Goal: Task Accomplishment & Management: Manage account settings

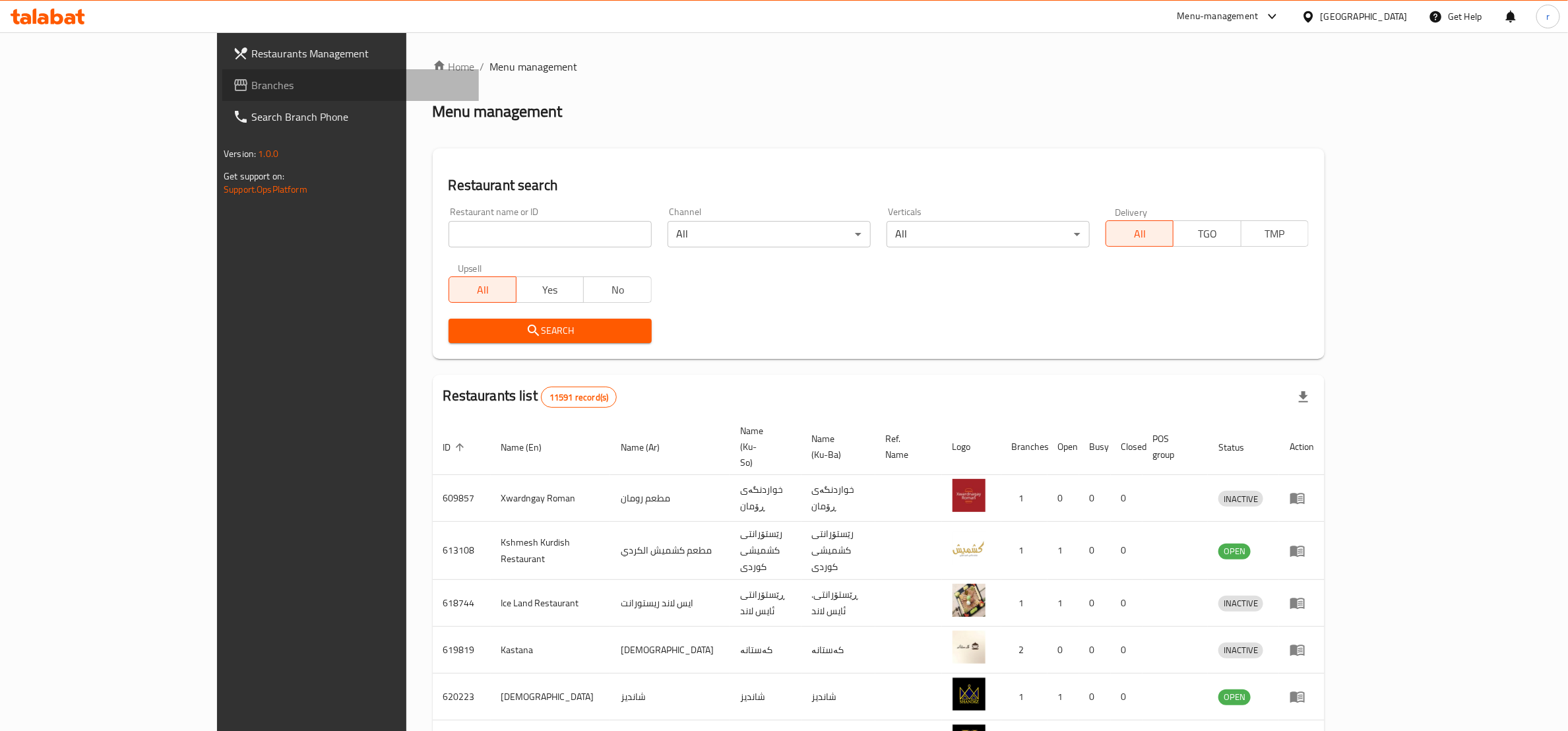
click at [222, 73] on link "Branches" at bounding box center [350, 85] width 257 height 32
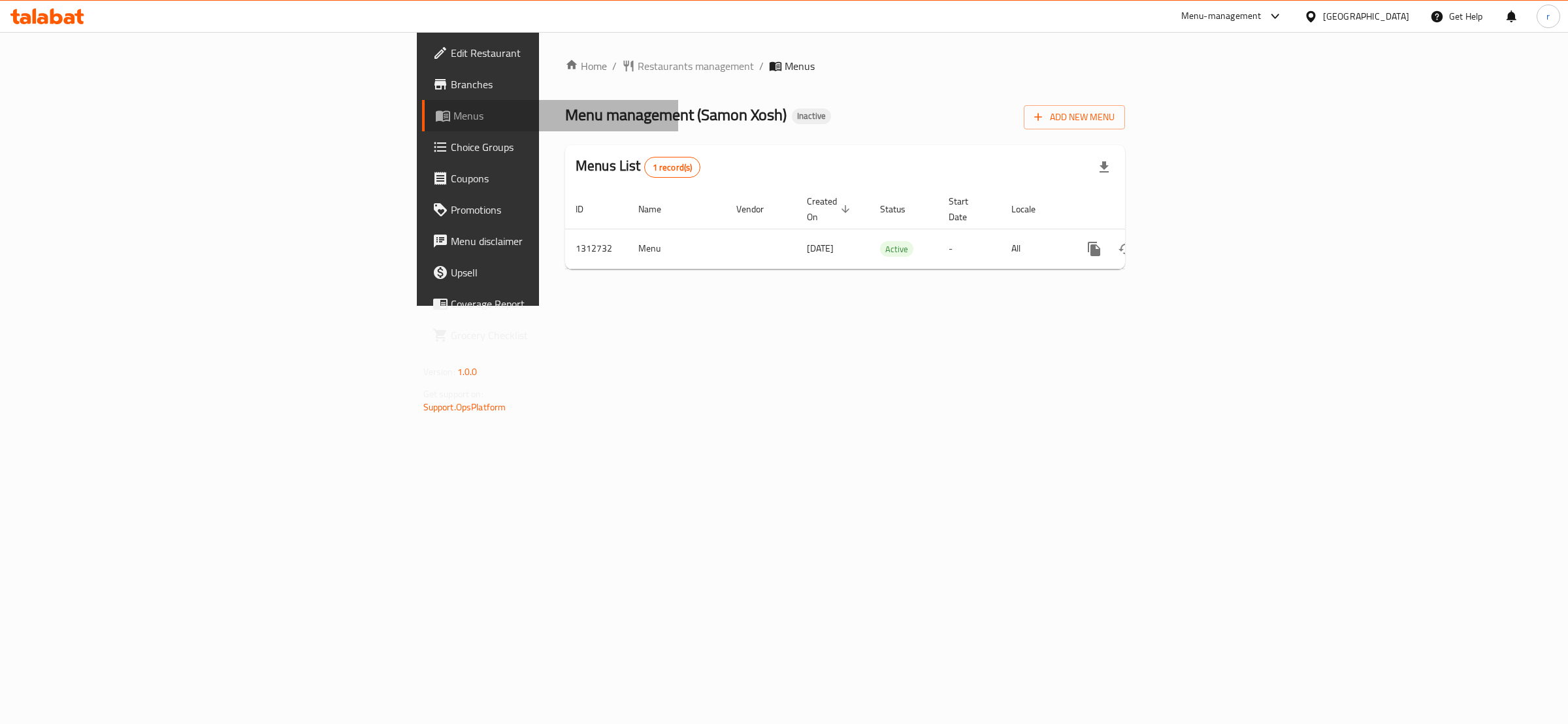
click at [453, 110] on span "Menus" at bounding box center [560, 115] width 215 height 15
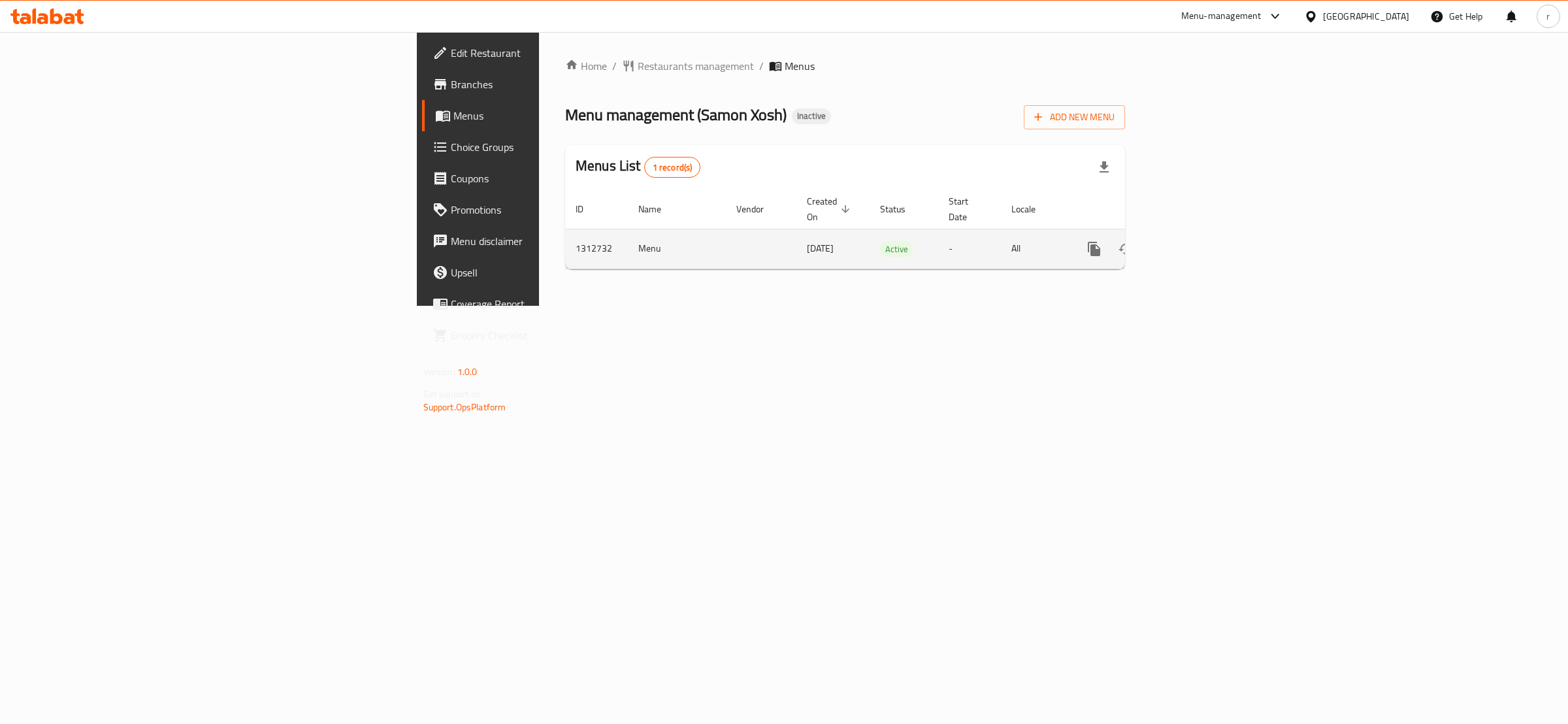
click at [628, 239] on td "Menu" at bounding box center [676, 249] width 98 height 40
click at [628, 234] on td "Menu" at bounding box center [676, 249] width 98 height 40
click at [628, 233] on td "Menu" at bounding box center [676, 249] width 98 height 40
click at [1196, 241] on icon "enhanced table" at bounding box center [1188, 249] width 15 height 15
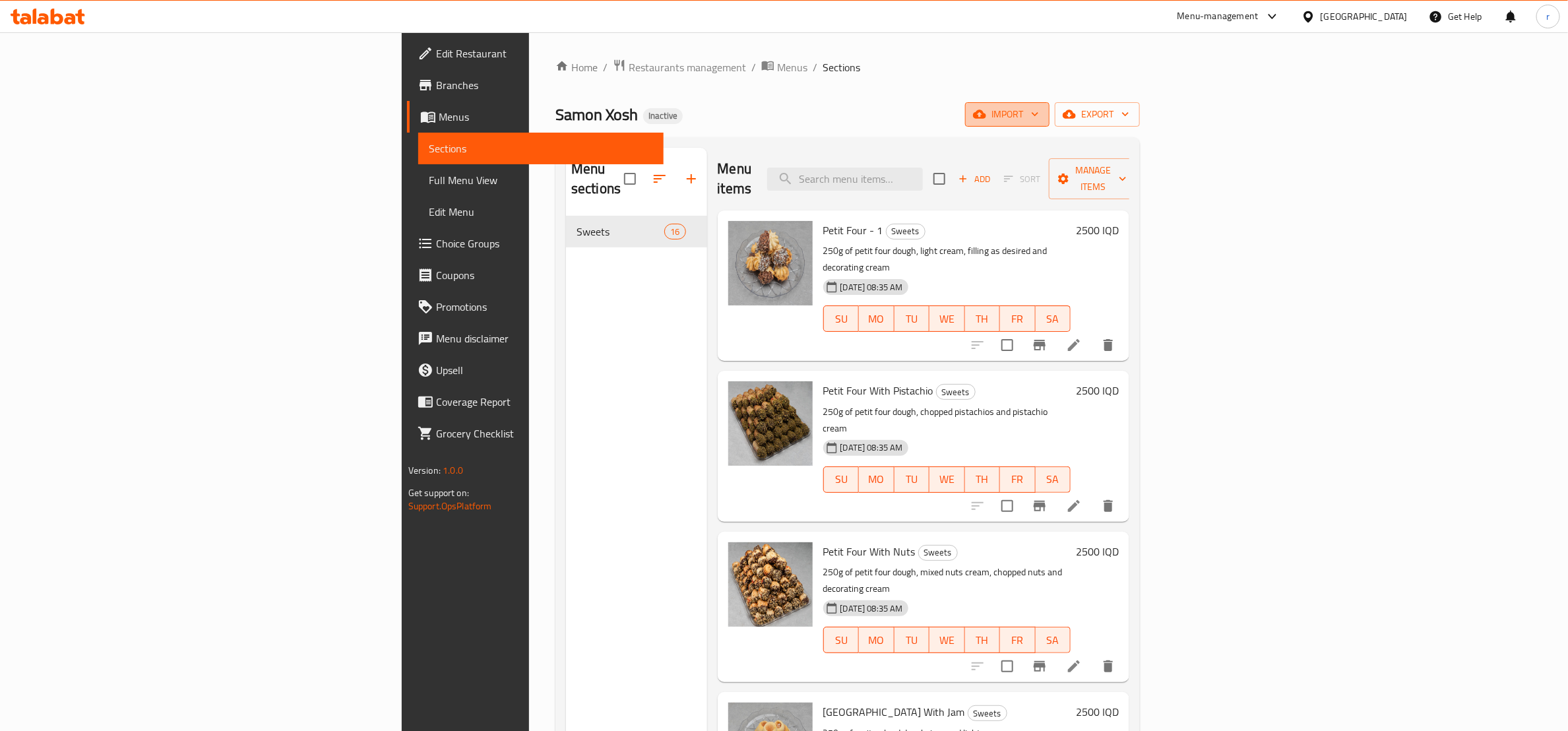
click at [1039, 113] on span "import" at bounding box center [1007, 115] width 63 height 16
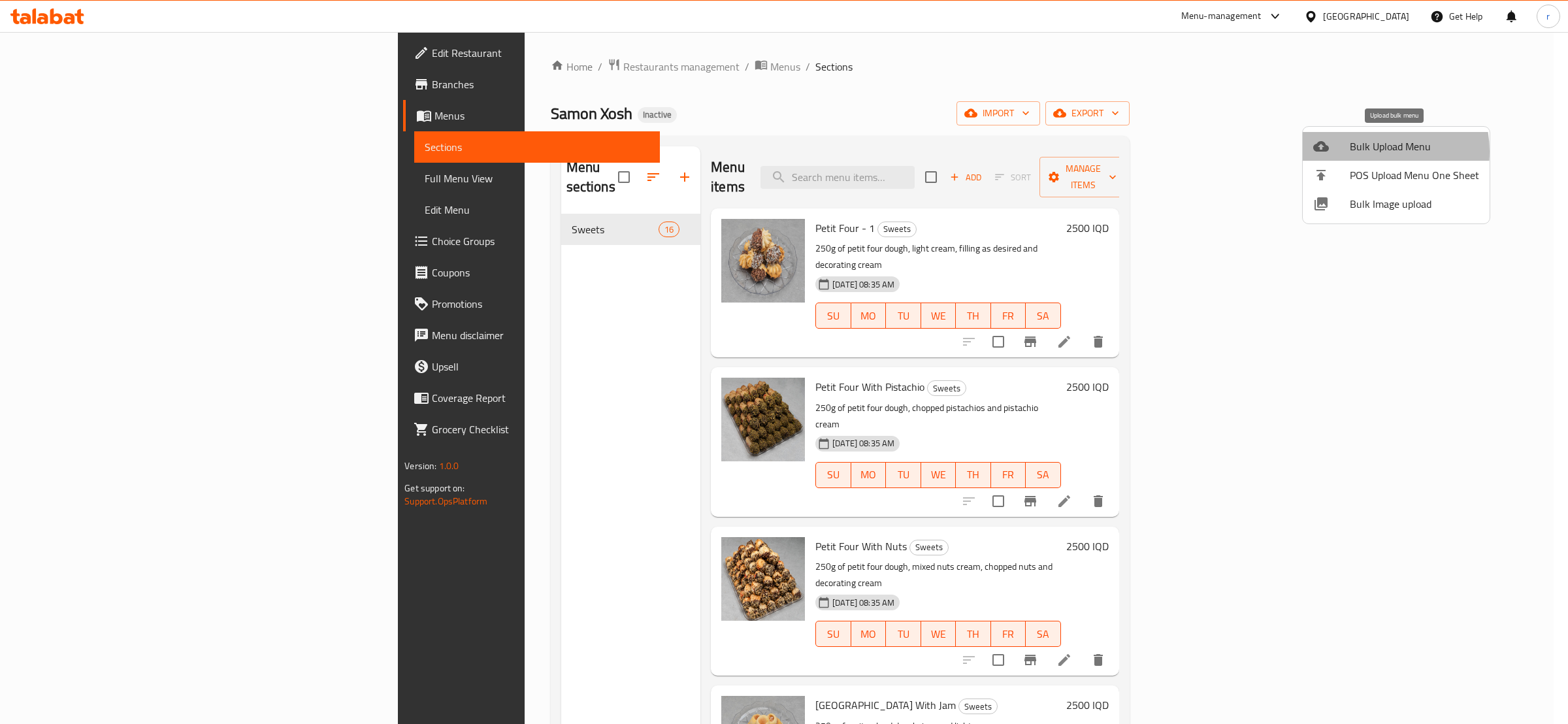
click at [1370, 152] on span "Bulk Upload Menu" at bounding box center [1414, 146] width 129 height 15
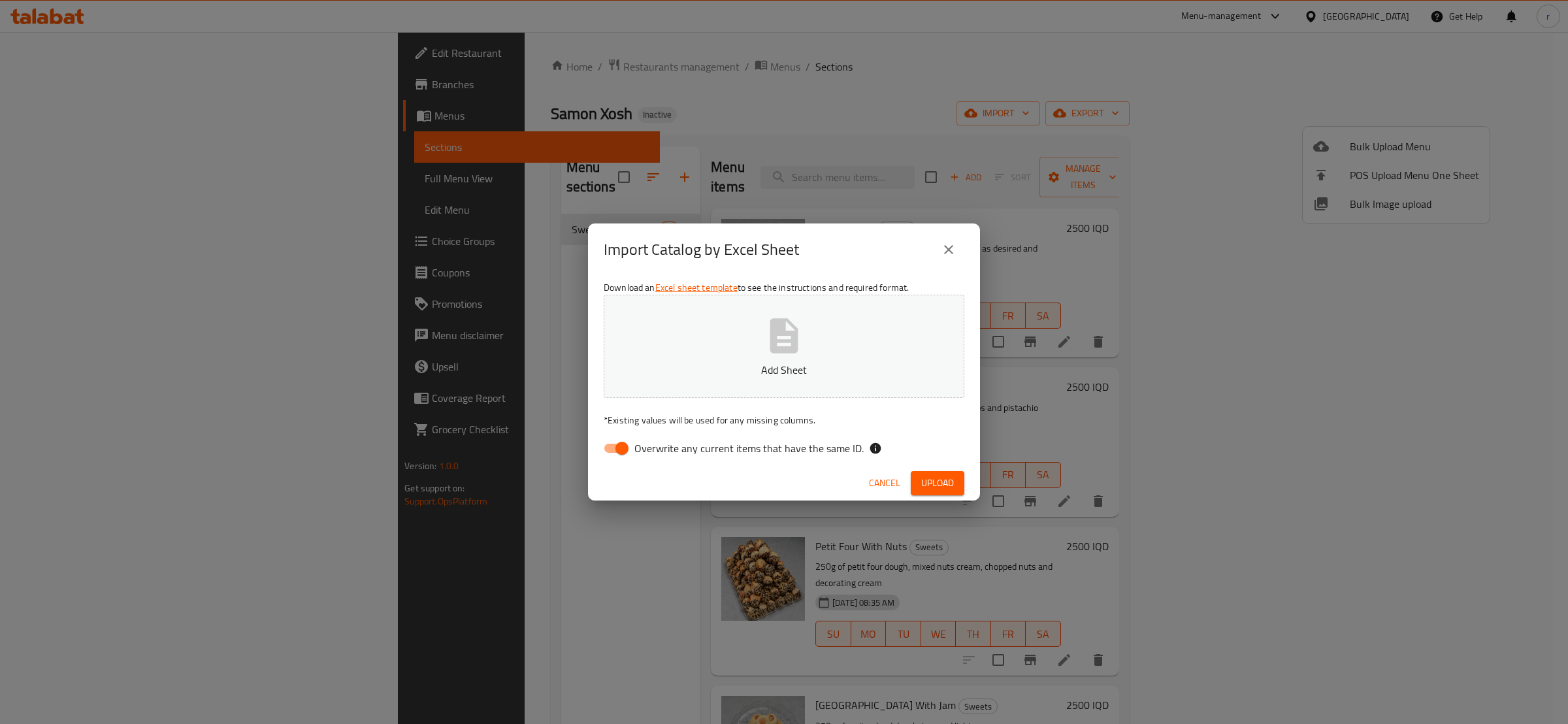
click at [620, 447] on input "Overwrite any current items that have the same ID." at bounding box center [622, 449] width 75 height 25
checkbox input "false"
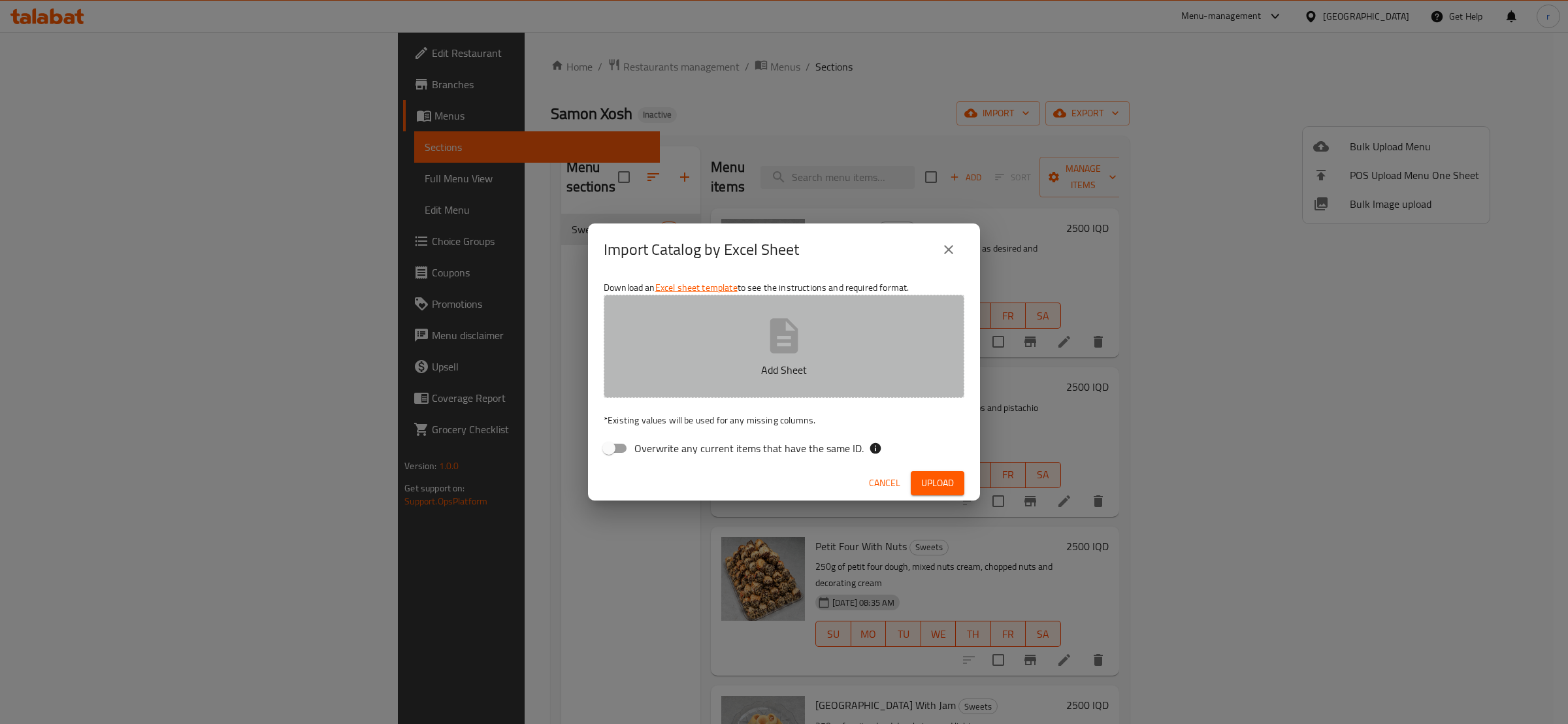
click at [659, 375] on p "Add Sheet" at bounding box center [784, 370] width 320 height 15
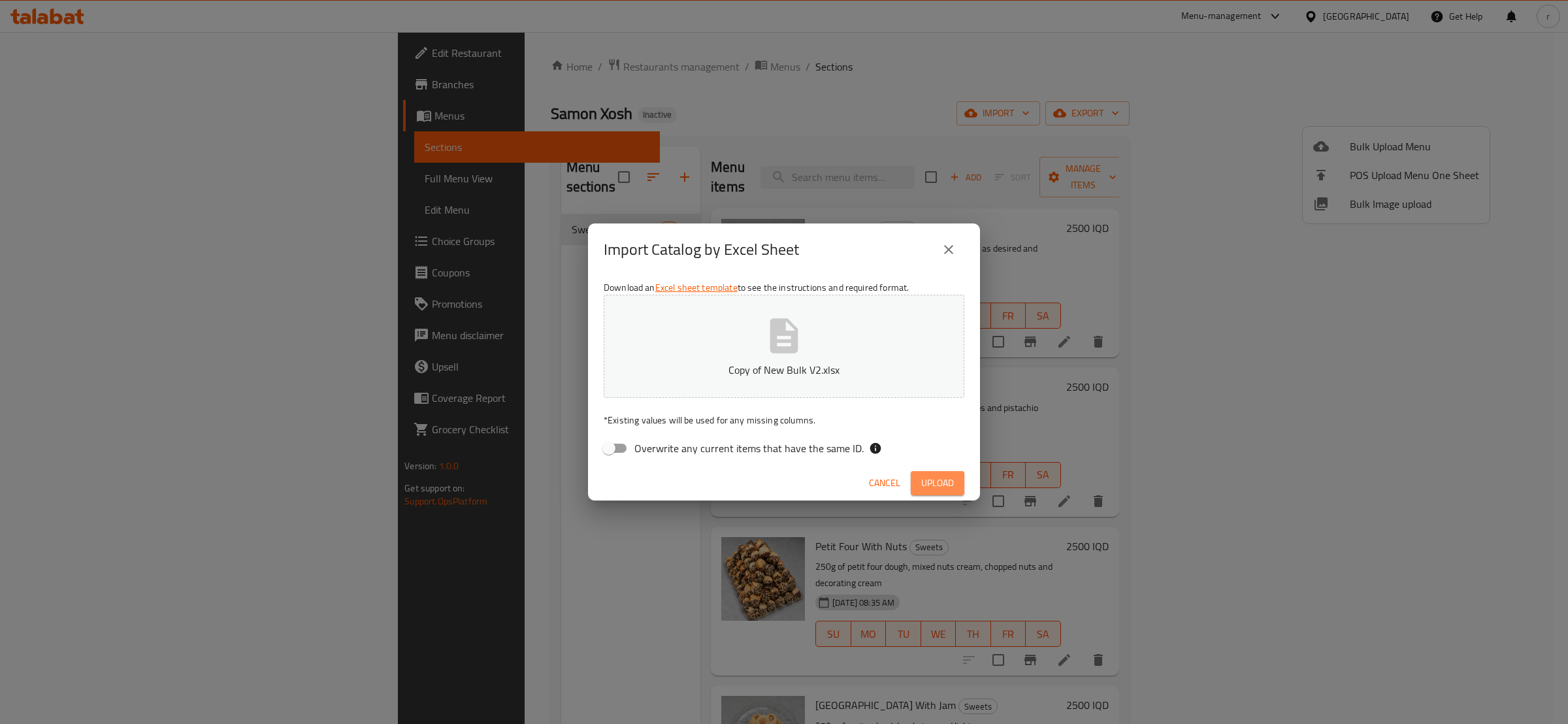
click at [949, 479] on span "Upload" at bounding box center [937, 483] width 32 height 16
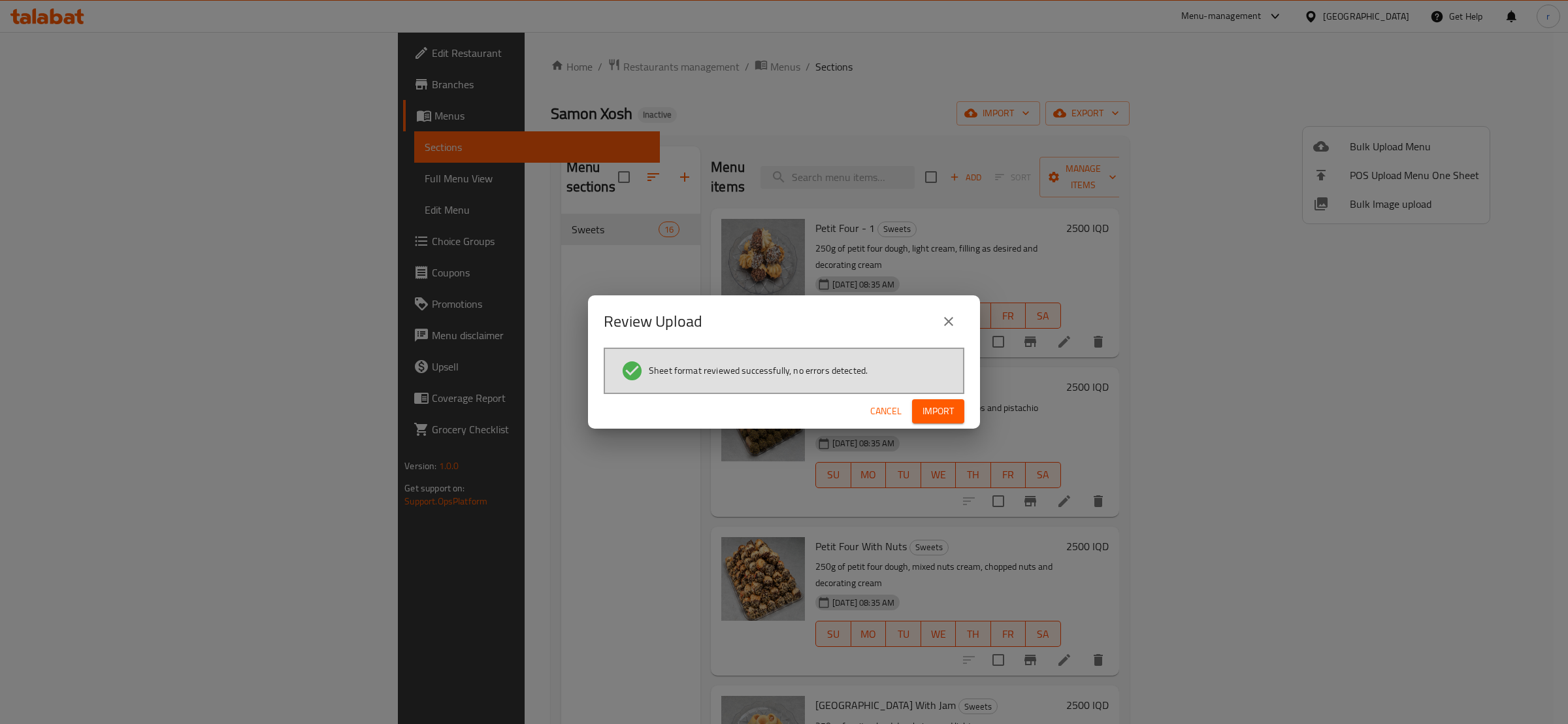
click at [920, 403] on button "Import" at bounding box center [938, 412] width 52 height 24
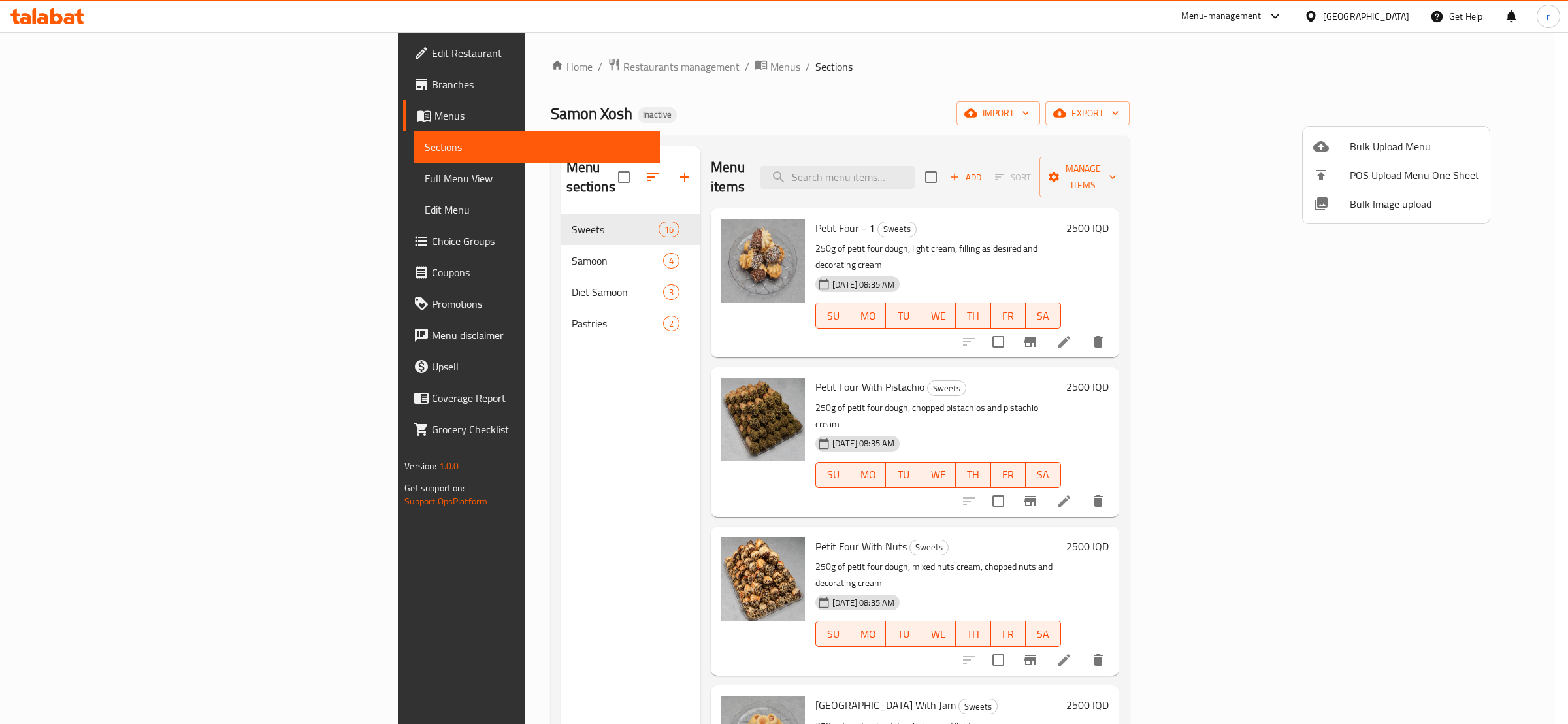
click at [493, 249] on div at bounding box center [784, 362] width 1568 height 724
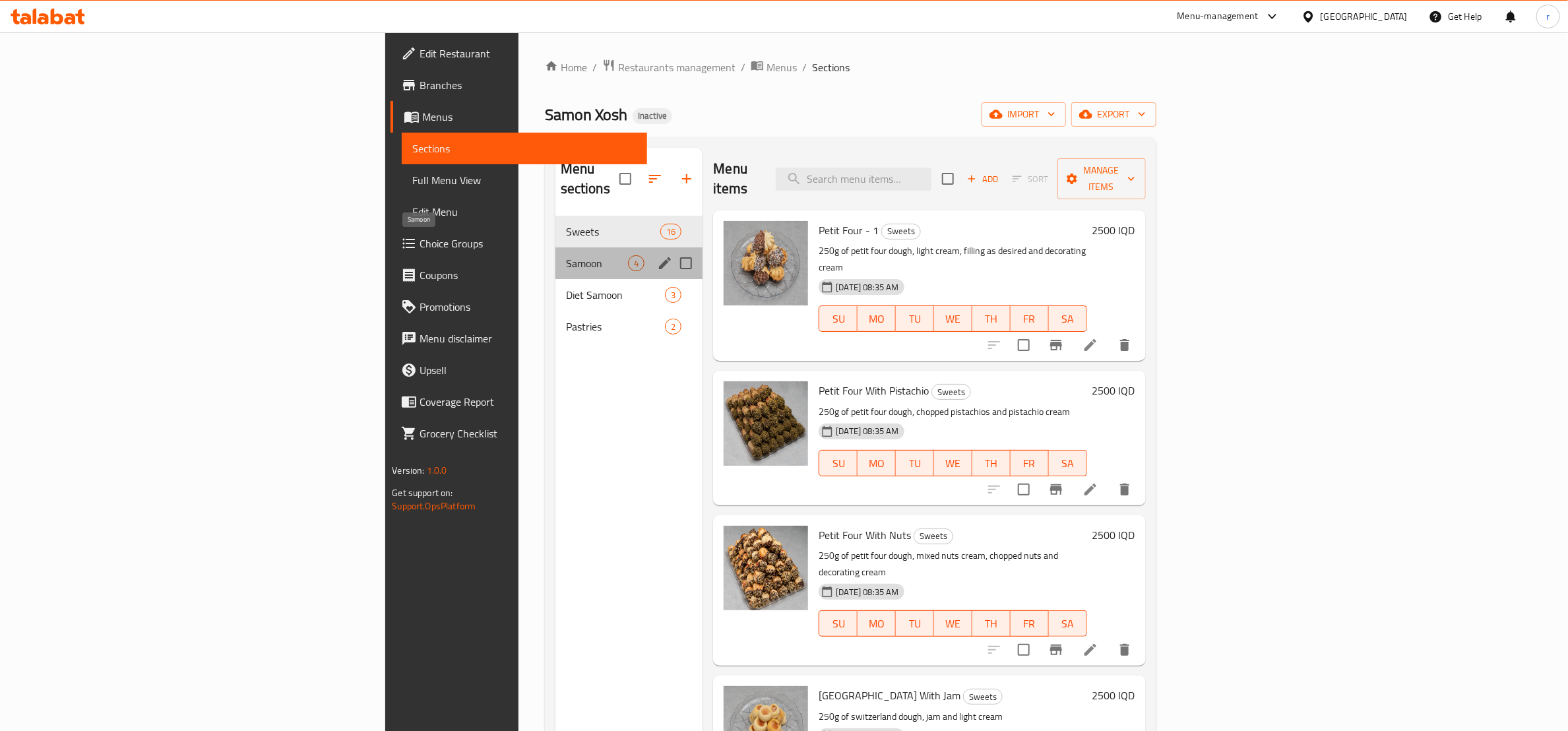
click at [566, 255] on span "Samoon" at bounding box center [597, 263] width 62 height 16
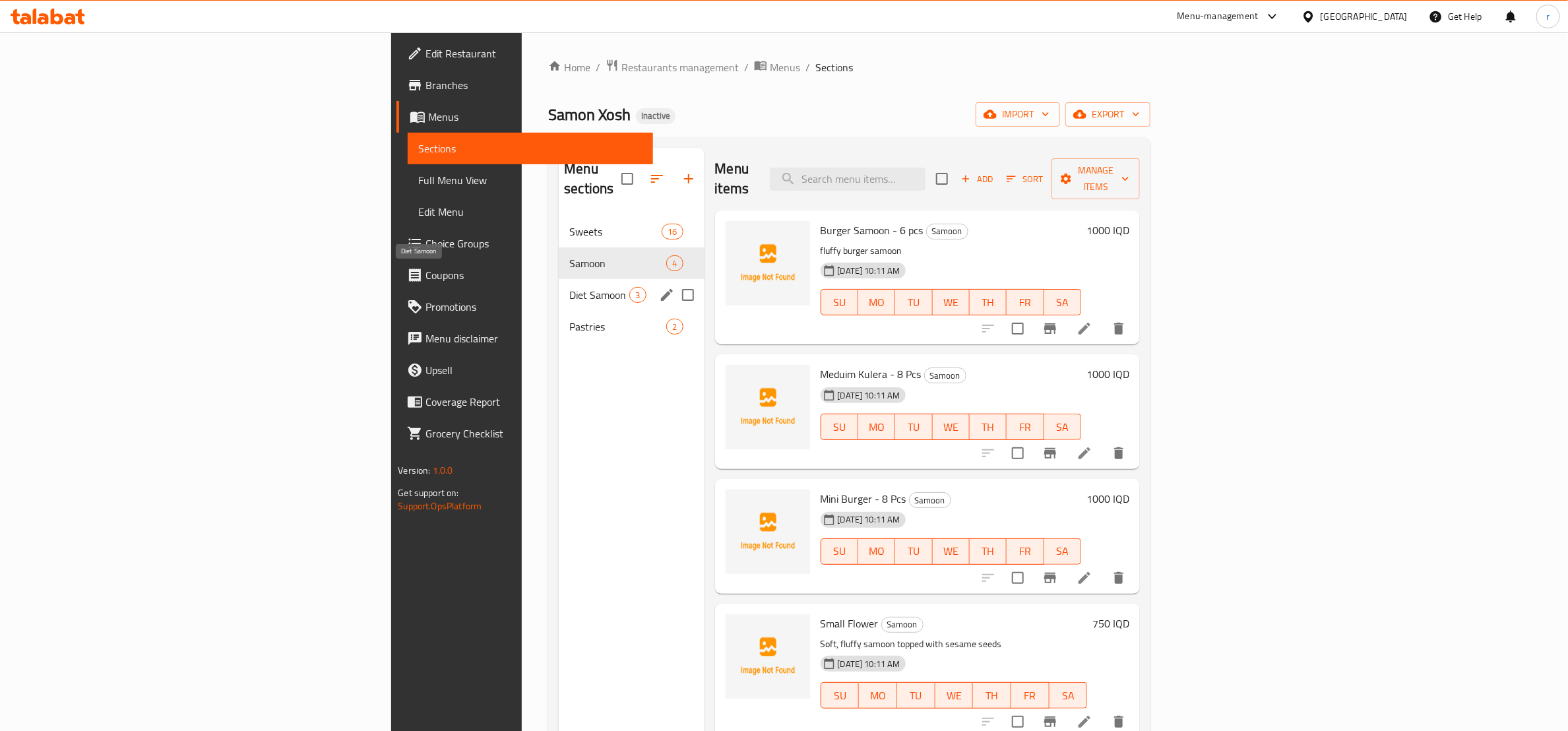
click at [569, 287] on span "Diet Samoon" at bounding box center [599, 295] width 60 height 16
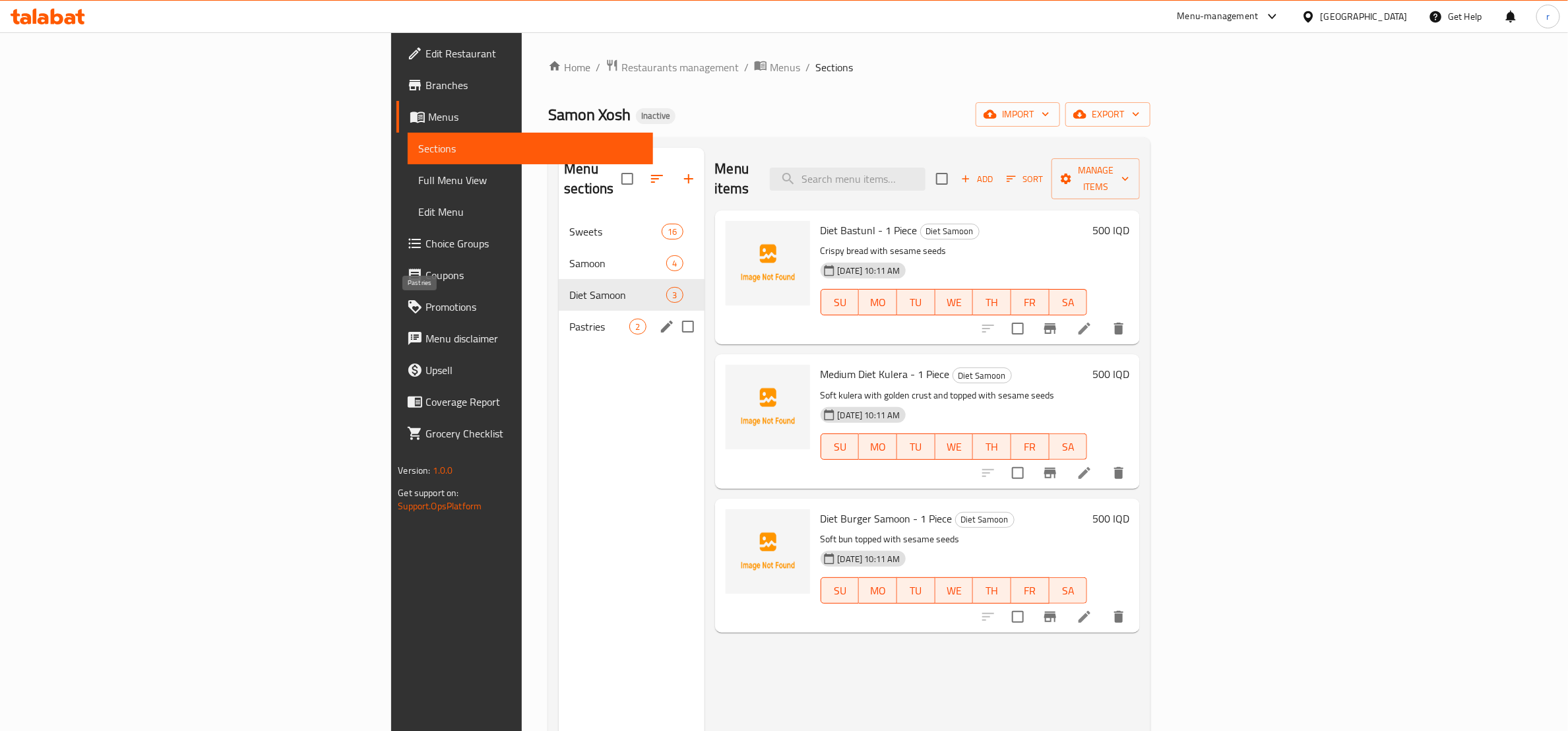
click at [569, 319] on span "Pastries" at bounding box center [599, 327] width 60 height 16
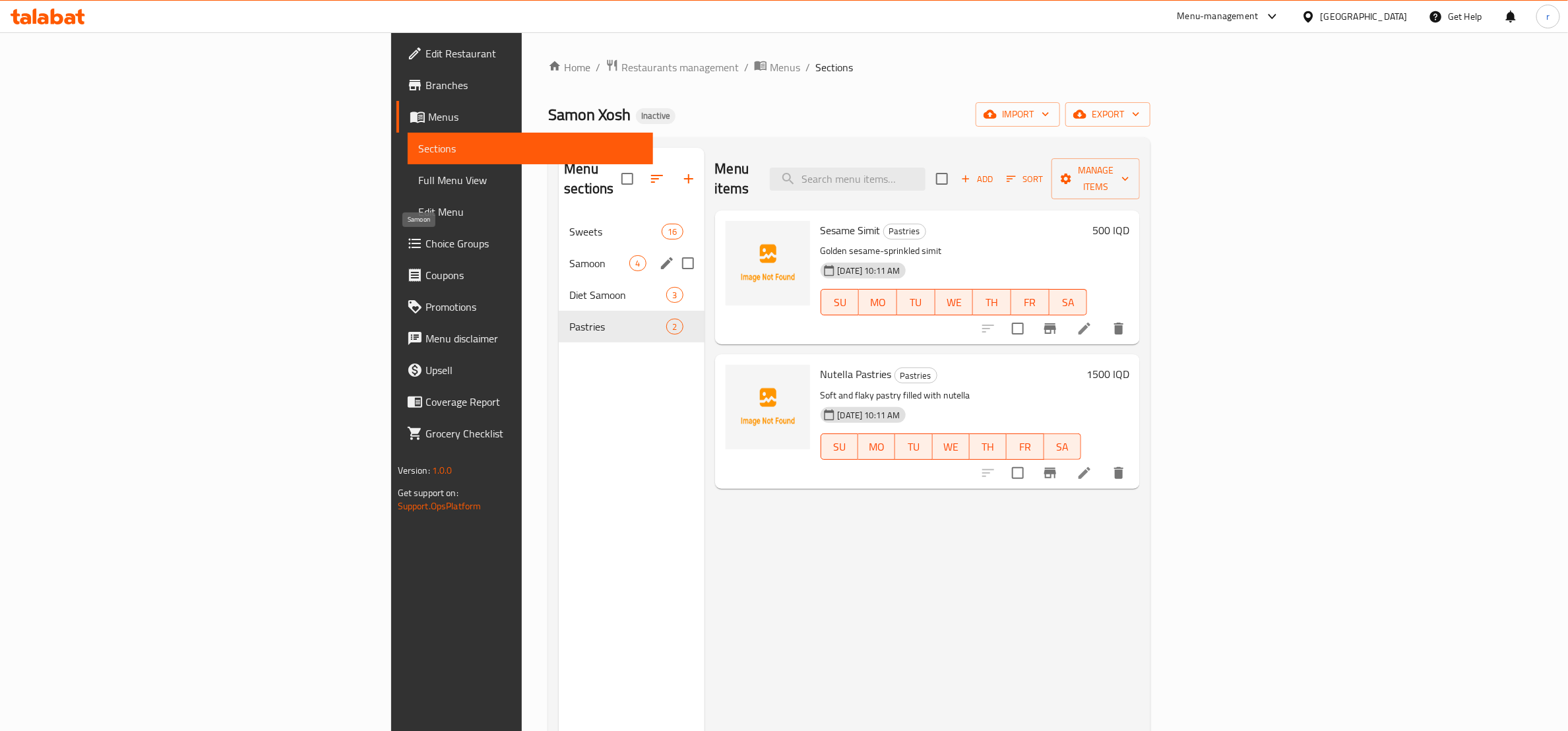
click at [569, 255] on span "Samoon" at bounding box center [599, 263] width 60 height 16
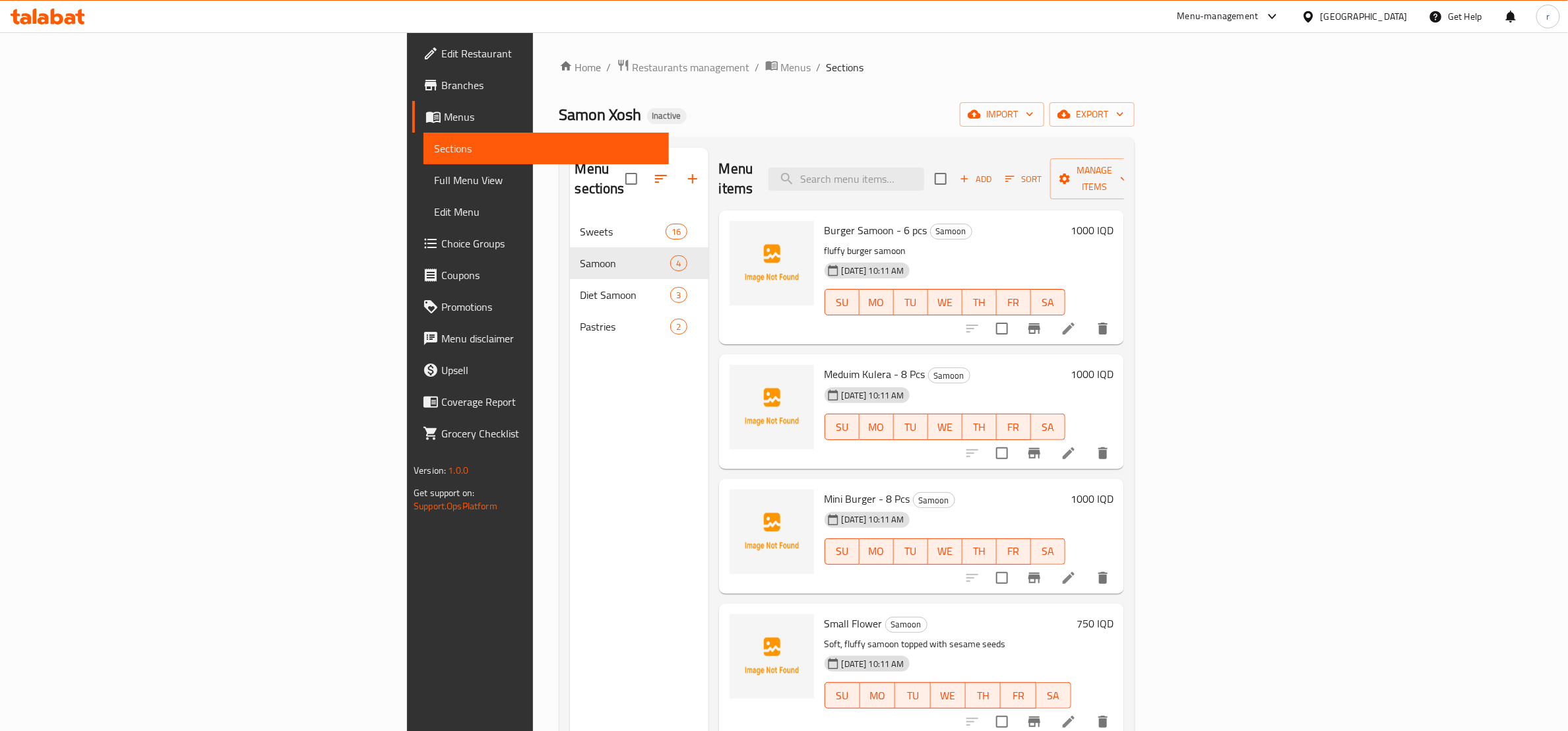
click at [570, 457] on div "Menu sections Sweets 16 Samoon 4 Diet Samoon 3 Pastries 2" at bounding box center [639, 513] width 139 height 731
click at [741, 231] on icon "upload picture" at bounding box center [748, 239] width 16 height 16
click at [745, 238] on circle "upload picture" at bounding box center [747, 240] width 4 height 4
click at [825, 221] on span "Burger Samoon - 6 pcs" at bounding box center [876, 231] width 103 height 20
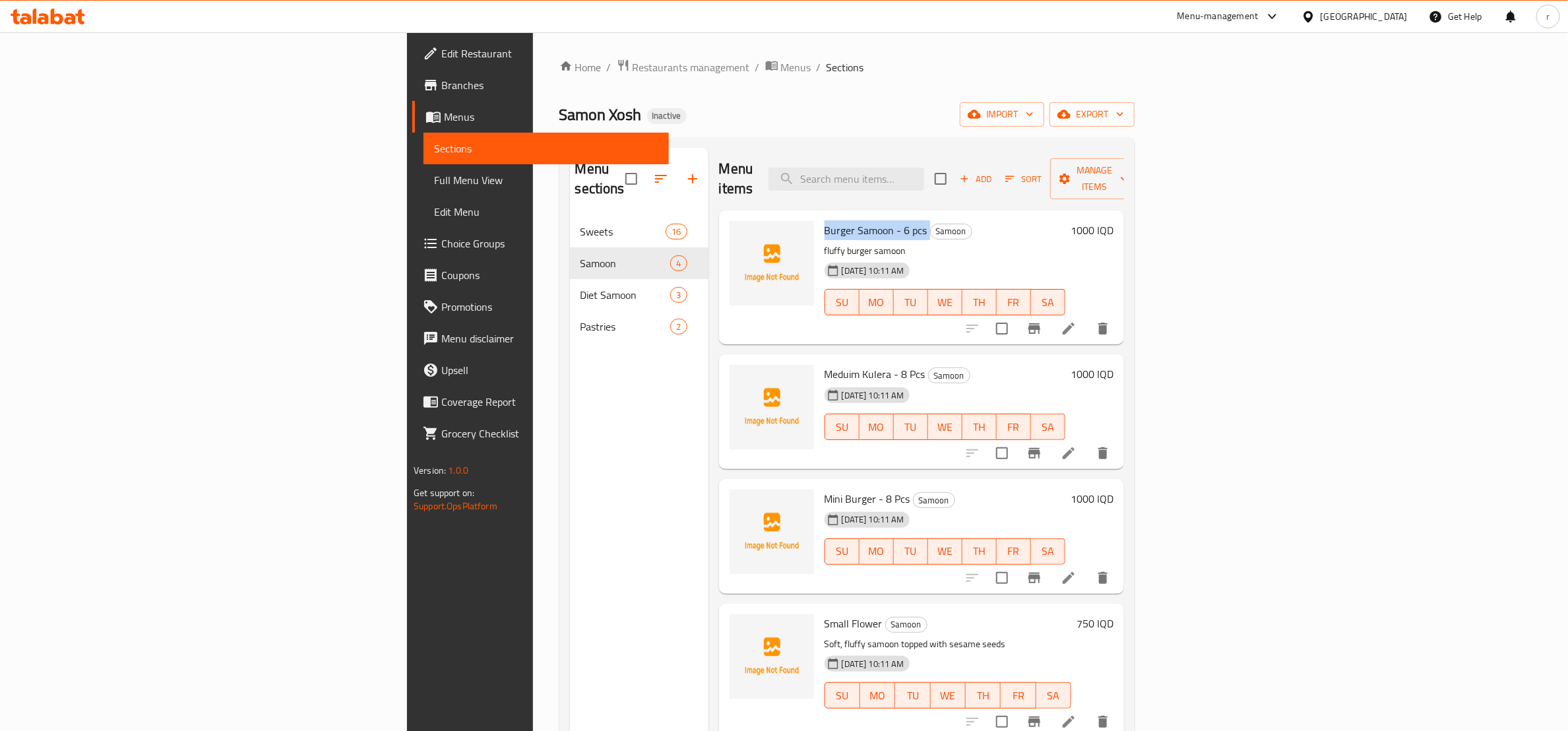
click at [825, 221] on span "Burger Samoon - 6 pcs" at bounding box center [876, 231] width 103 height 20
click at [768, 153] on div "Menu items Add Sort Manage items" at bounding box center [922, 179] width 405 height 62
drag, startPoint x: 791, startPoint y: 212, endPoint x: 720, endPoint y: 207, distance: 71.2
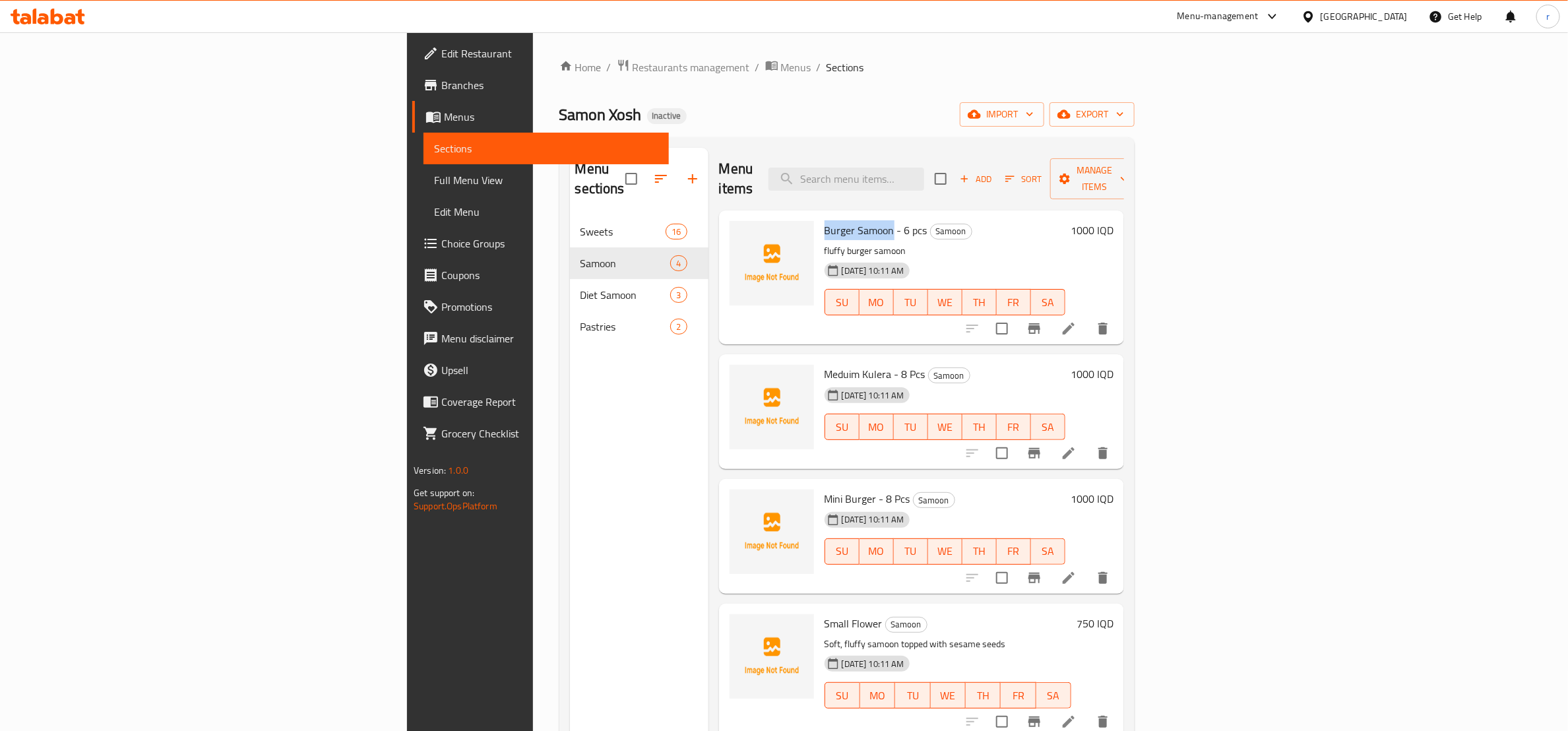
click at [819, 216] on div "Burger Samoon - 6 pcs Samoon fluffy burger samoon 18-09-2025 10:11 AM SU MO TU …" at bounding box center [945, 277] width 251 height 123
copy span "Burger Samoon"
click at [735, 231] on span "upload picture" at bounding box center [748, 239] width 26 height 16
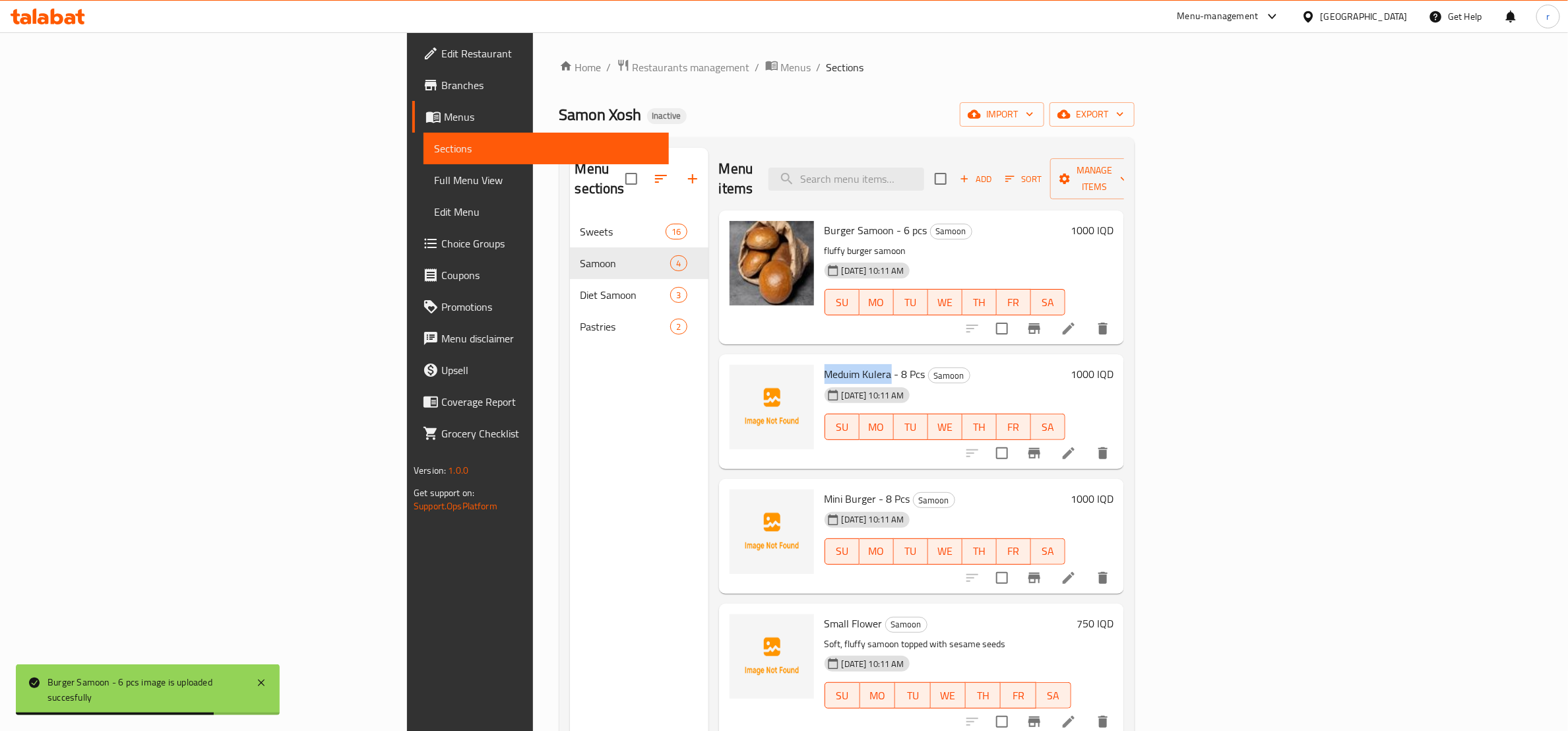
drag, startPoint x: 722, startPoint y: 359, endPoint x: 791, endPoint y: 361, distance: 69.0
click at [825, 364] on span "Meduim Kulera - 8 Pcs" at bounding box center [875, 374] width 101 height 20
copy span "Meduim Kulera"
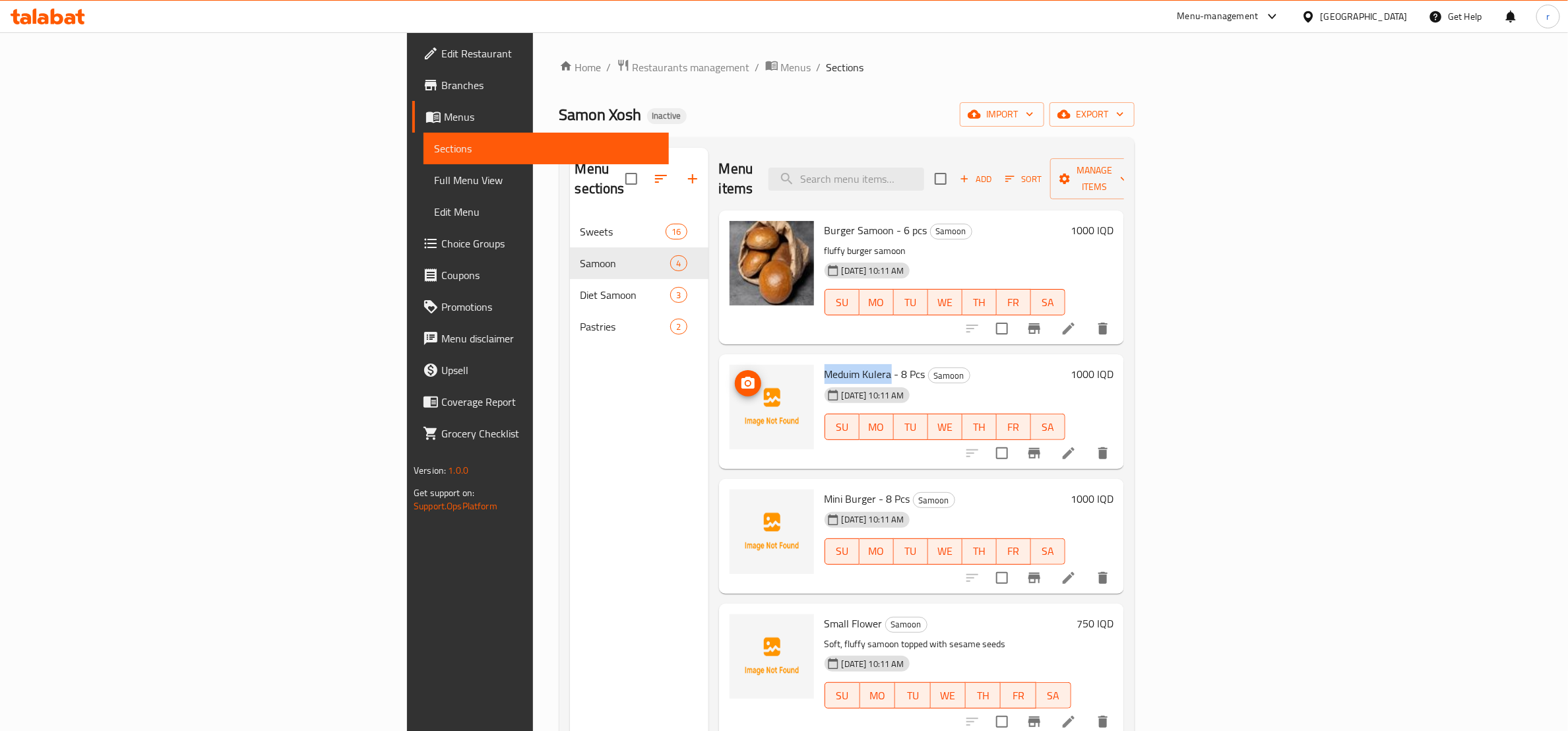
click at [741, 377] on icon "upload picture" at bounding box center [748, 382] width 13 height 11
click at [825, 364] on span "Meduim Kulera - 8 Pcs" at bounding box center [875, 374] width 101 height 20
click at [570, 393] on div "Menu sections Sweets 16 Samoon 4 Diet Samoon 3 Pastries 2" at bounding box center [639, 513] width 139 height 731
click at [825, 364] on span "Meduim Kulera - 8 Pcs" at bounding box center [875, 374] width 101 height 20
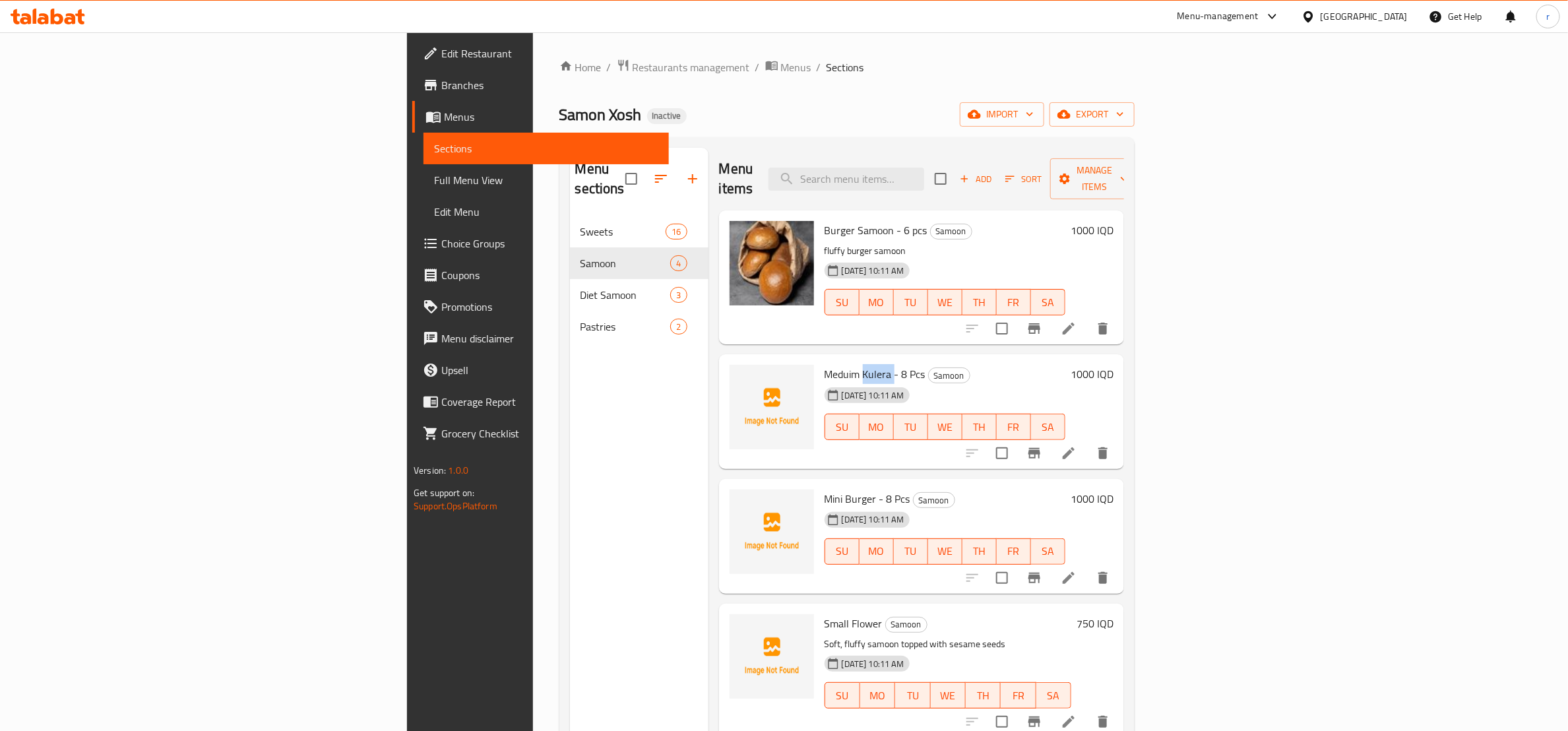
click at [825, 364] on span "Meduim Kulera - 8 Pcs" at bounding box center [875, 374] width 101 height 20
copy span "Kulera"
click at [741, 377] on icon "upload picture" at bounding box center [748, 382] width 13 height 11
click at [819, 359] on div "Meduim Kulera - 8 Pcs Samoon 18-09-2025 10:11 AM SU MO TU WE TH FR SA" at bounding box center [945, 411] width 251 height 104
drag, startPoint x: 723, startPoint y: 346, endPoint x: 790, endPoint y: 350, distance: 67.1
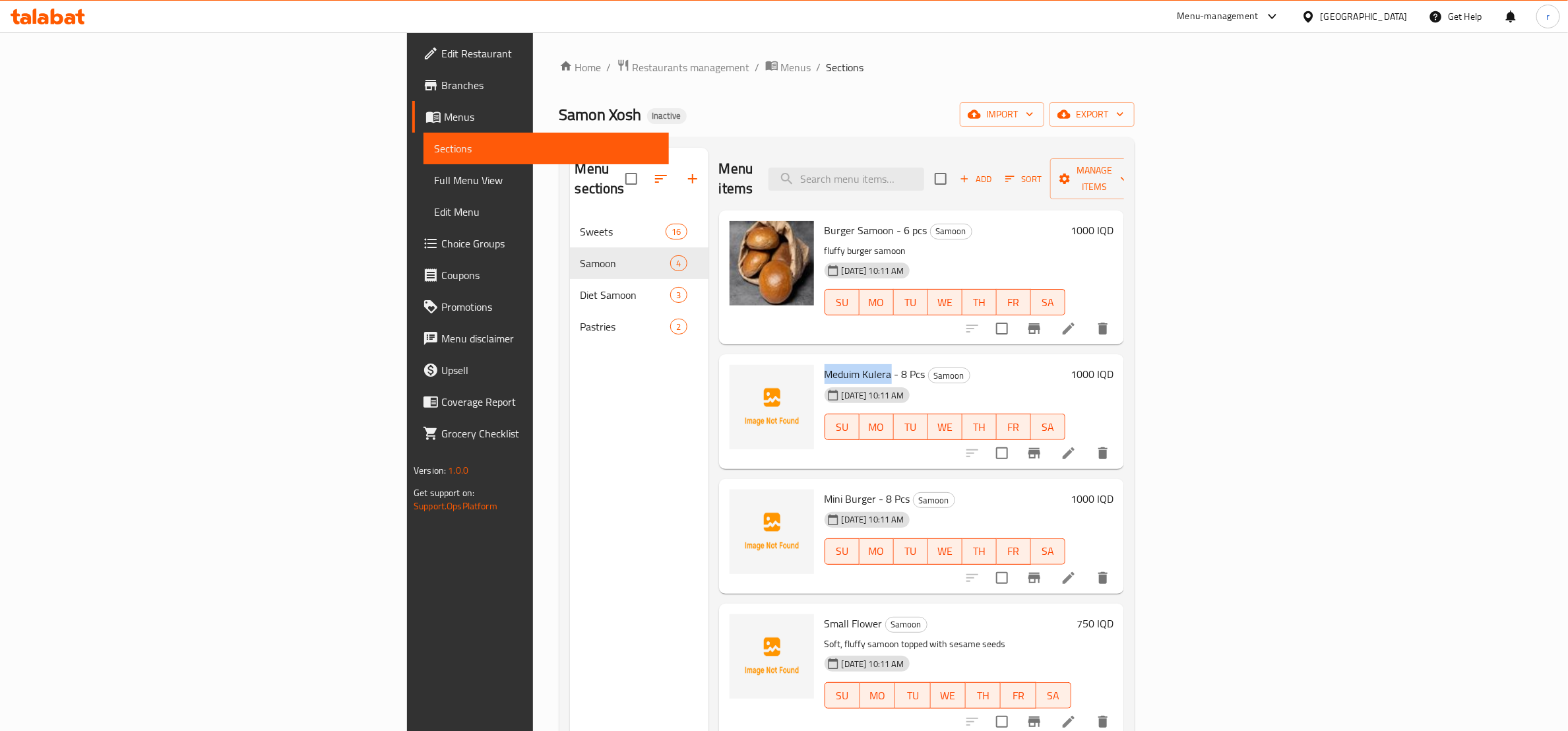
click at [825, 364] on span "Meduim Kulera - 8 Pcs" at bounding box center [875, 374] width 101 height 20
copy span "Meduim Kulera"
click at [770, 86] on div "Home / Restaurants management / Menus / Sections Samon Xosh Inactive import exp…" at bounding box center [846, 474] width 575 height 831
drag, startPoint x: 724, startPoint y: 479, endPoint x: 774, endPoint y: 480, distance: 50.0
click at [825, 489] on span "Mini Burger - 8 Pcs" at bounding box center [868, 499] width 86 height 20
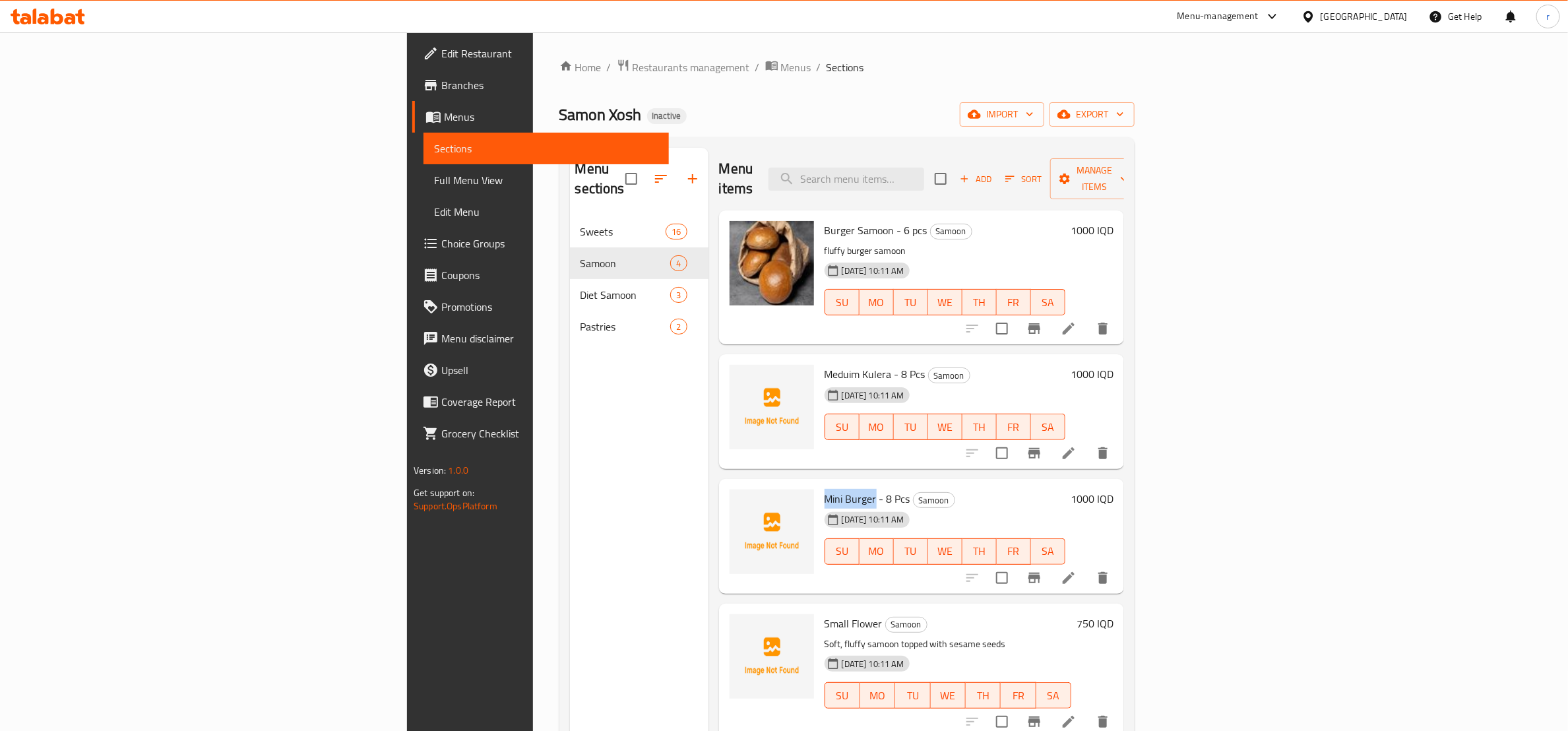
copy span "Mini Burger"
click at [741, 501] on icon "upload picture" at bounding box center [748, 507] width 13 height 11
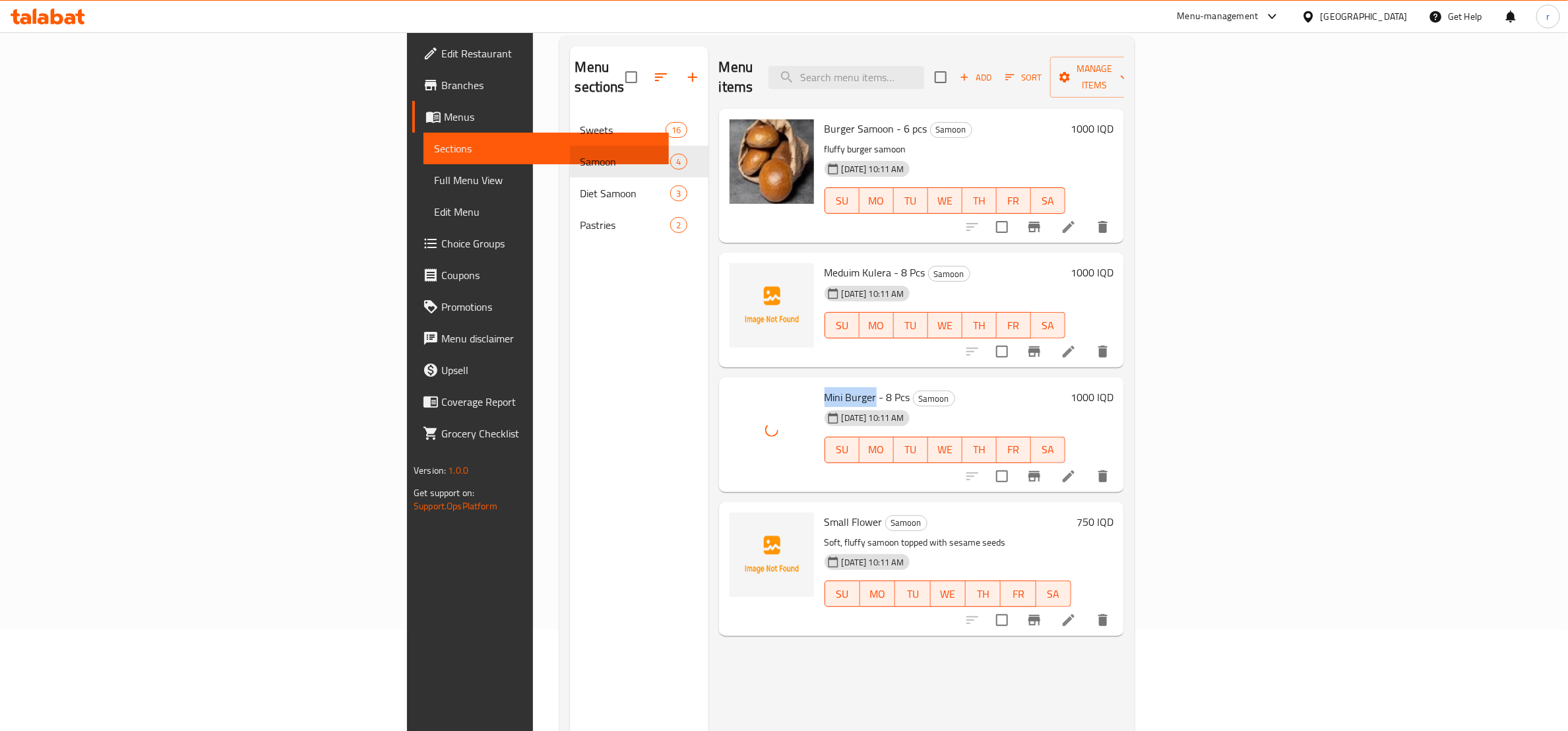
scroll to position [185, 0]
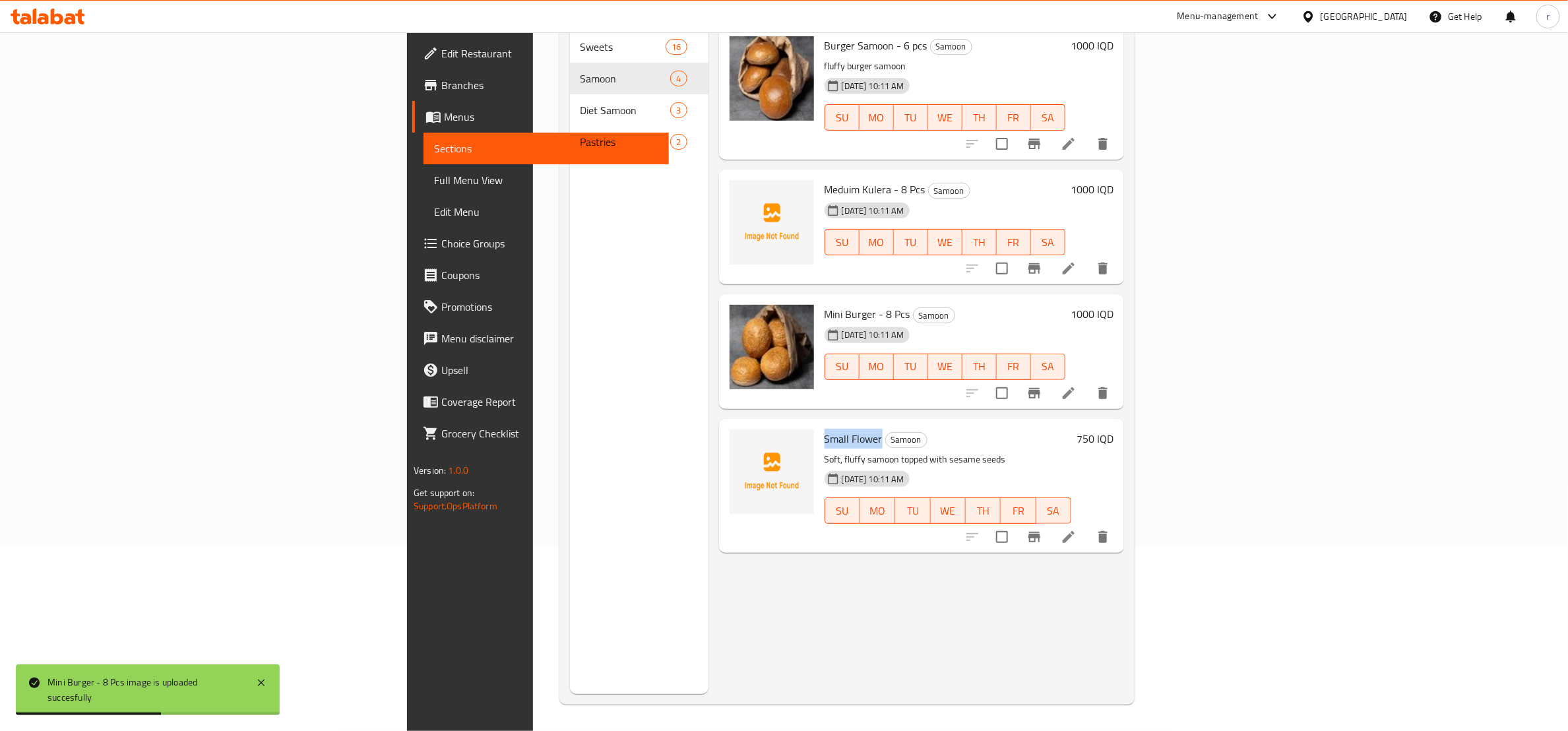
drag, startPoint x: 722, startPoint y: 424, endPoint x: 781, endPoint y: 420, distance: 59.1
click at [825, 430] on h6 "Small Flower Samoon" at bounding box center [948, 439] width 247 height 19
copy span "Small Flower"
click at [745, 445] on circle "upload picture" at bounding box center [747, 447] width 4 height 4
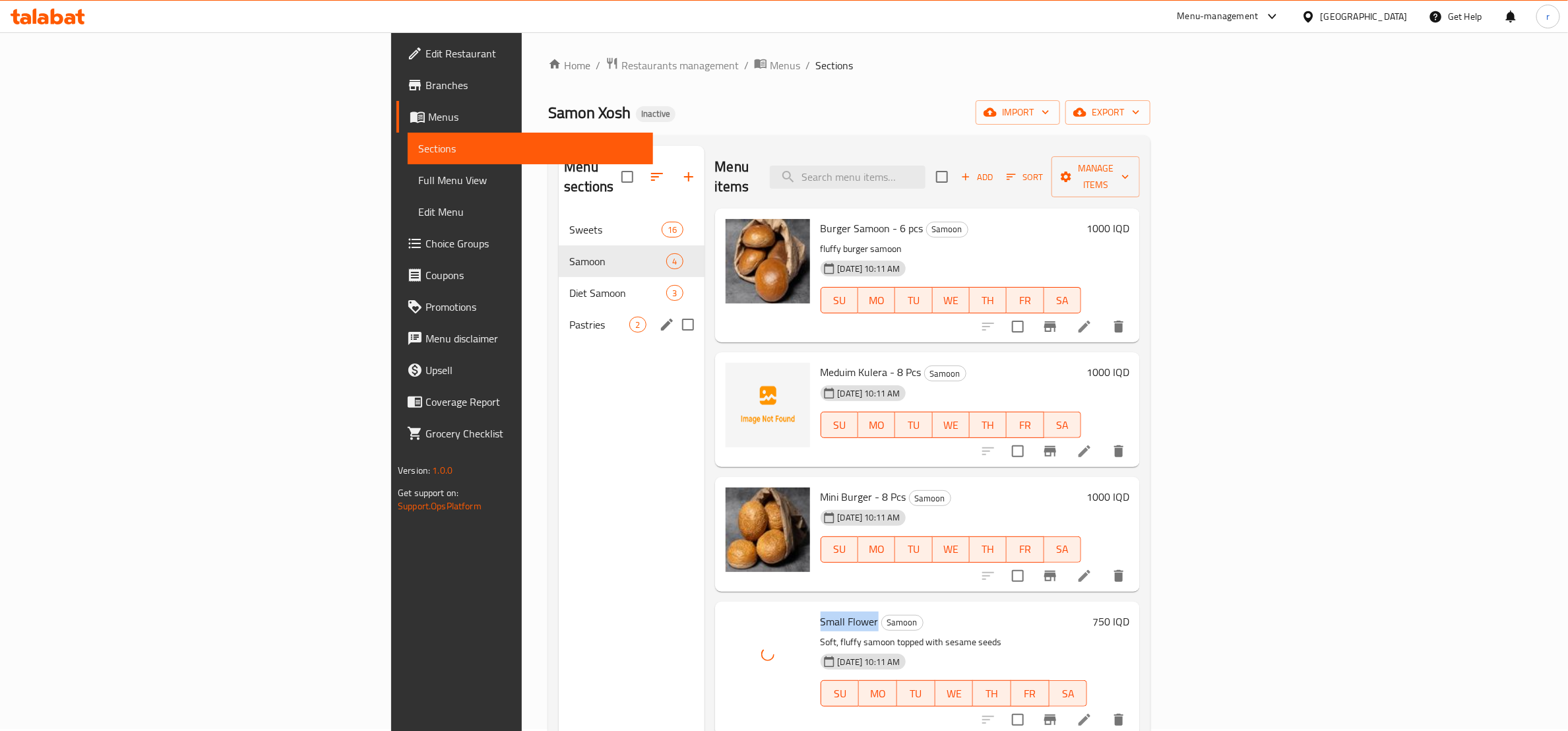
scroll to position [0, 0]
click at [569, 287] on span "Diet Samoon" at bounding box center [599, 295] width 60 height 16
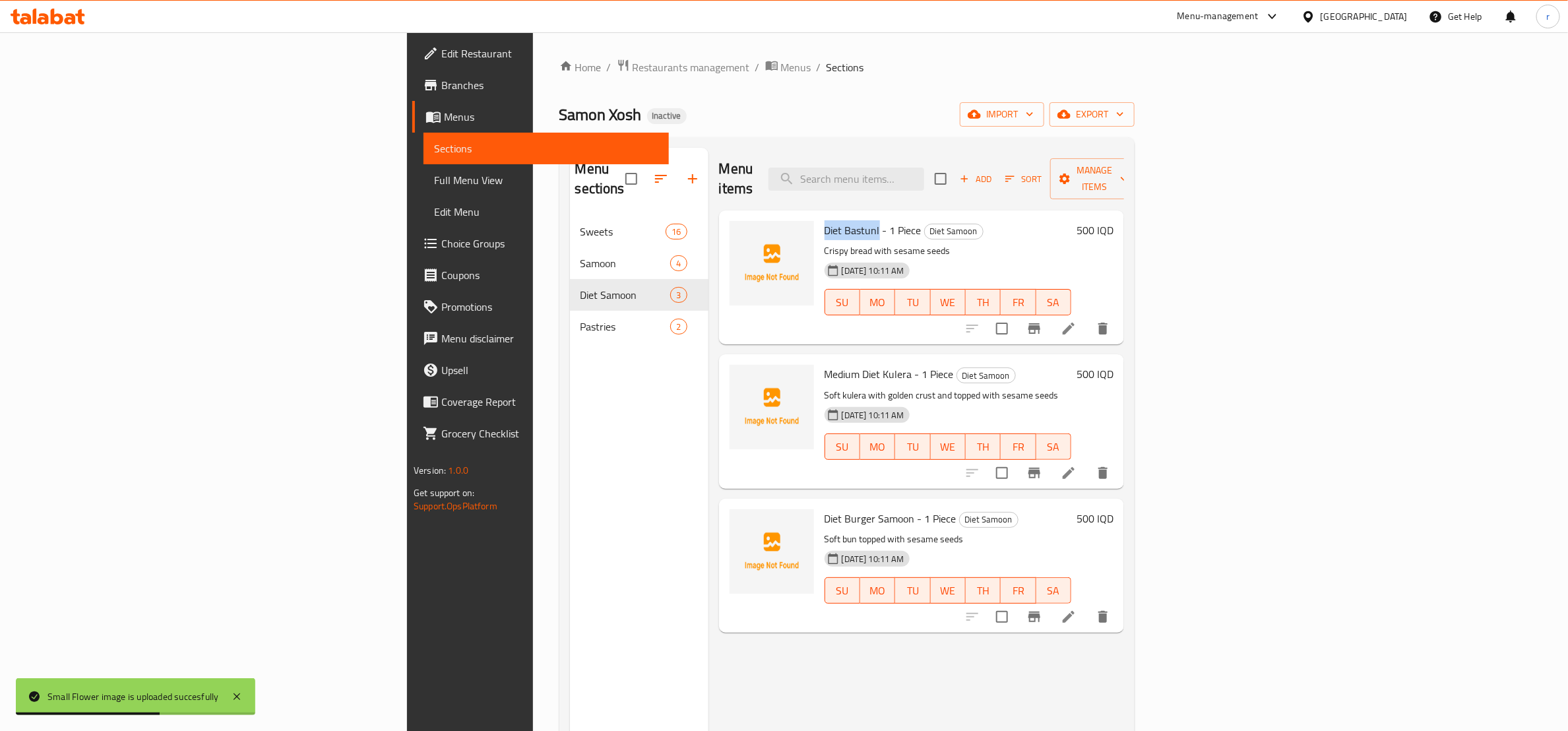
drag, startPoint x: 724, startPoint y: 212, endPoint x: 777, endPoint y: 218, distance: 53.3
click at [825, 221] on span "Diet Bastunl - 1 Piece" at bounding box center [873, 231] width 97 height 20
copy span "Diet Bastunl"
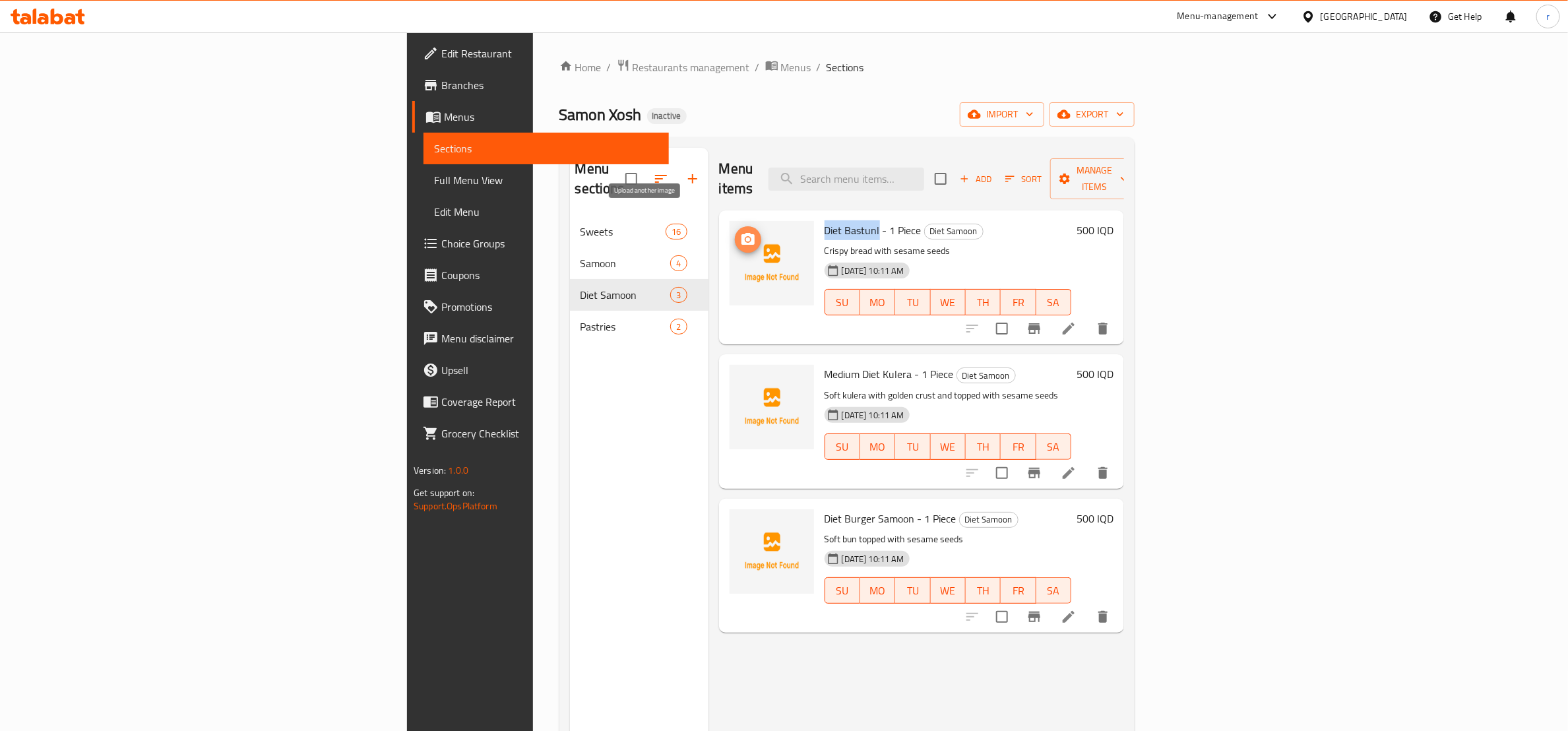
click at [735, 228] on button "upload picture" at bounding box center [748, 240] width 26 height 26
click at [730, 245] on img at bounding box center [772, 263] width 84 height 85
click at [735, 231] on span "upload picture" at bounding box center [748, 239] width 26 height 16
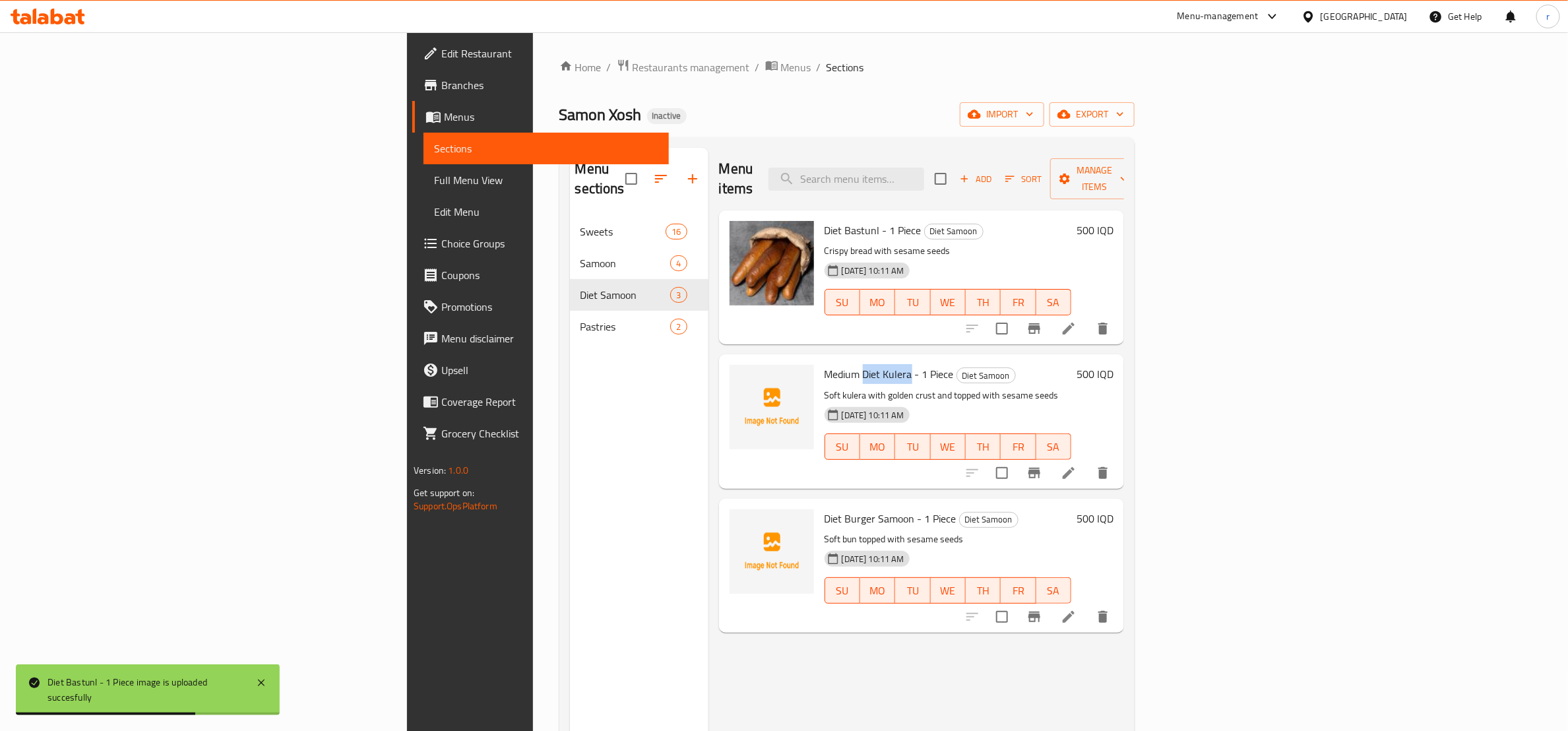
drag, startPoint x: 761, startPoint y: 354, endPoint x: 809, endPoint y: 355, distance: 48.0
click at [825, 364] on span "Medium Diet Kulera - 1 Piece" at bounding box center [890, 374] width 130 height 20
copy span "Diet Kulera"
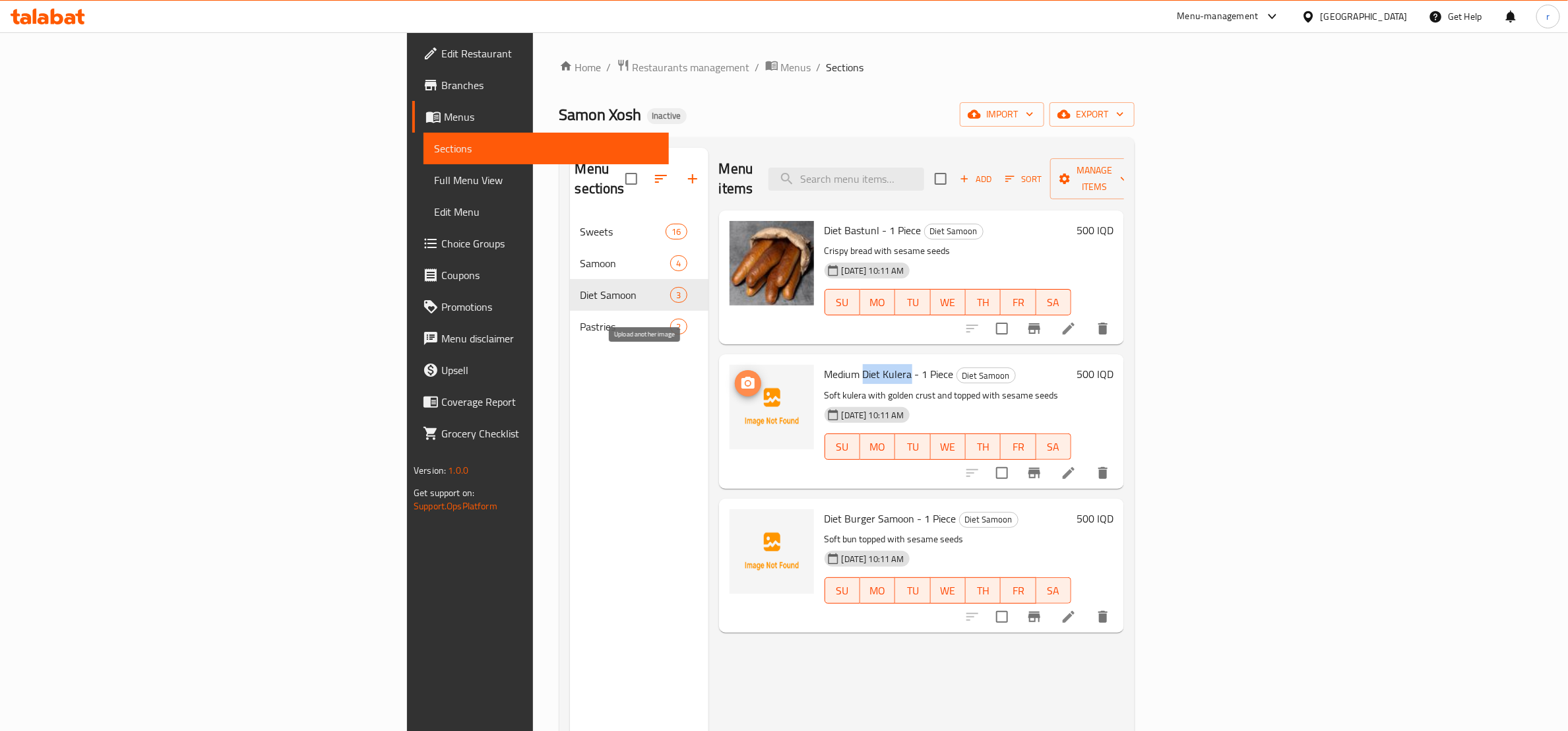
click at [741, 377] on icon "upload picture" at bounding box center [748, 382] width 13 height 11
drag, startPoint x: 724, startPoint y: 350, endPoint x: 814, endPoint y: 357, distance: 90.3
click at [825, 364] on span "Medium Diet Kulera - 1 Piece" at bounding box center [890, 374] width 130 height 20
copy span "Medium Diet Kulera"
click at [796, 103] on div "Samon Xosh Inactive import export" at bounding box center [846, 115] width 575 height 25
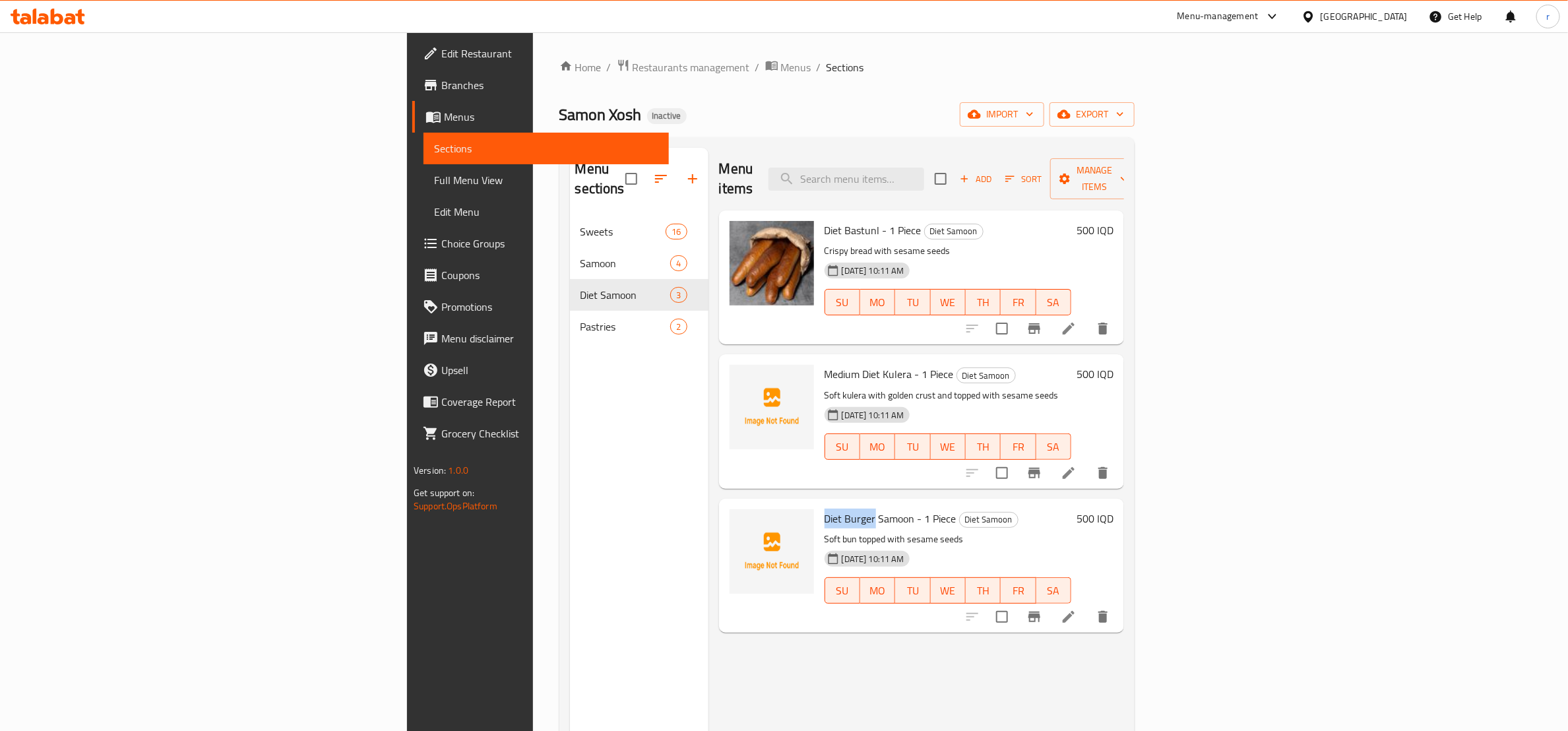
drag, startPoint x: 722, startPoint y: 499, endPoint x: 774, endPoint y: 501, distance: 52.0
click at [825, 509] on span "Diet Burger Samoon - 1 Piece" at bounding box center [891, 519] width 132 height 20
copy span "Diet Burger"
click at [745, 526] on circle "upload picture" at bounding box center [747, 528] width 4 height 4
click at [825, 532] on p "Soft bun topped with sesame seeds" at bounding box center [948, 540] width 247 height 16
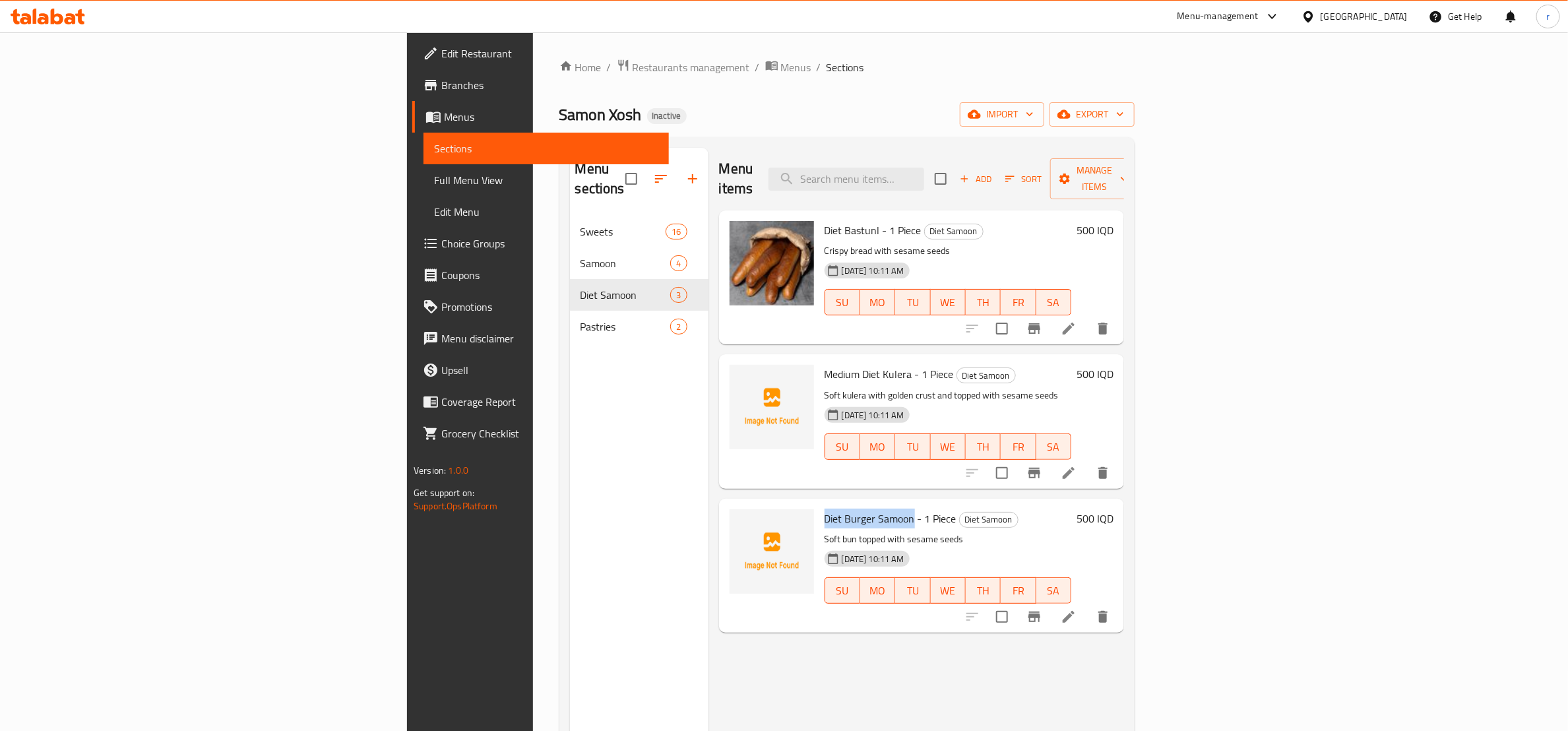
drag, startPoint x: 721, startPoint y: 497, endPoint x: 811, endPoint y: 505, distance: 90.4
click at [819, 505] on div "Diet Burger Samoon - 1 Piece Diet Samoon Soft bun topped with sesame seeds 18-0…" at bounding box center [948, 566] width 258 height 123
click at [930, 83] on div "Home / Restaurants management / Menus / Sections Samon Xosh Inactive import exp…" at bounding box center [846, 474] width 575 height 831
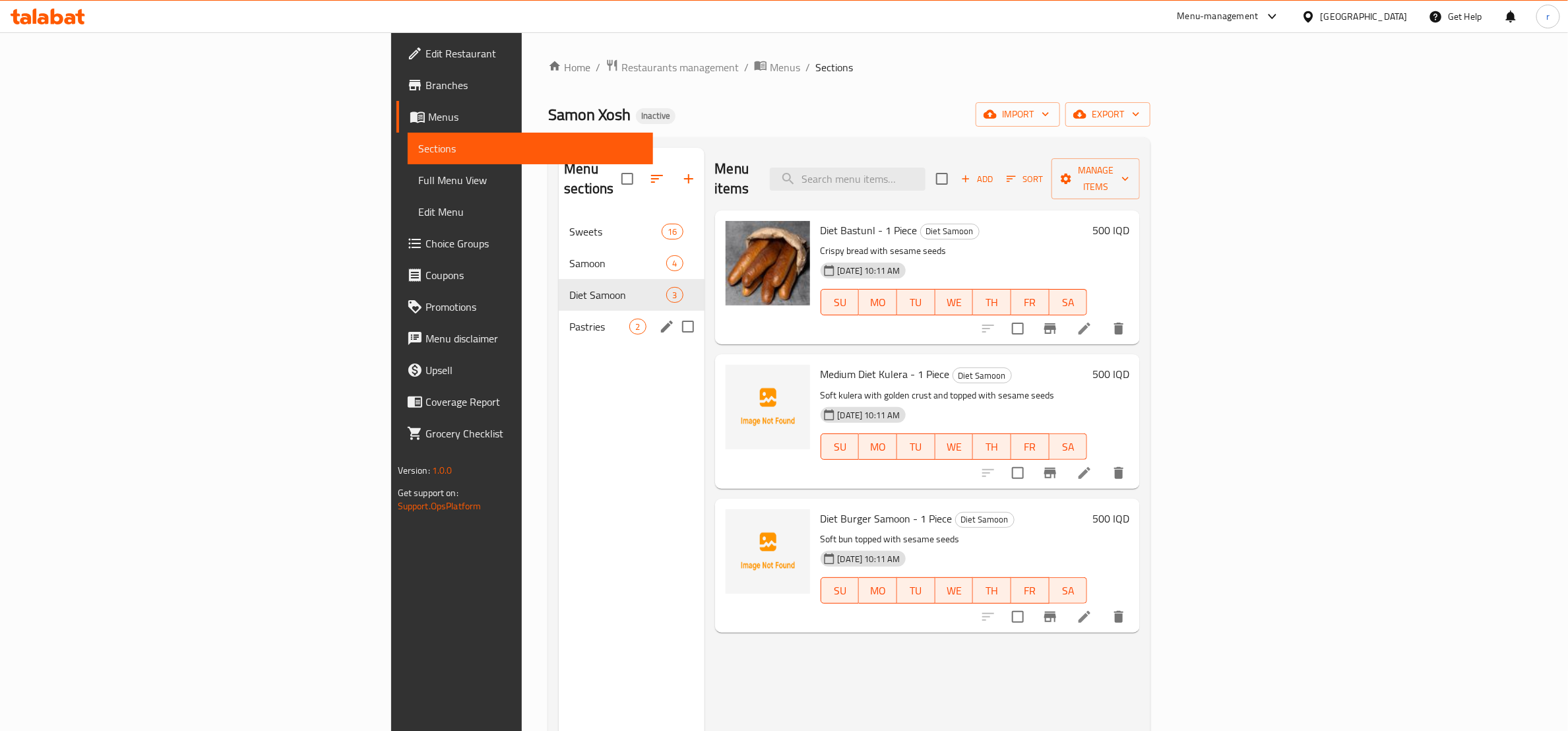
click at [558, 311] on div "Pastries 2" at bounding box center [631, 327] width 145 height 32
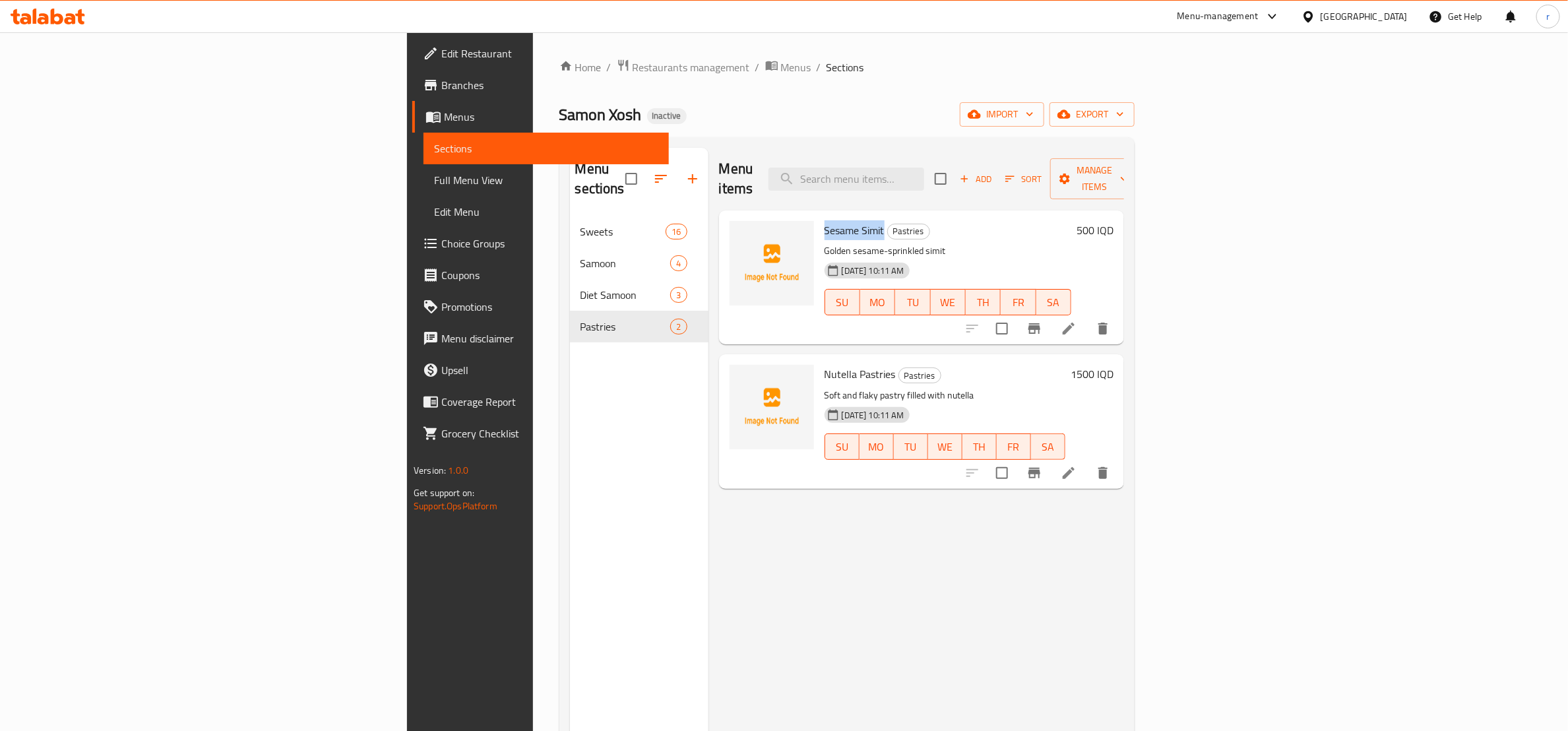
drag, startPoint x: 724, startPoint y: 212, endPoint x: 782, endPoint y: 220, distance: 58.5
click at [825, 221] on span "Sesame Simit" at bounding box center [855, 231] width 60 height 20
click at [741, 231] on icon "upload picture" at bounding box center [748, 239] width 16 height 16
click at [825, 364] on span "Nutella Pastries" at bounding box center [860, 374] width 71 height 20
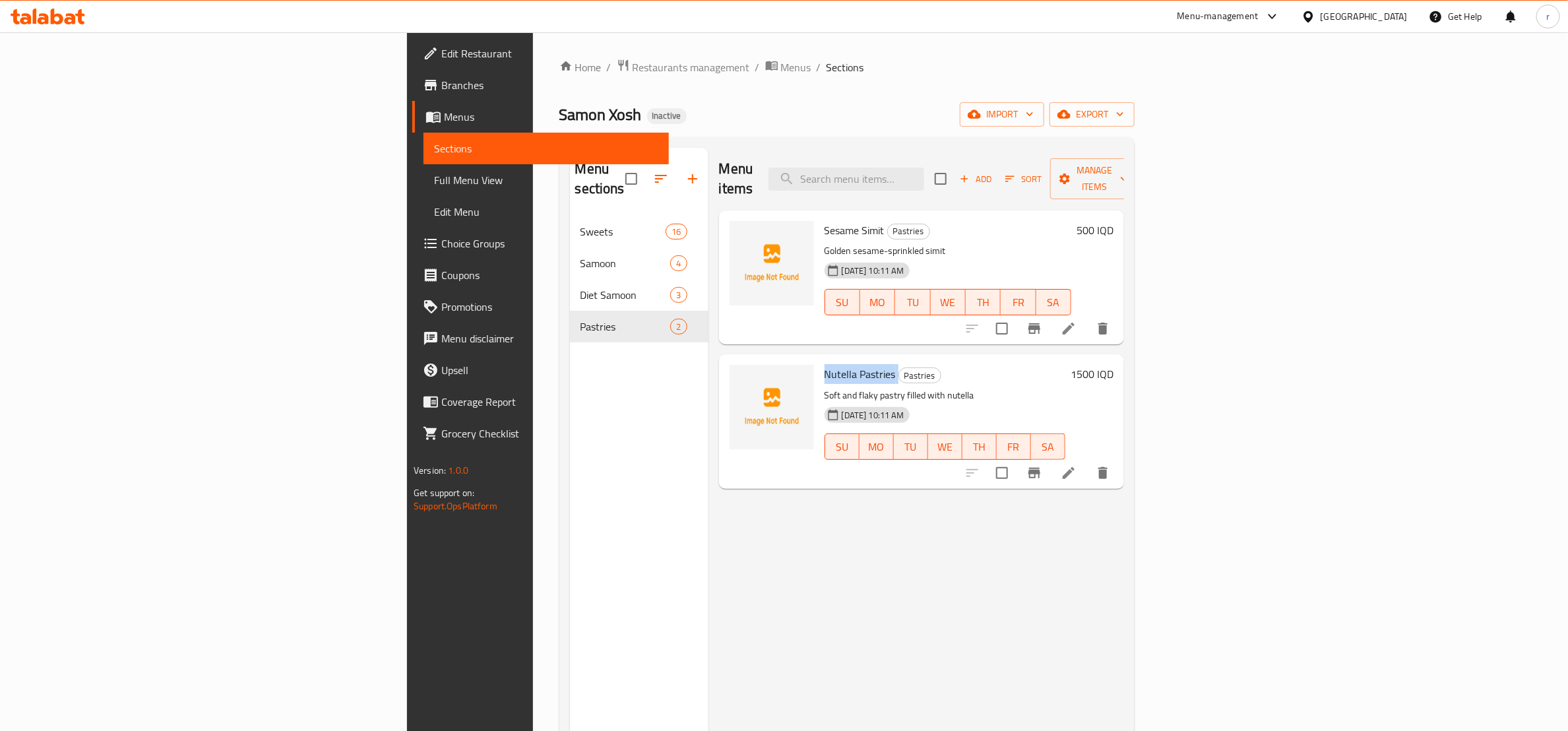
drag, startPoint x: 725, startPoint y: 356, endPoint x: 795, endPoint y: 350, distance: 70.3
click at [825, 365] on h6 "Nutella Pastries Pastries" at bounding box center [946, 374] width 241 height 19
click at [877, 103] on div "Samon Xosh Inactive import export" at bounding box center [846, 115] width 575 height 25
click at [434, 177] on span "Full Menu View" at bounding box center [546, 180] width 225 height 16
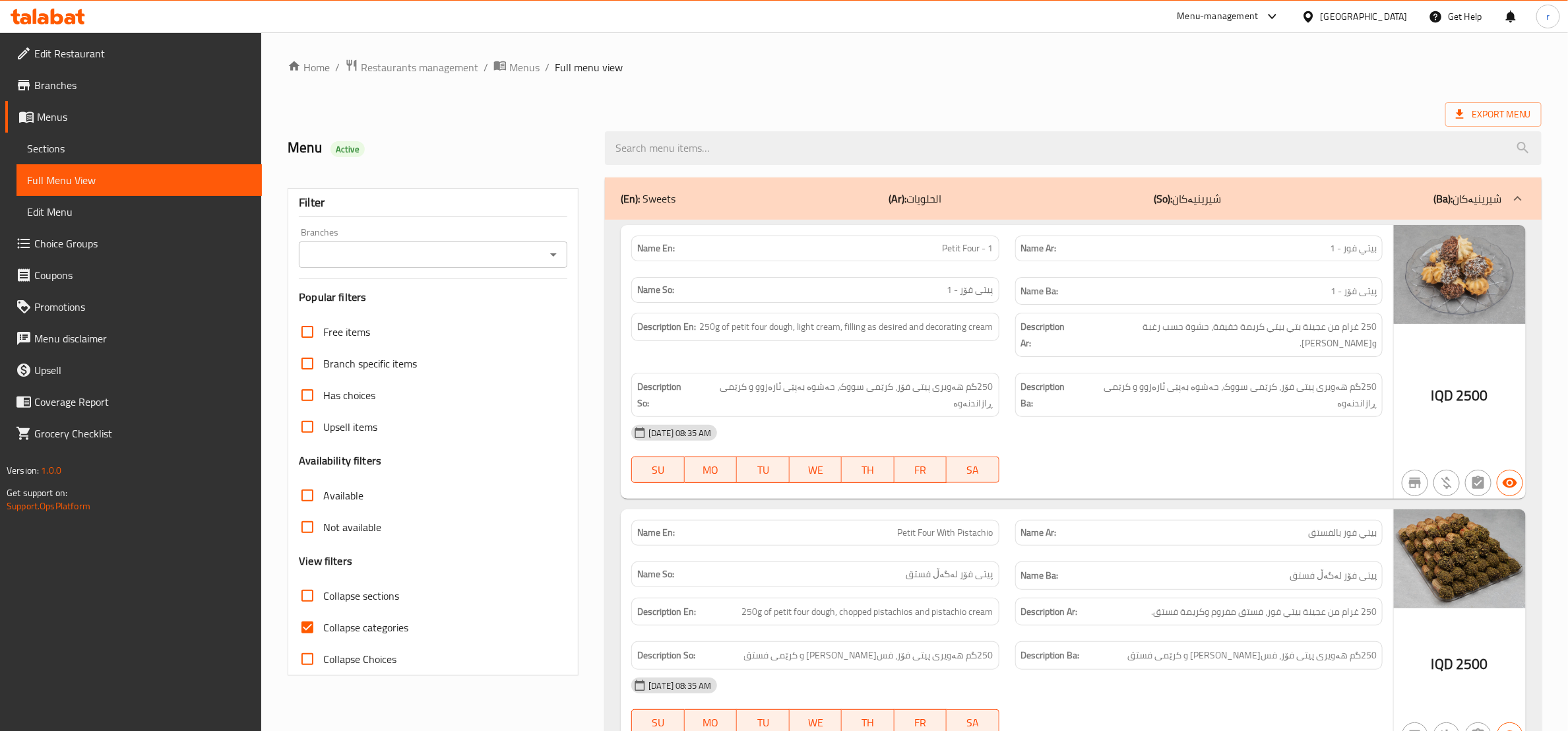
click at [307, 620] on input "Collapse categories" at bounding box center [308, 628] width 32 height 32
checkbox input "false"
click at [315, 595] on input "Collapse sections" at bounding box center [308, 596] width 32 height 32
checkbox input "true"
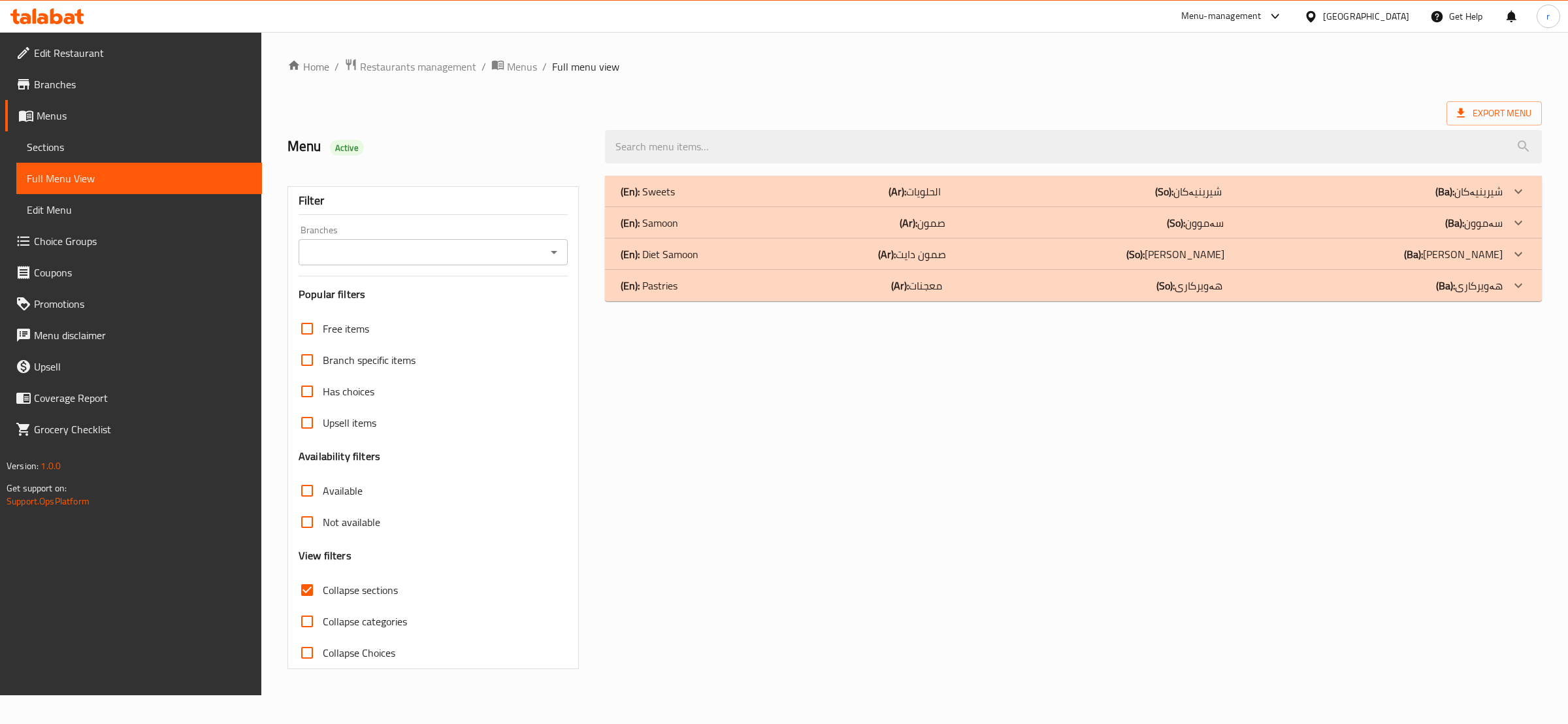
click at [545, 253] on button "Open" at bounding box center [554, 252] width 19 height 19
click at [509, 322] on ul "All Samon Xosh,Naz Naz" at bounding box center [432, 297] width 269 height 58
click at [502, 316] on li "Samon Xosh,Naz Naz" at bounding box center [432, 309] width 269 height 24
type input "Samon Xosh,Naz Naz"
click at [849, 280] on div "(En): Pastries (Ar): معجنات (So): هەویرکاری (Ba): هەویرکاری" at bounding box center [1061, 285] width 882 height 15
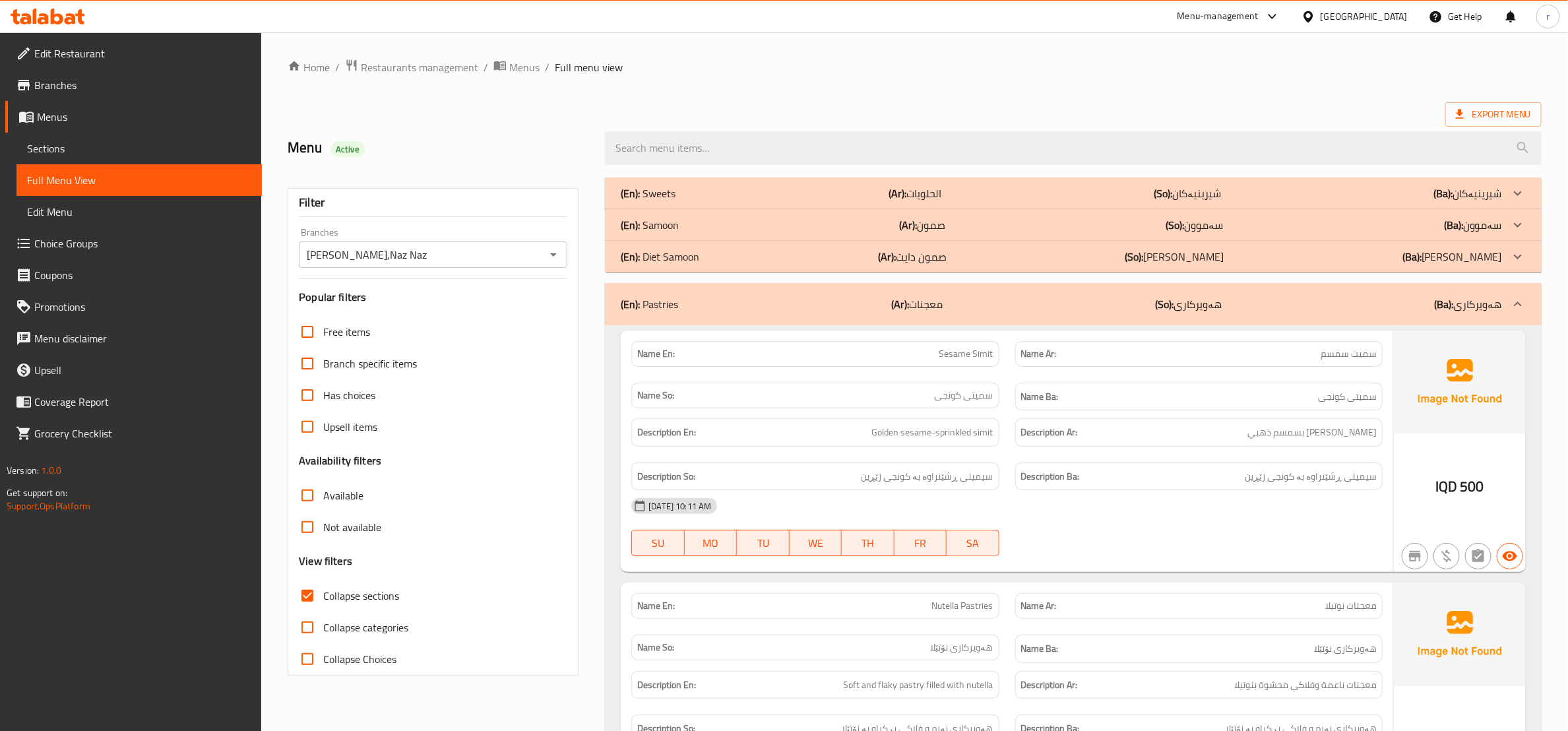
click at [854, 266] on div "(En): Diet Samoon (Ar): صمون دايت (So): سەموون دایت (Ba): سەموون دایت" at bounding box center [1073, 257] width 937 height 32
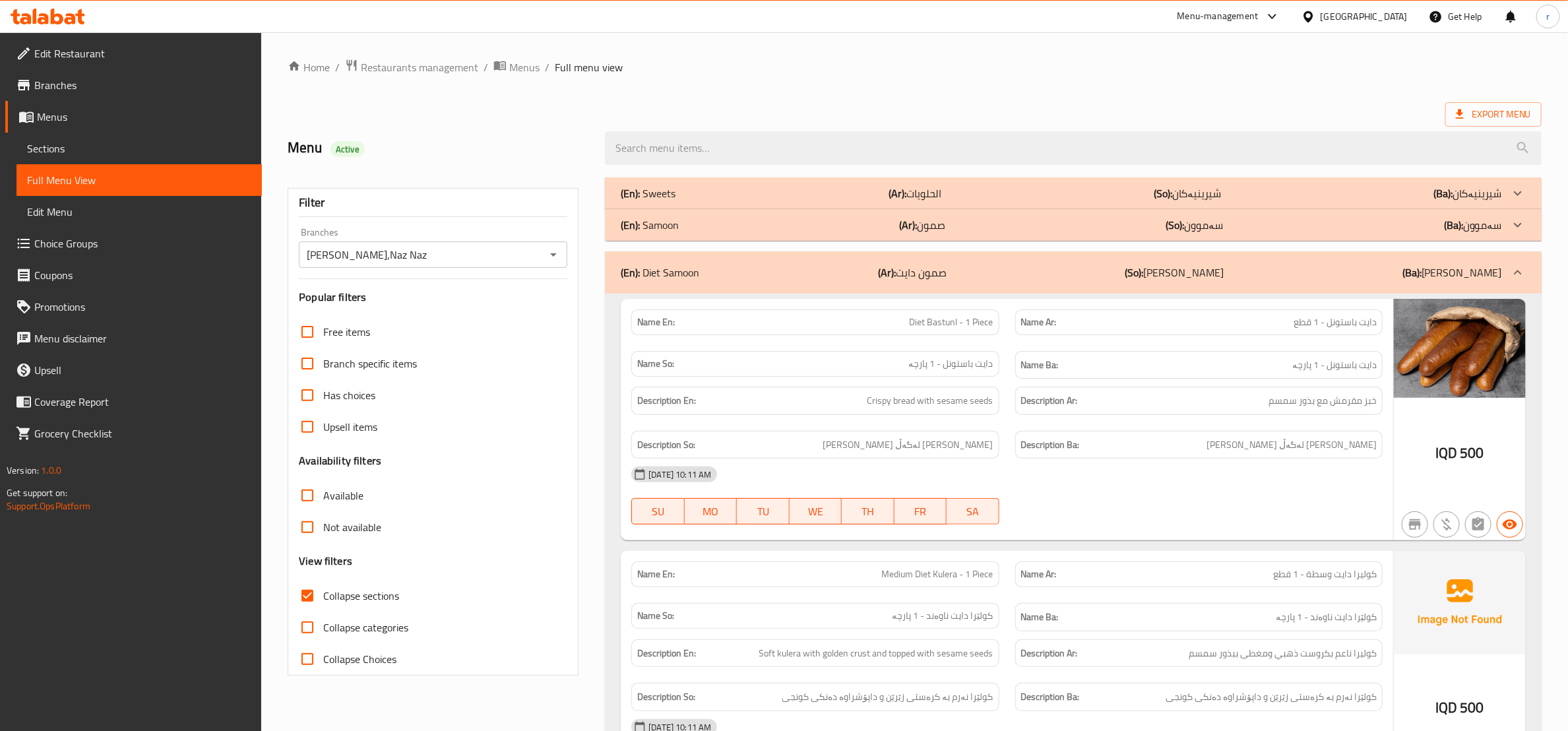
click at [852, 228] on div "(En): Samoon (Ar): صمون (So): سەموون (Ba): سەموون" at bounding box center [1061, 225] width 882 height 16
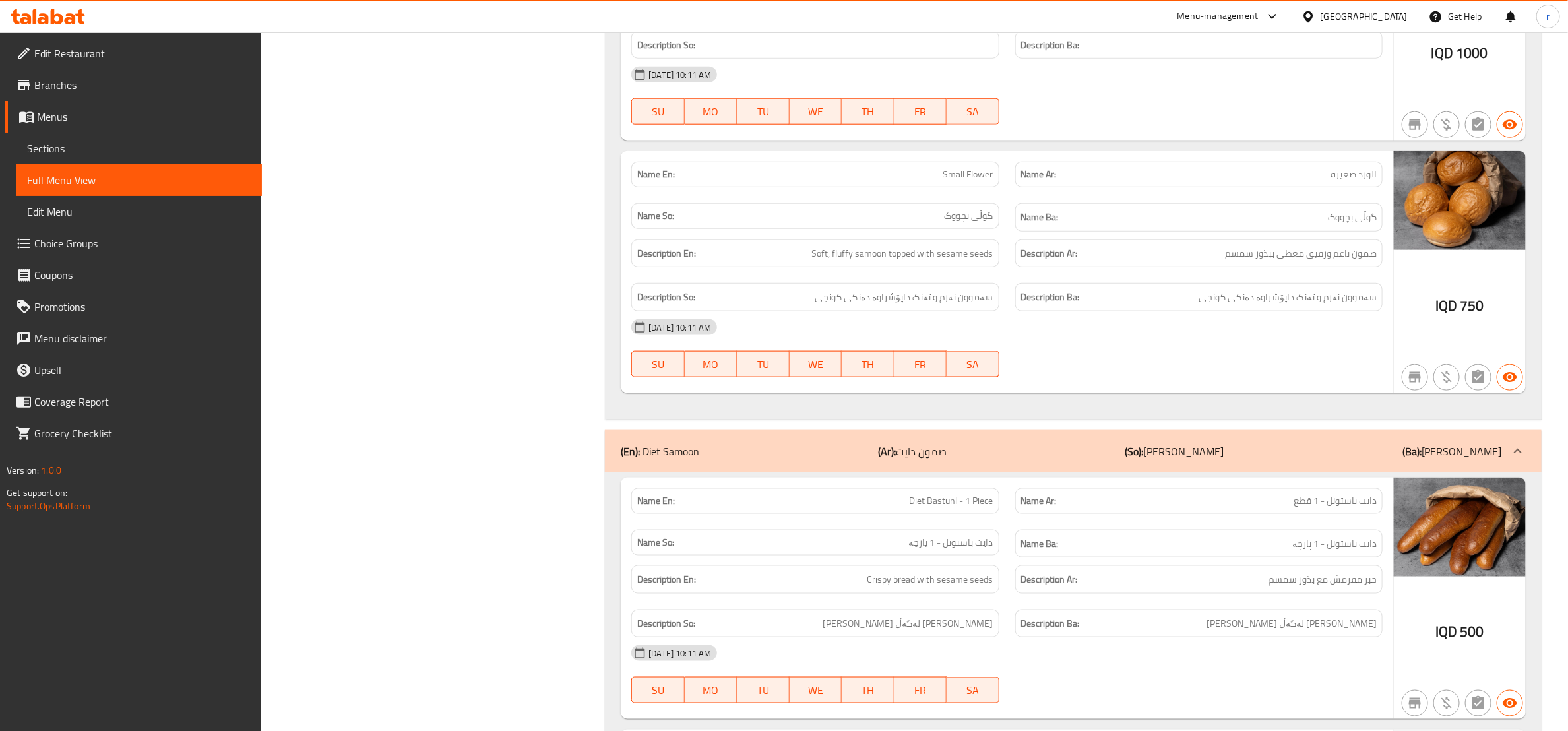
scroll to position [825, 0]
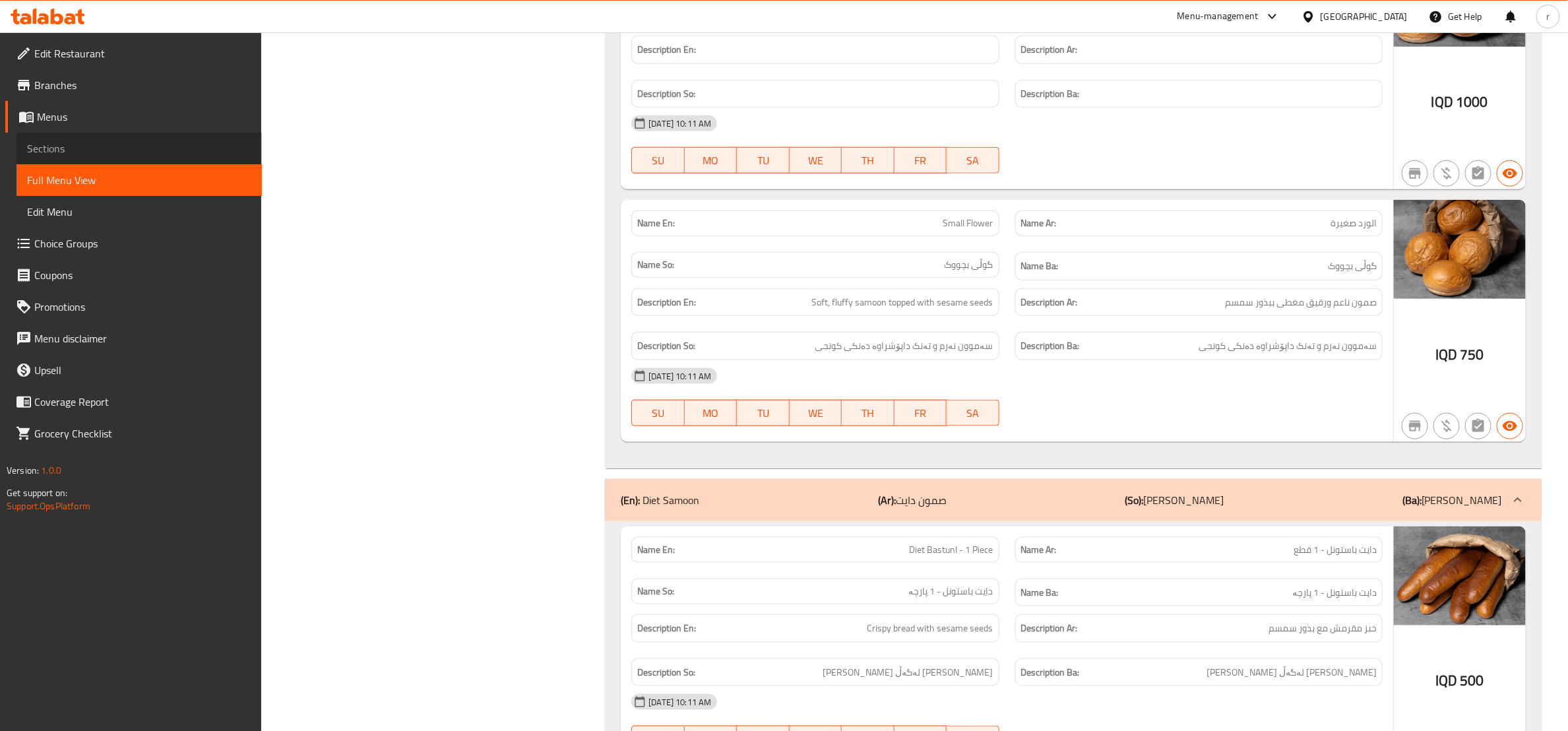
click at [130, 135] on link "Sections" at bounding box center [139, 148] width 245 height 32
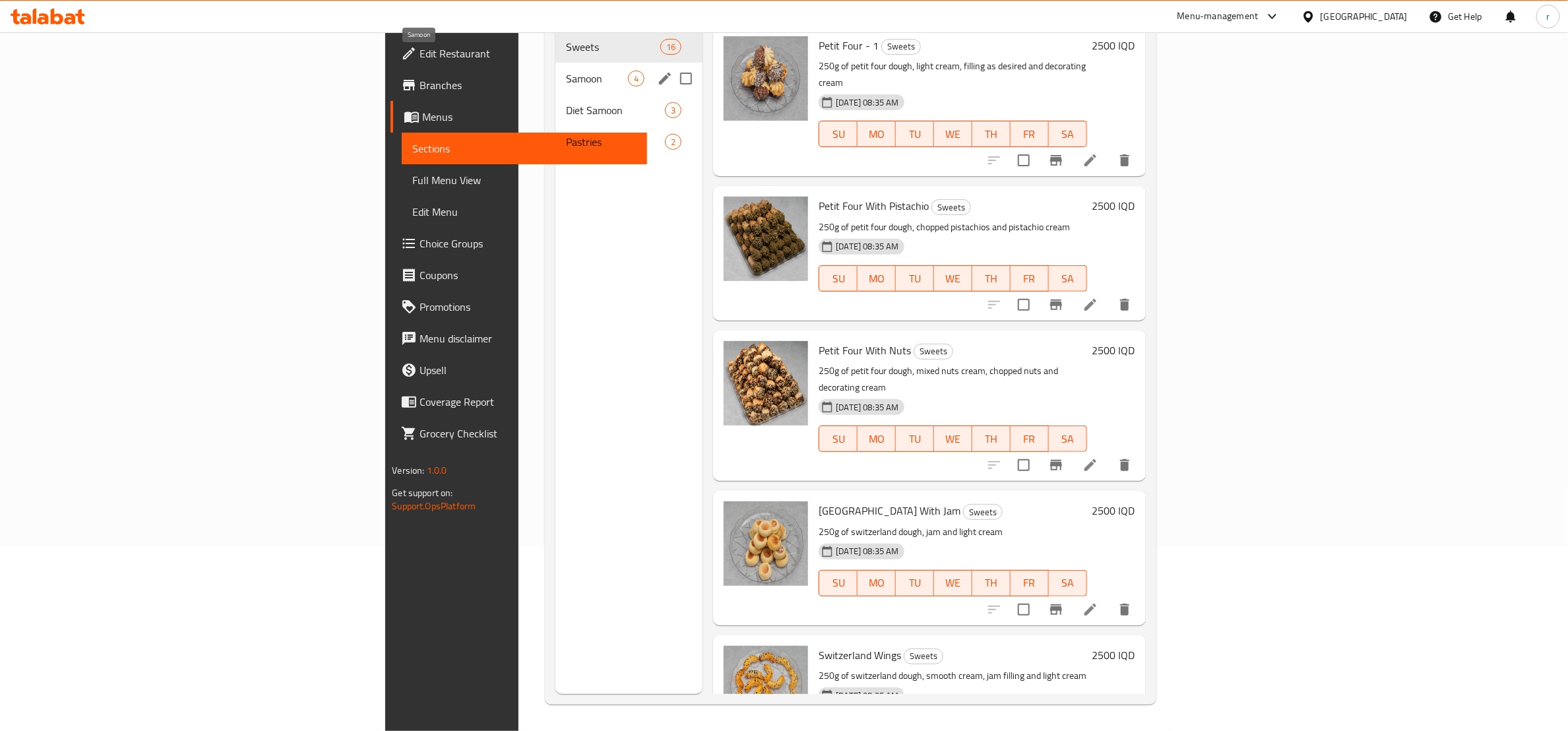
click at [566, 71] on span "Samoon" at bounding box center [597, 78] width 62 height 16
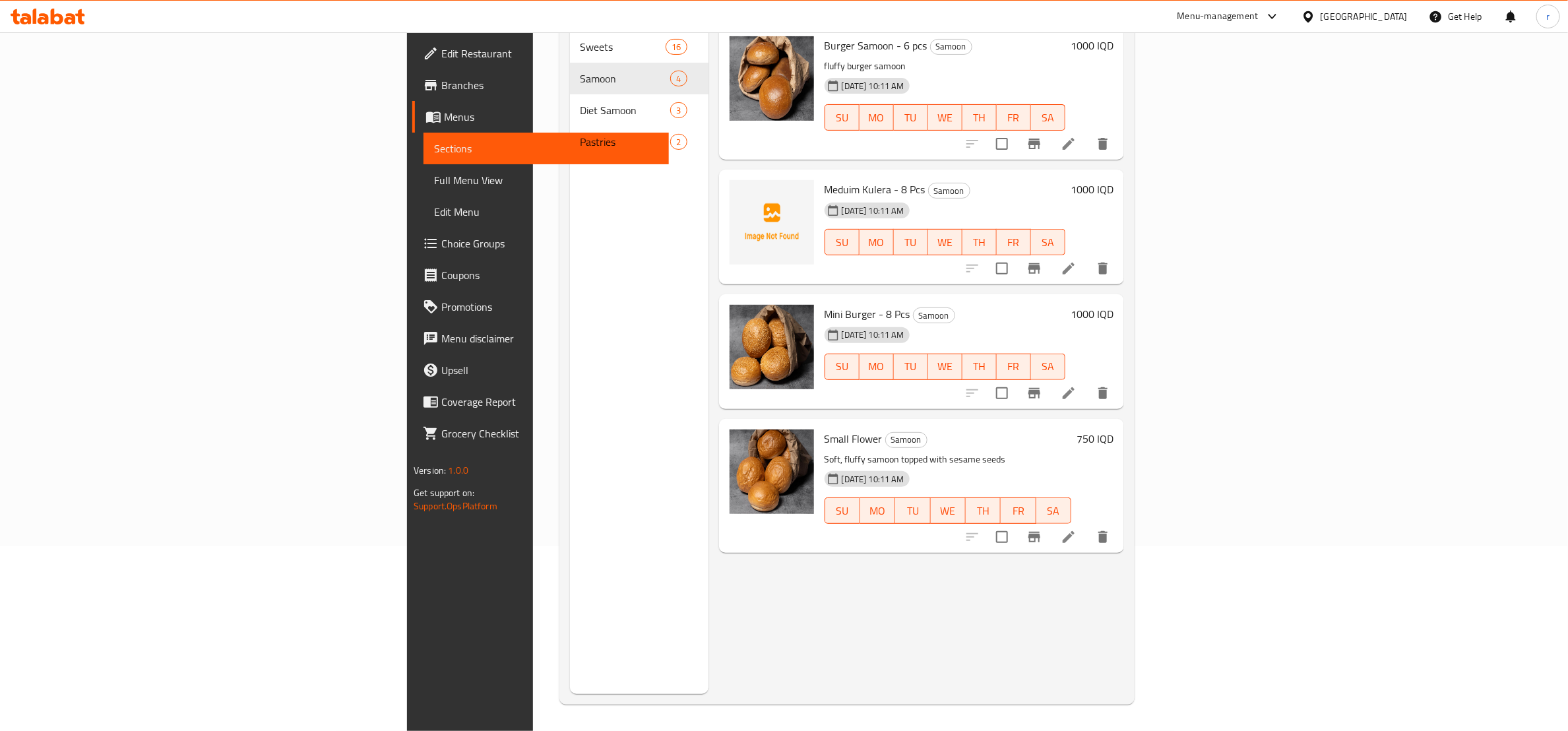
click at [1087, 525] on li at bounding box center [1069, 537] width 37 height 24
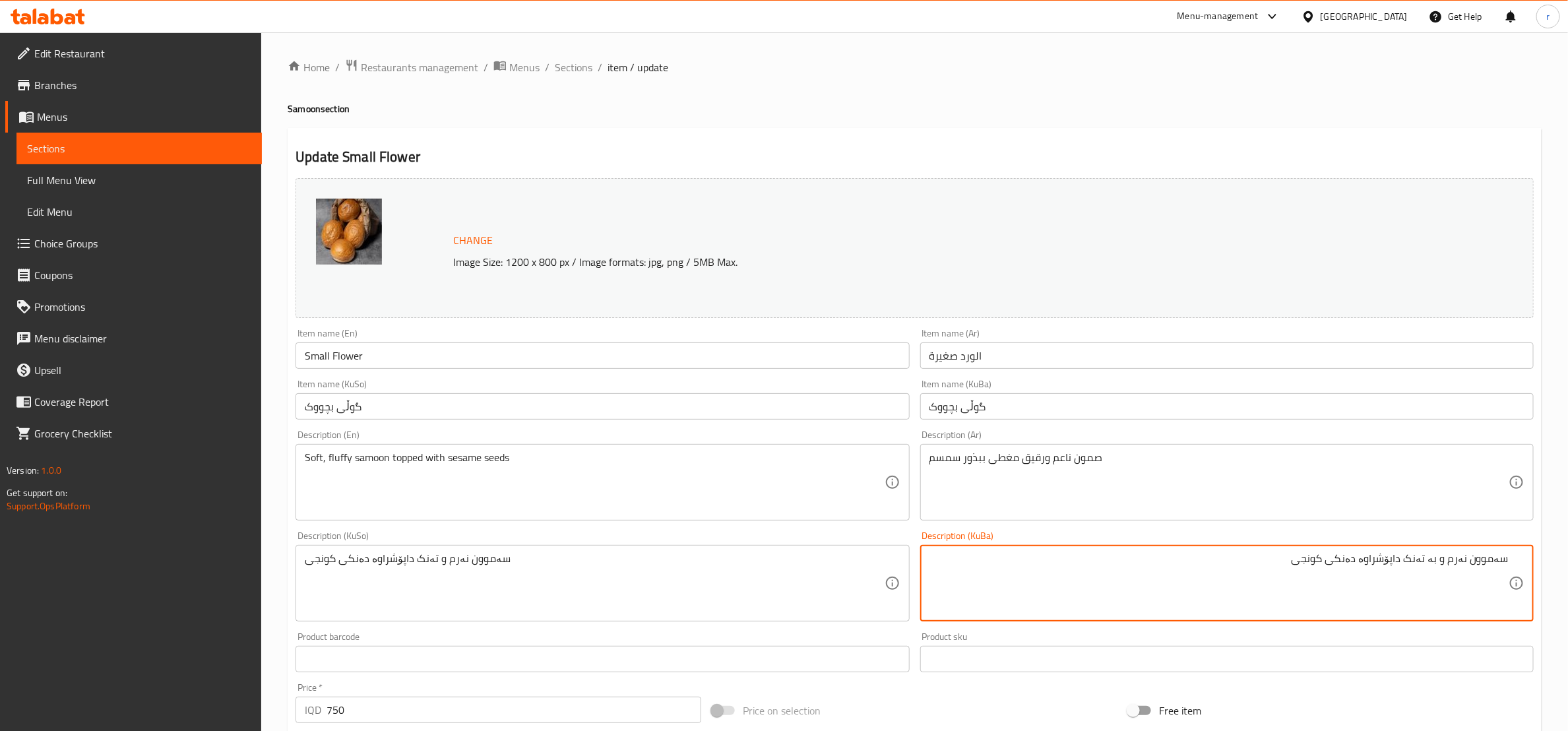
click at [1330, 573] on textarea "سەموون نەرم و بە تەنک داپۆشراوە دەنکی کونجی" at bounding box center [1219, 583] width 579 height 62
type textarea "سەموون نەرم و بە تەنک داپۆشراوە دەنکی کونجی"
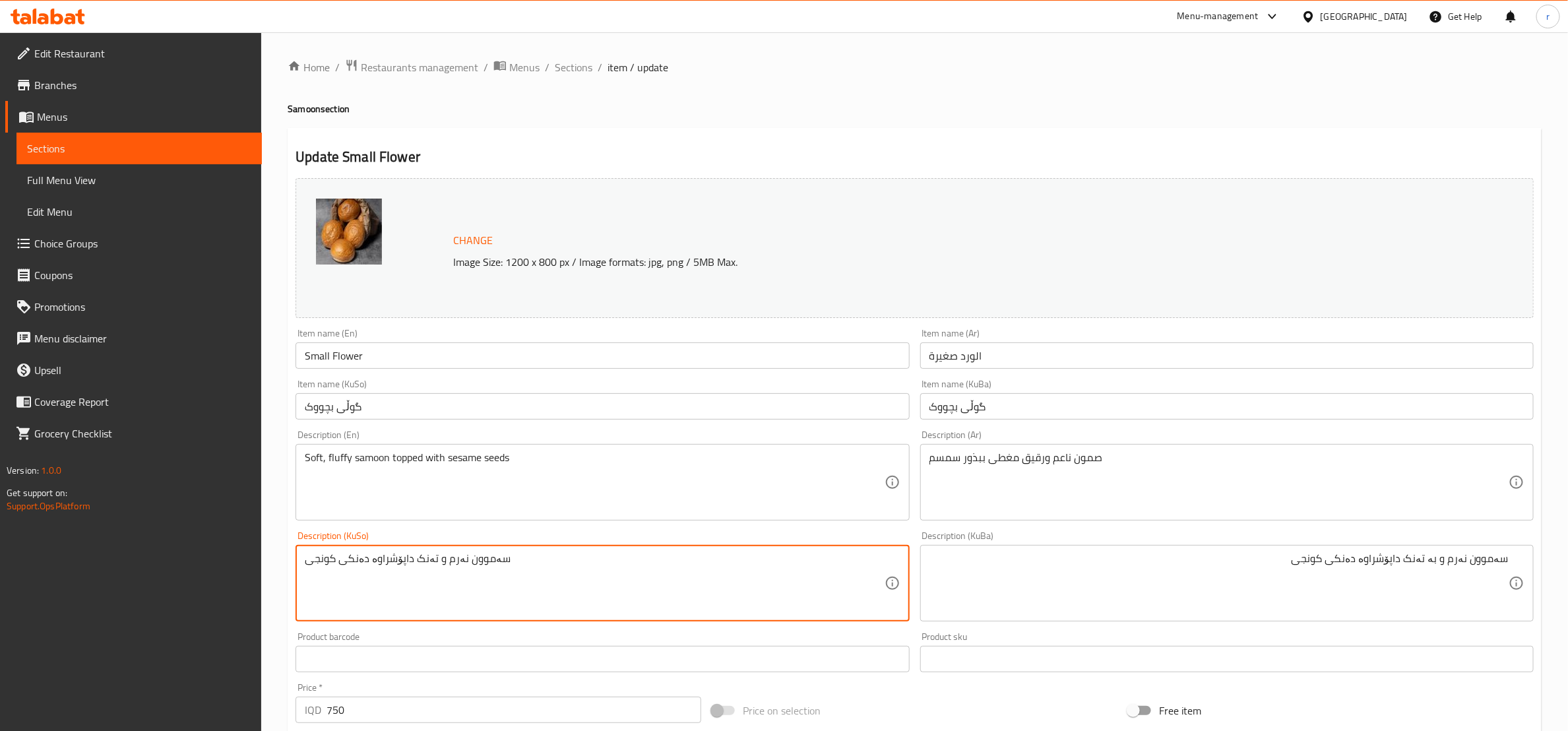
click at [356, 557] on textarea "سەموون نەرم و تەنک داپۆشراوە دەنکی کونجی" at bounding box center [595, 583] width 579 height 62
paste textarea "ە"
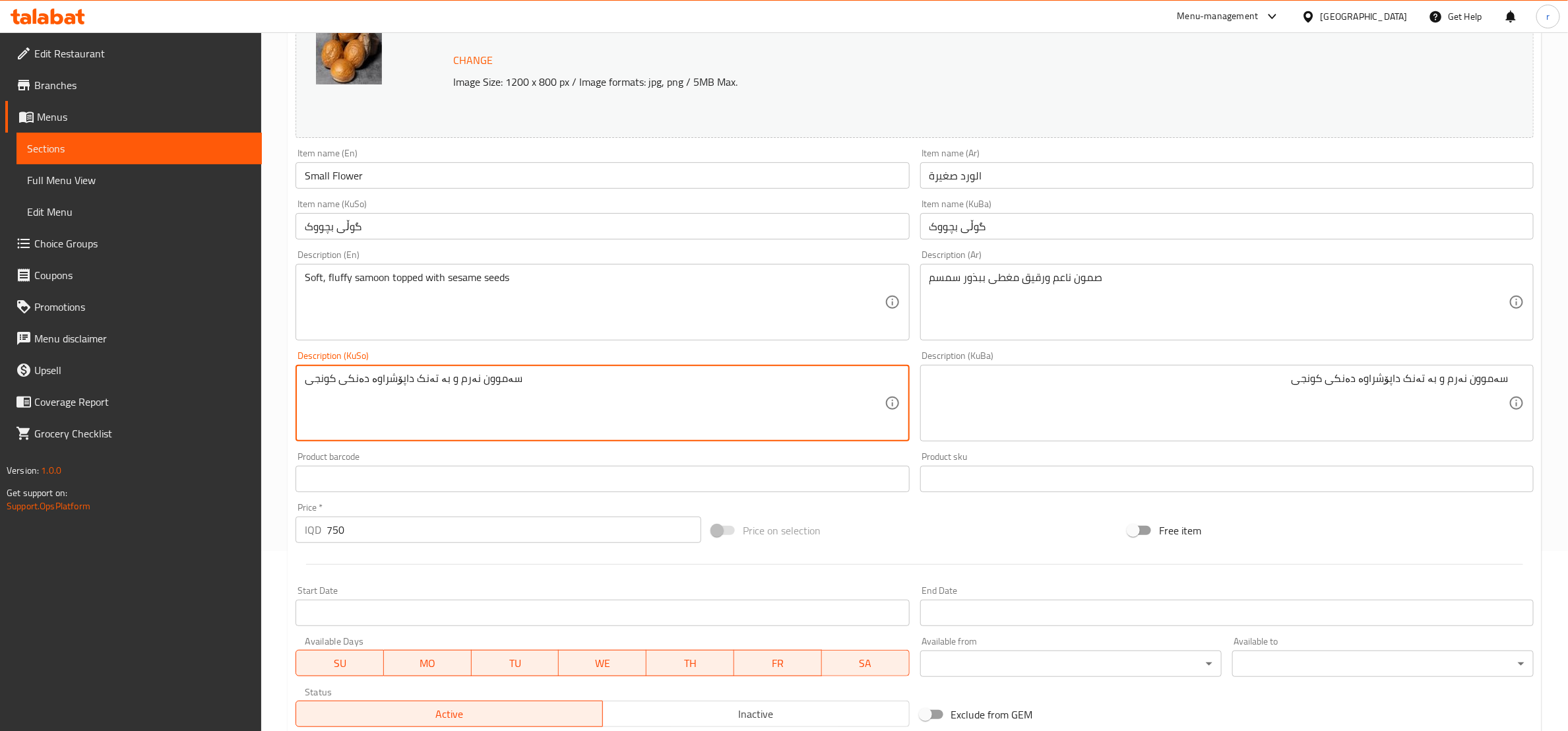
scroll to position [329, 0]
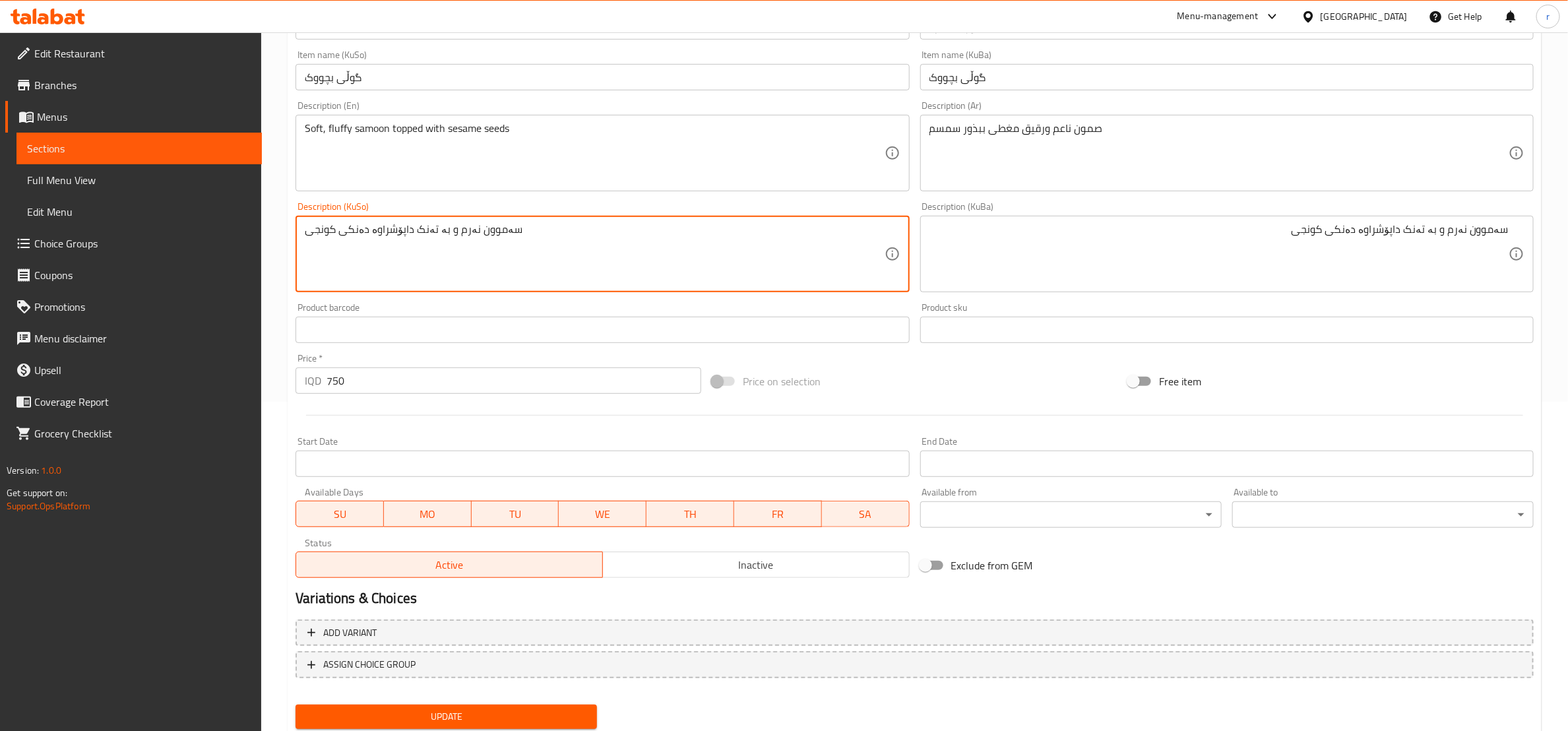
type textarea "سەموون نەرم و بە تەنک داپۆشراوە دەنکی کونجی"
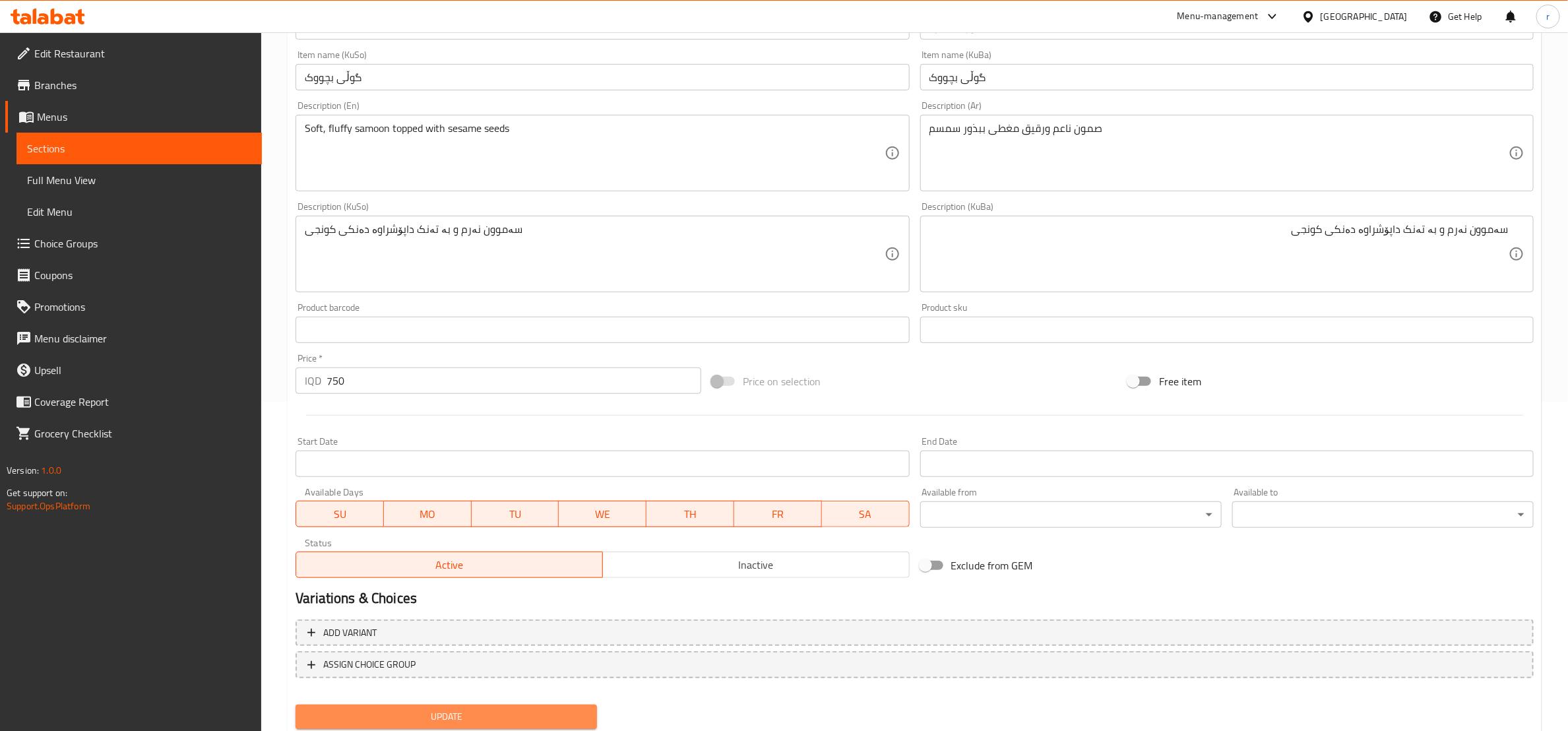
click at [525, 706] on button "Update" at bounding box center [446, 717] width 302 height 25
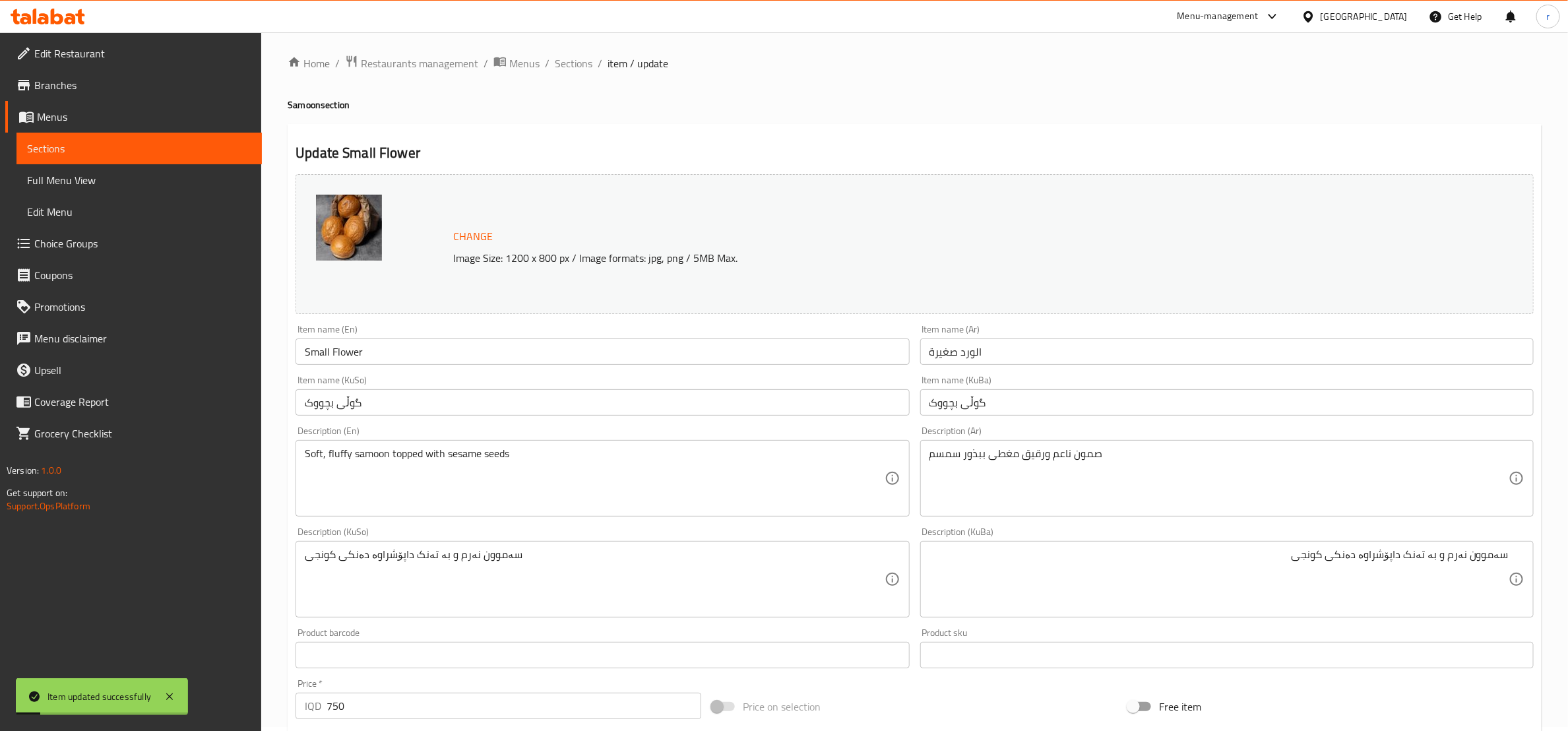
scroll to position [0, 0]
click at [572, 67] on span "Sections" at bounding box center [574, 66] width 38 height 16
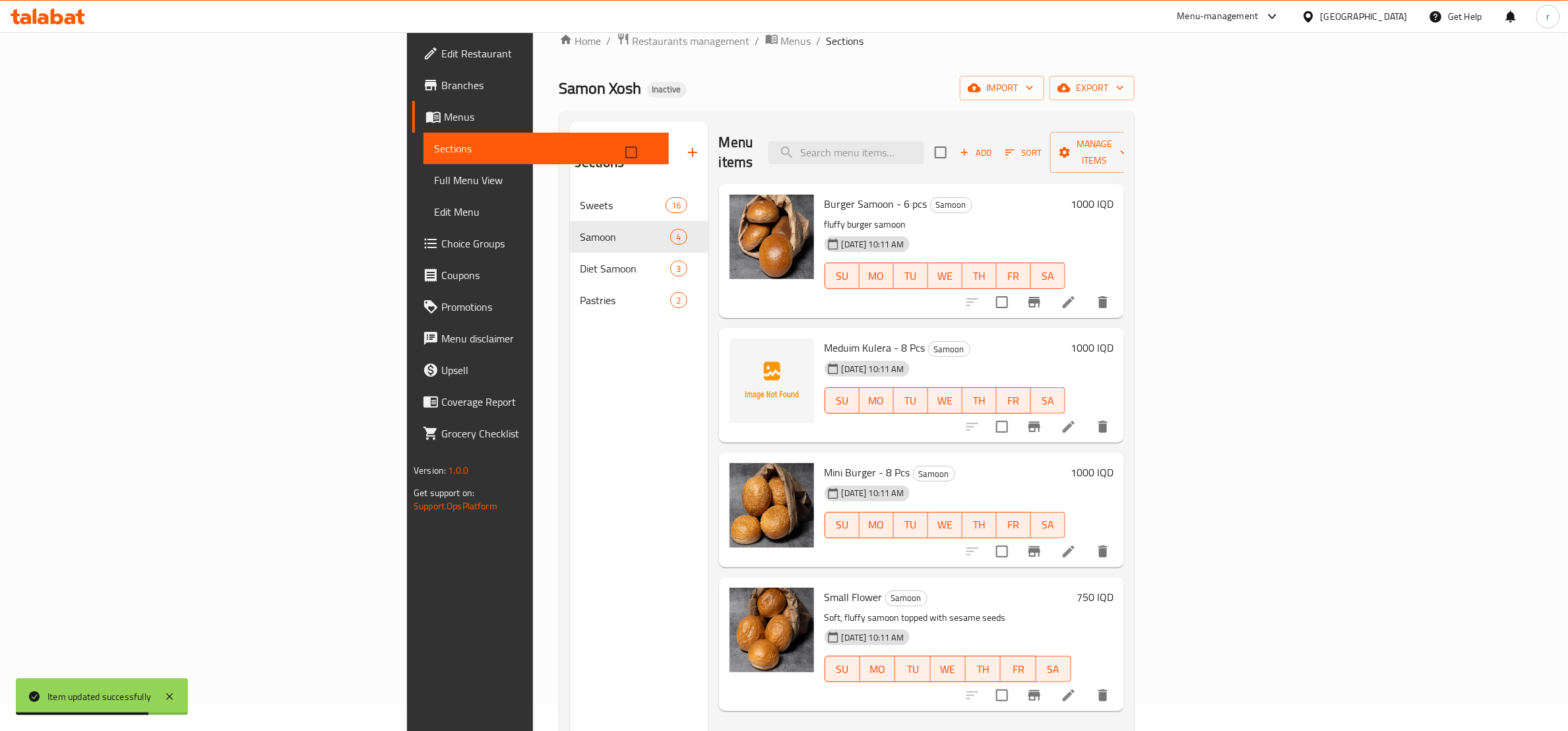
scroll to position [185, 0]
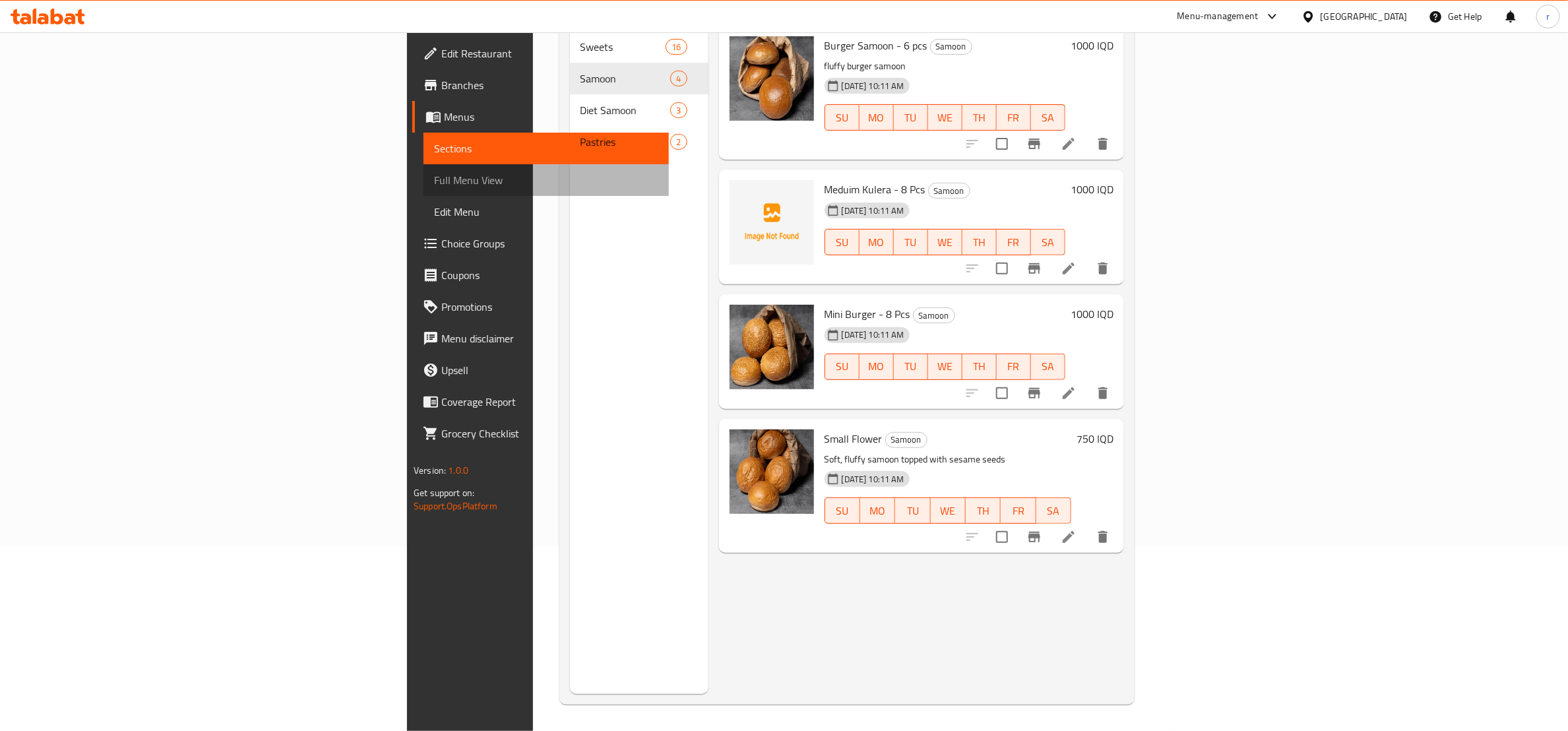
click at [434, 183] on span "Full Menu View" at bounding box center [546, 180] width 225 height 16
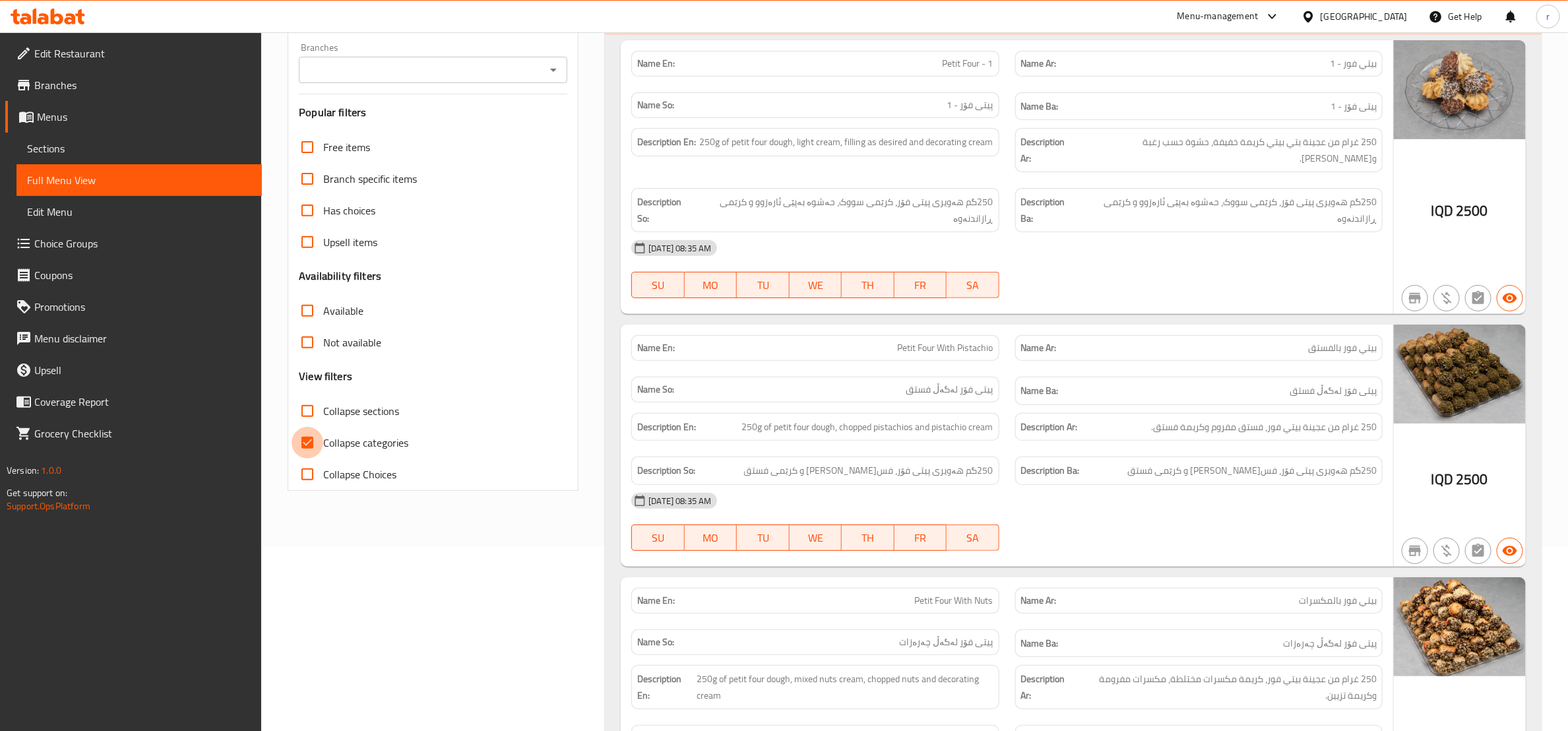
click at [317, 438] on input "Collapse categories" at bounding box center [308, 442] width 32 height 32
checkbox input "false"
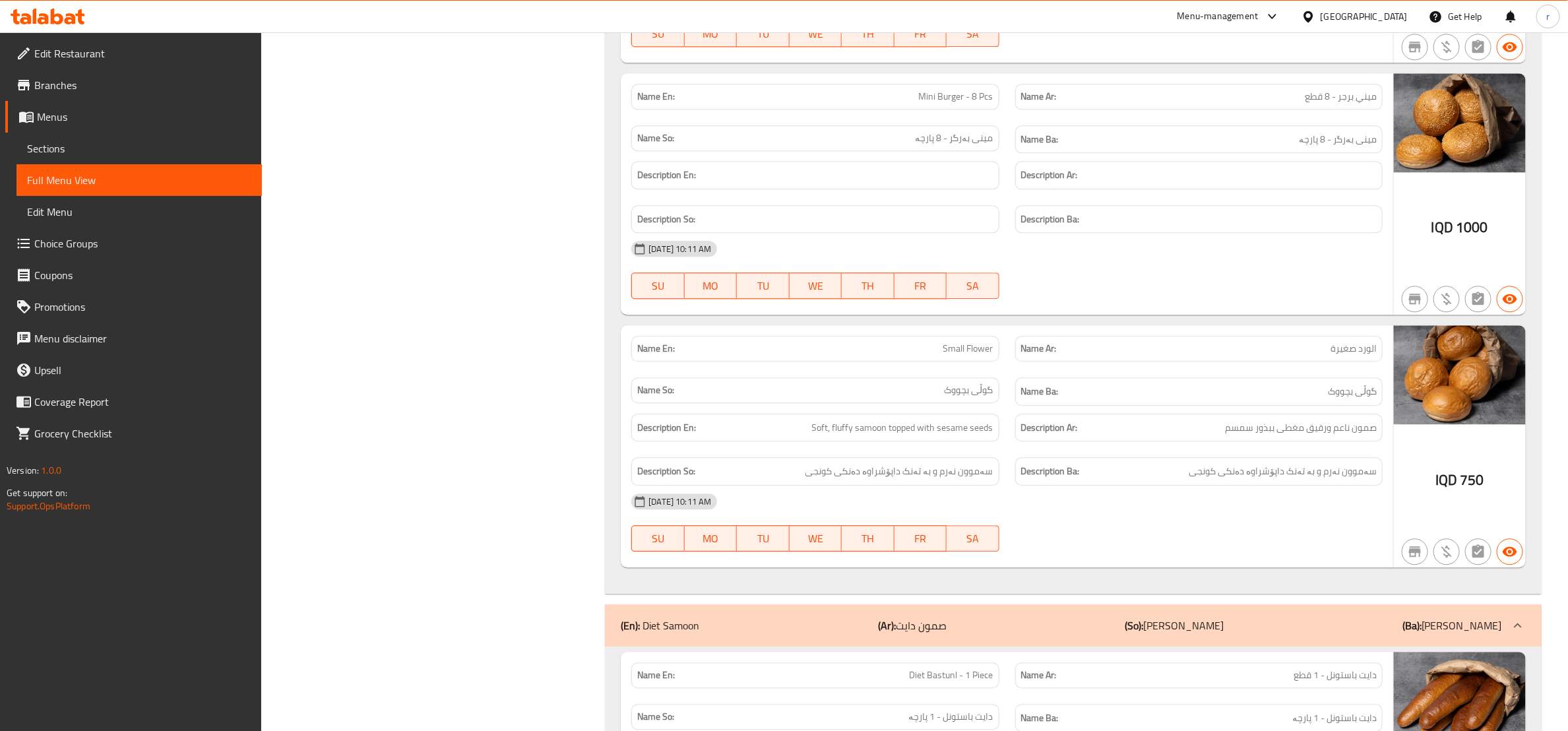
scroll to position [5301, 0]
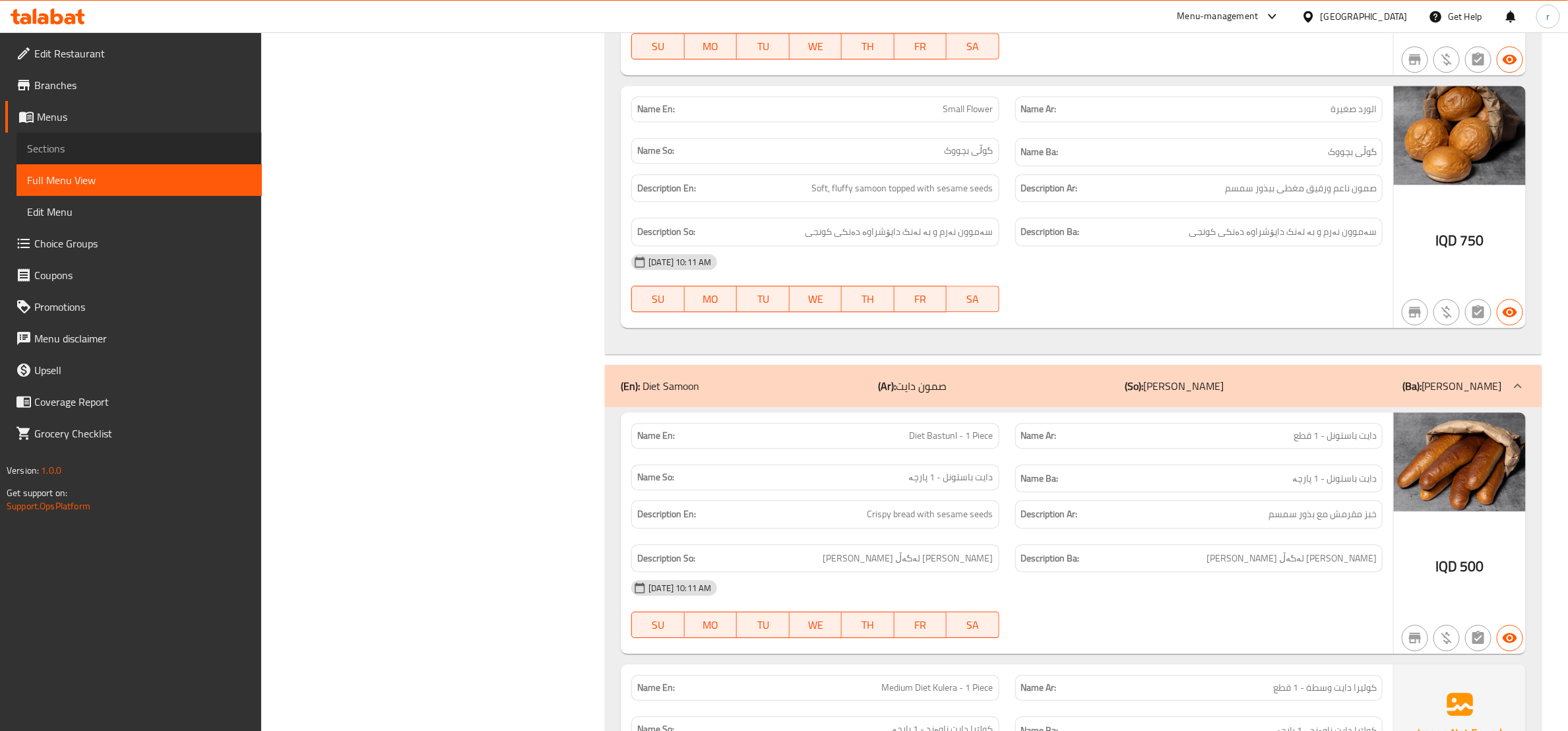
click at [130, 158] on link "Sections" at bounding box center [139, 148] width 245 height 32
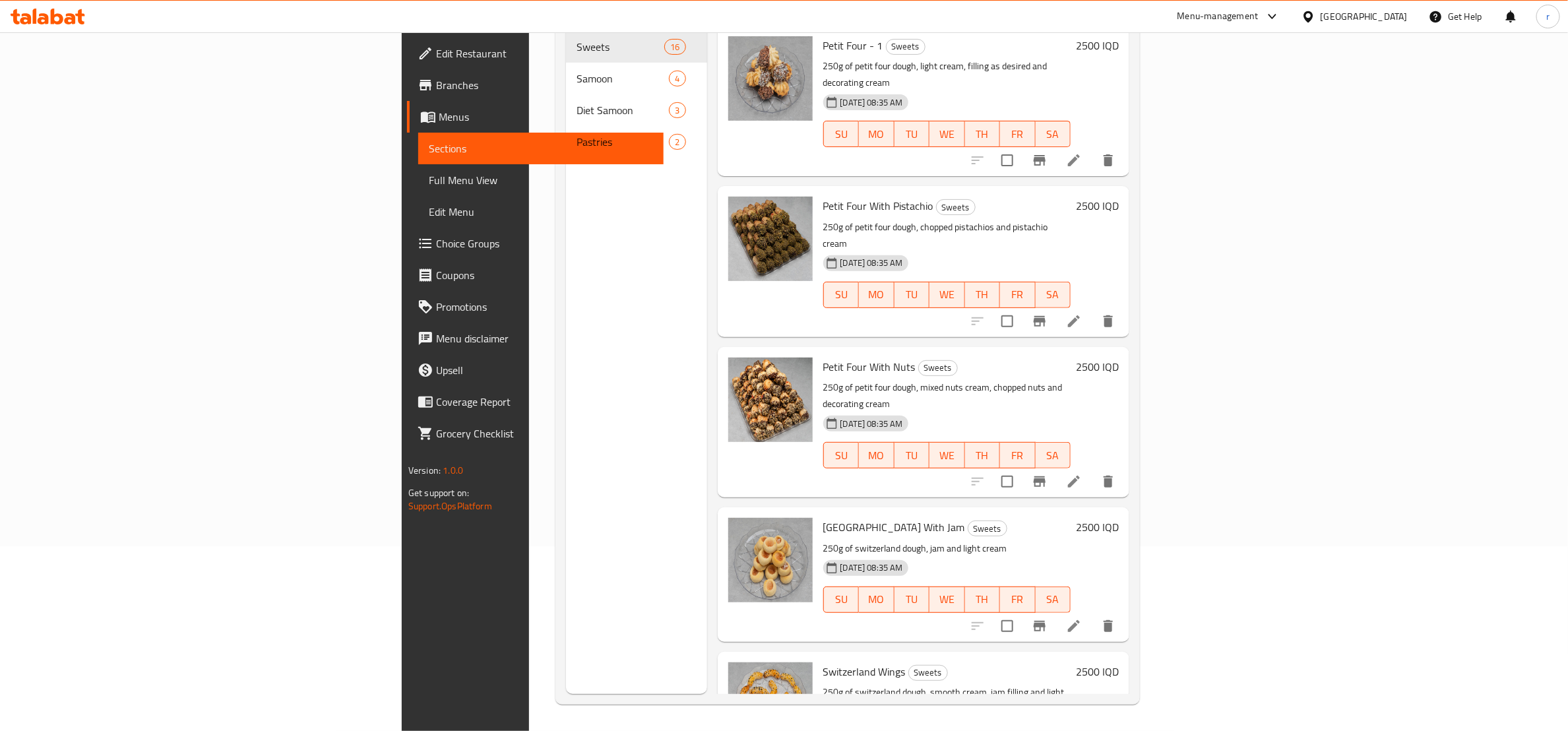
scroll to position [185, 0]
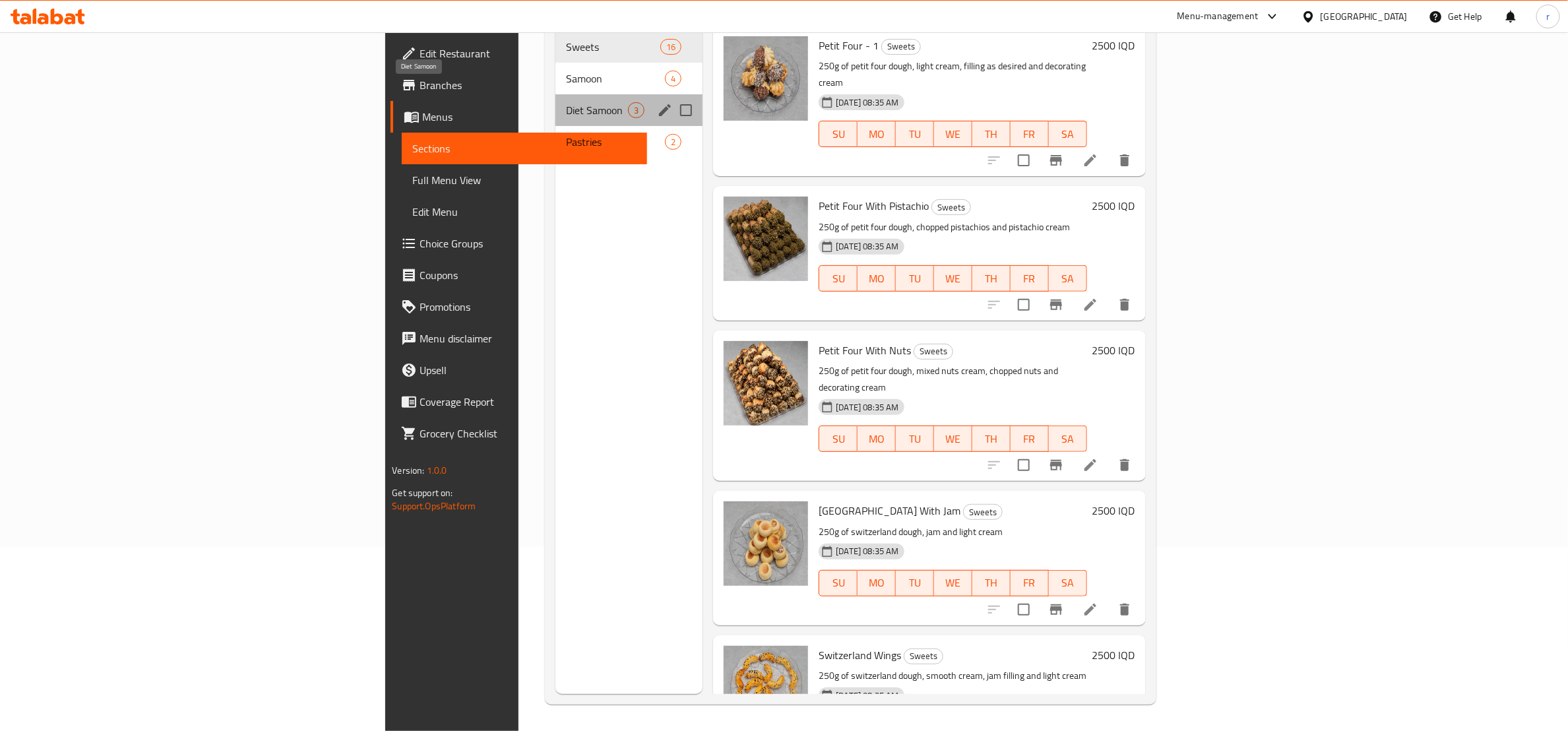
click at [566, 103] on span "Diet Samoon" at bounding box center [597, 110] width 62 height 16
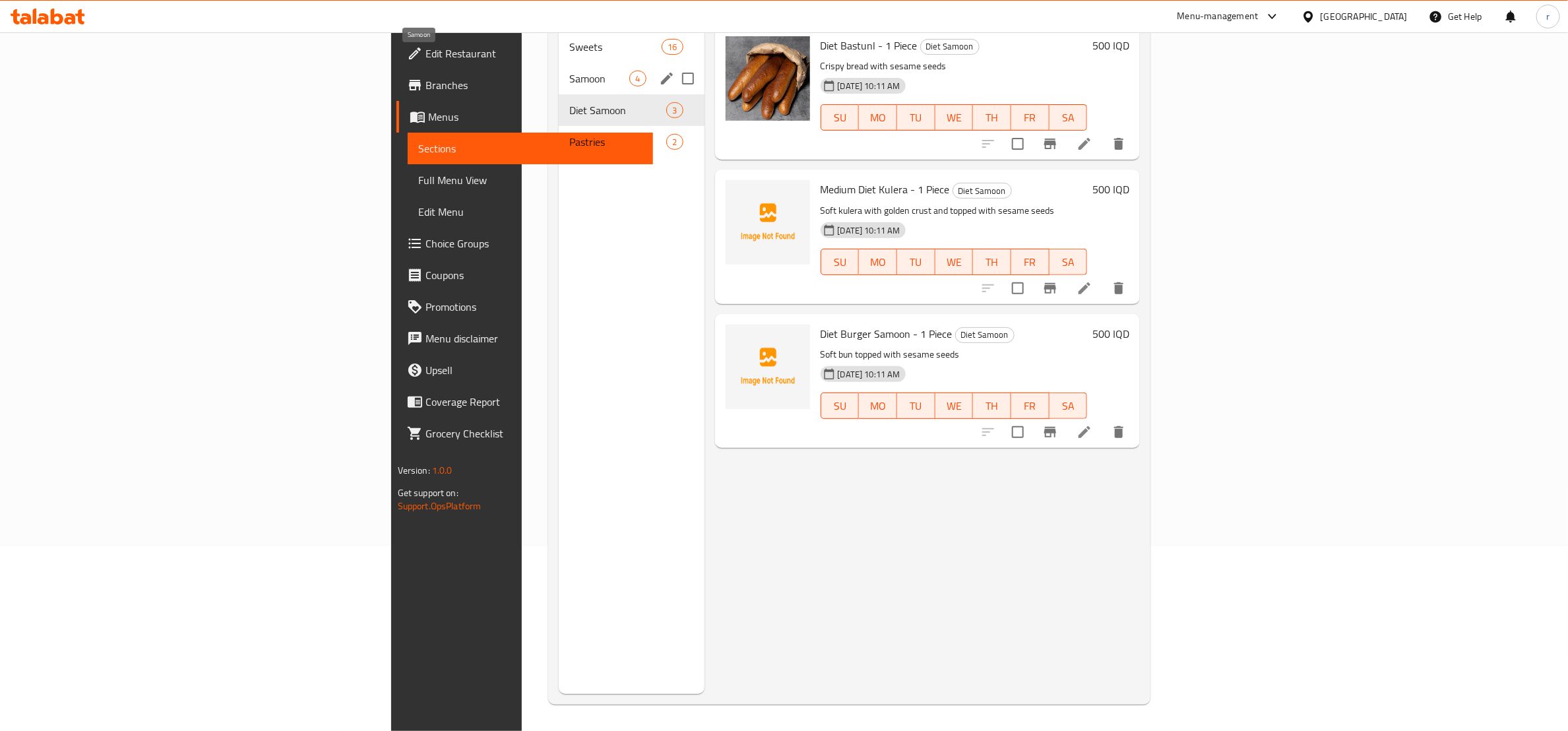
click at [569, 71] on span "Samoon" at bounding box center [599, 78] width 60 height 16
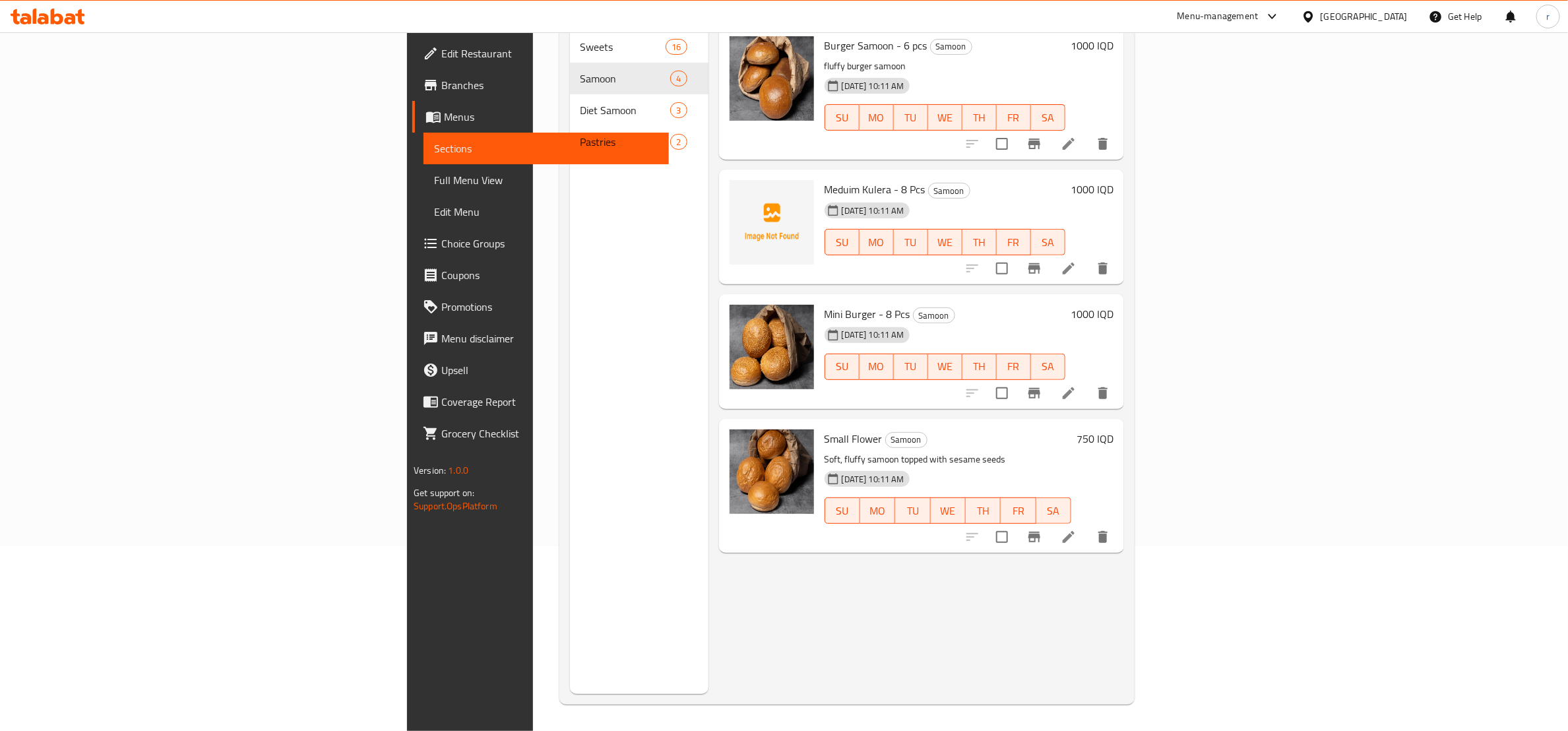
click at [1087, 525] on li at bounding box center [1069, 537] width 37 height 24
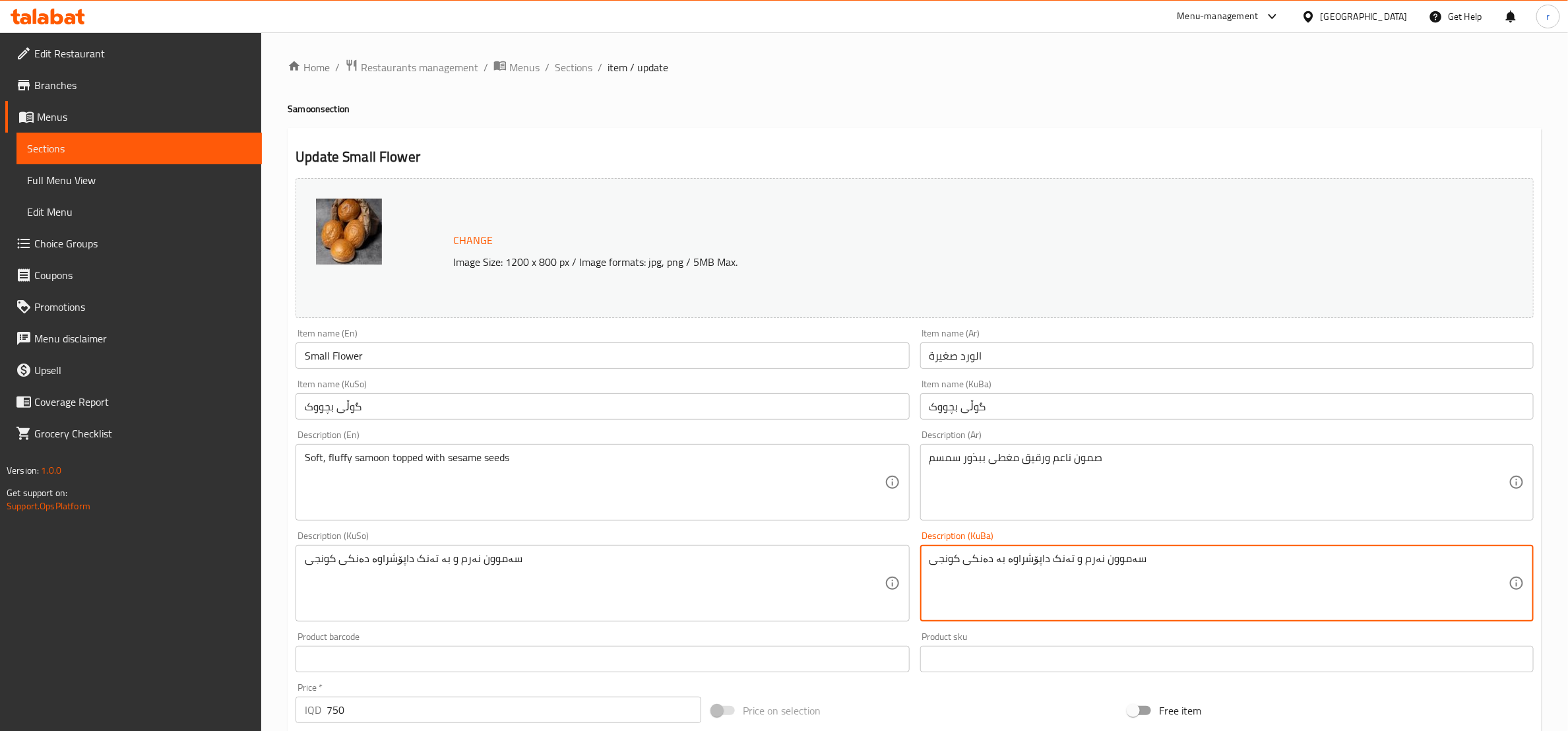
click at [959, 559] on textarea "سەموون نەرم و تەنک داپۆشراوە بە دەنکی کونجی" at bounding box center [1219, 583] width 579 height 62
type textarea "سەموون نەرم و تەنک داپۆشراوە بە دەنکی کونجی"
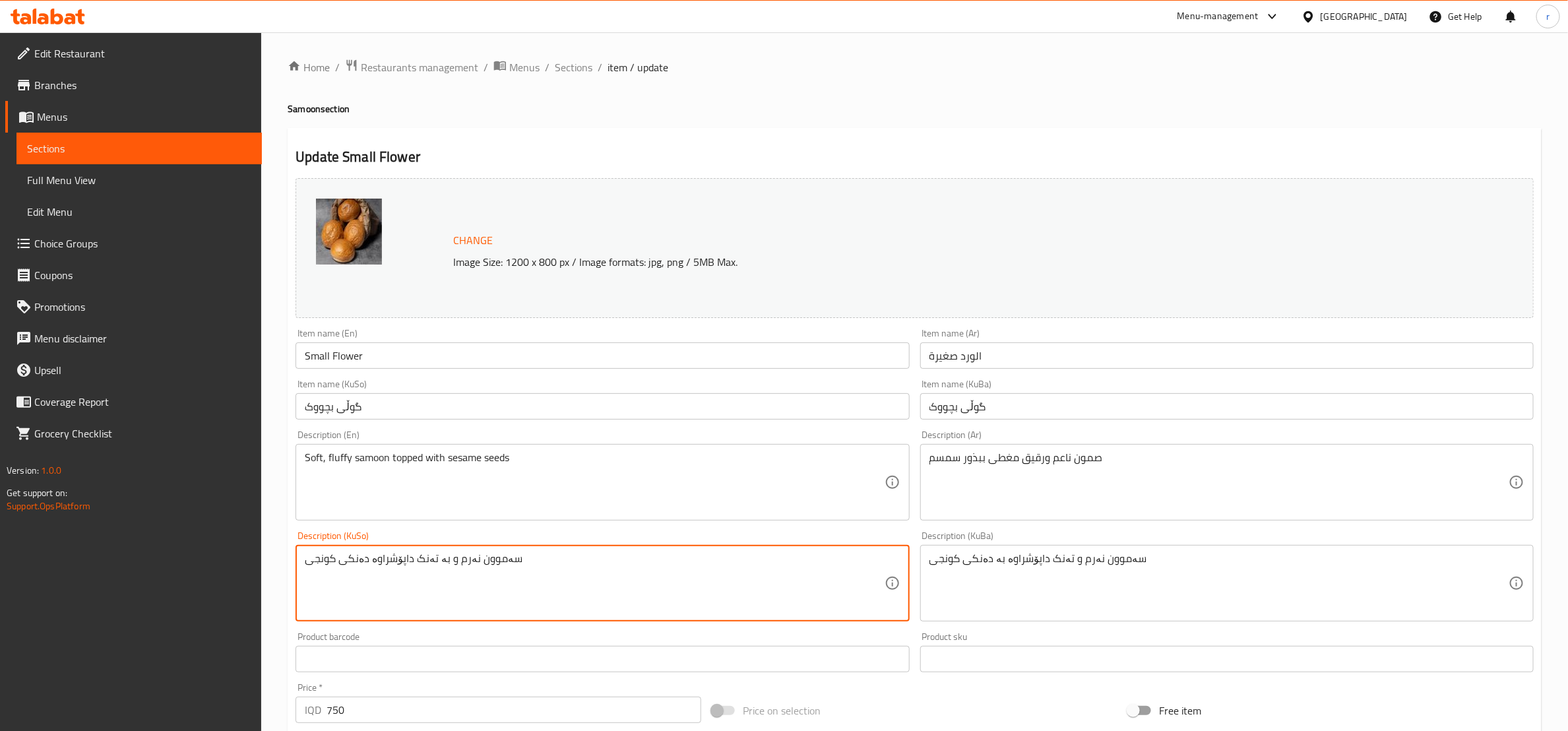
click at [418, 571] on textarea "سەموون نەرم و بە تەنک داپۆشراوە دەنکی کونجی" at bounding box center [595, 583] width 579 height 62
paste textarea "ەنک داپۆشراوە ب"
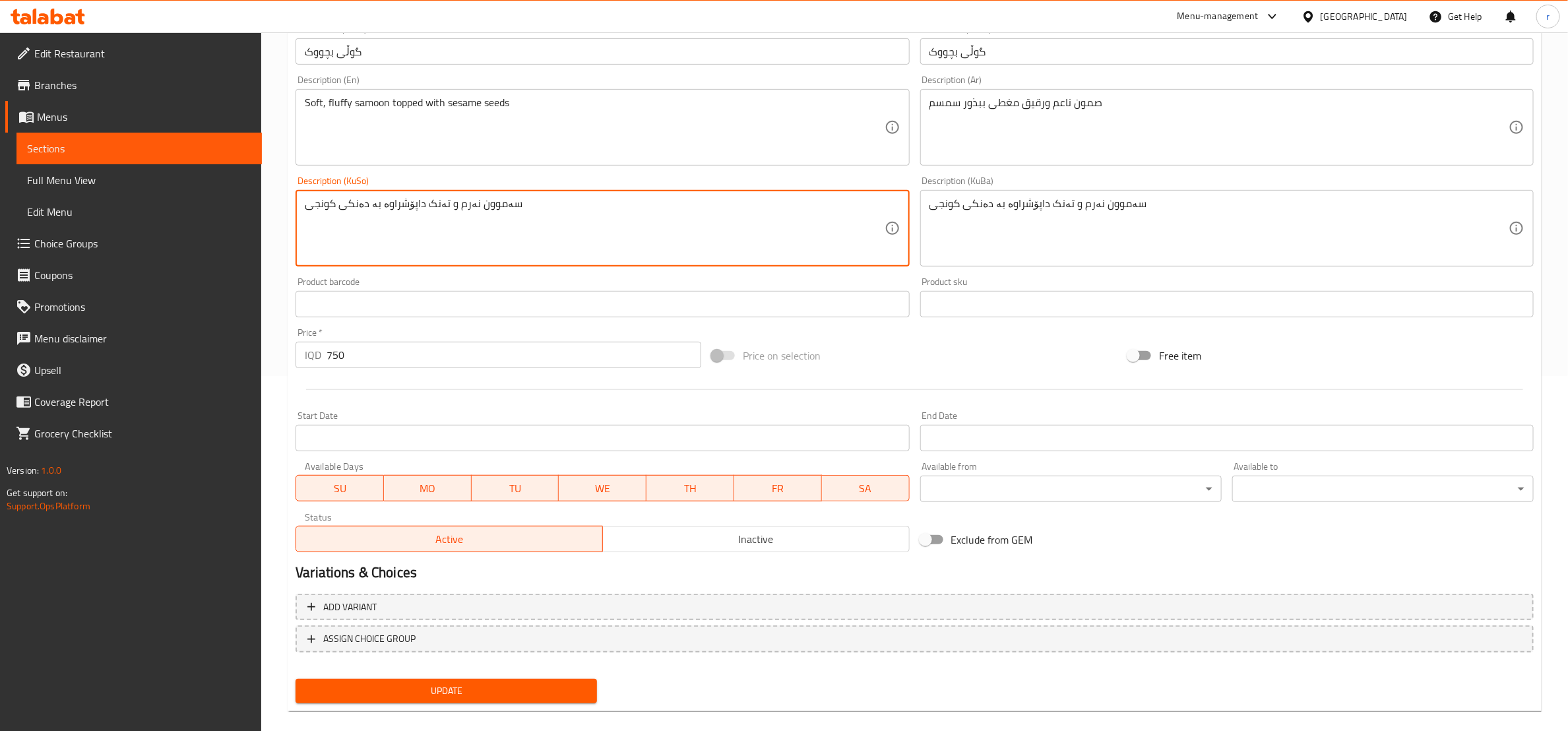
scroll to position [371, 0]
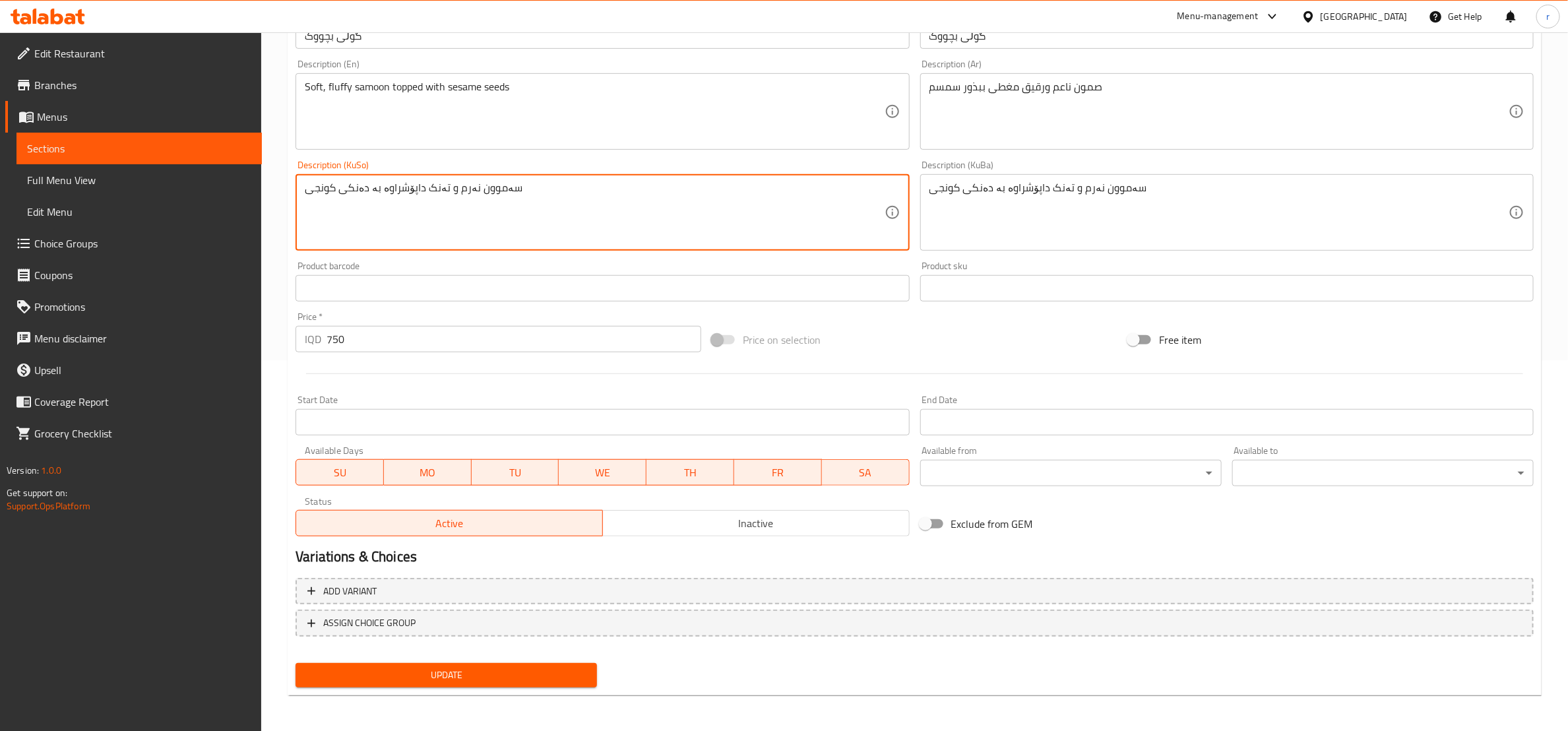
type textarea "سەموون نەرم و تەنک داپۆشراوە بە دەنکی کونجی"
click at [499, 683] on button "Update" at bounding box center [446, 675] width 302 height 25
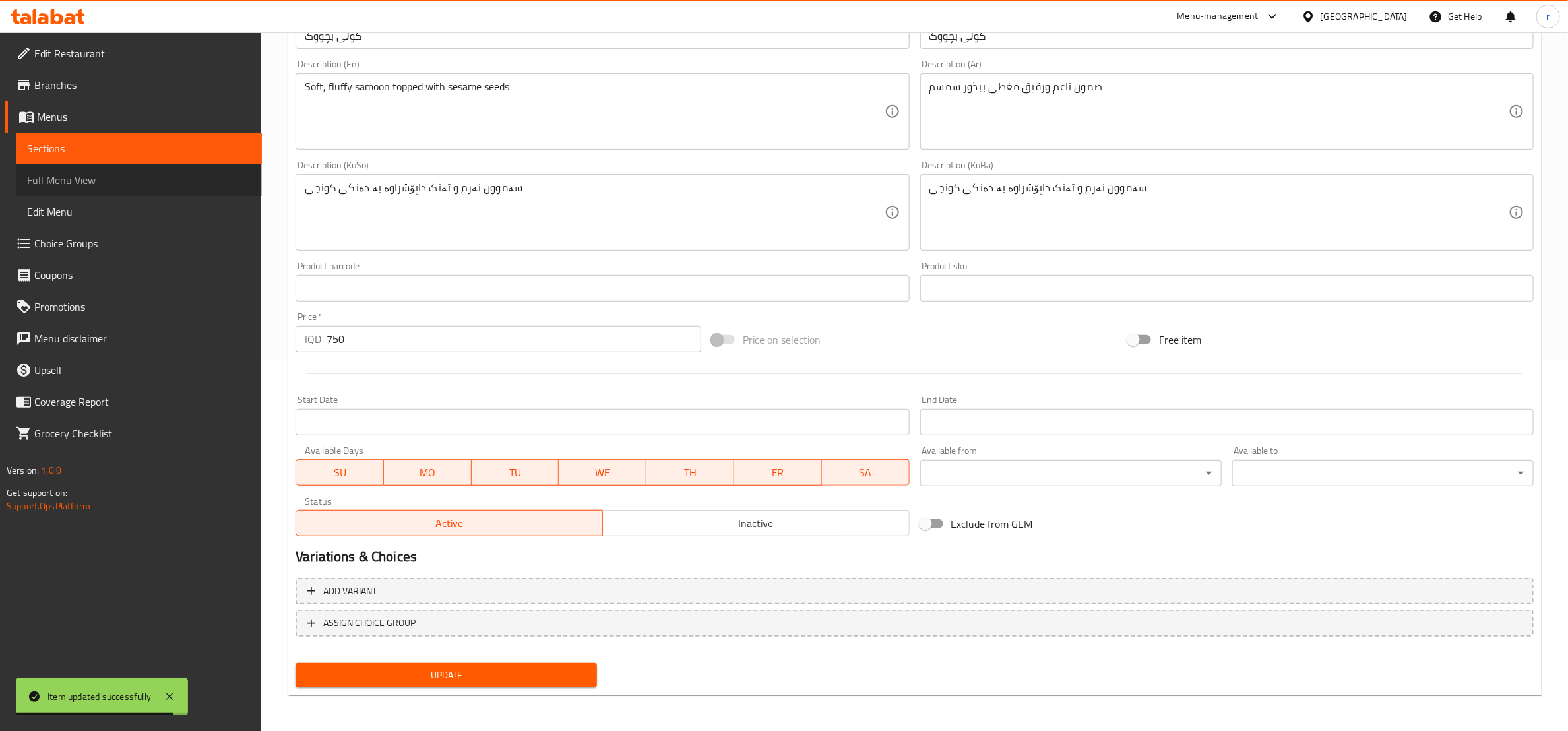
click at [115, 182] on span "Full Menu View" at bounding box center [139, 180] width 225 height 16
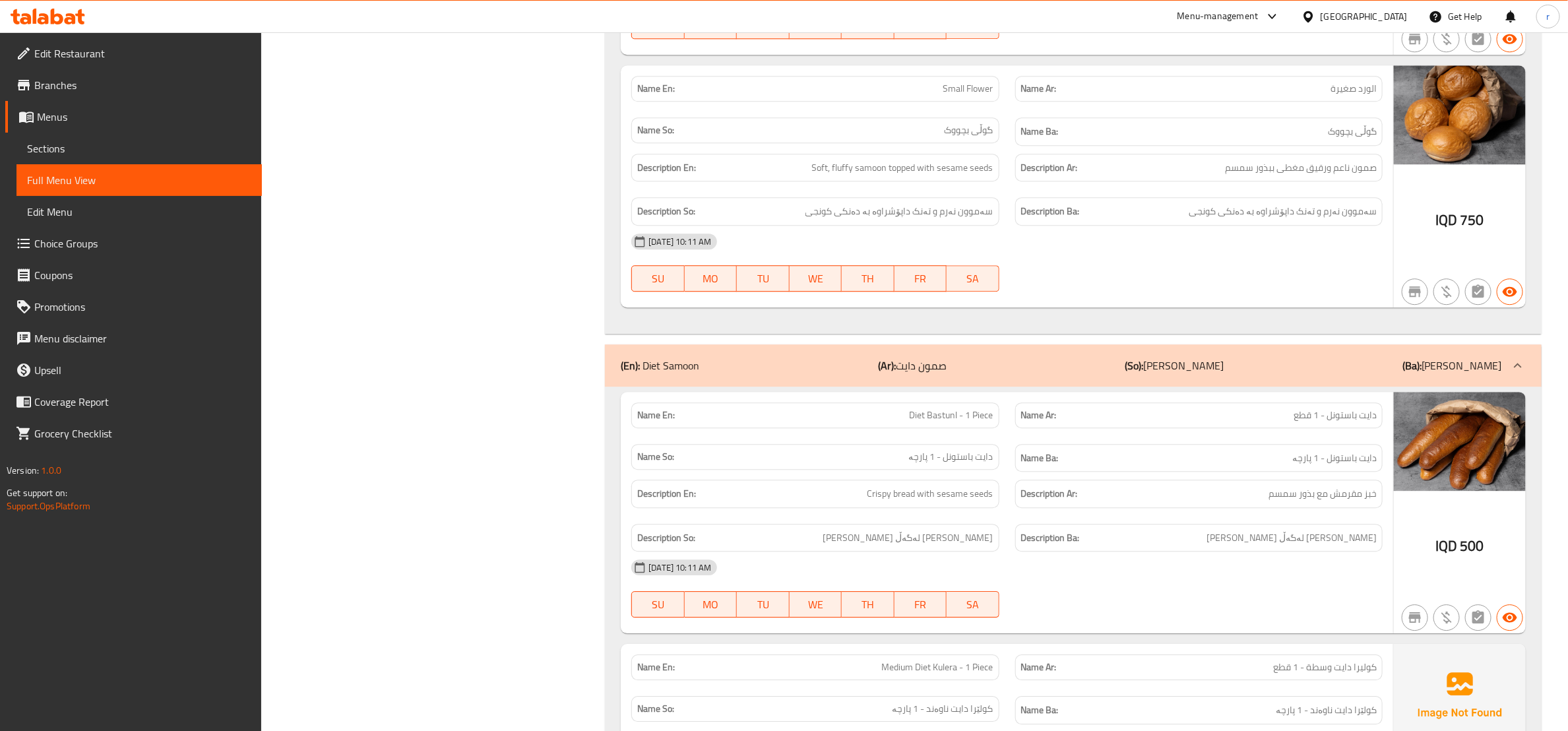
scroll to position [5486, 0]
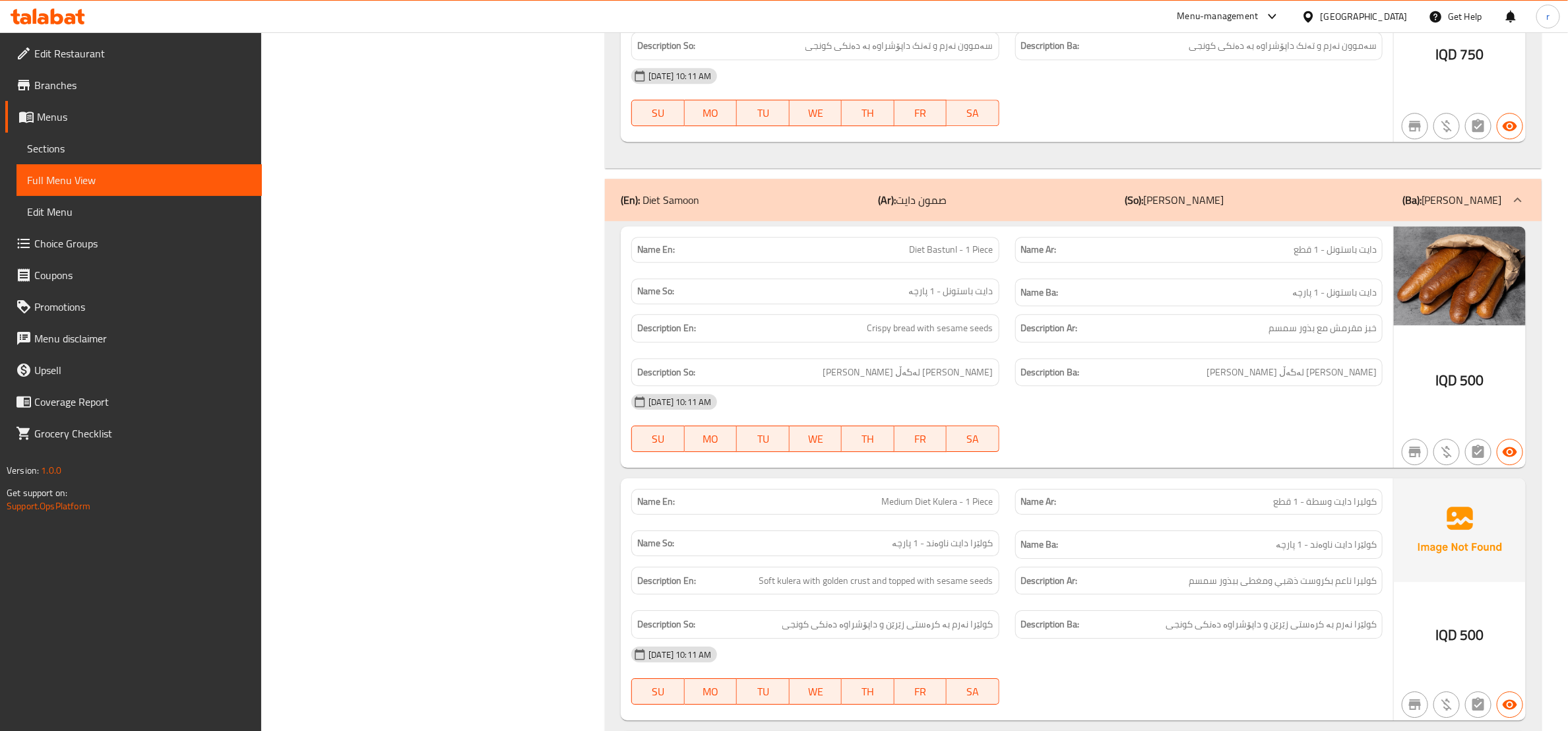
click at [207, 151] on span "Sections" at bounding box center [139, 148] width 225 height 16
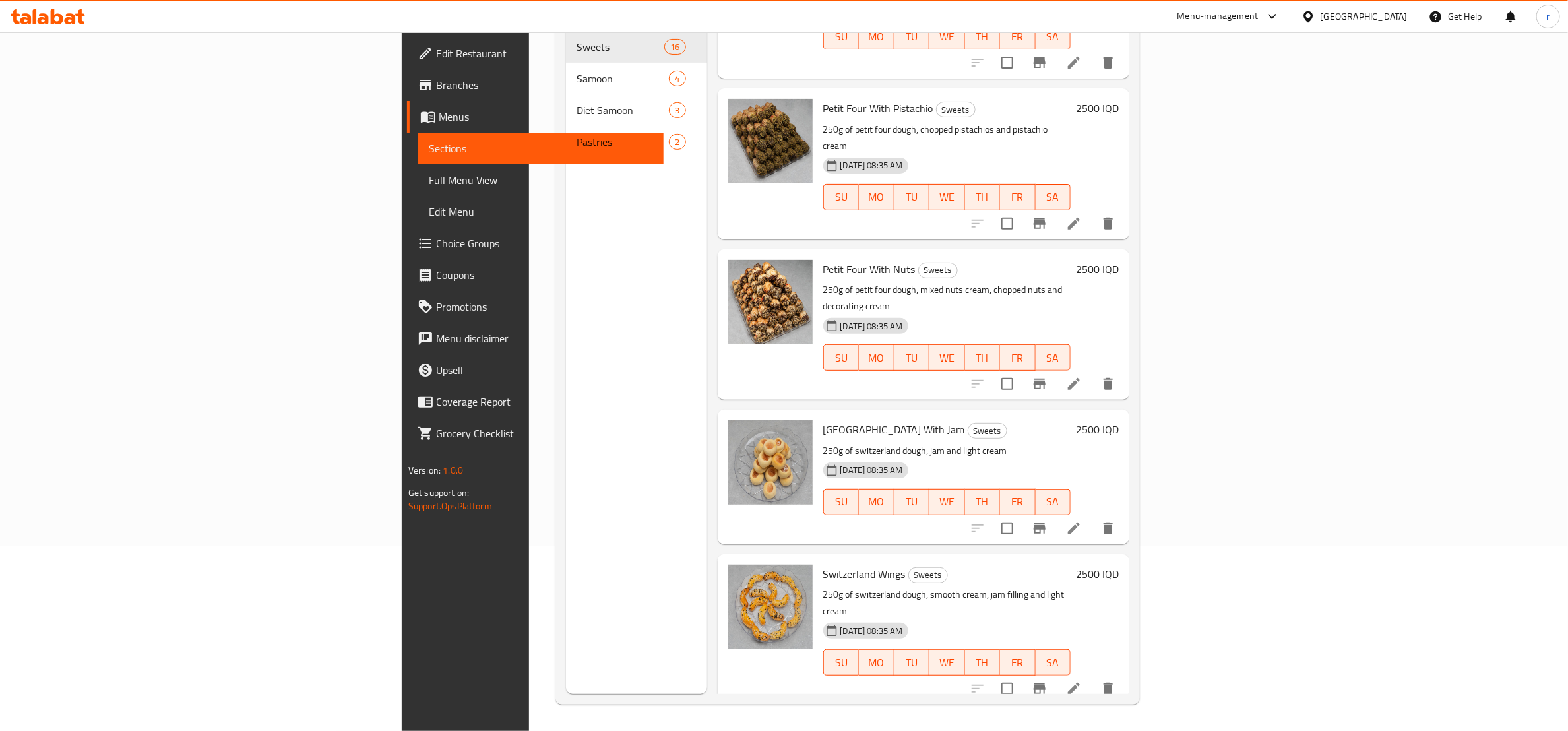
scroll to position [165, 0]
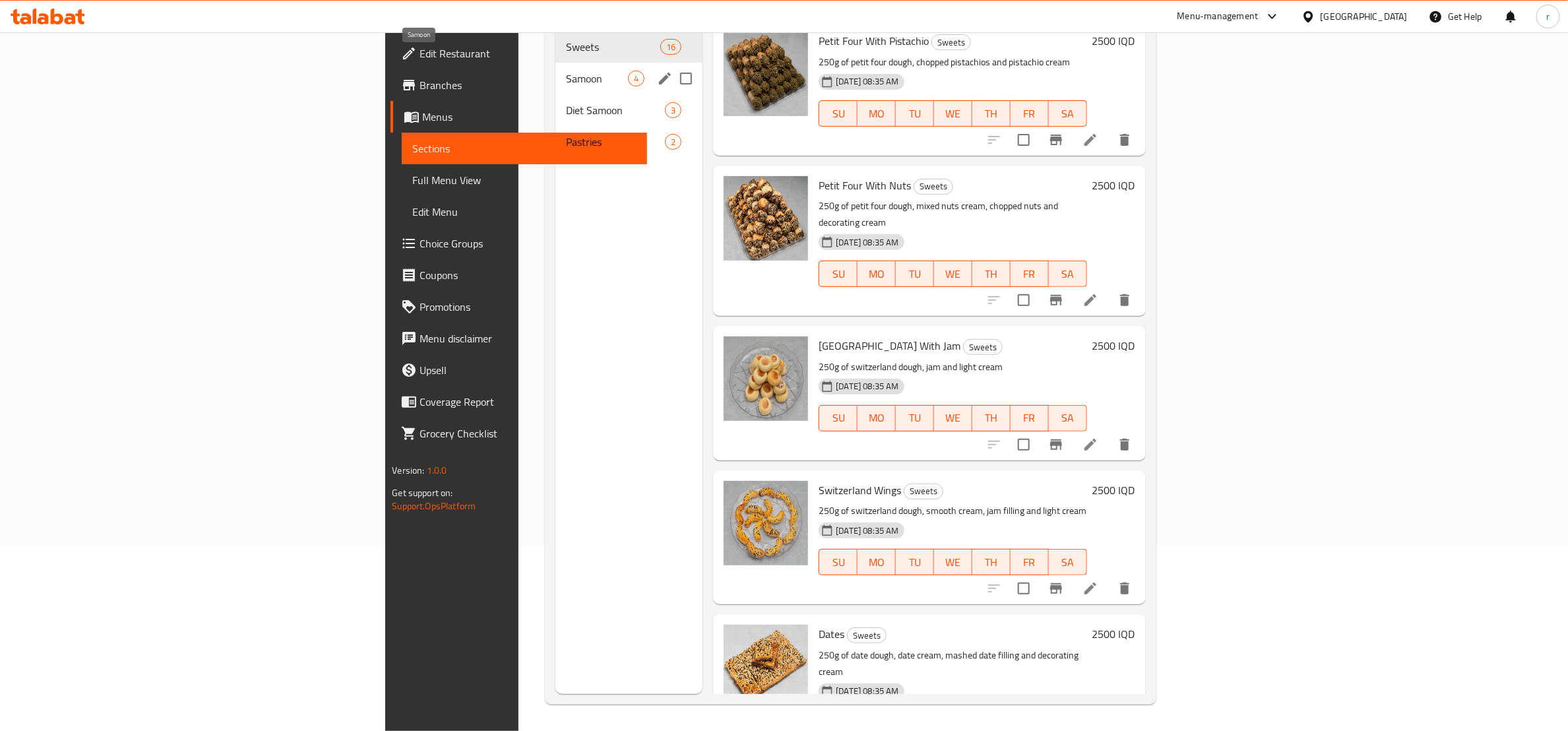
click at [566, 71] on span "Samoon" at bounding box center [597, 78] width 62 height 16
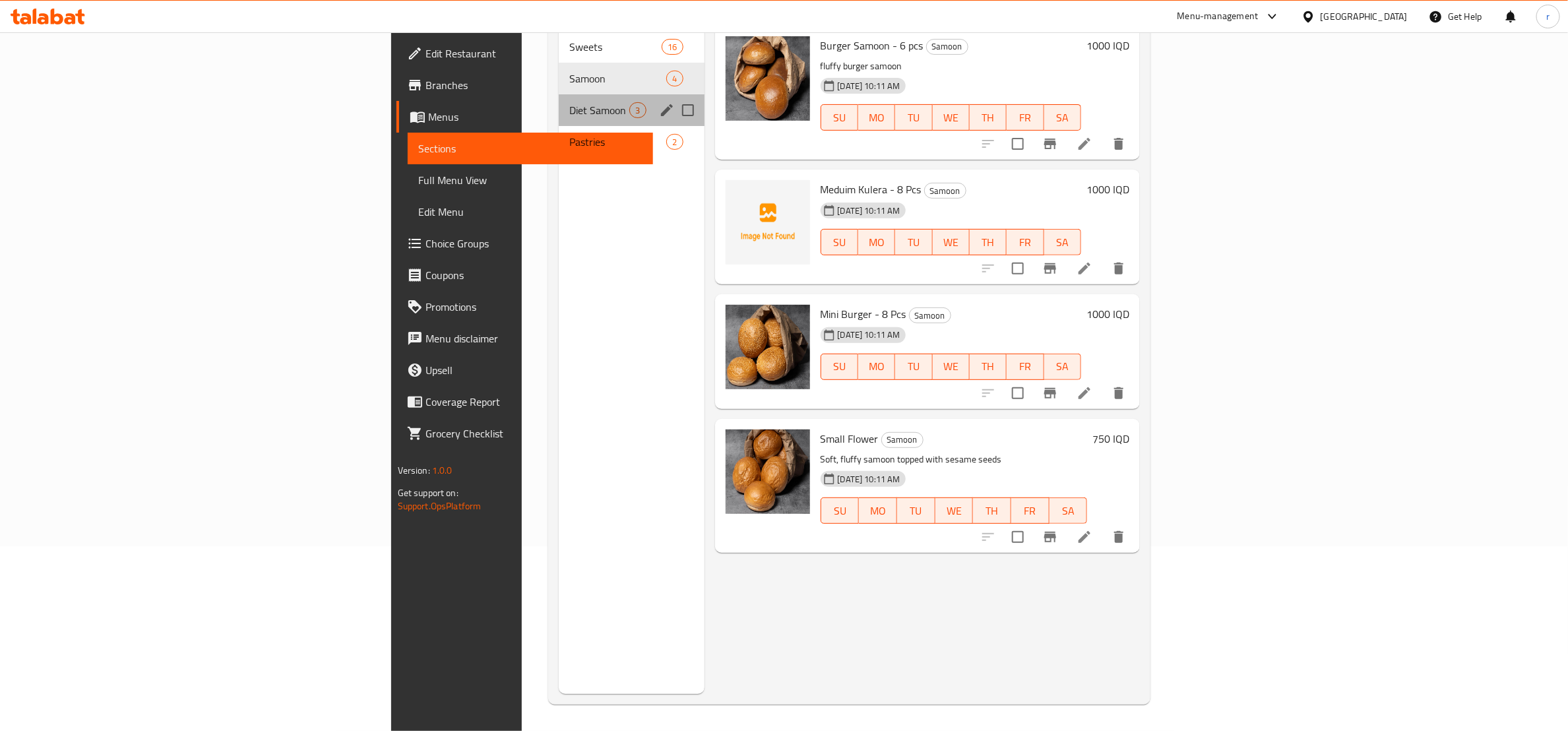
click at [558, 103] on div "Diet Samoon 3" at bounding box center [631, 110] width 145 height 32
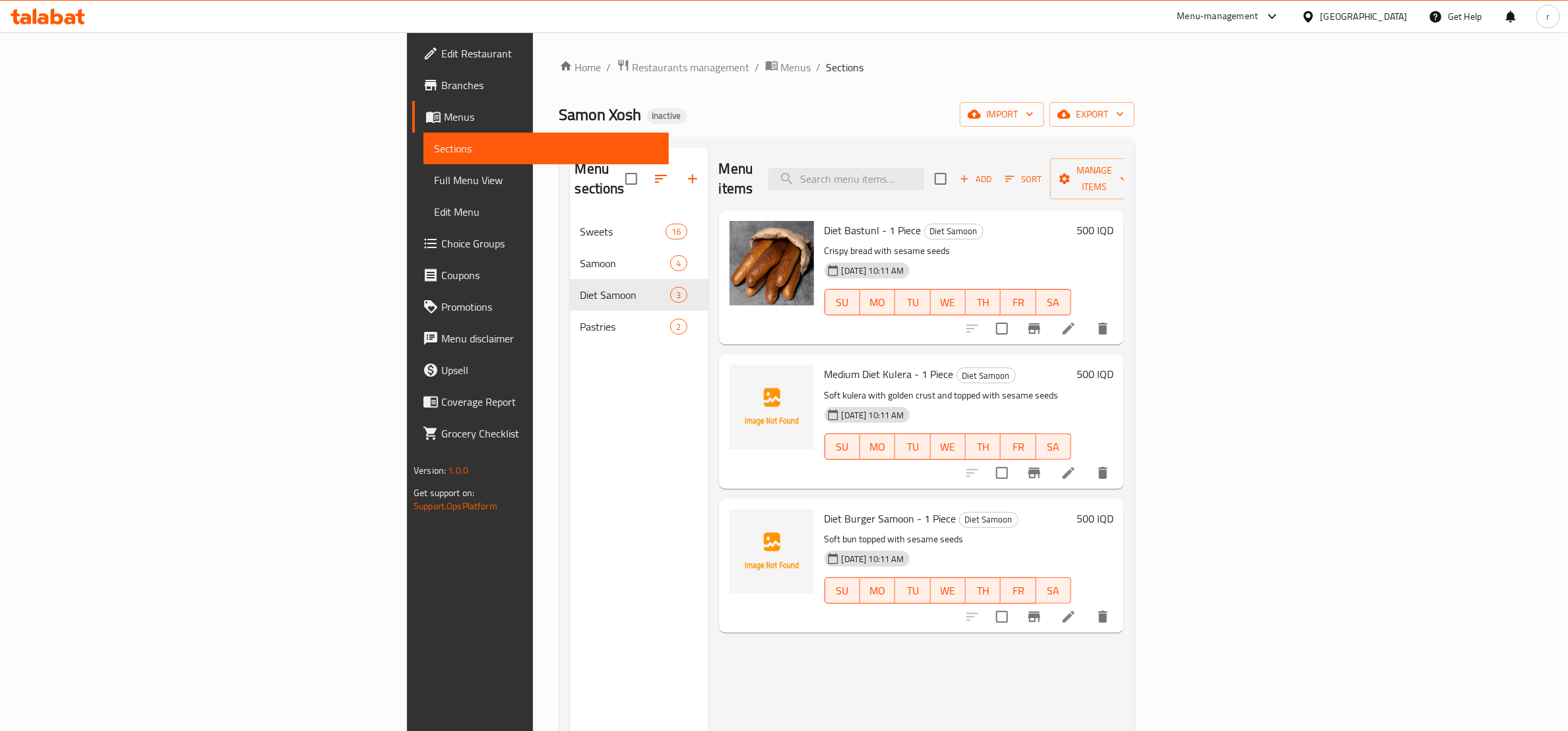
click at [1087, 317] on li at bounding box center [1069, 328] width 37 height 24
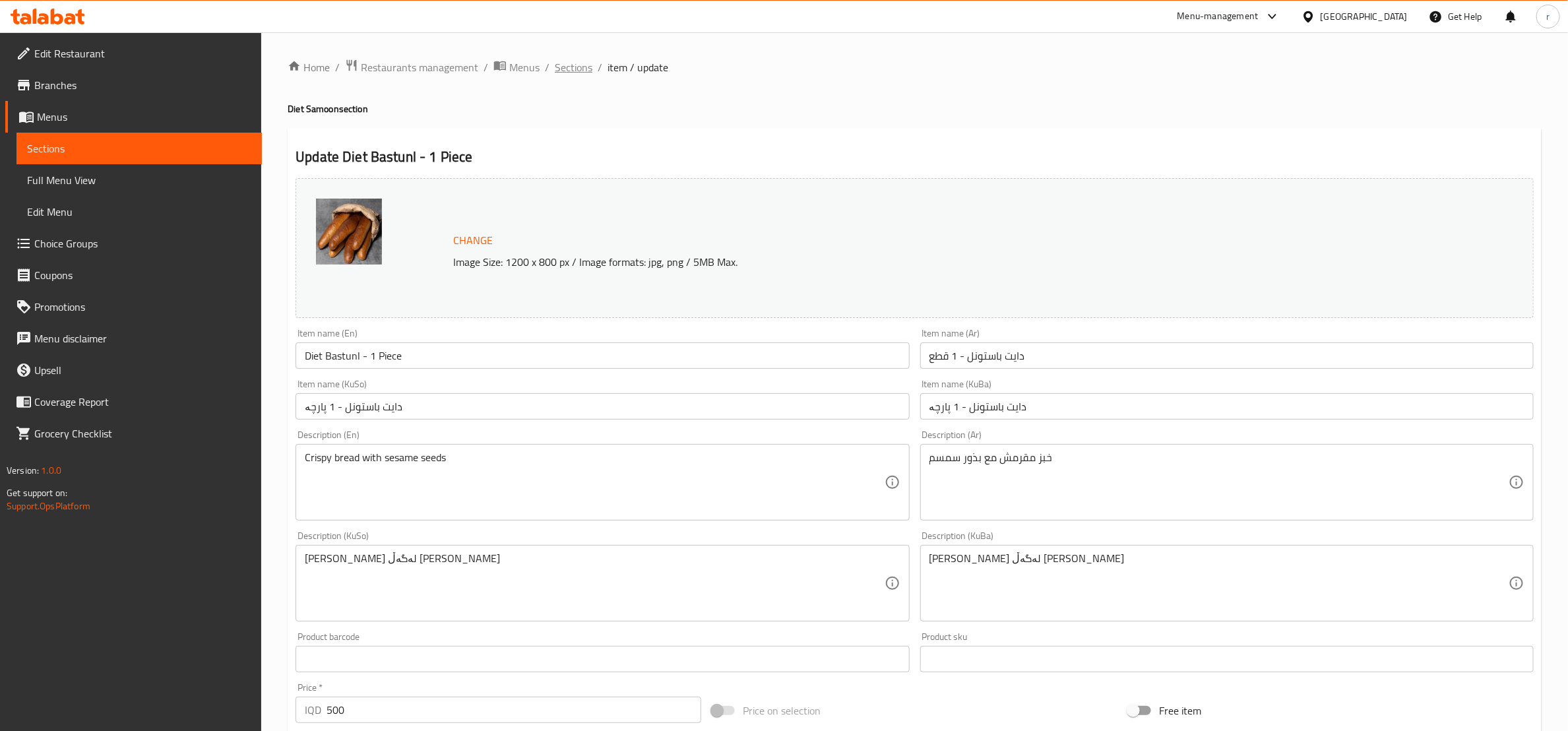
click at [568, 63] on span "Sections" at bounding box center [574, 66] width 38 height 16
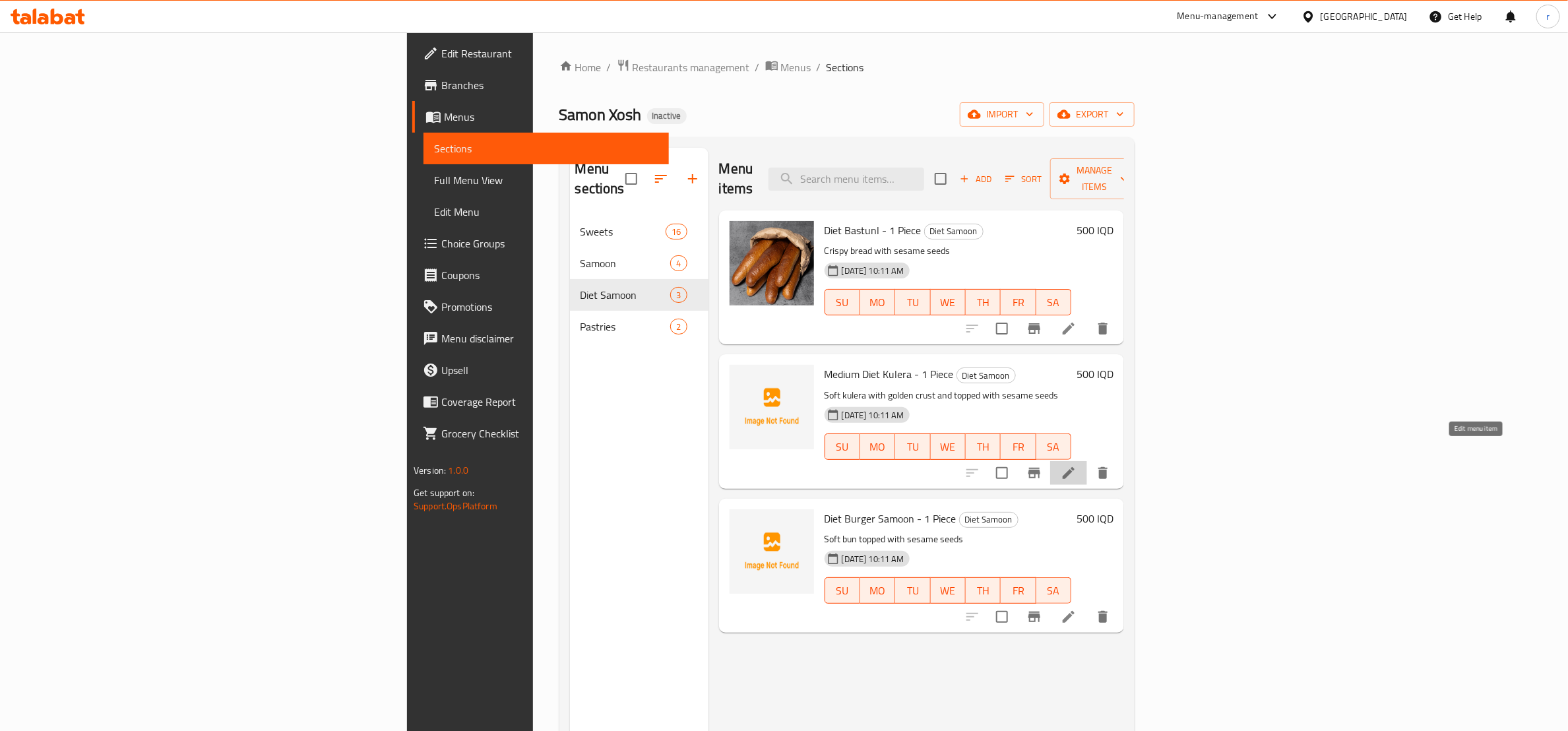
click at [1077, 465] on icon at bounding box center [1069, 473] width 16 height 16
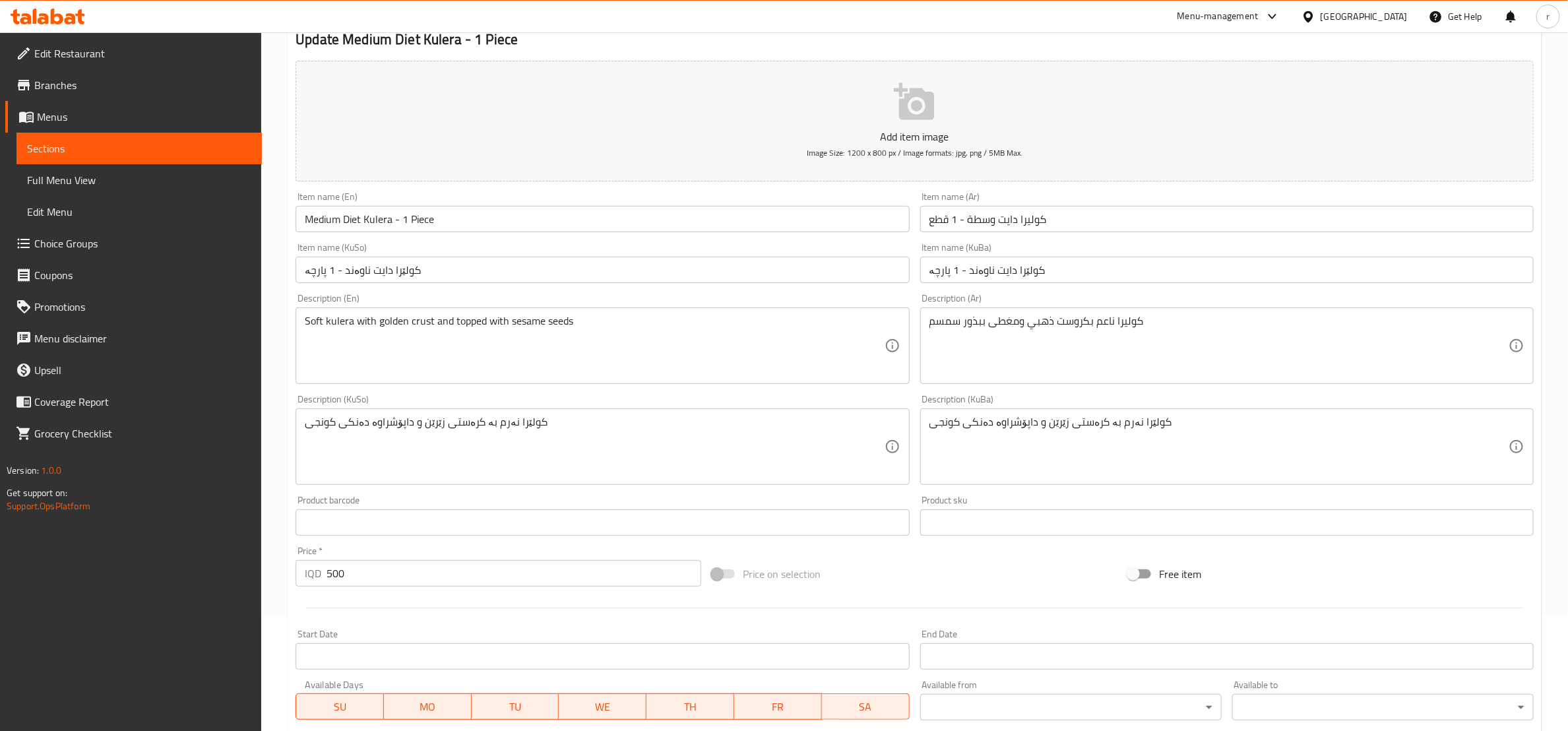
scroll to position [165, 0]
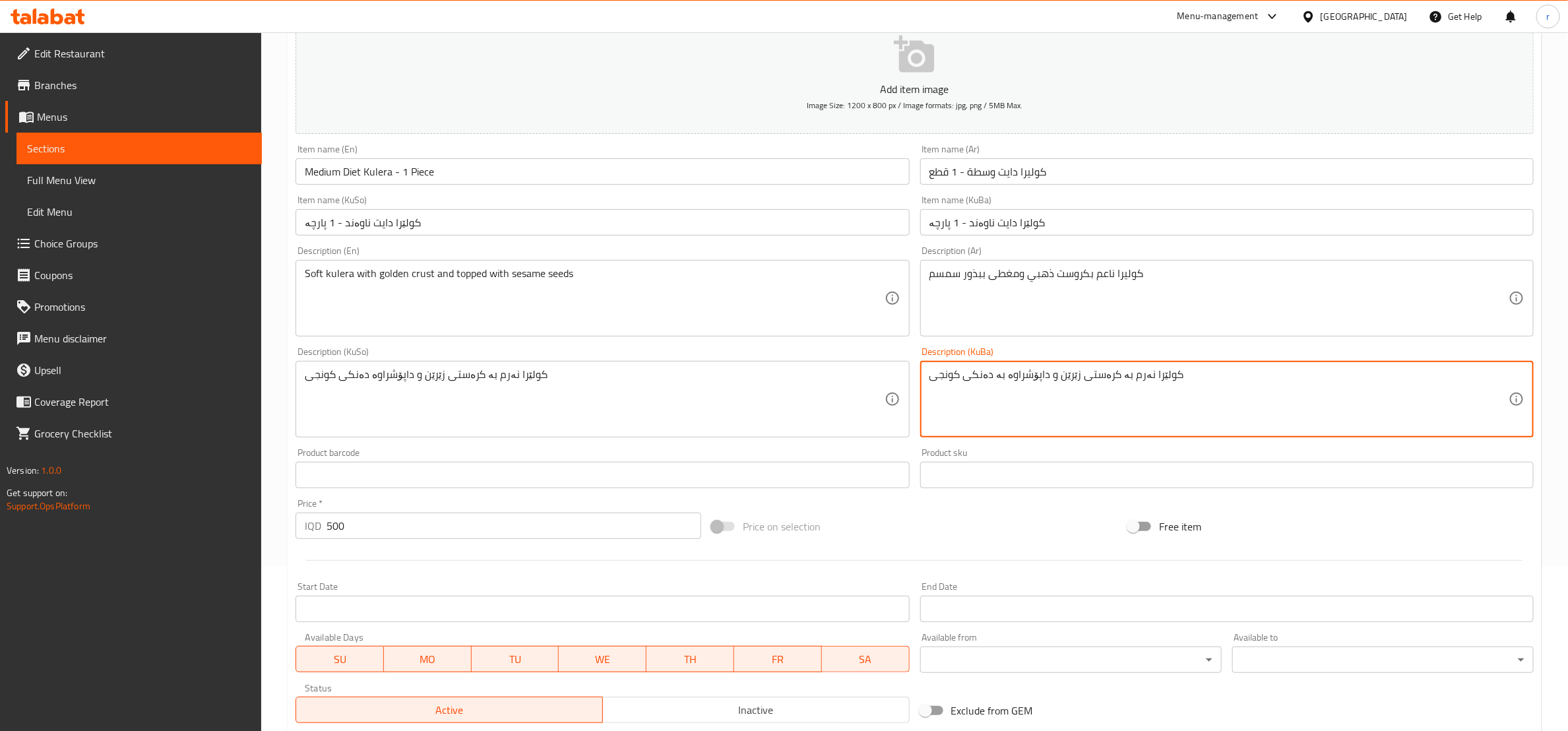
click at [991, 378] on textarea "کولێرا نەرم بە کرەستی زێرێن و داپۆشراوە بە دەنکی کونجی" at bounding box center [1219, 400] width 579 height 62
type textarea "کولێرا نەرم بە کرەستی زێرێن و داپۆشراوە بە دەنکی کونجی"
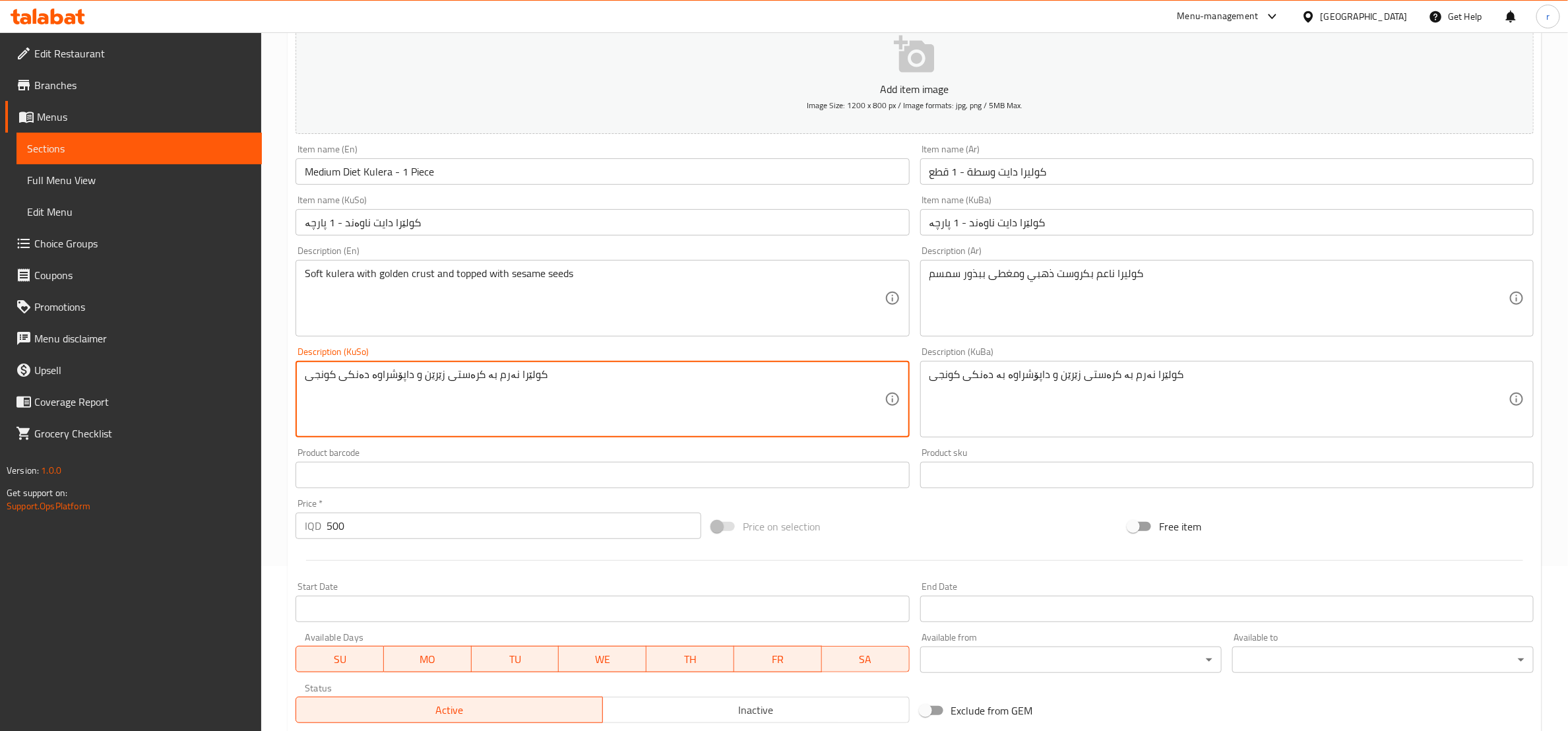
click at [456, 371] on textarea "کولێرا نەرم بە کرەستی زێرێن و داپۆشراوە دەنکی کونجی" at bounding box center [595, 400] width 579 height 62
paste textarea "ە"
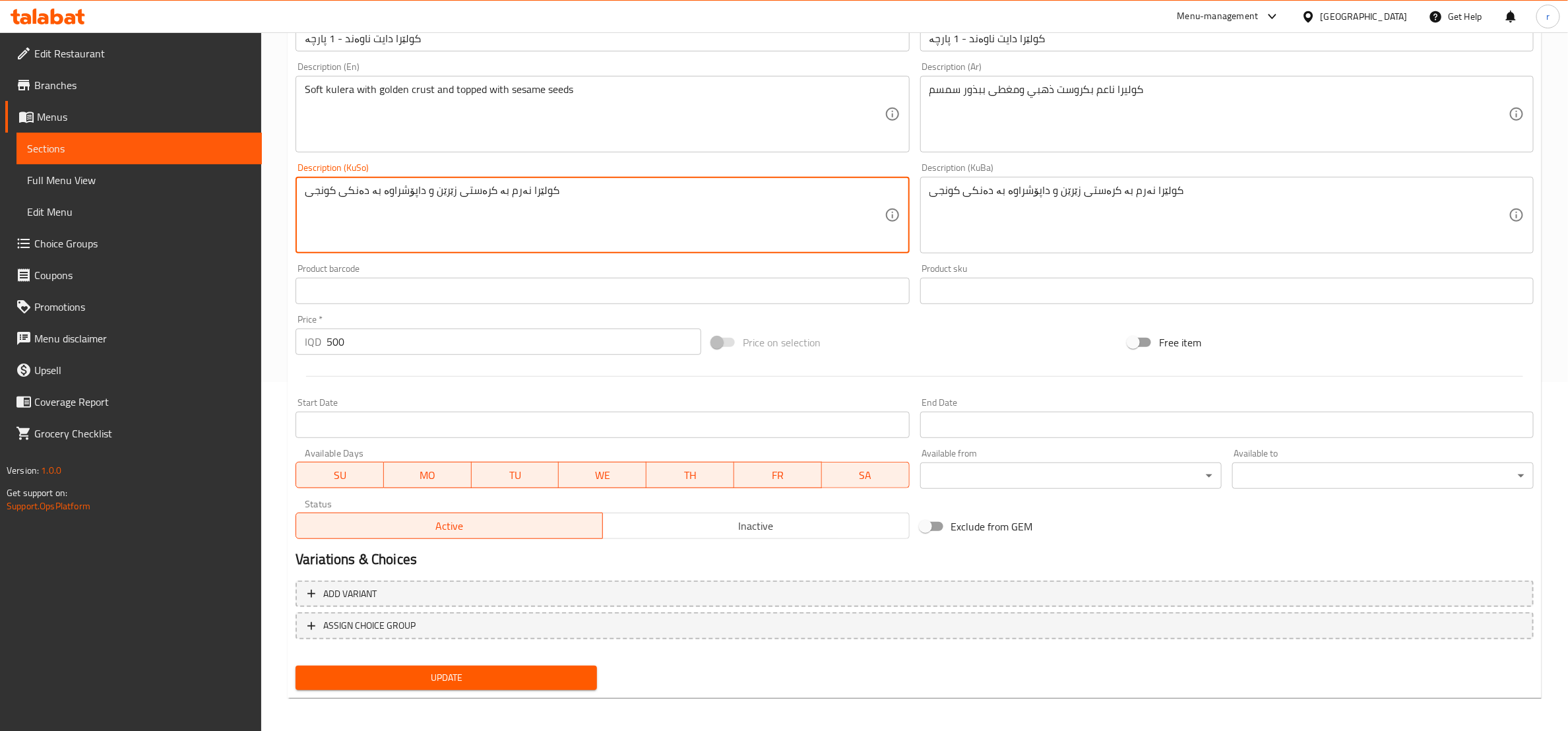
scroll to position [351, 0]
type textarea "کولێرا نەرم بە کرەستی زێرێن و داپۆشراوە بە دەنکی کونجی"
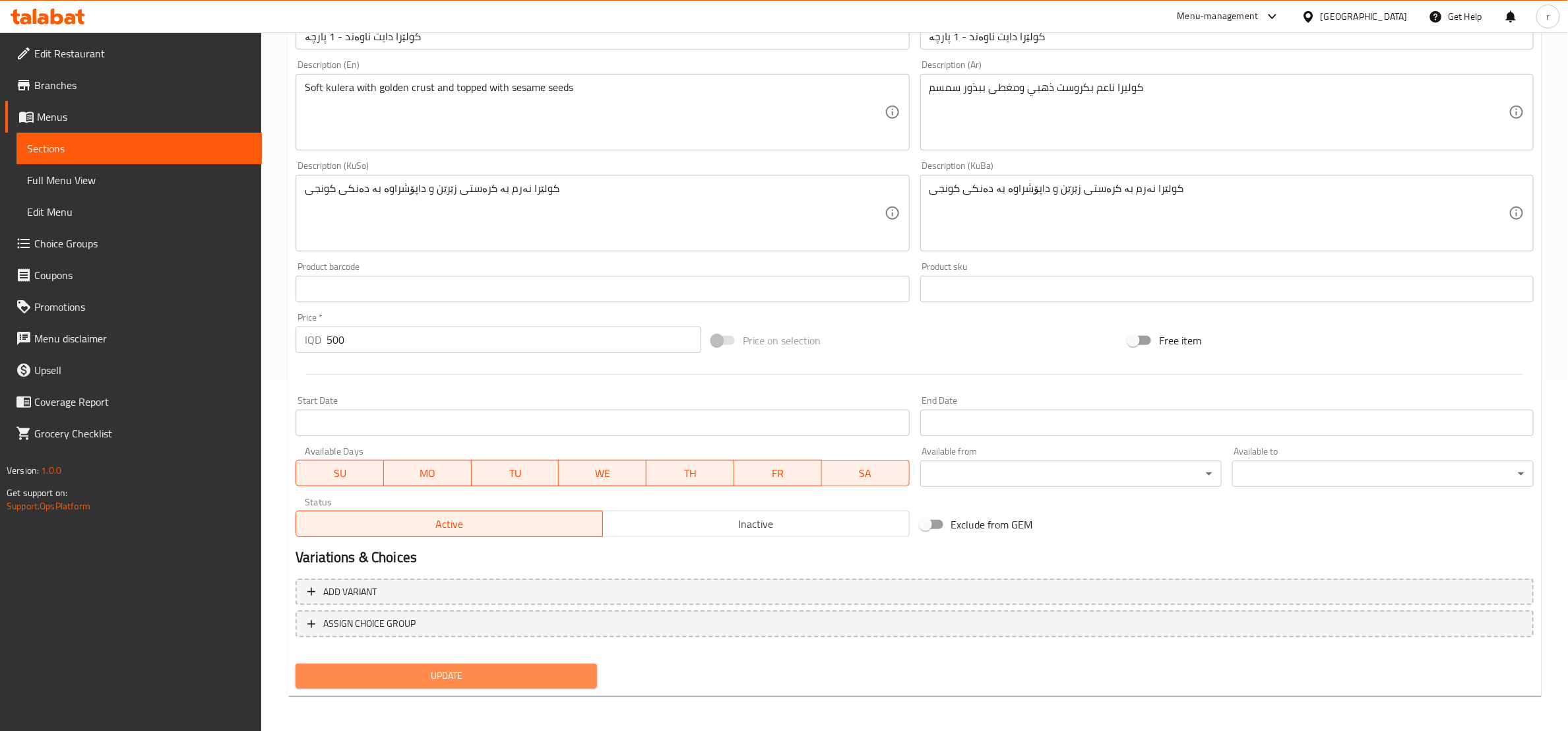
click at [511, 670] on span "Update" at bounding box center [446, 676] width 280 height 16
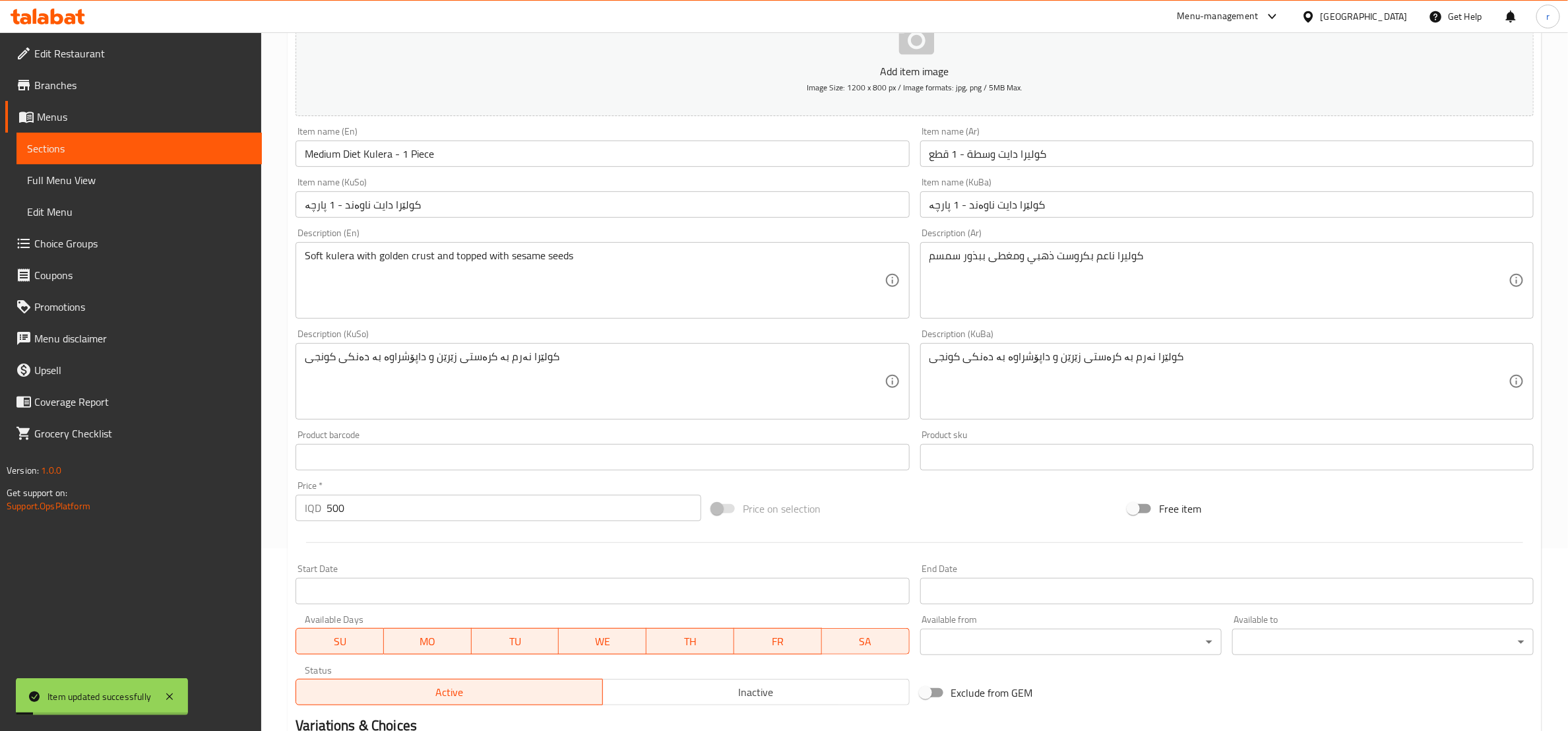
scroll to position [0, 0]
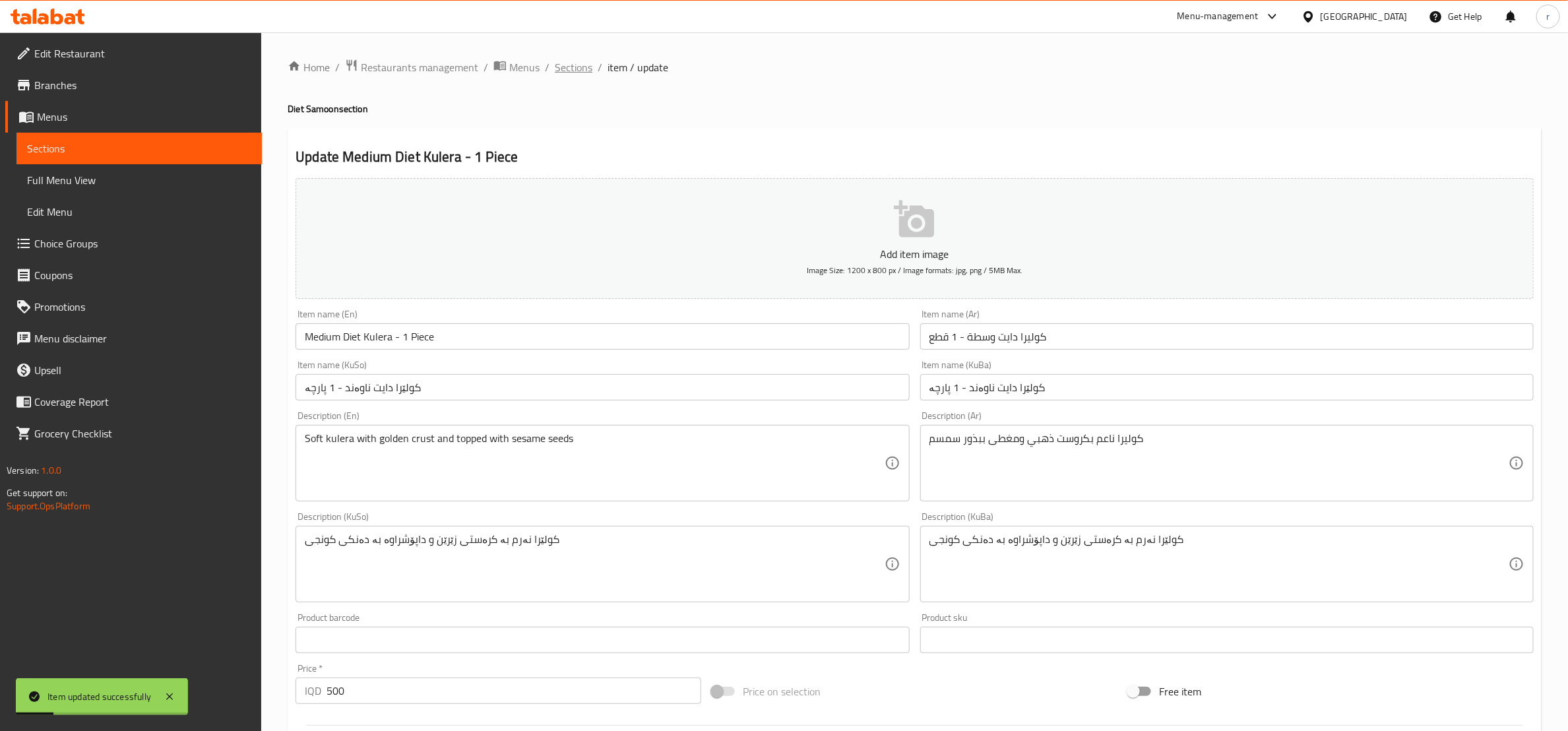
click at [575, 70] on span "Sections" at bounding box center [574, 66] width 38 height 16
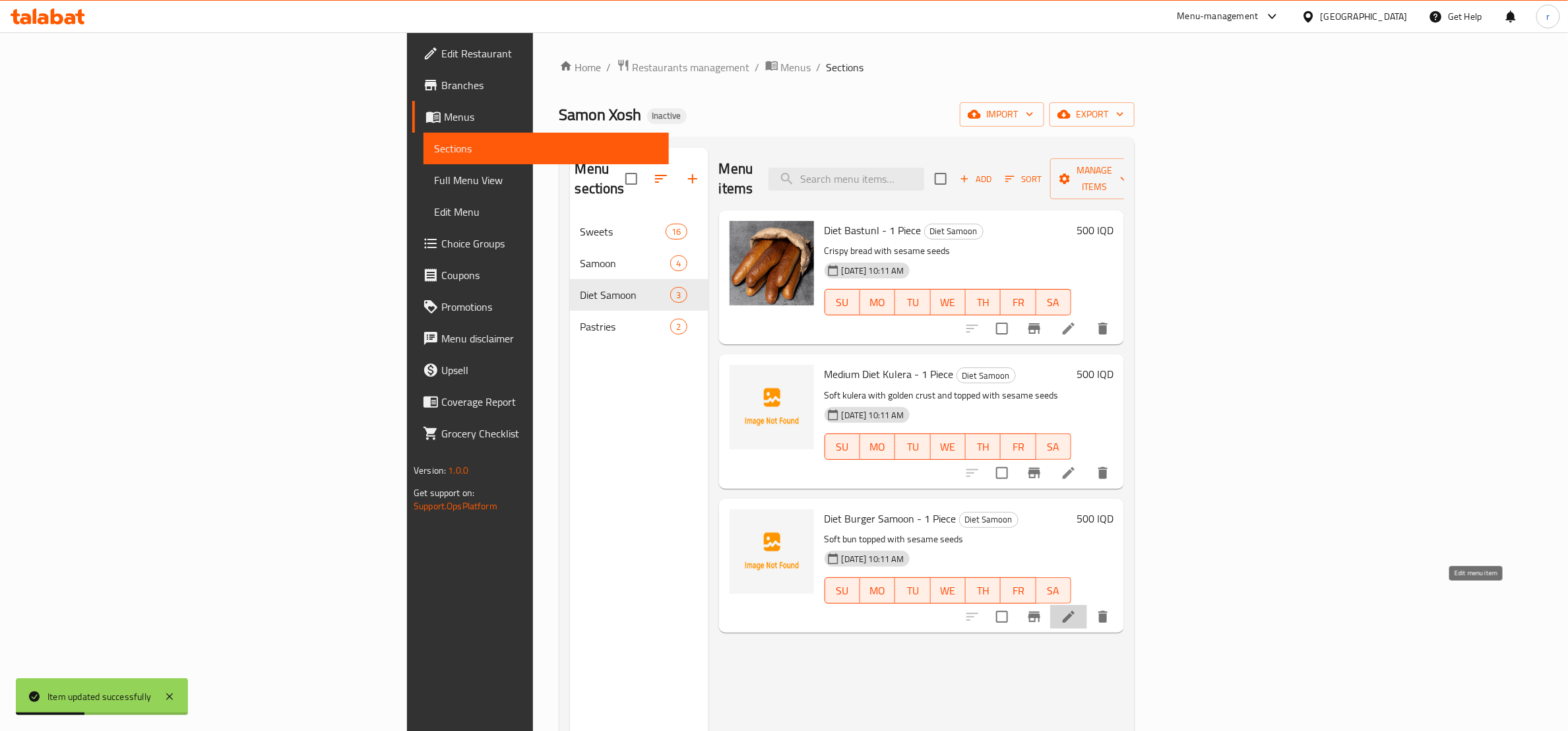
click at [1077, 610] on icon at bounding box center [1069, 617] width 16 height 16
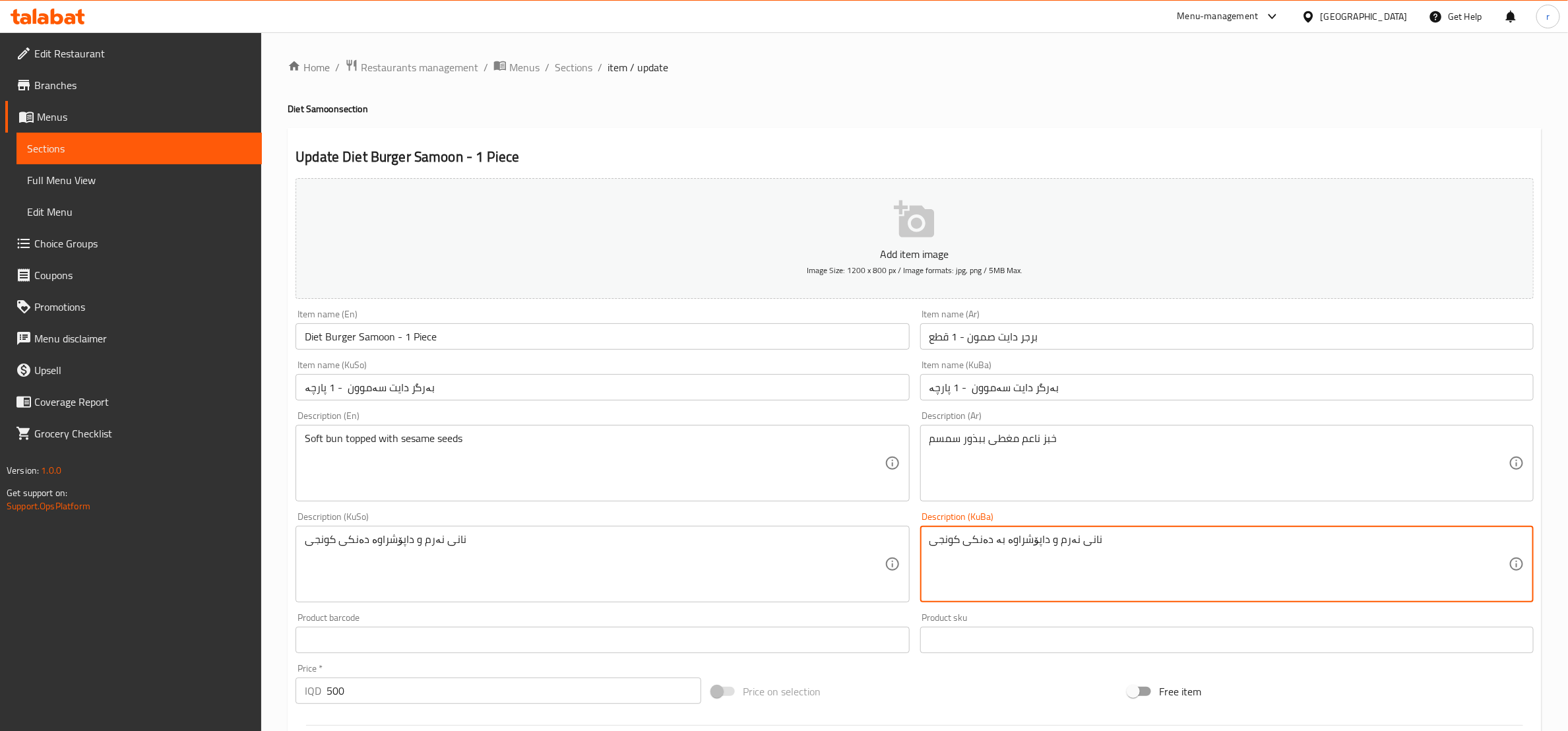
click at [1041, 559] on textarea "نانی نەرم و داپۆشراوە بە دەنکی کونجی" at bounding box center [1219, 564] width 579 height 62
click at [1037, 560] on textarea "نانی نەرم و داپۆشراوە بە دەنکی کونجی" at bounding box center [1219, 564] width 579 height 62
click at [974, 553] on textarea "نانی نەرم و داپۆشراوە بە دەنکی کونجی" at bounding box center [1219, 564] width 579 height 62
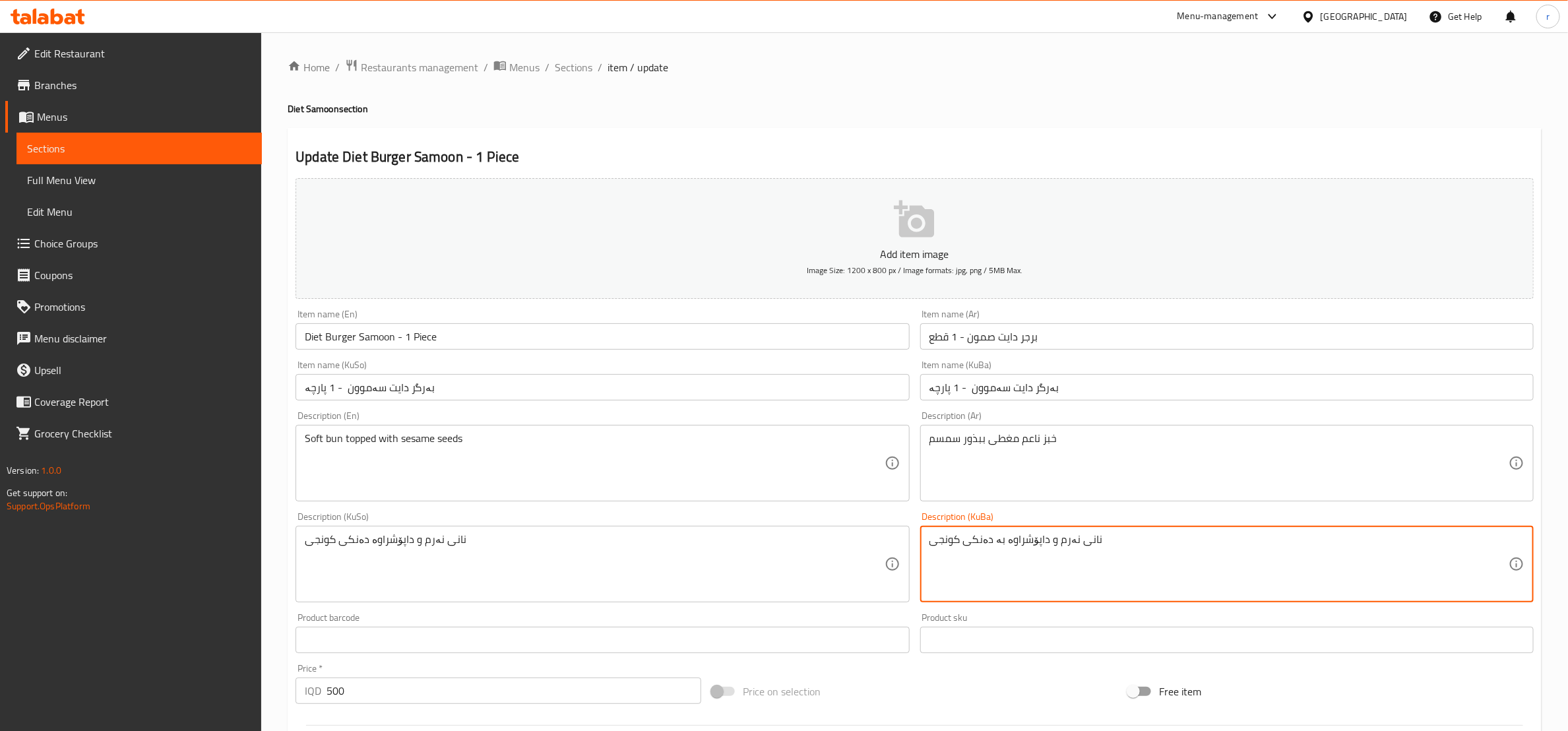
type textarea "نانی نەرم و داپۆشراوە بە دەنکی کونجی"
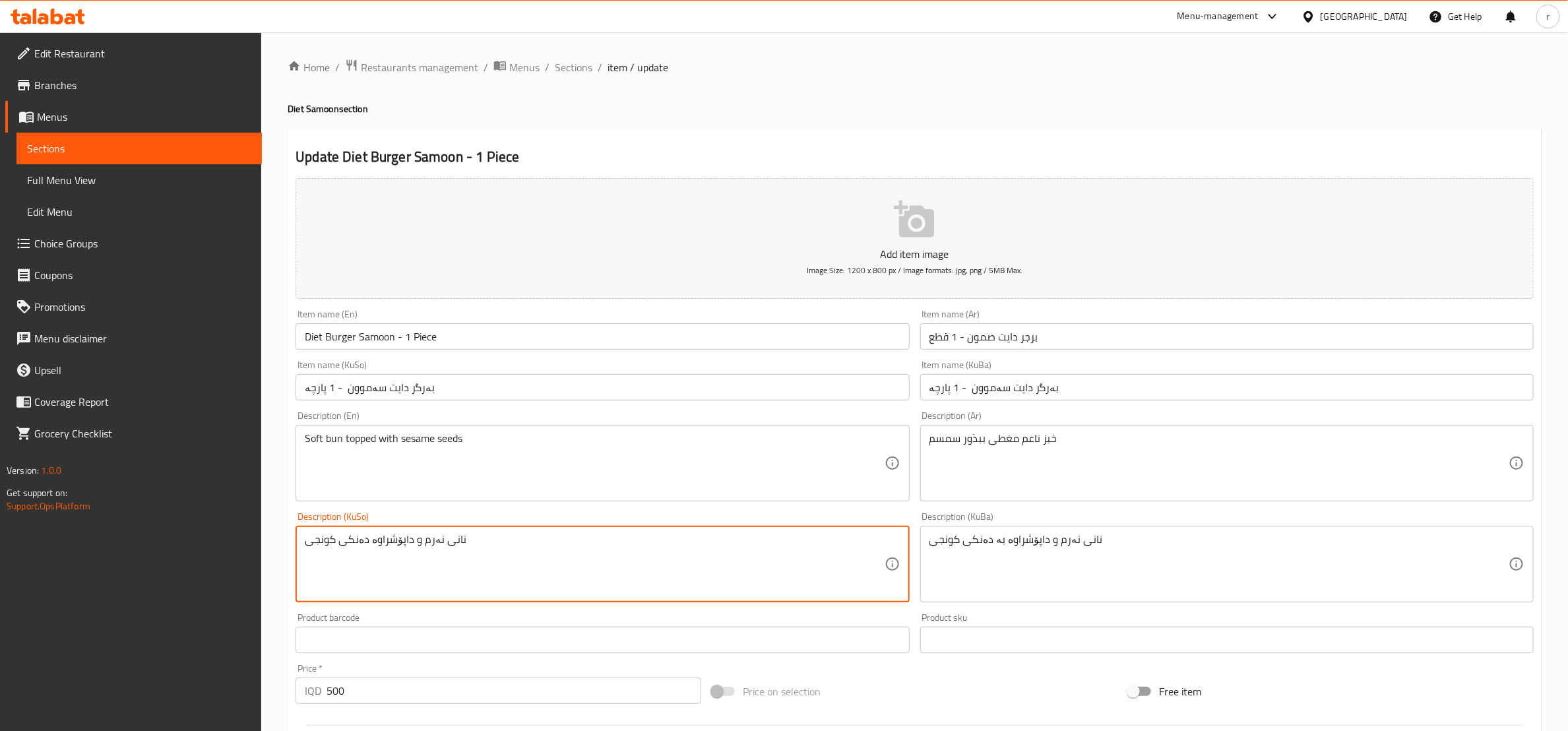
click at [375, 542] on textarea "نانی نەرم و داپۆشراوە دەنکی کونجی" at bounding box center [595, 564] width 579 height 62
paste textarea "ە"
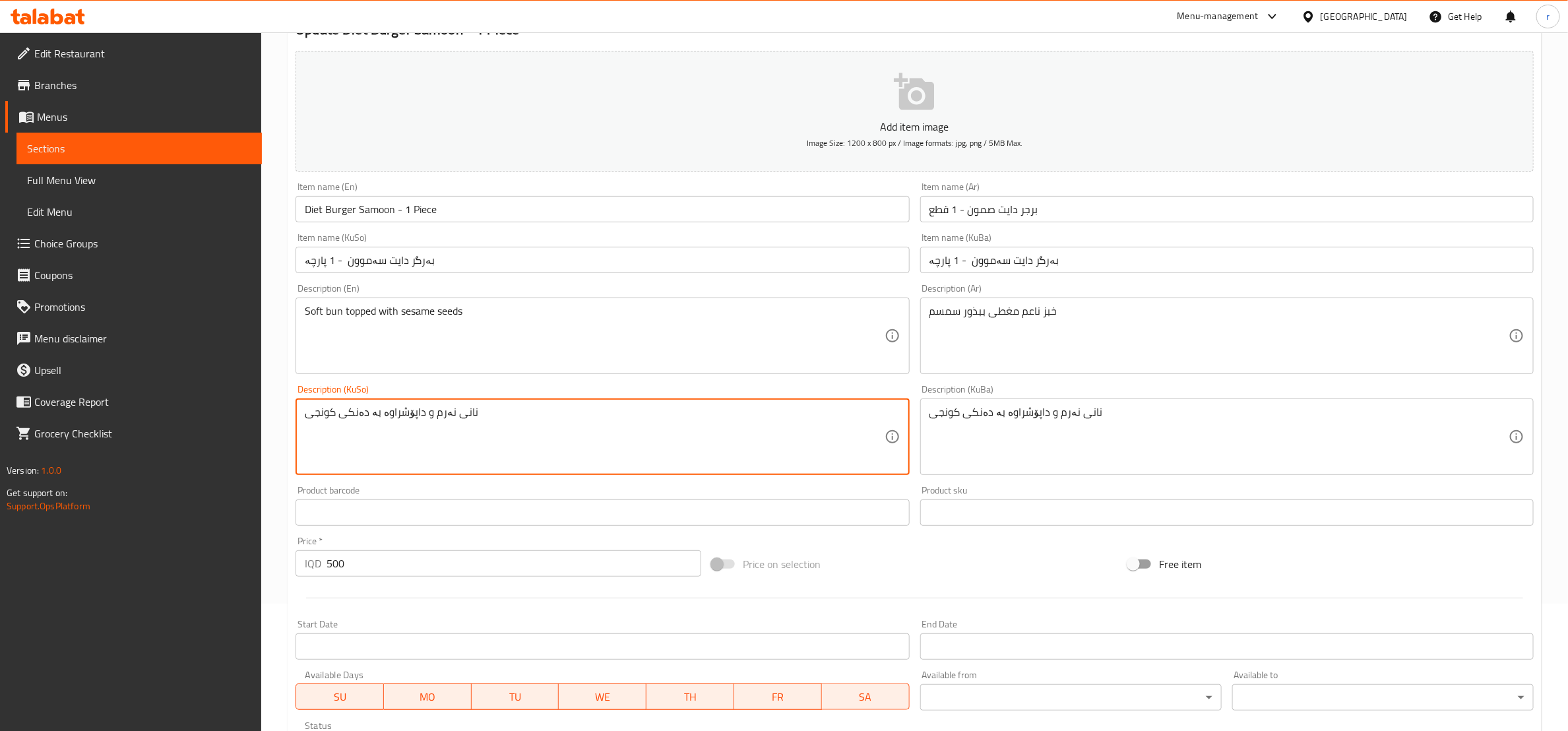
scroll to position [329, 0]
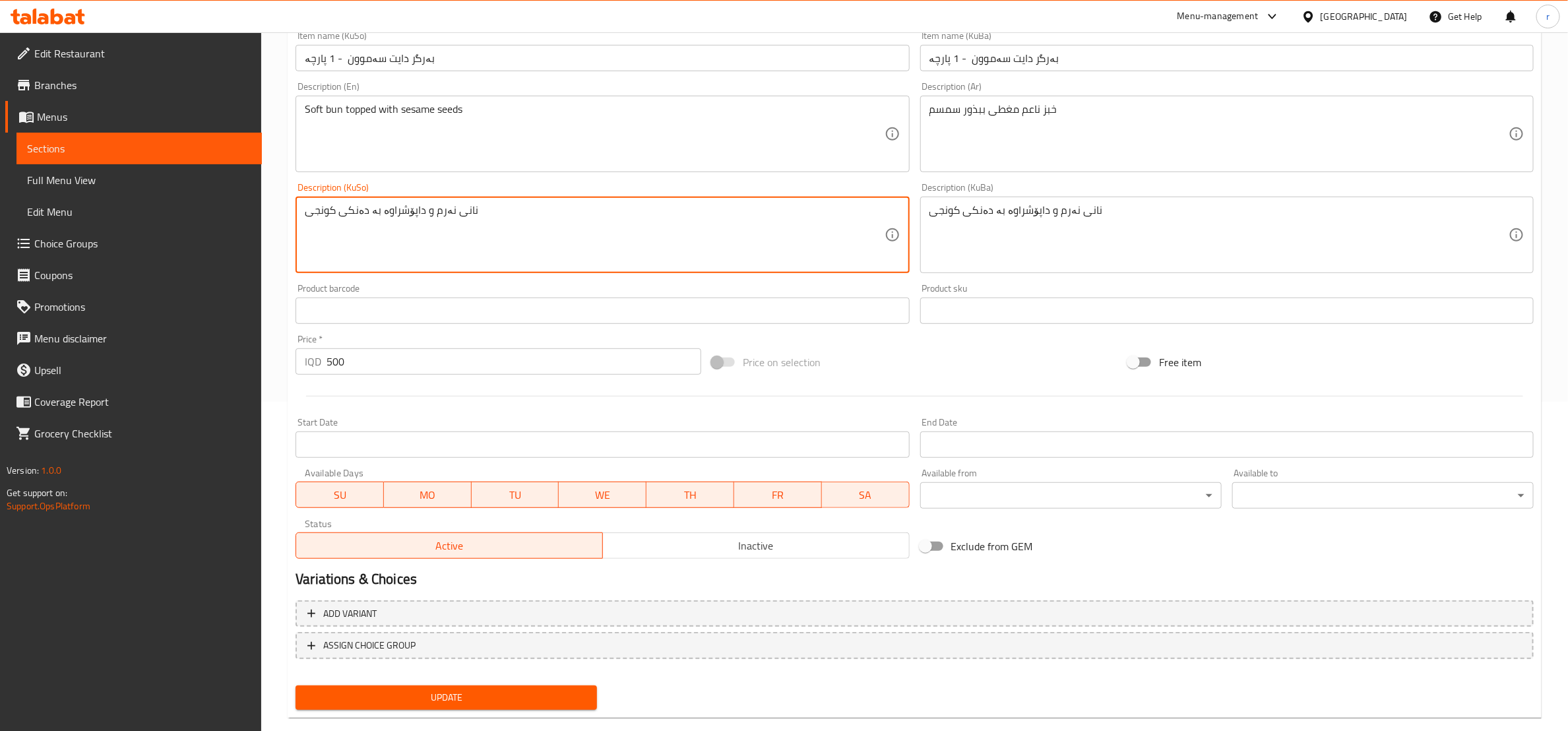
type textarea "نانی نەرم و داپۆشراوە بە دەنکی کونجی"
click at [426, 699] on span "Update" at bounding box center [446, 698] width 280 height 16
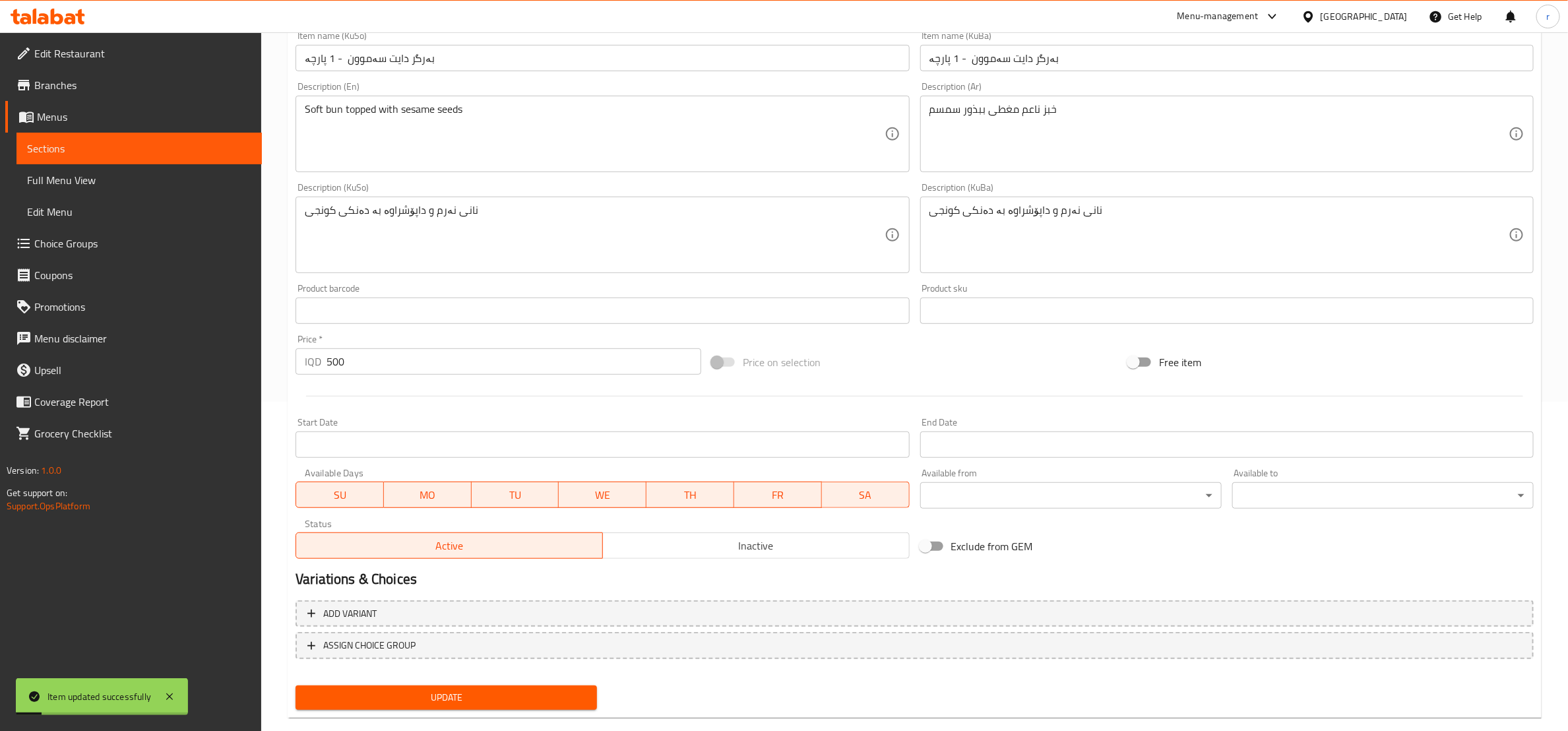
scroll to position [0, 0]
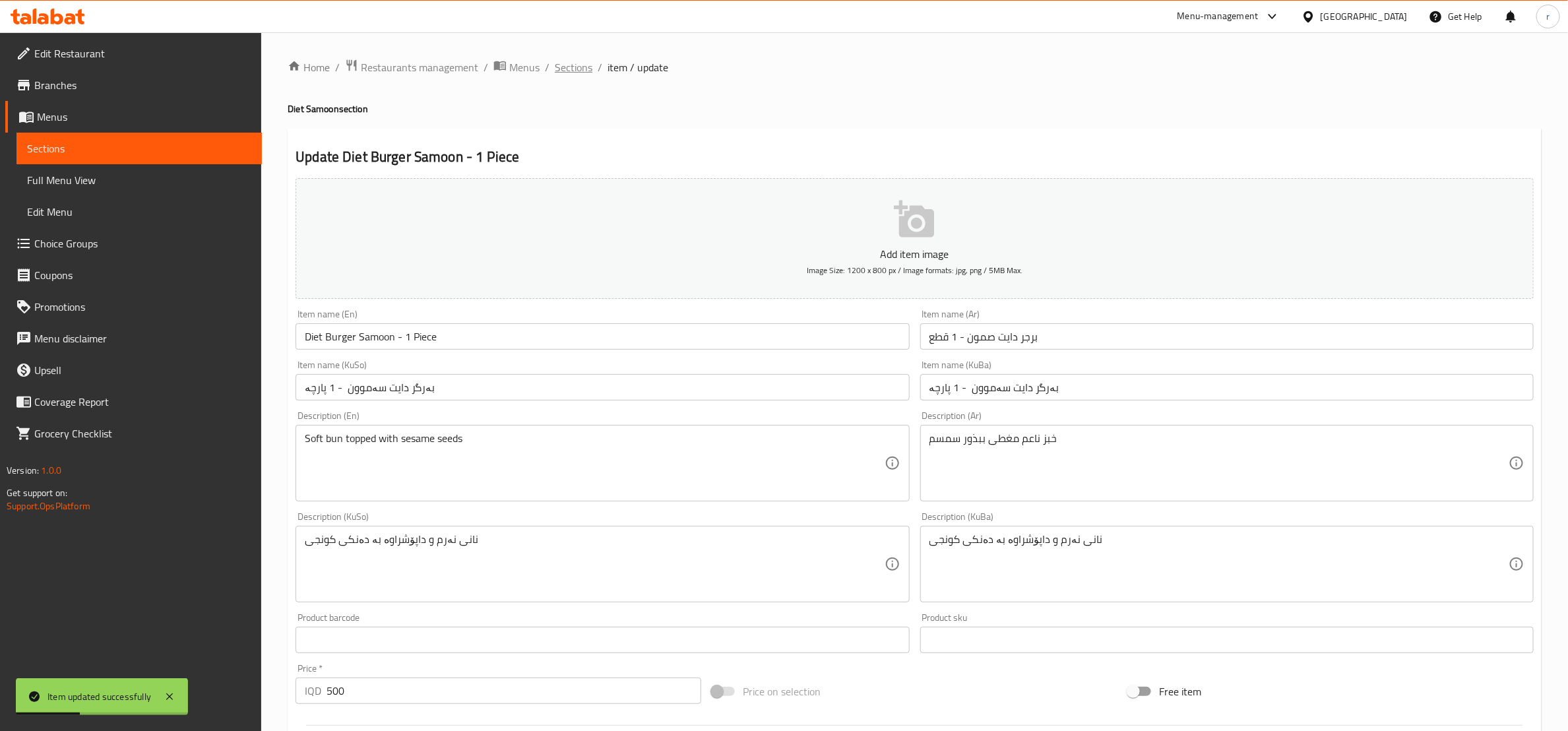
click at [577, 73] on span "Sections" at bounding box center [574, 66] width 38 height 16
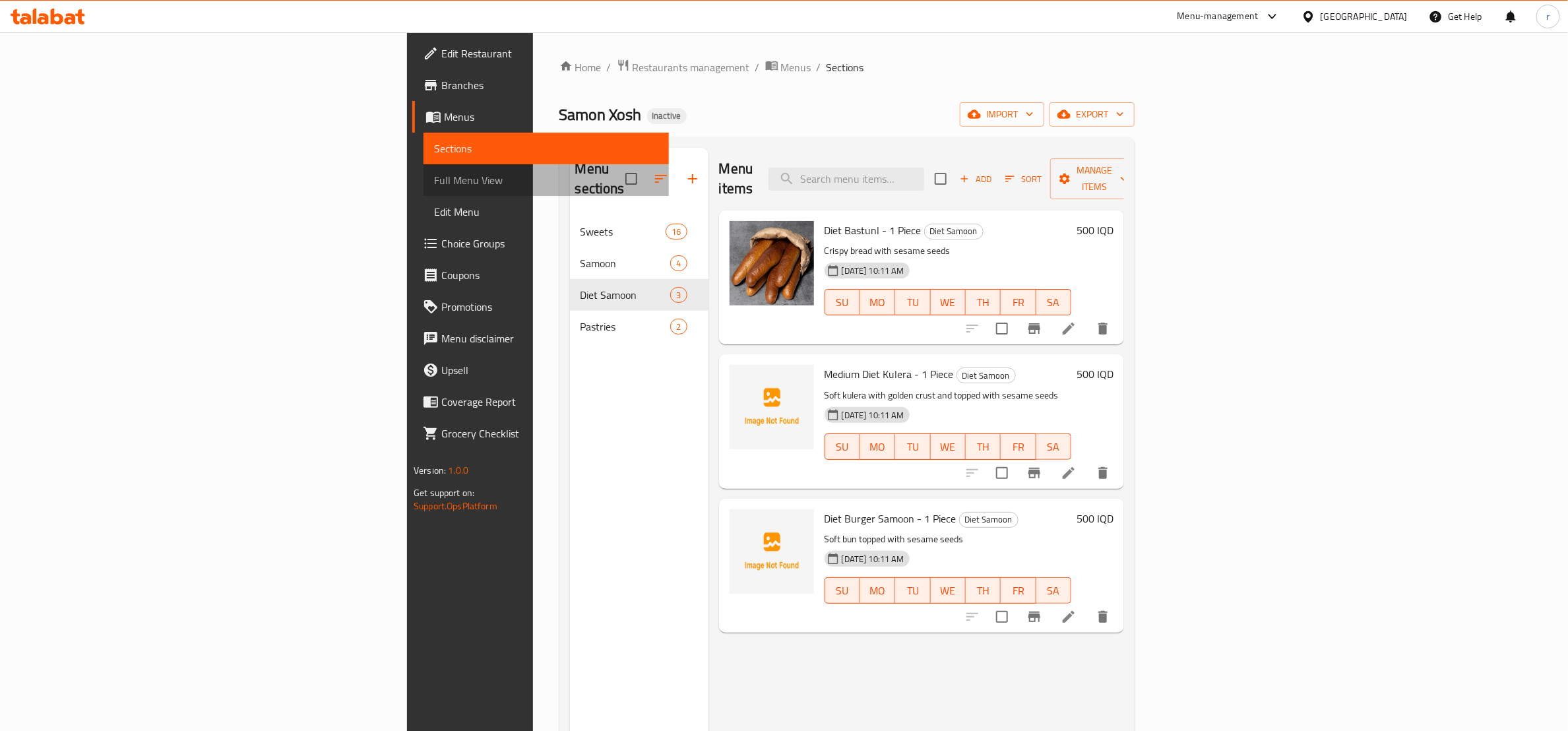
click at [434, 174] on span "Full Menu View" at bounding box center [546, 180] width 225 height 16
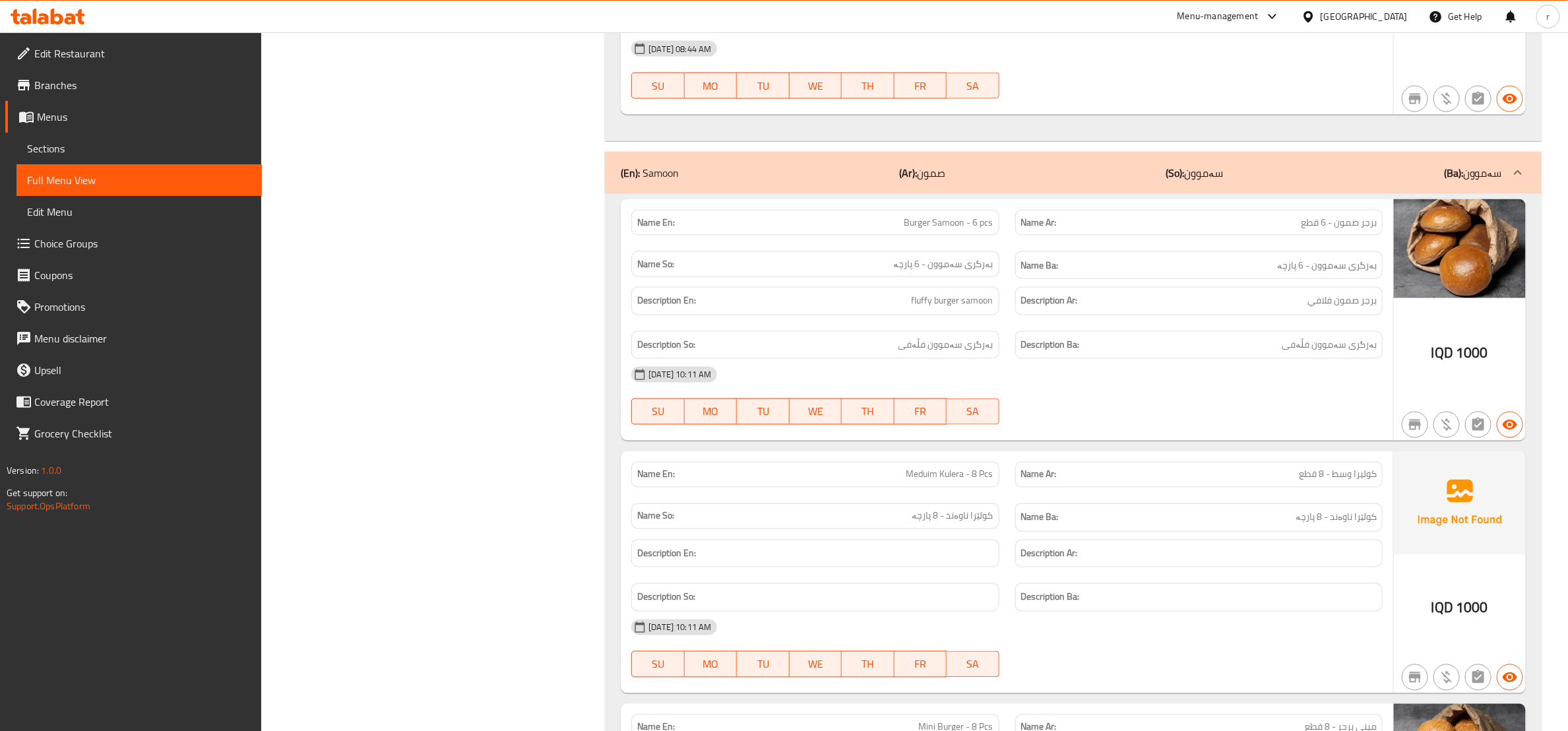
scroll to position [4329, 0]
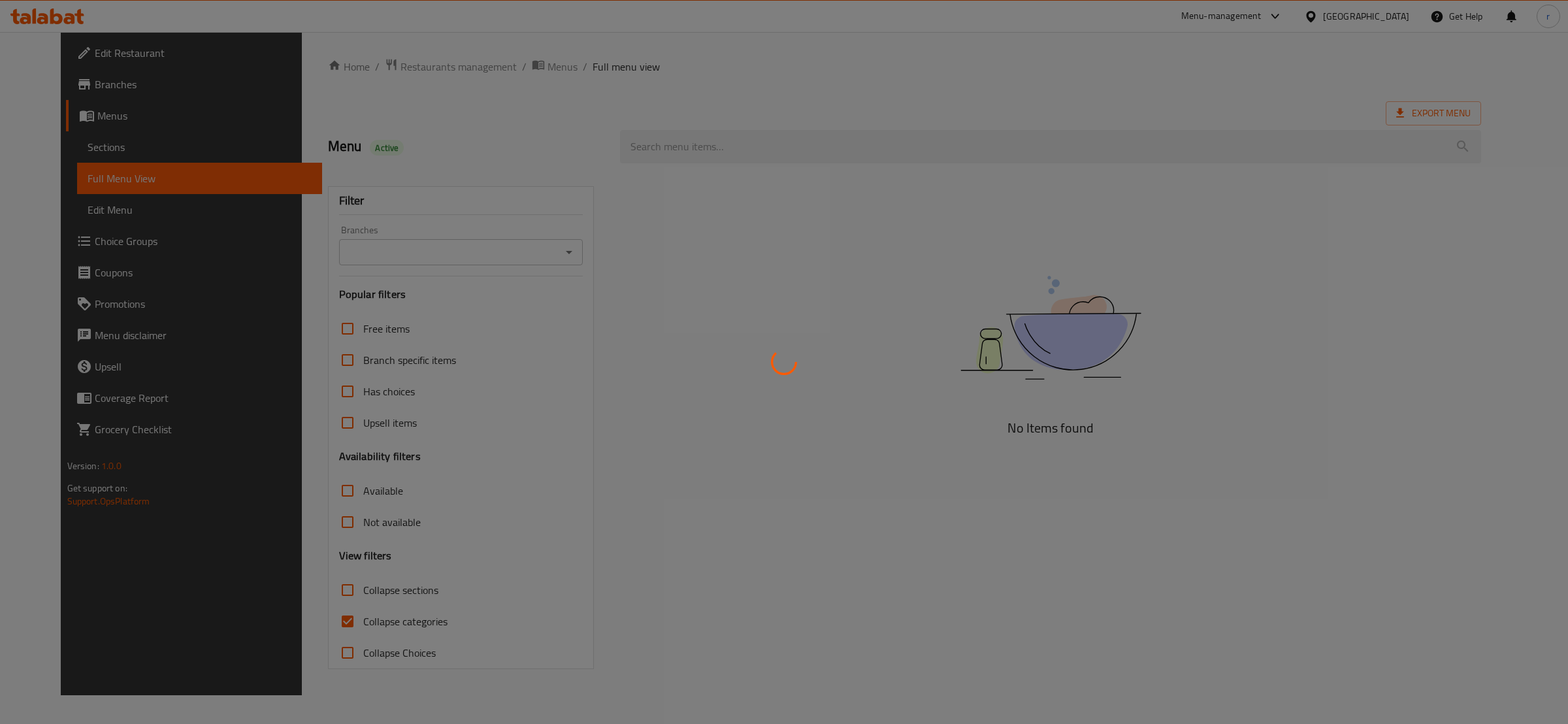
click at [312, 623] on div at bounding box center [784, 362] width 1568 height 724
click at [304, 623] on div at bounding box center [784, 362] width 1568 height 724
click at [529, 530] on div at bounding box center [784, 362] width 1568 height 724
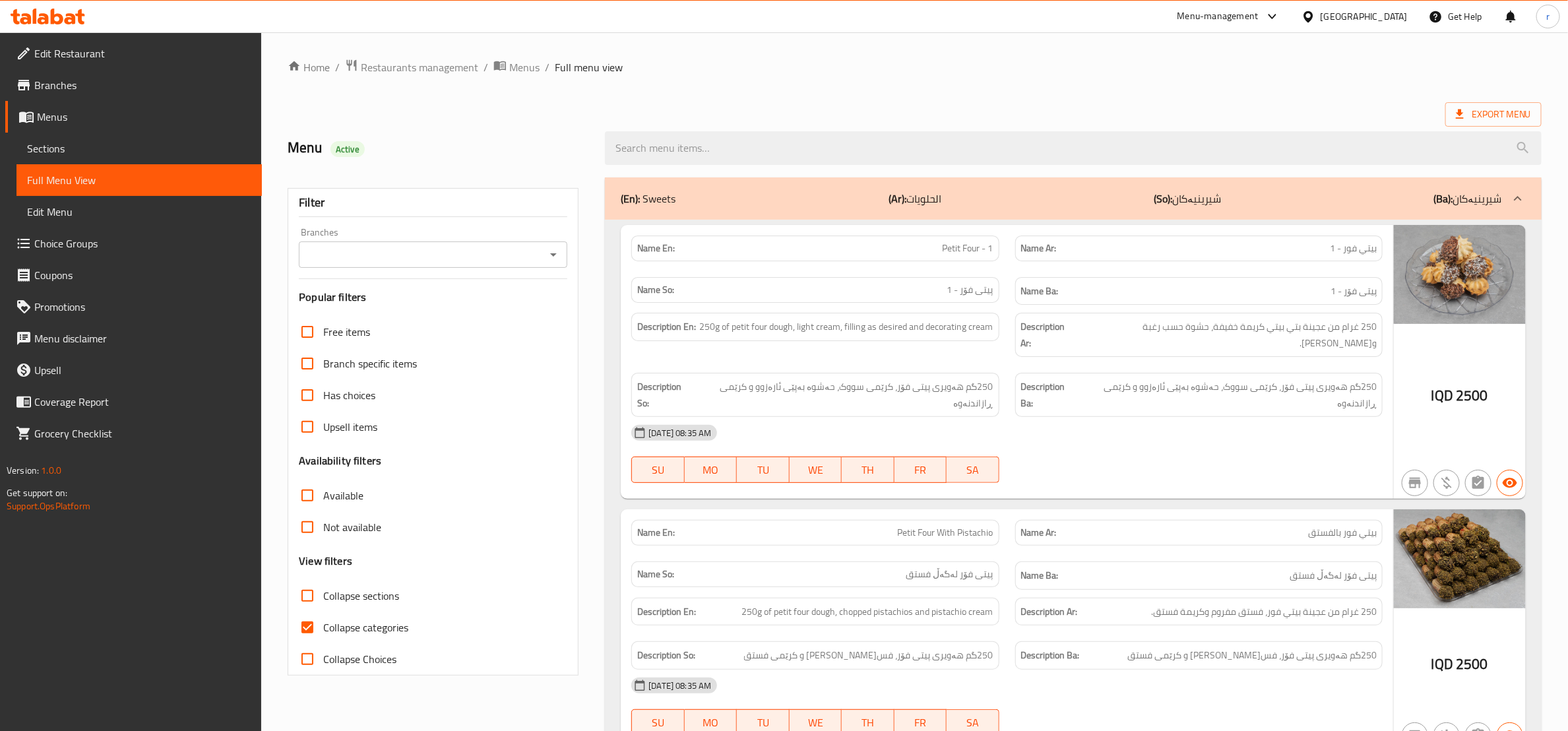
click at [309, 636] on input "Collapse categories" at bounding box center [308, 628] width 32 height 32
checkbox input "false"
click at [305, 596] on input "Collapse sections" at bounding box center [308, 596] width 32 height 32
checkbox input "true"
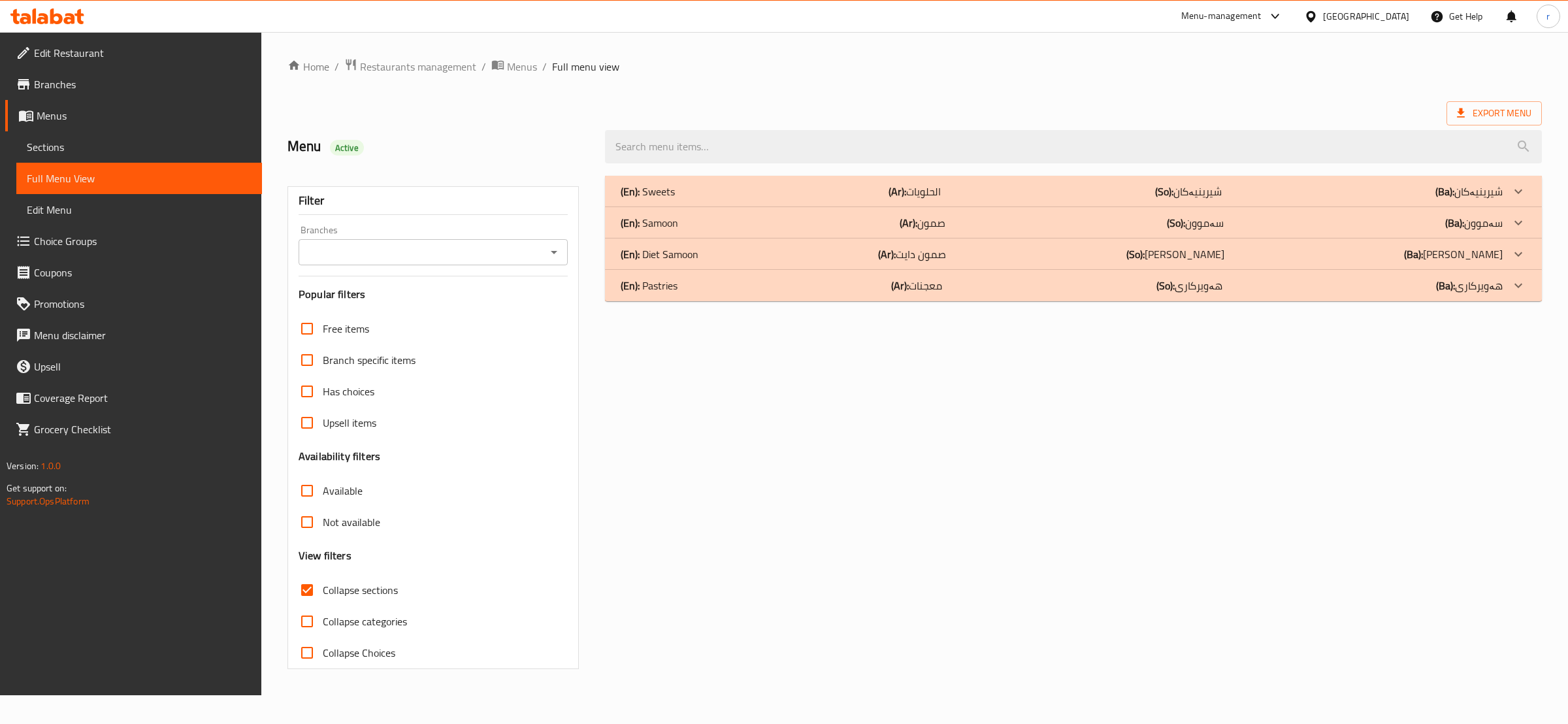
click at [556, 252] on icon "Open" at bounding box center [554, 253] width 6 height 3
click at [539, 319] on li "Samon Xosh,Naz Naz" at bounding box center [432, 309] width 269 height 24
type input "Samon Xosh,Naz Naz"
click at [685, 294] on div "(En): Pastries (Ar): معجنات (So): هەویرکاری (Ba): هەویرکاری" at bounding box center [1073, 285] width 937 height 32
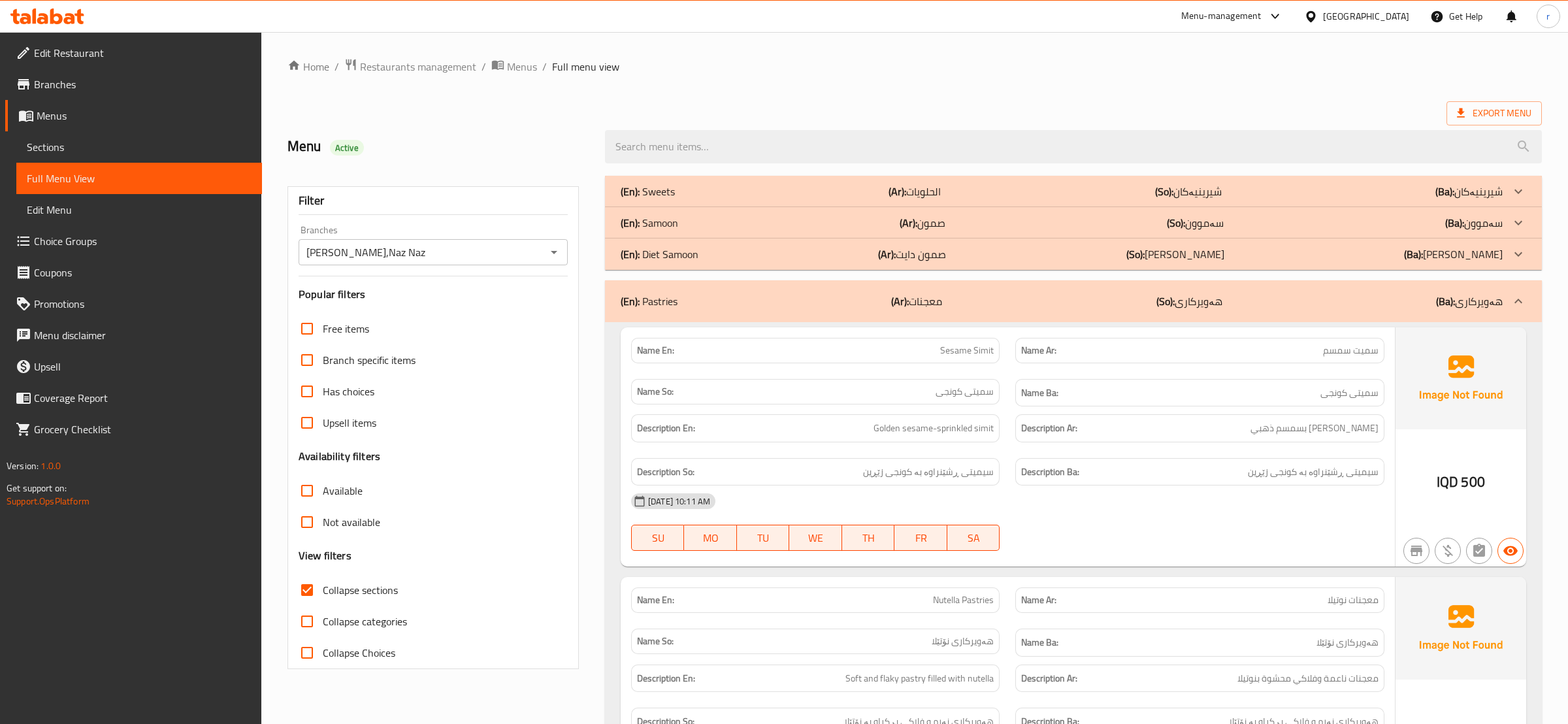
click at [682, 252] on p "(En): Diet Samoon" at bounding box center [659, 254] width 78 height 15
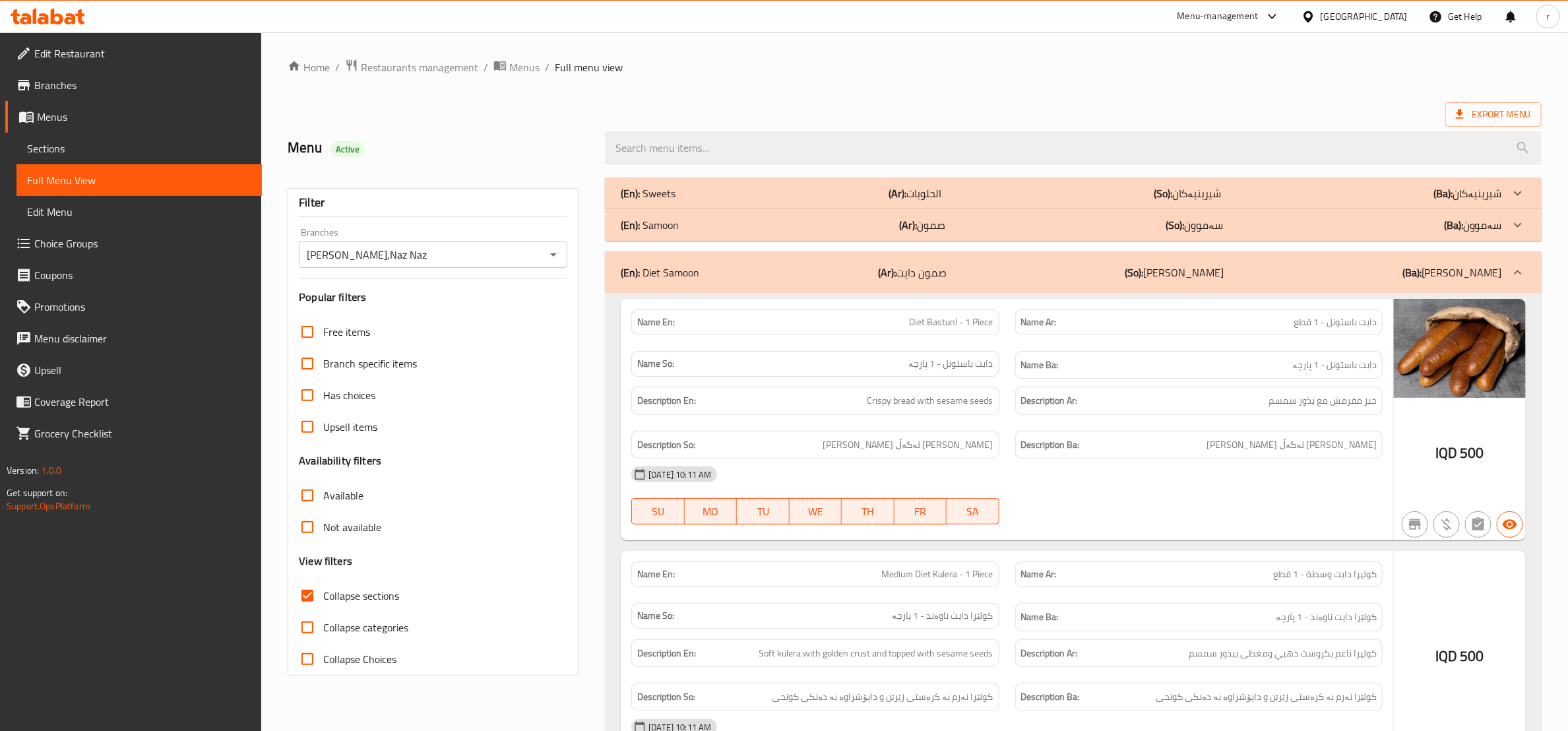
click at [713, 225] on div "(En): Samoon (Ar): صمون (So): سەموون (Ba): سەموون" at bounding box center [1061, 225] width 882 height 16
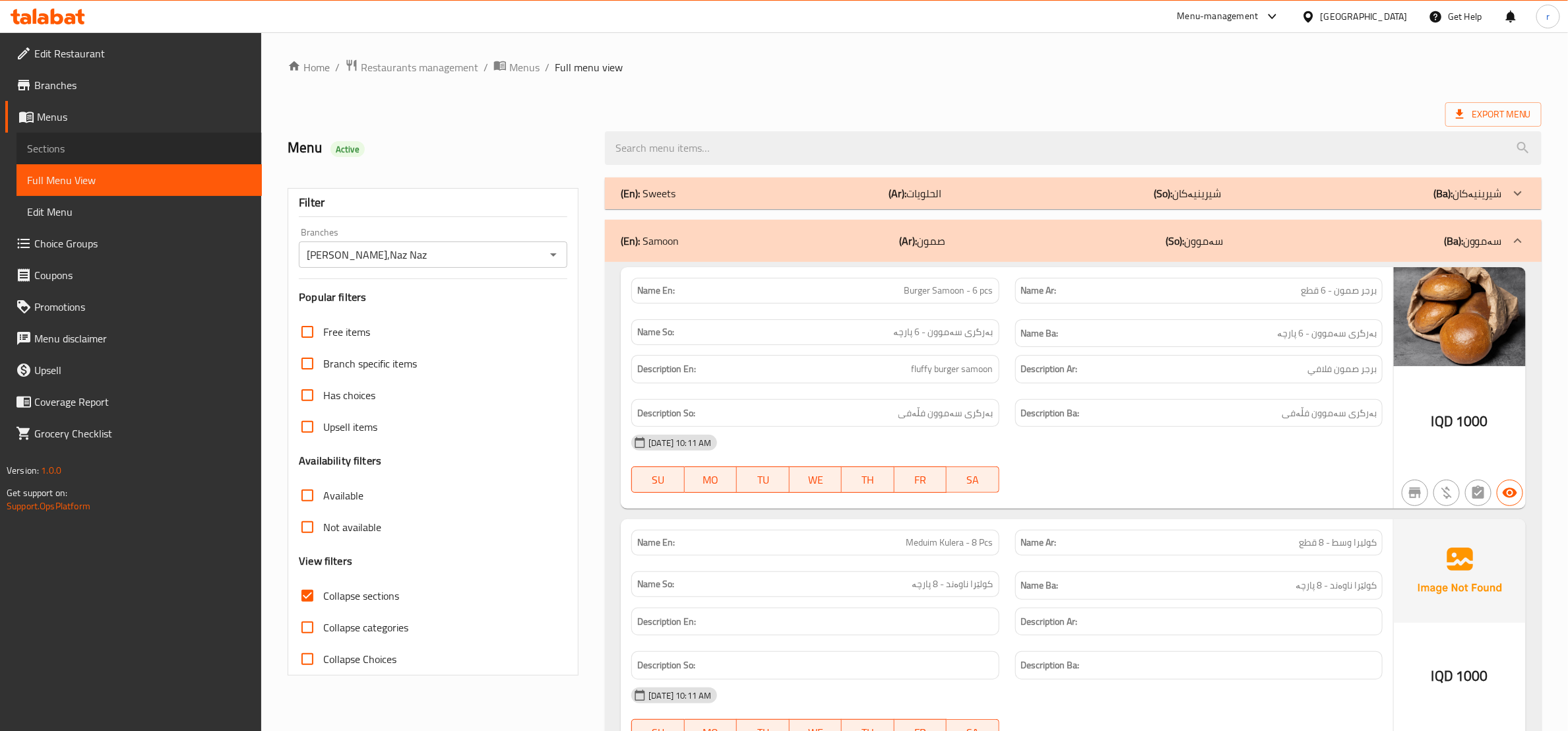
click at [189, 144] on span "Sections" at bounding box center [139, 148] width 225 height 16
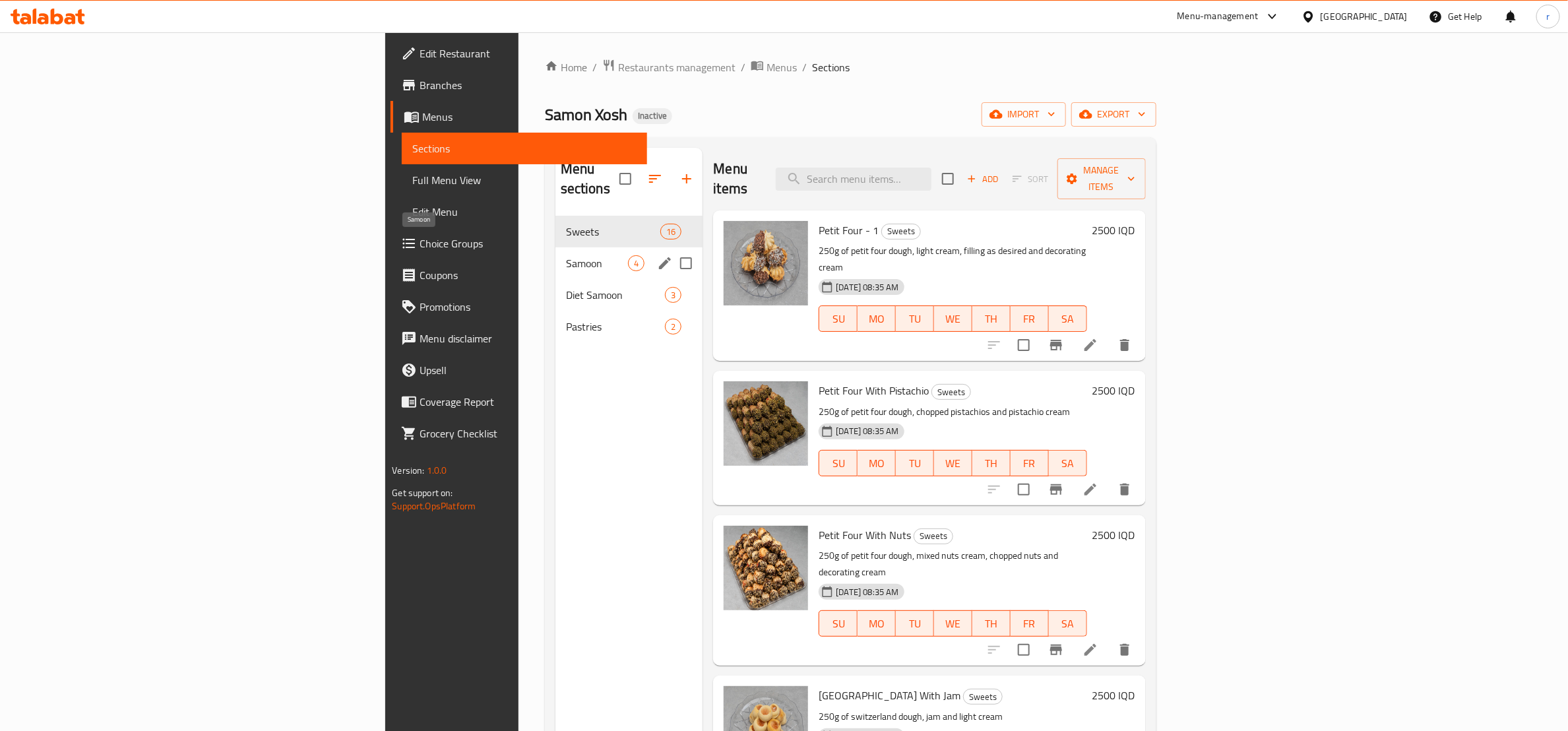
click at [566, 255] on span "Samoon" at bounding box center [597, 263] width 62 height 16
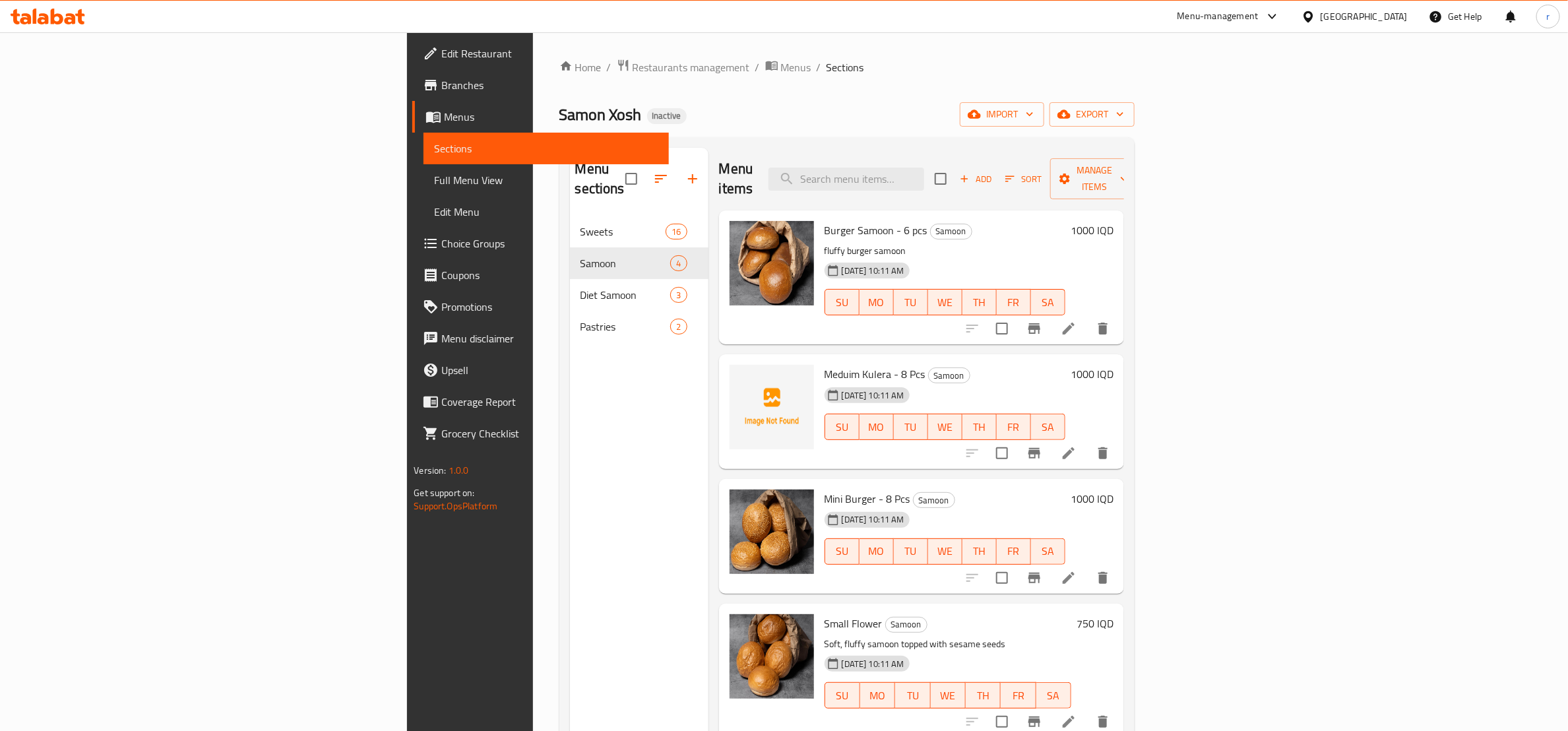
scroll to position [185, 0]
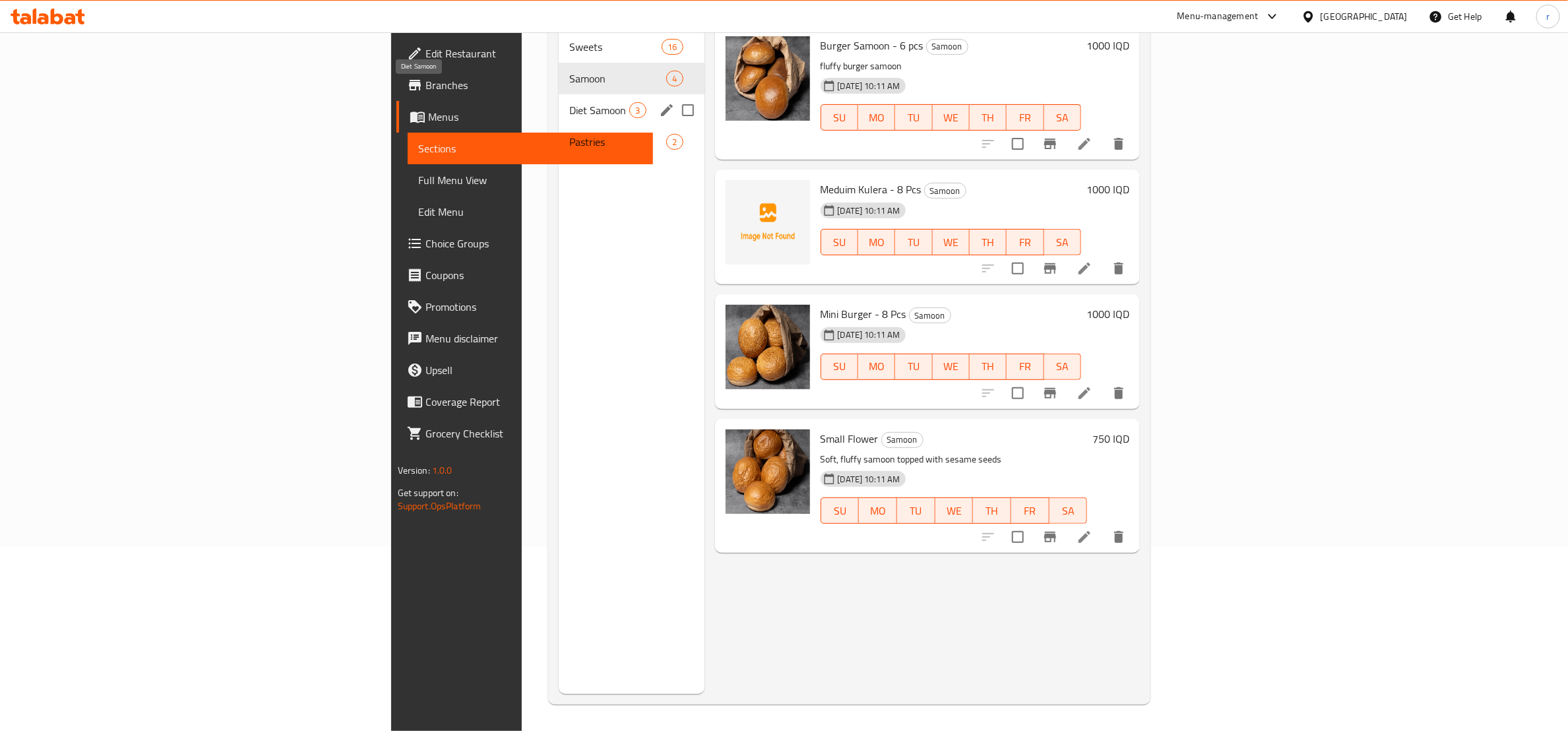
click at [569, 103] on span "Diet Samoon" at bounding box center [599, 110] width 60 height 16
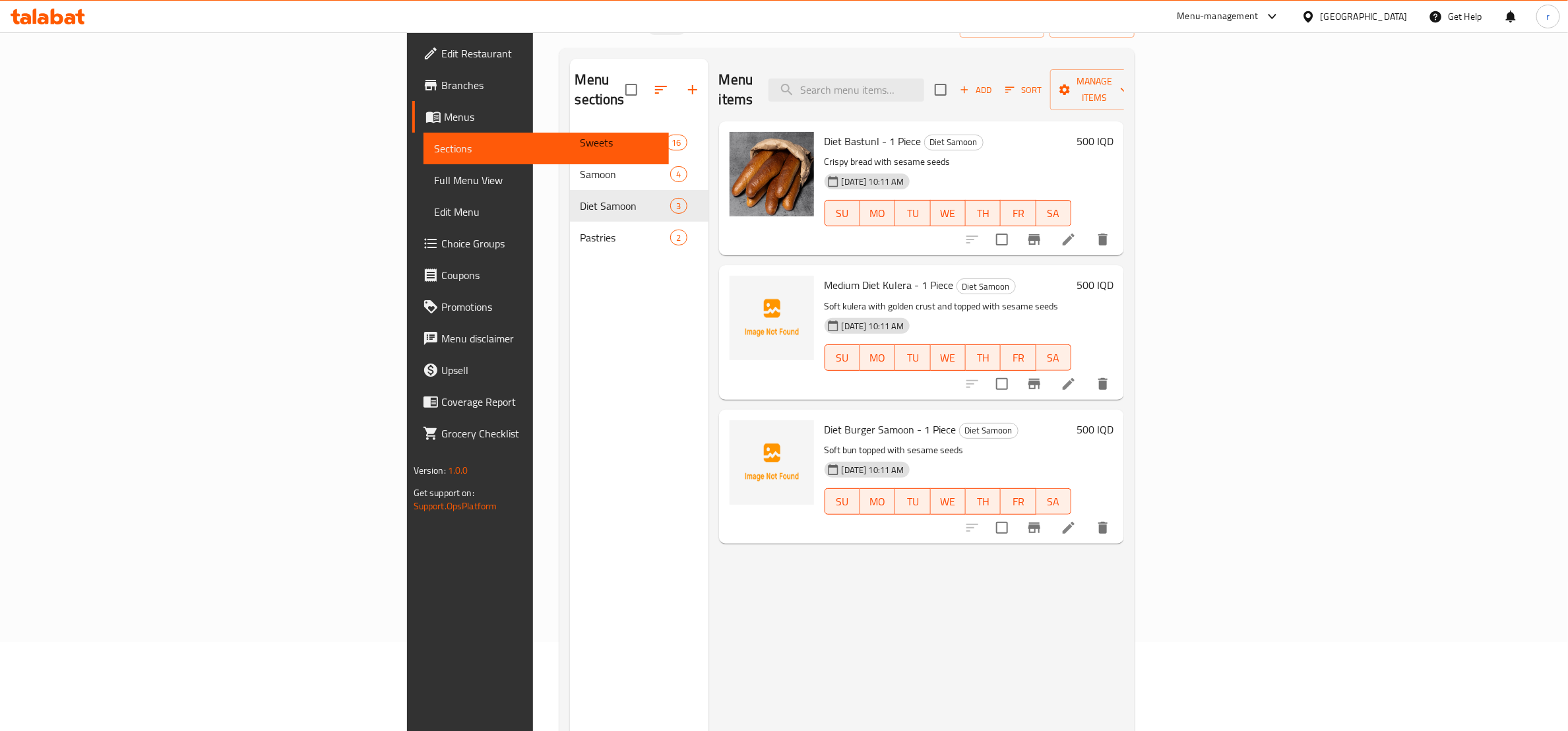
scroll to position [20, 0]
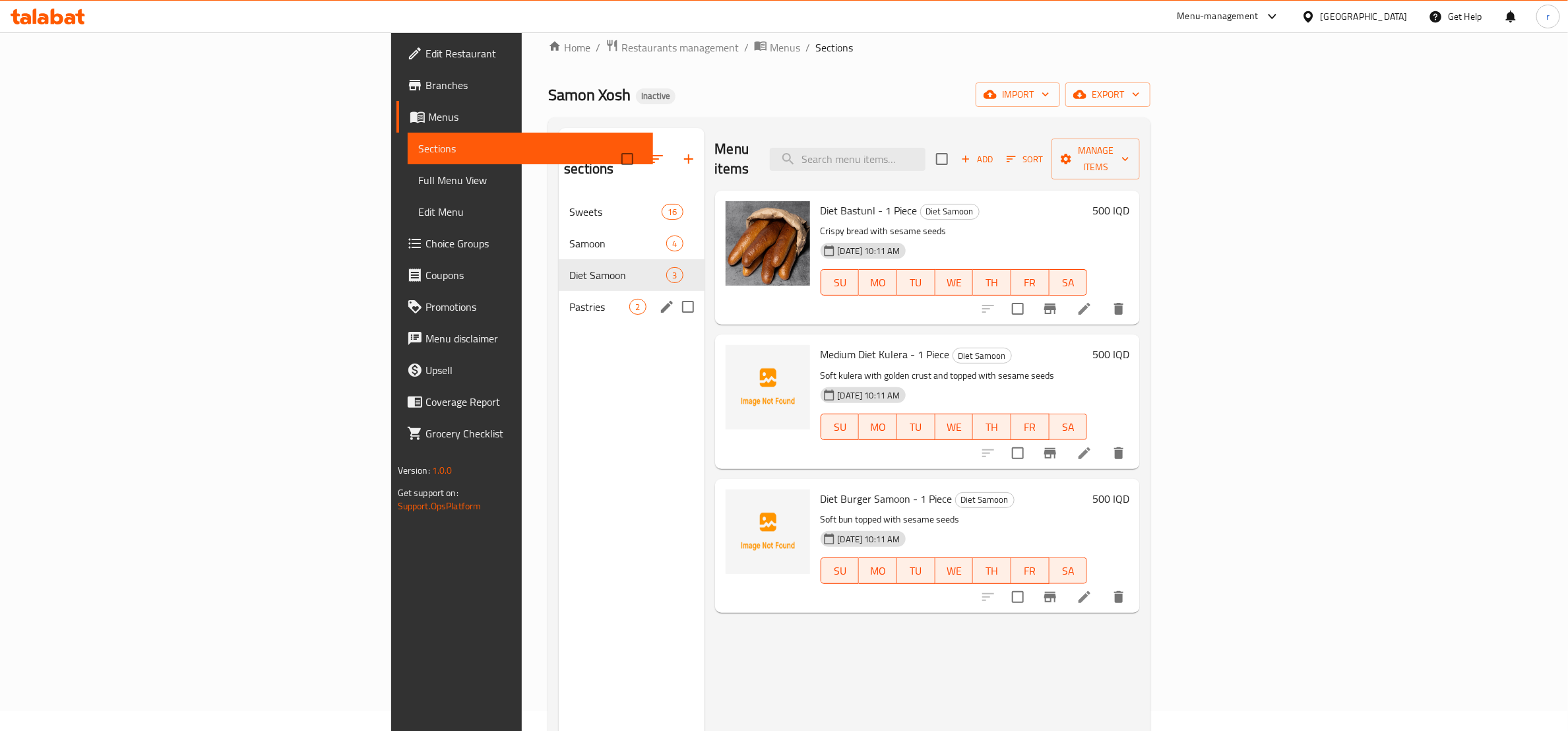
click at [558, 291] on div "Pastries 2" at bounding box center [631, 307] width 145 height 32
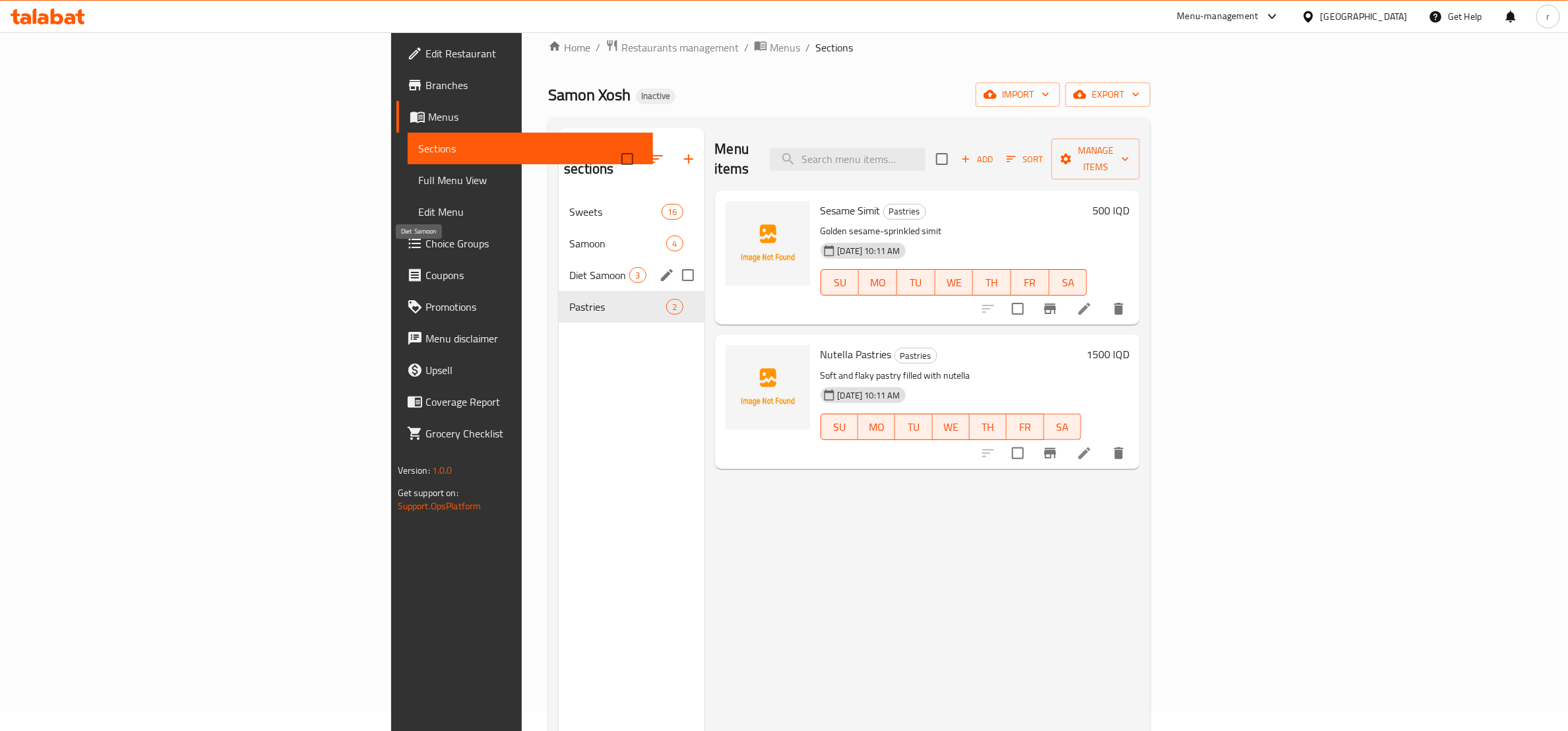
click at [569, 267] on span "Diet Samoon" at bounding box center [599, 275] width 60 height 16
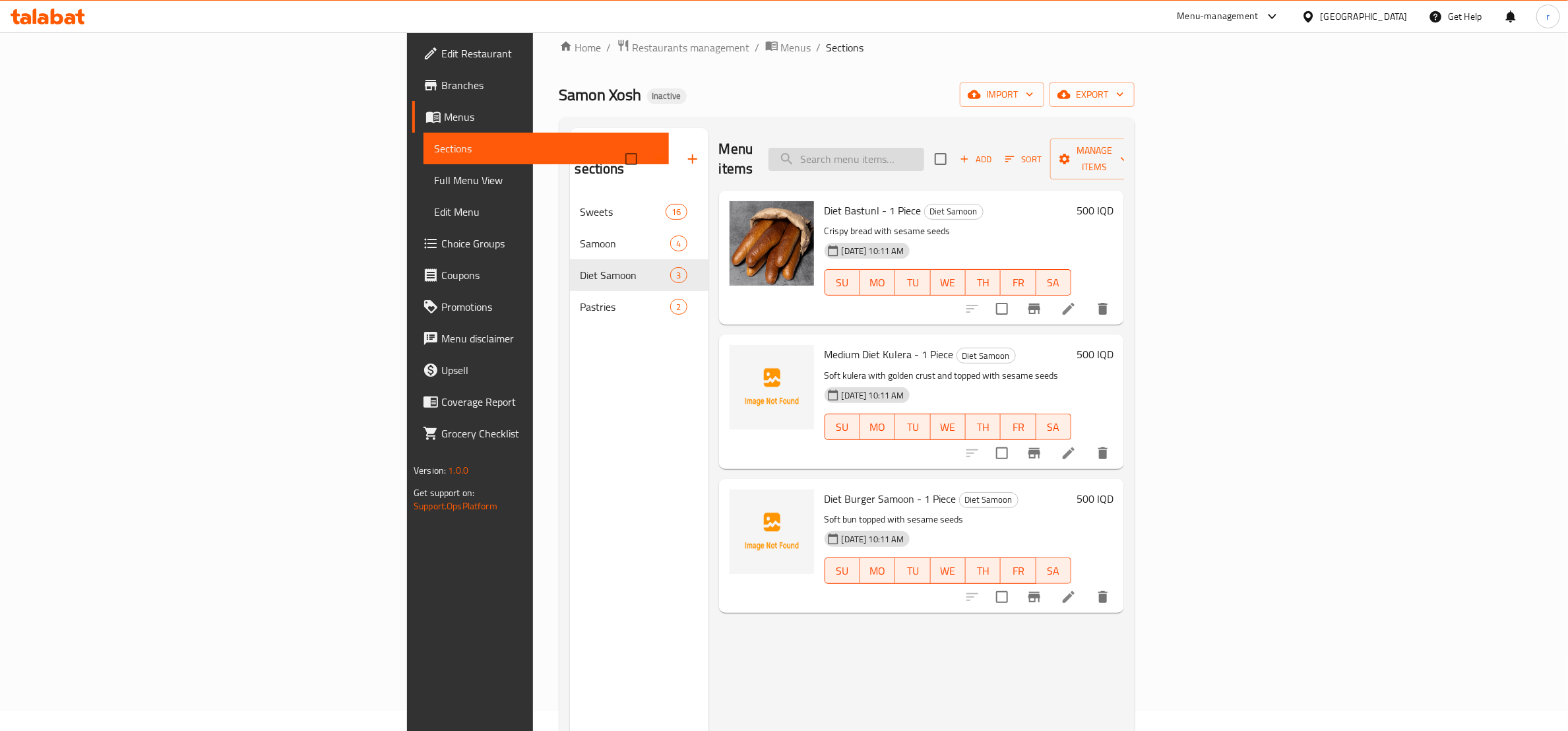
click at [924, 150] on input "search" at bounding box center [846, 159] width 156 height 23
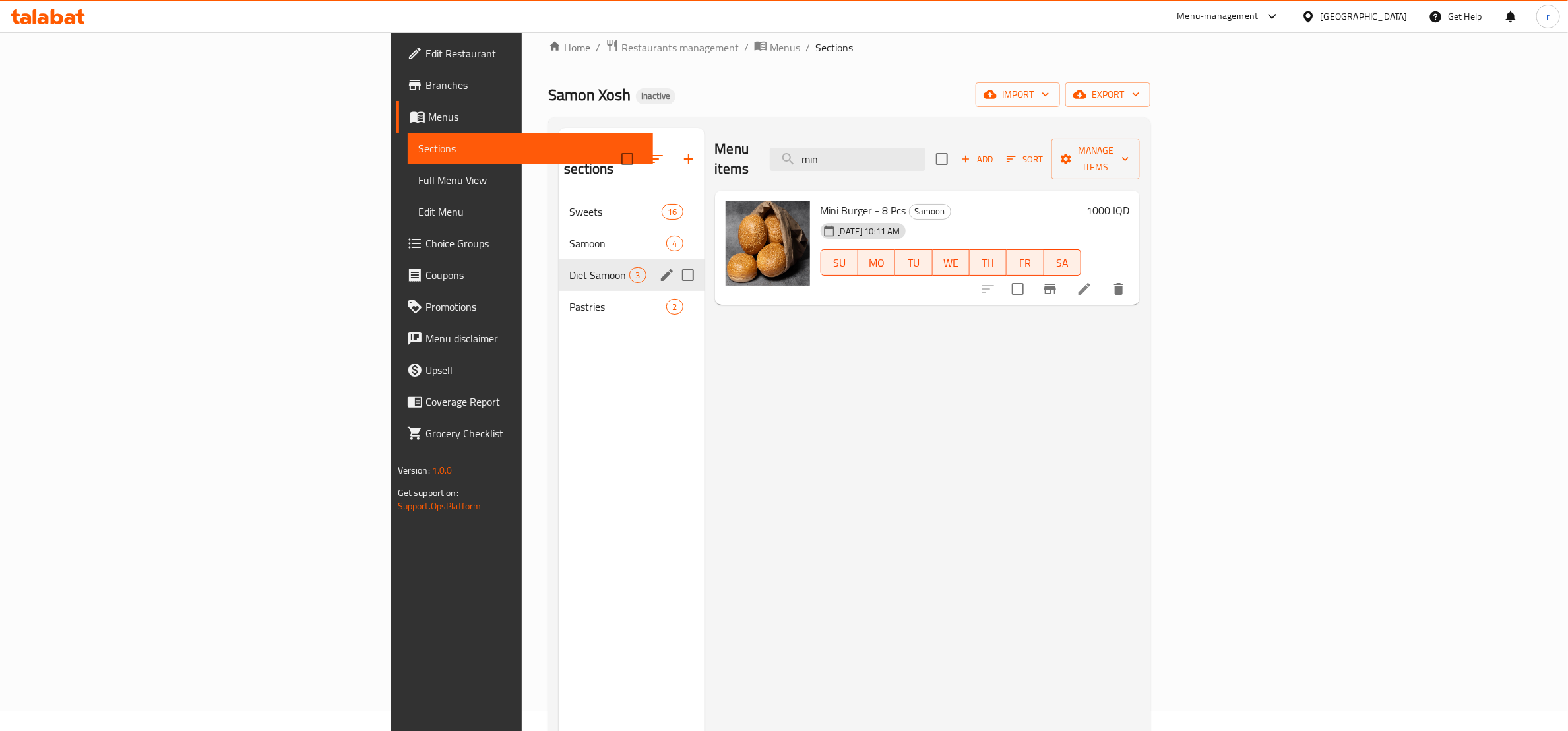
type input "min"
click at [569, 267] on span "Diet Samoon" at bounding box center [599, 275] width 60 height 16
click at [569, 235] on span "Samoon" at bounding box center [599, 243] width 60 height 16
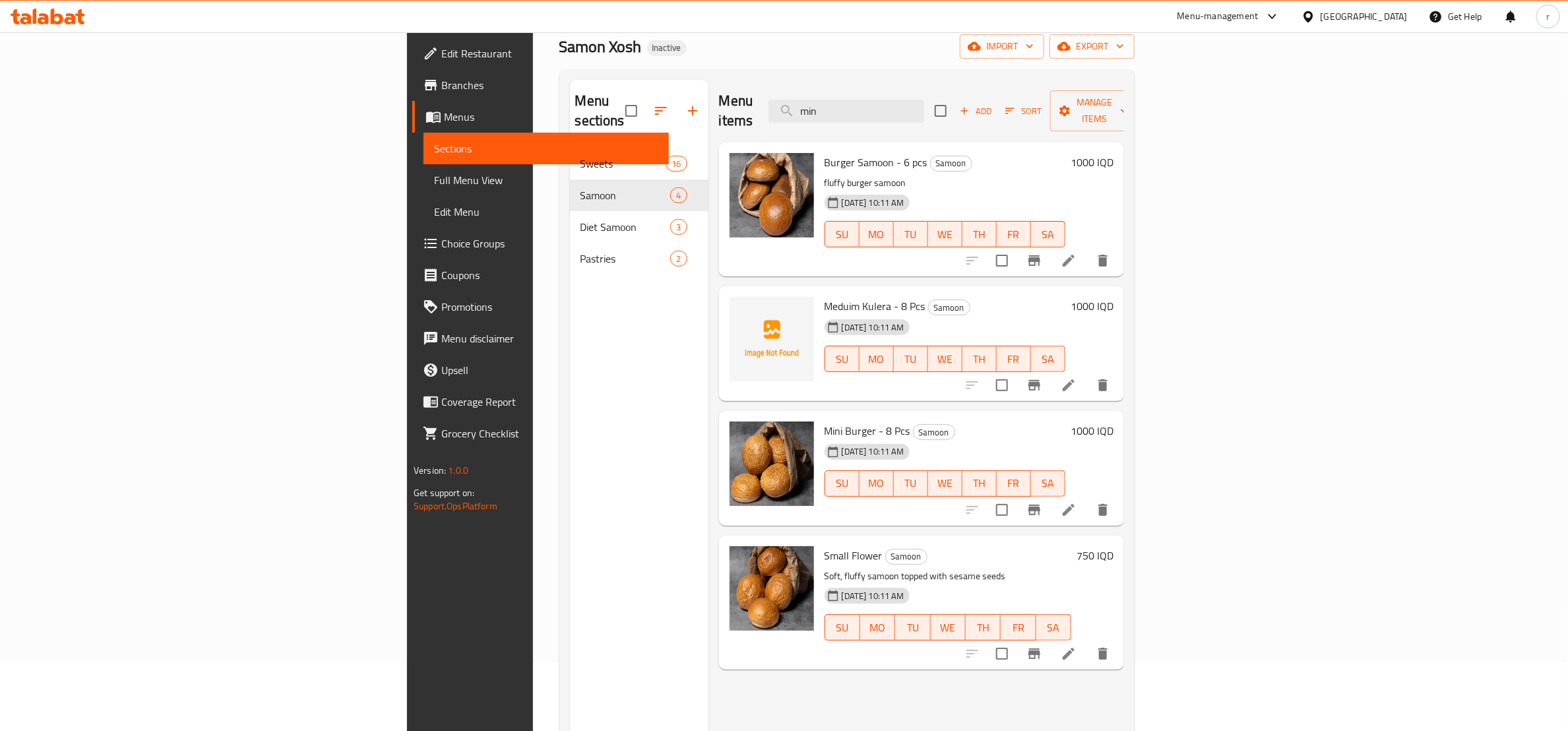
scroll to position [20, 0]
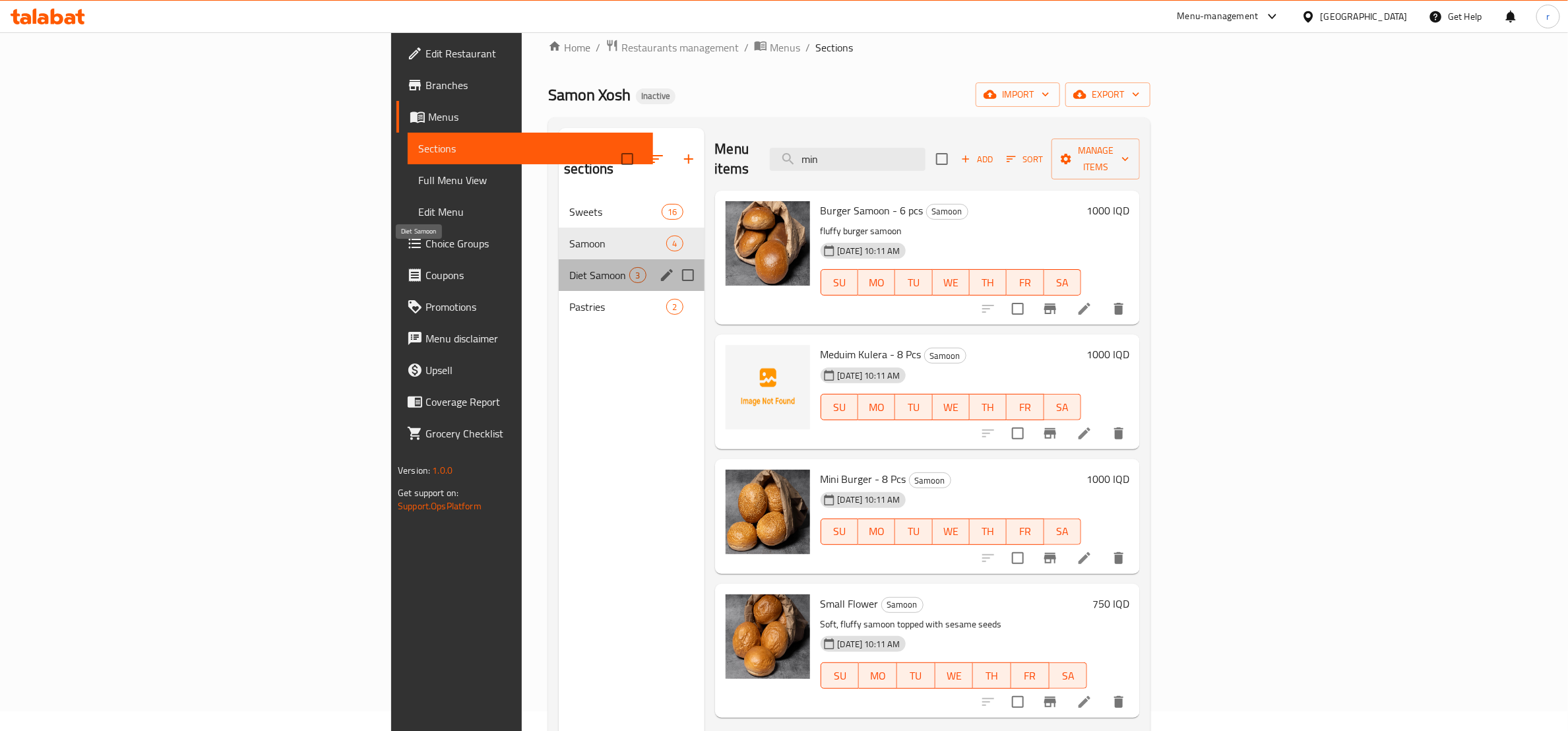
click at [569, 267] on span "Diet Samoon" at bounding box center [599, 275] width 60 height 16
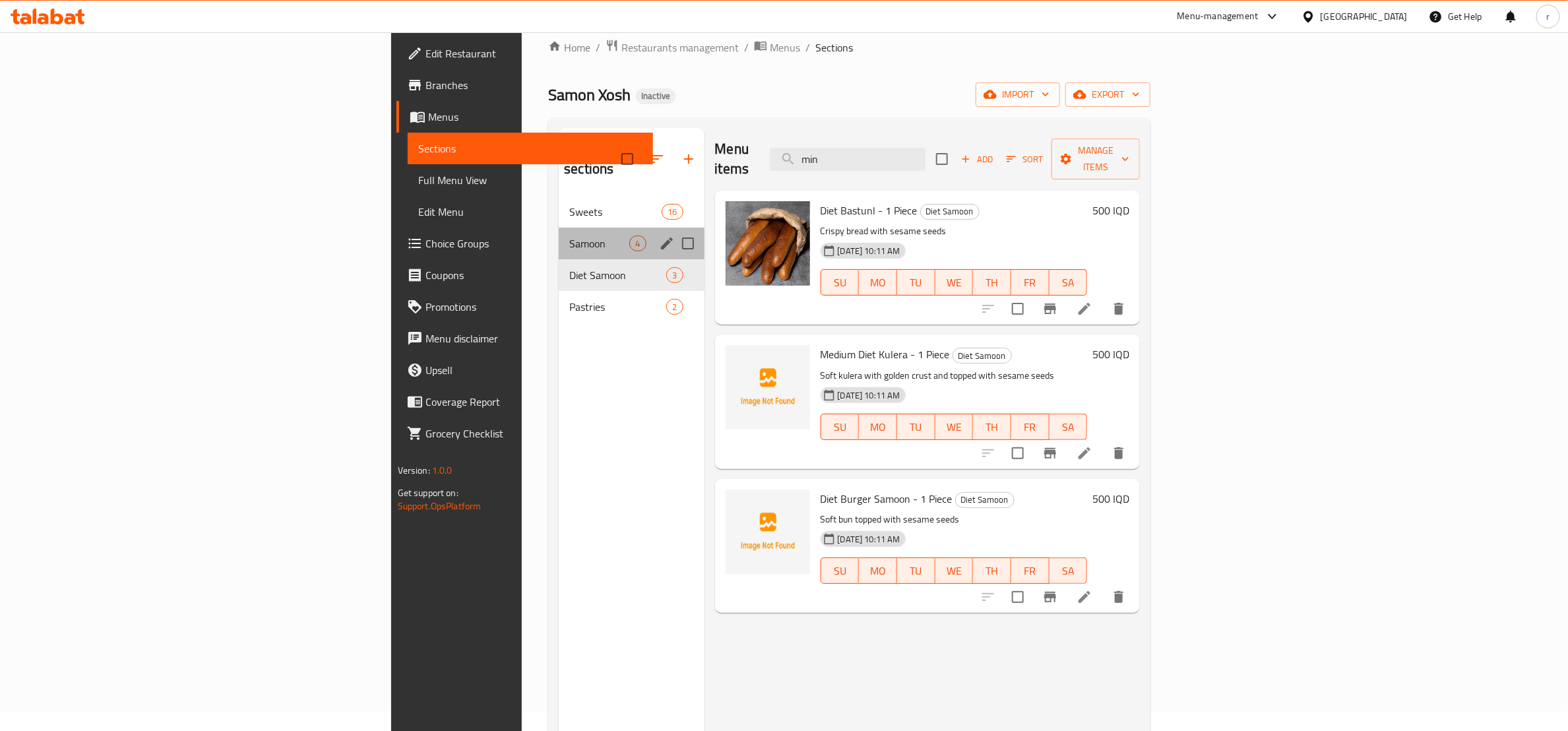
click at [558, 232] on div "Samoon 4" at bounding box center [631, 244] width 145 height 32
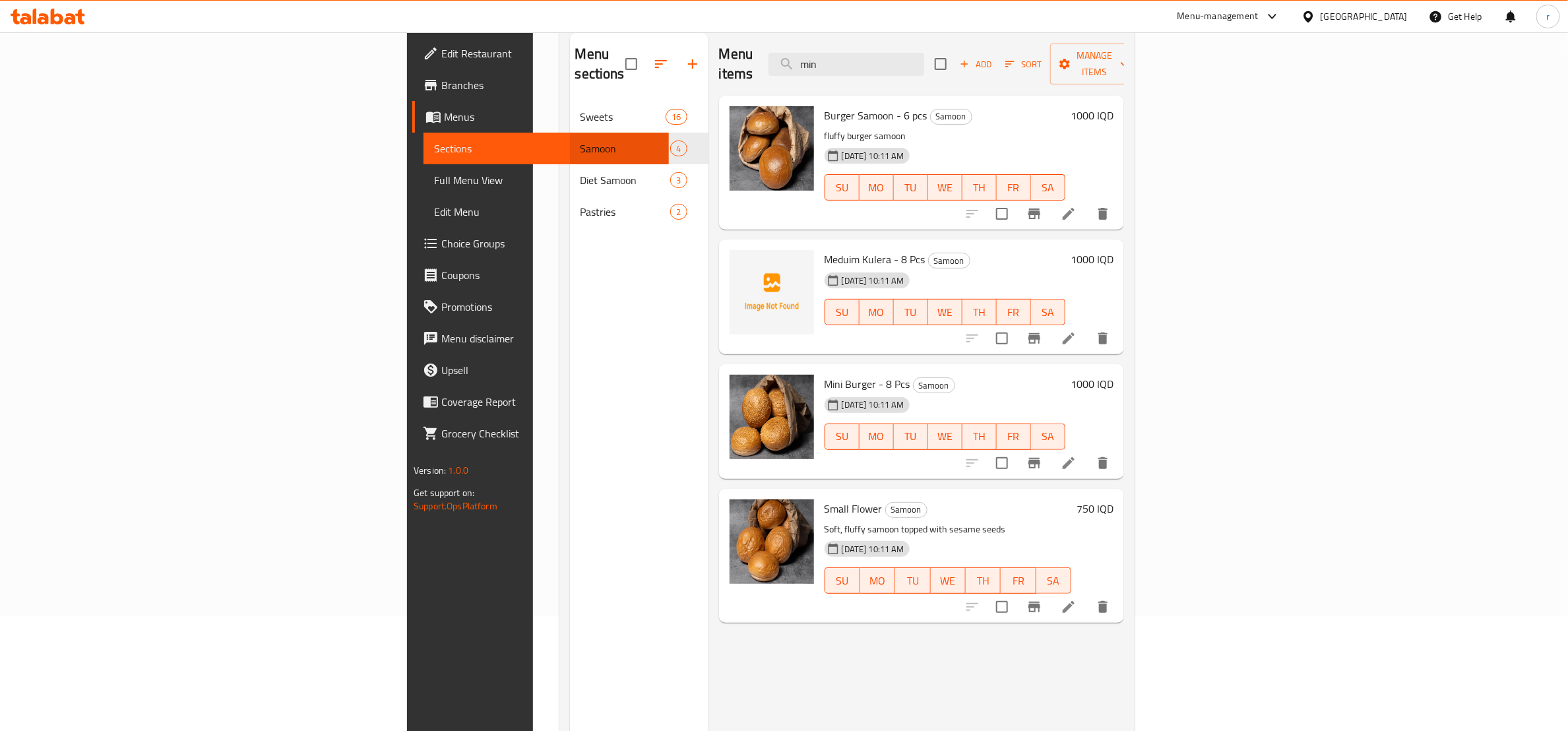
scroll to position [185, 0]
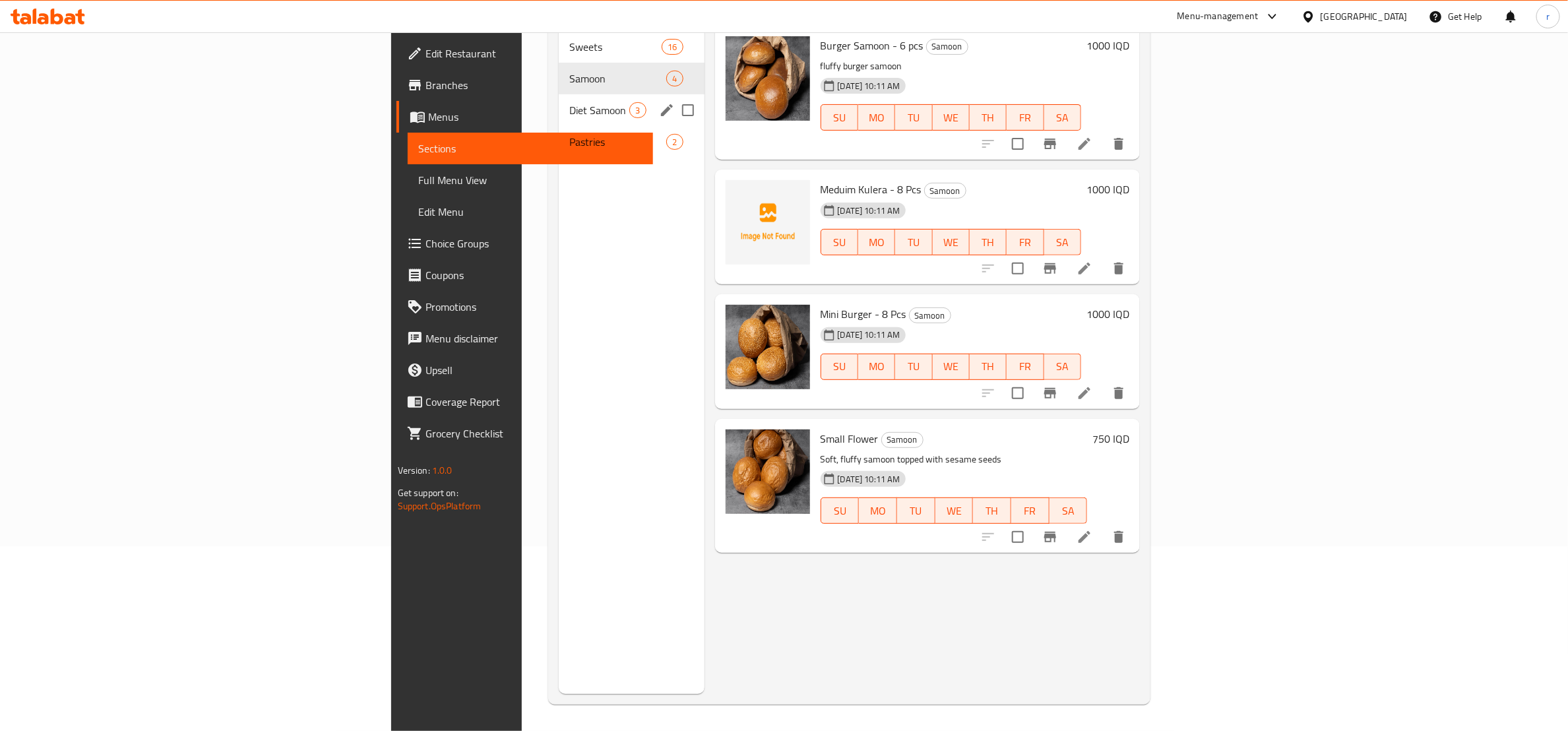
click at [558, 103] on div "Diet Samoon 3" at bounding box center [631, 110] width 145 height 32
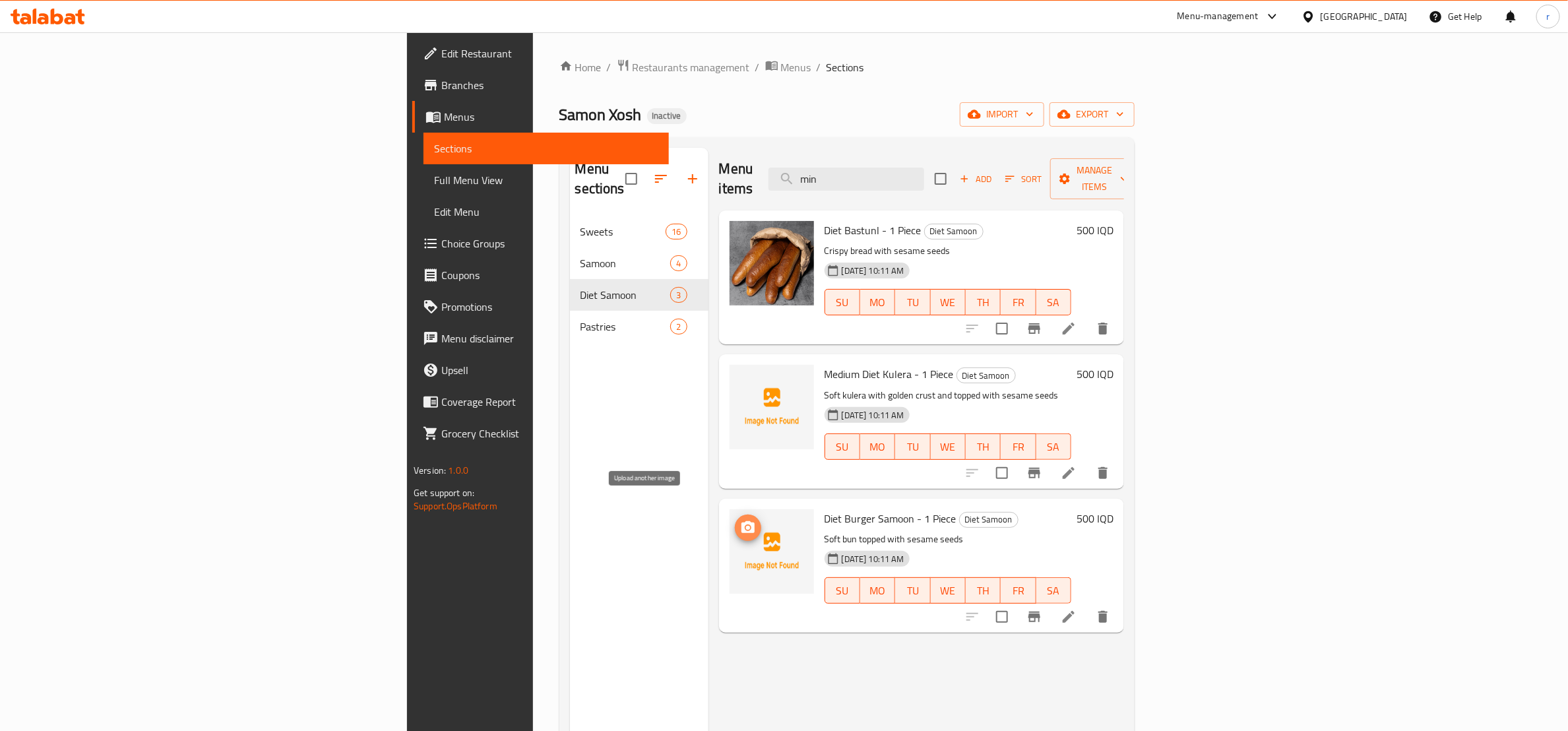
click at [741, 522] on icon "upload picture" at bounding box center [748, 528] width 13 height 11
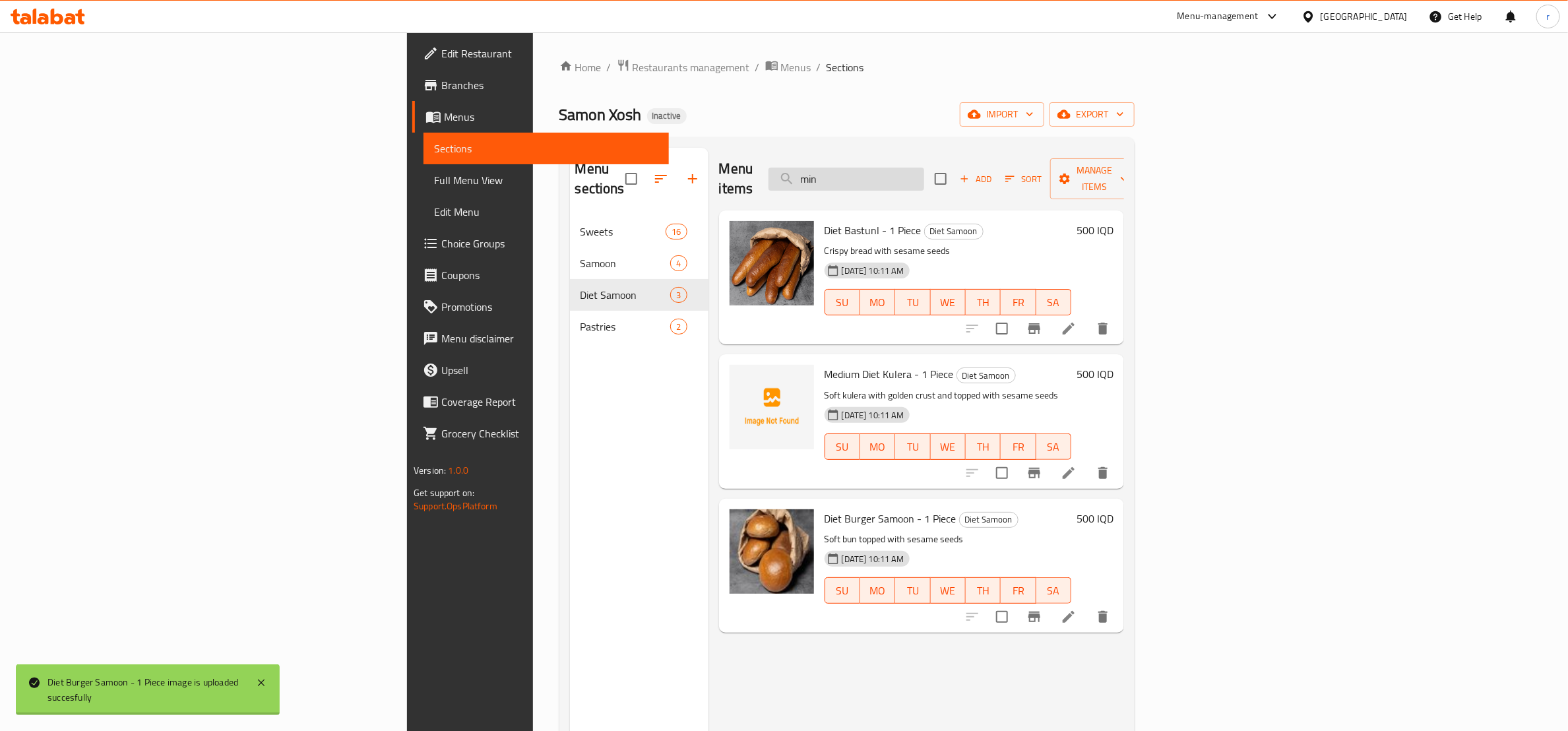
click at [924, 177] on input "min" at bounding box center [846, 179] width 156 height 23
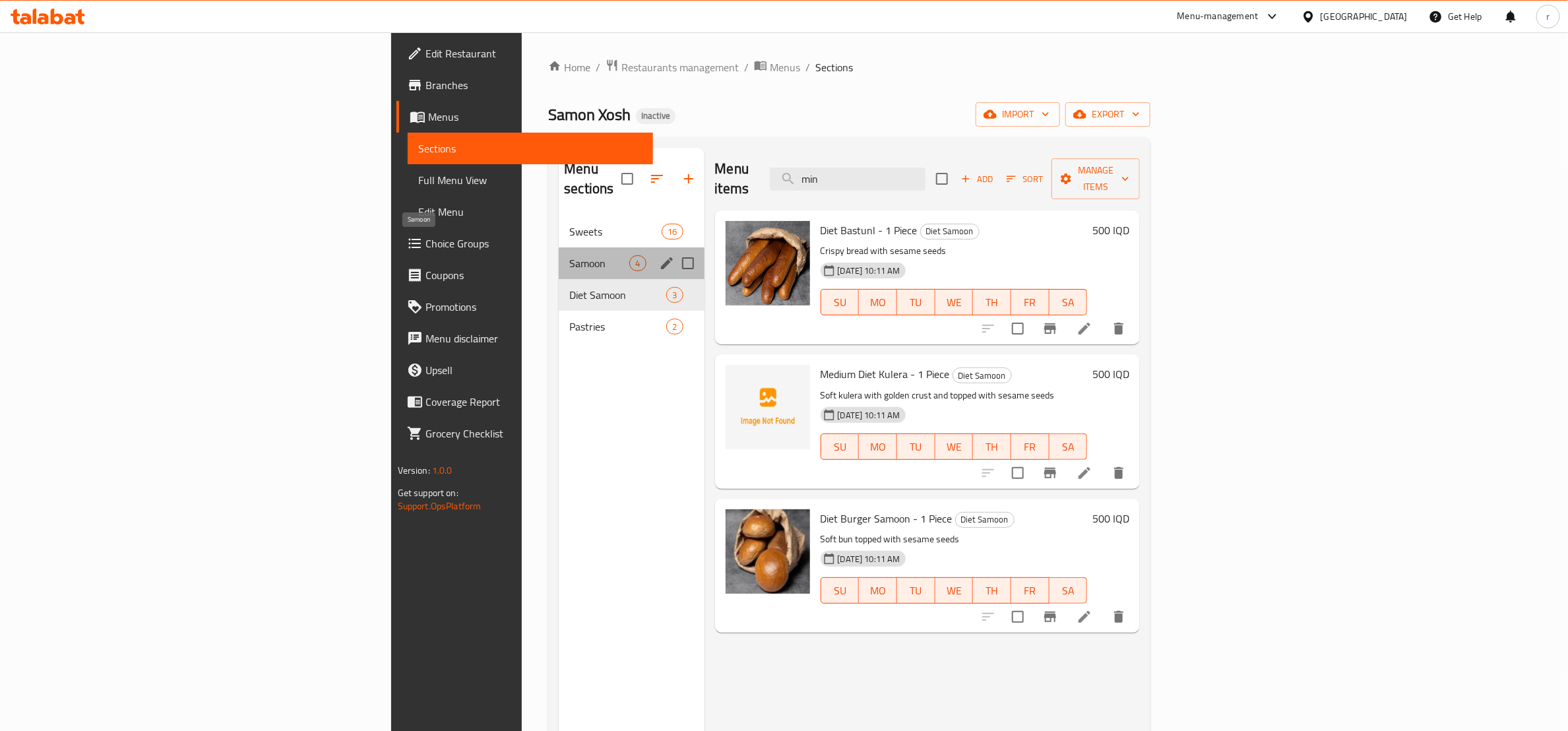
click at [569, 255] on span "Samoon" at bounding box center [599, 263] width 60 height 16
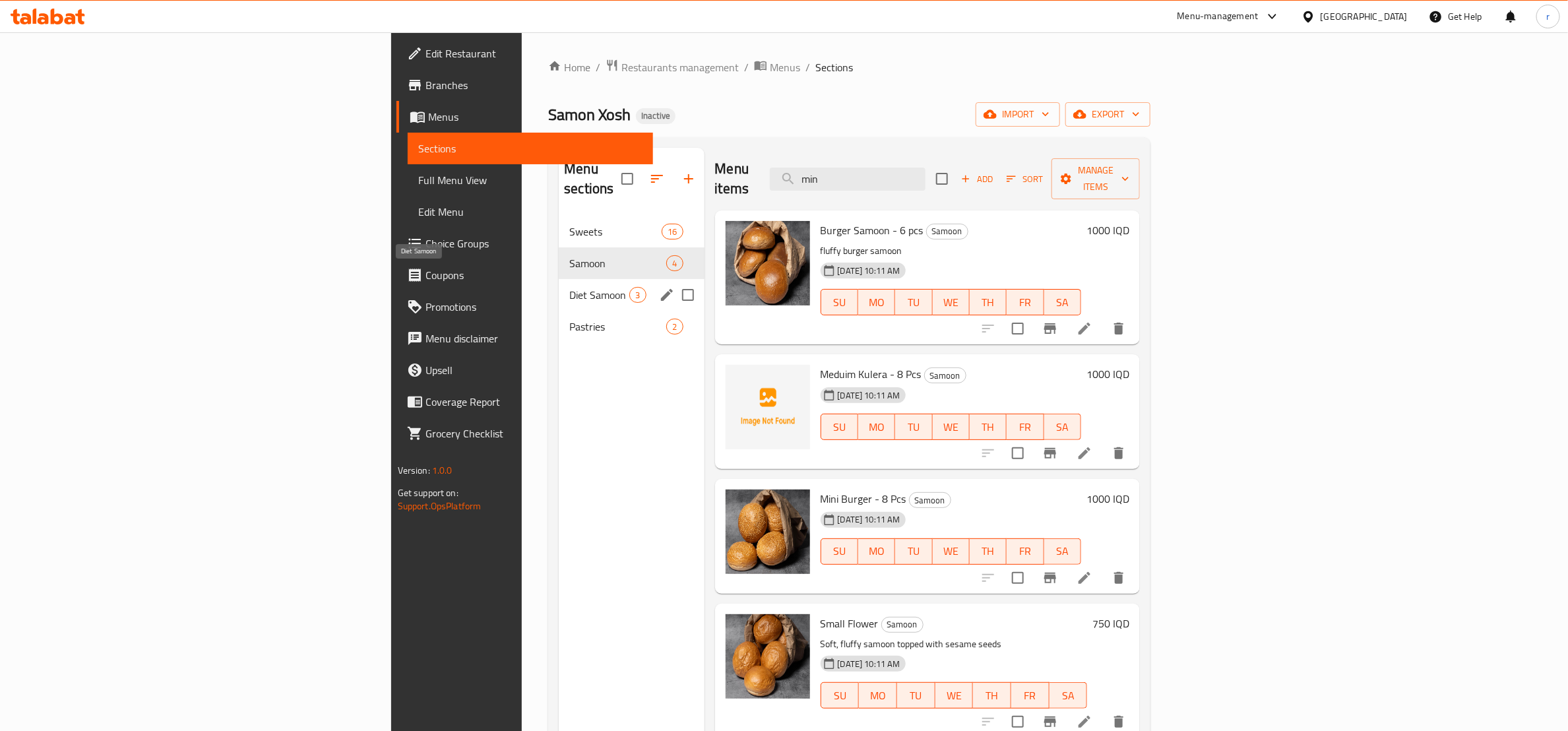
click at [569, 287] on span "Diet Samoon" at bounding box center [599, 295] width 60 height 16
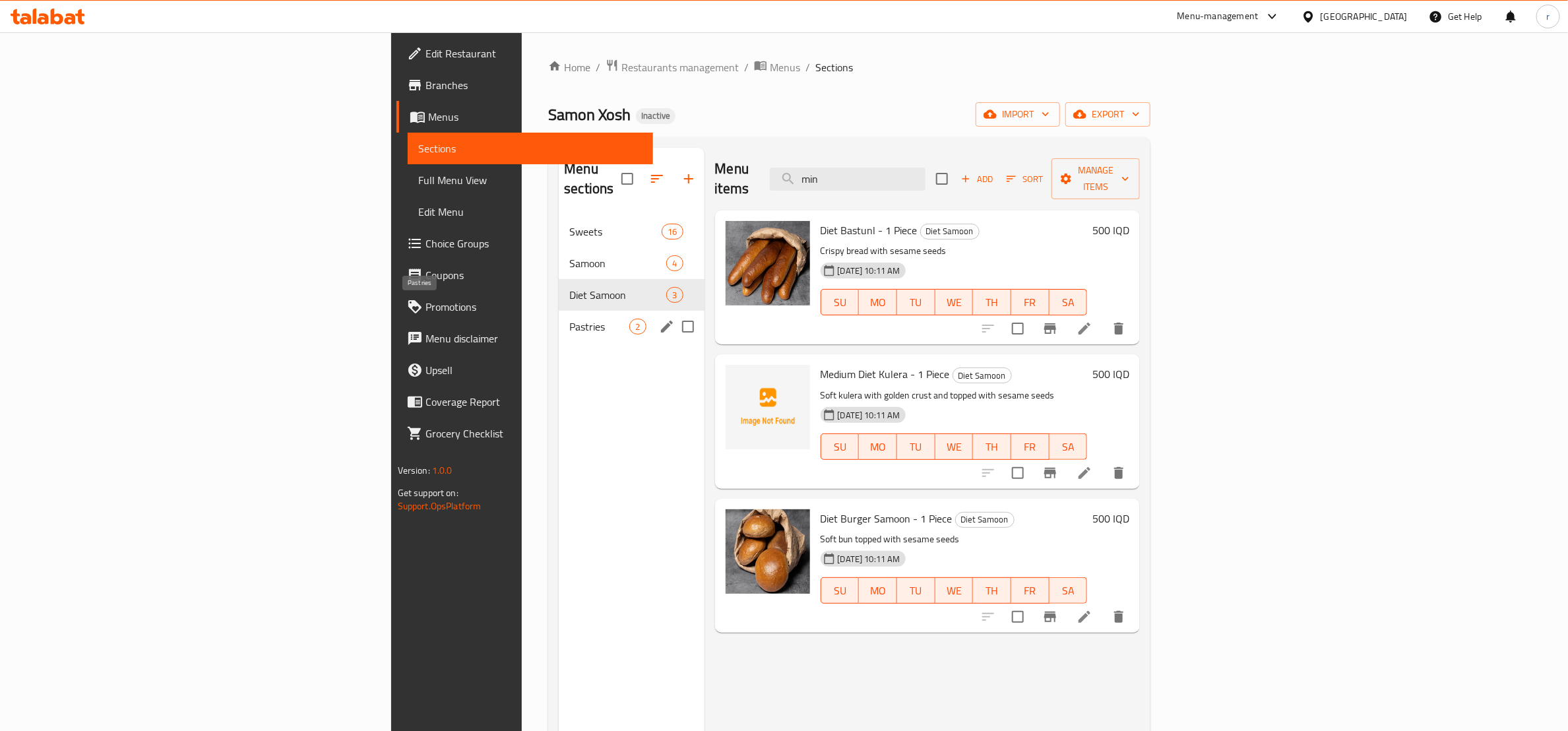
click at [569, 319] on span "Pastries" at bounding box center [599, 327] width 60 height 16
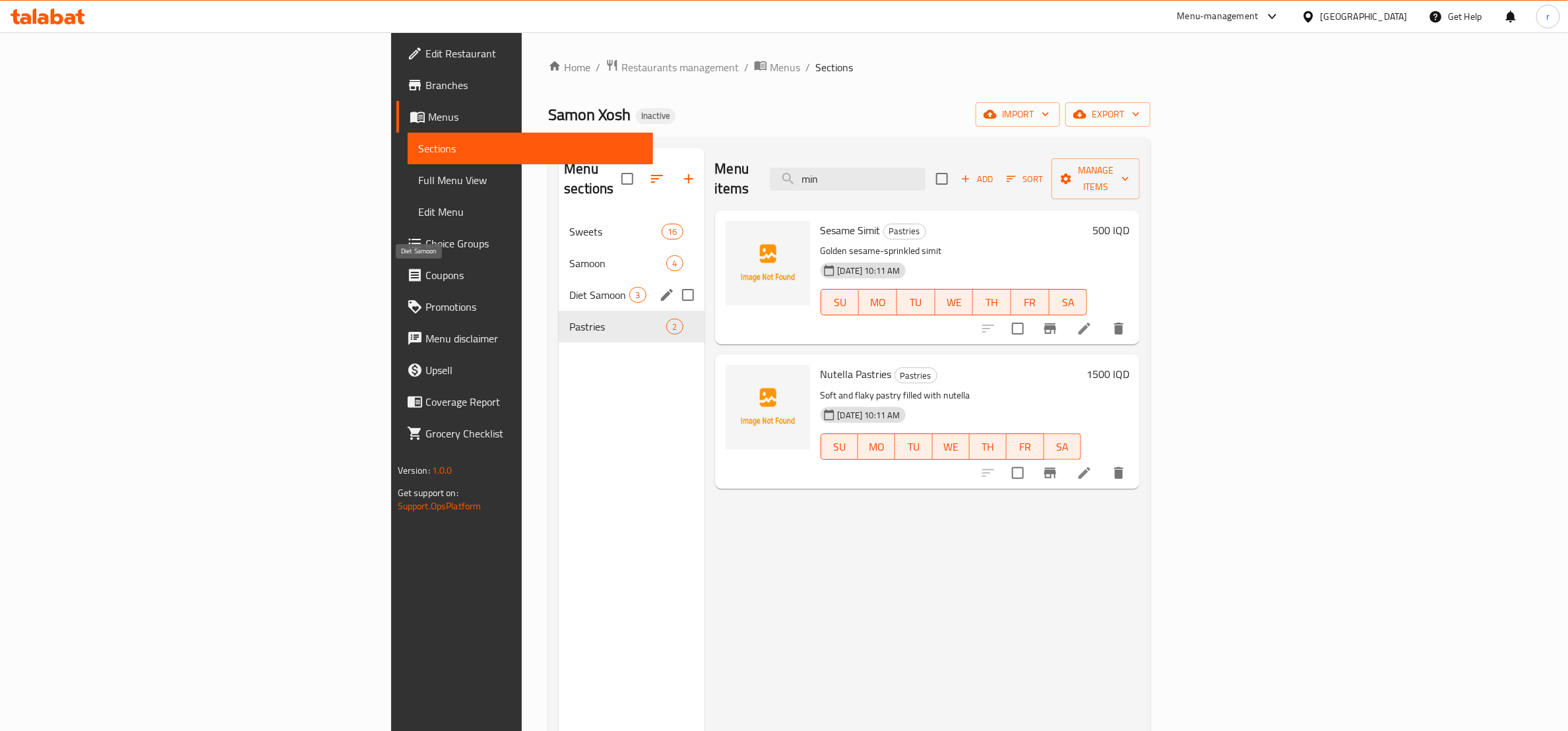
click at [569, 287] on span "Diet Samoon" at bounding box center [599, 295] width 60 height 16
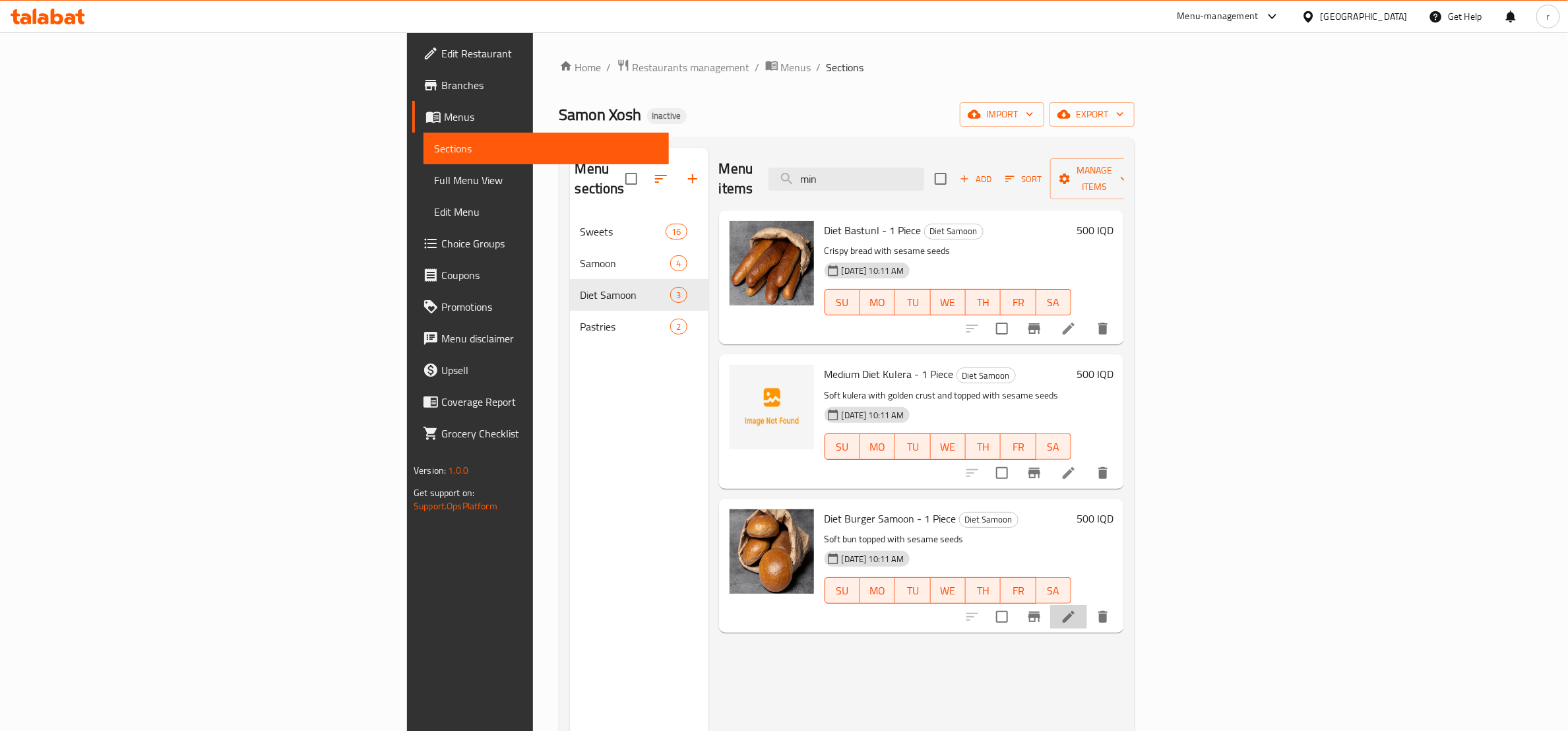
click at [1087, 606] on li at bounding box center [1069, 617] width 37 height 24
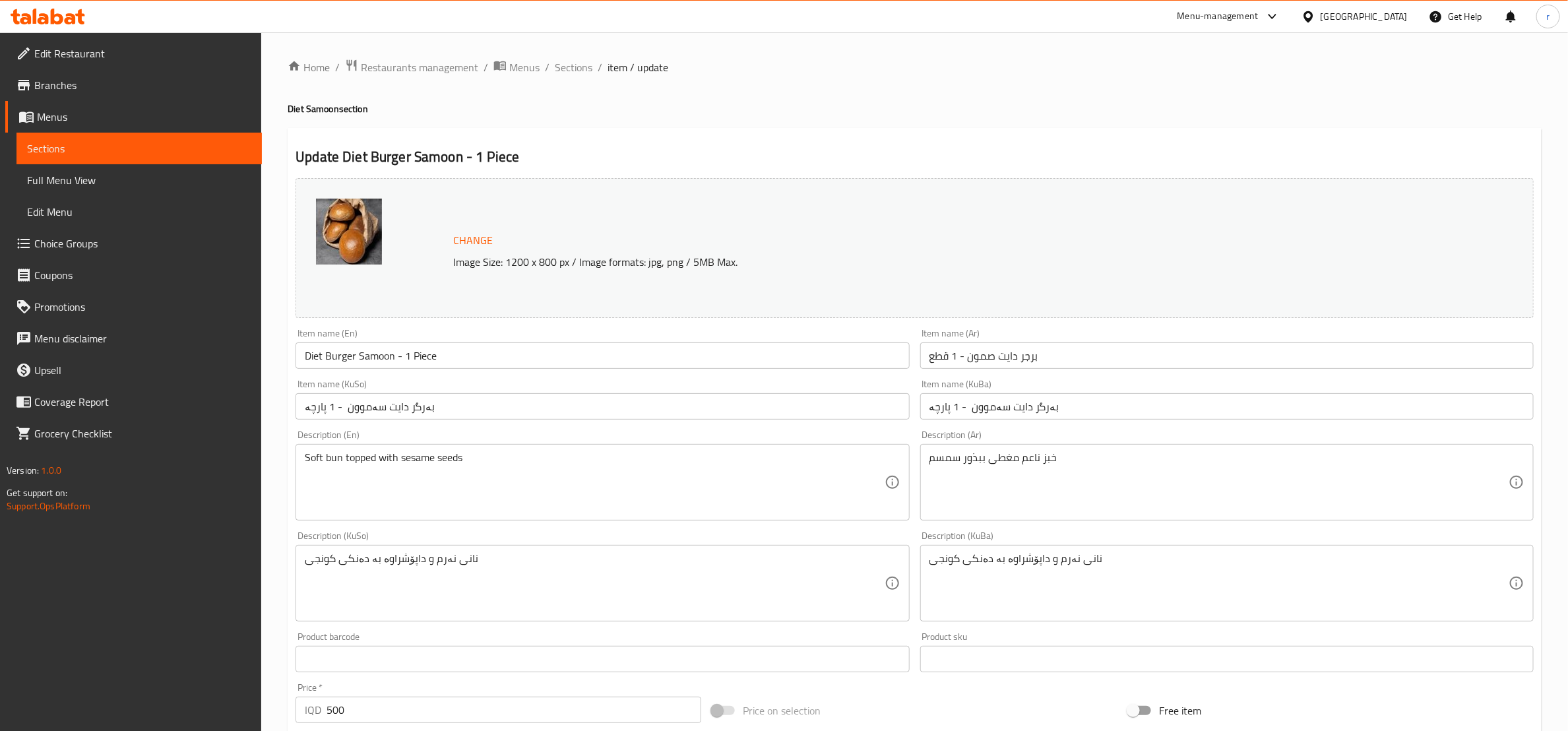
click at [402, 357] on input "Diet Burger Samoon - 1 Piece" at bounding box center [602, 356] width 613 height 26
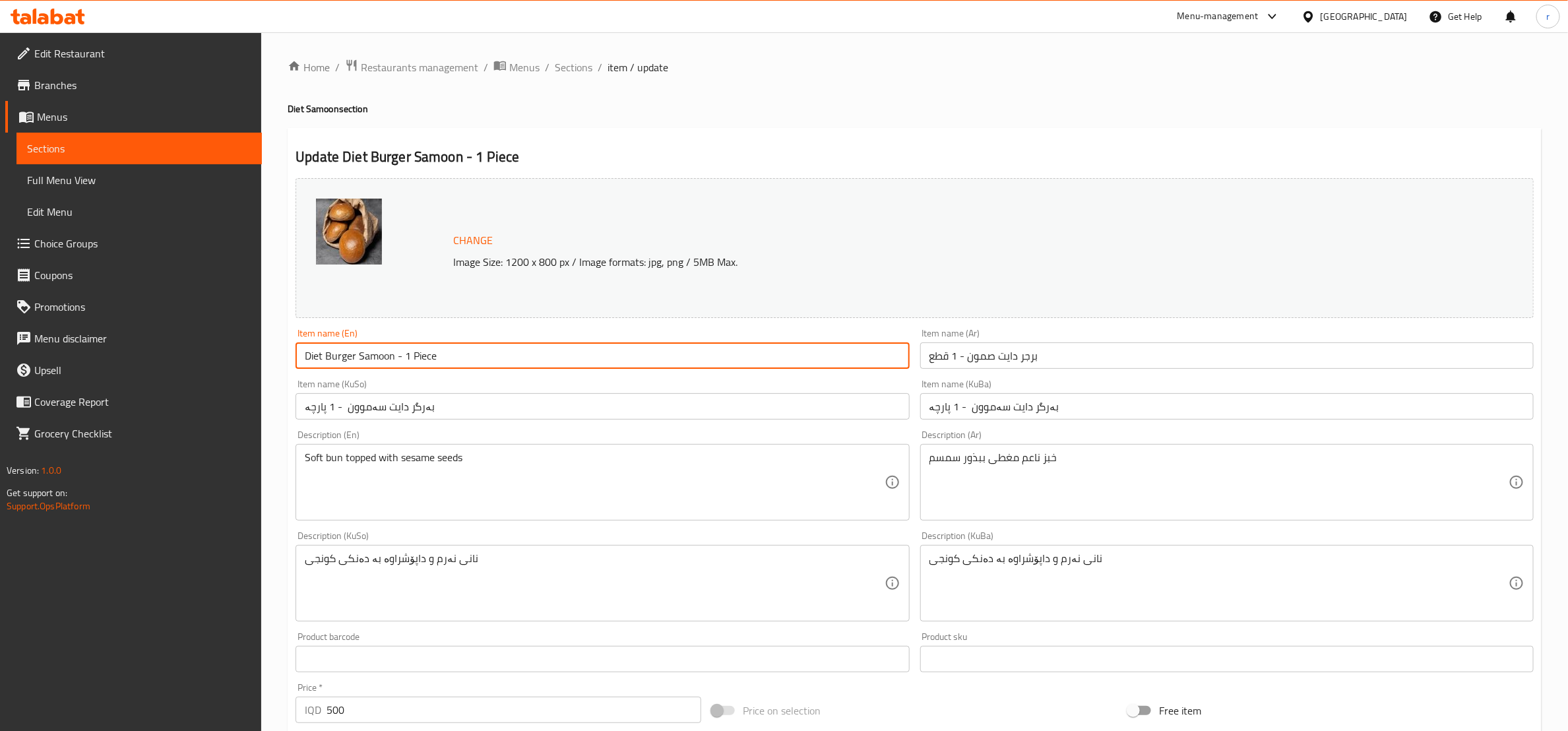
click at [402, 357] on input "Diet Burger Samoon - 1 Piece" at bounding box center [602, 356] width 613 height 26
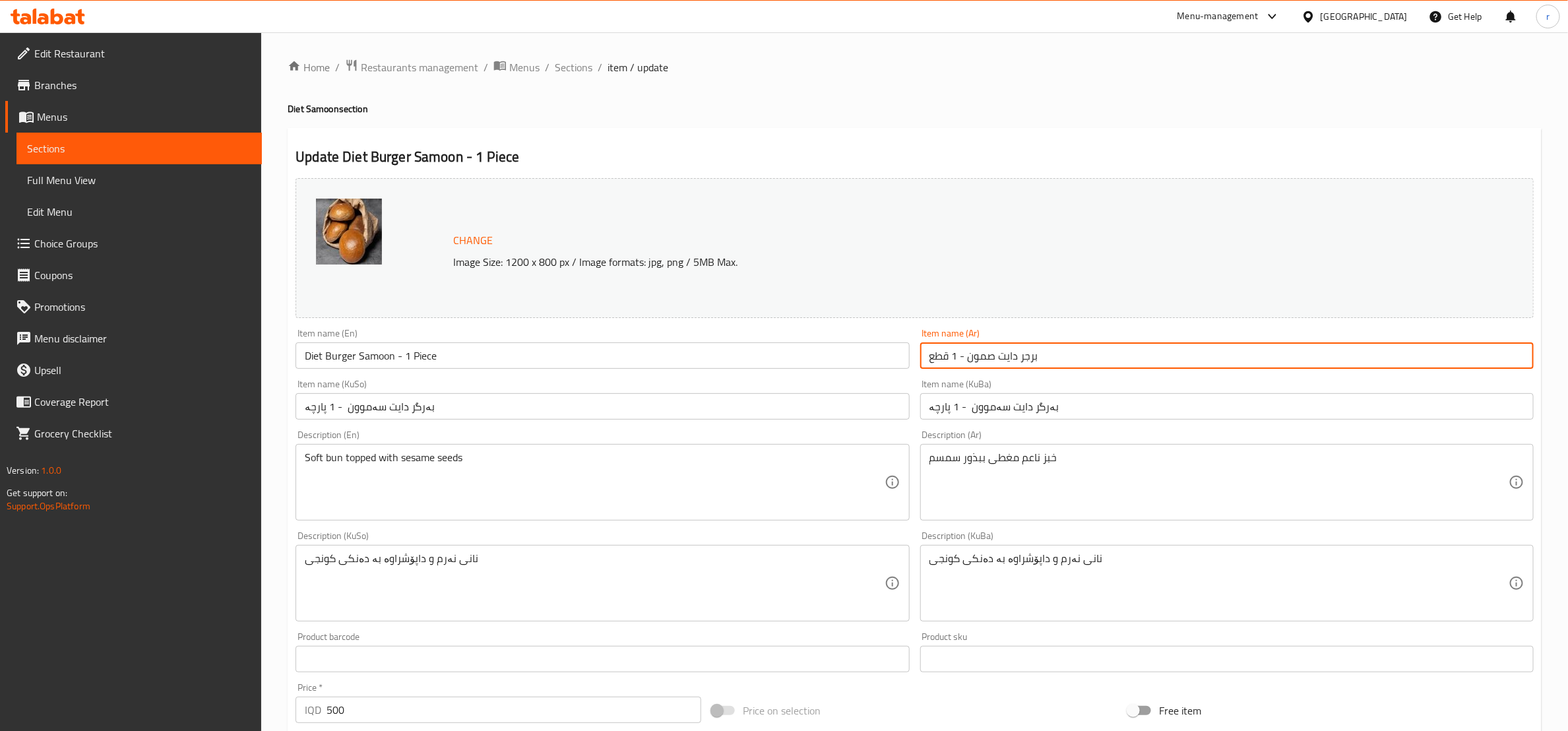
click at [963, 363] on input "برجر دايت صمون - 1 قطع" at bounding box center [1227, 356] width 613 height 26
click at [972, 363] on input "برجر دايت صمون - 1 قطع" at bounding box center [1227, 356] width 613 height 26
click at [977, 412] on input "بەرگر دایت سەموون - 1 پارچە" at bounding box center [1227, 406] width 613 height 26
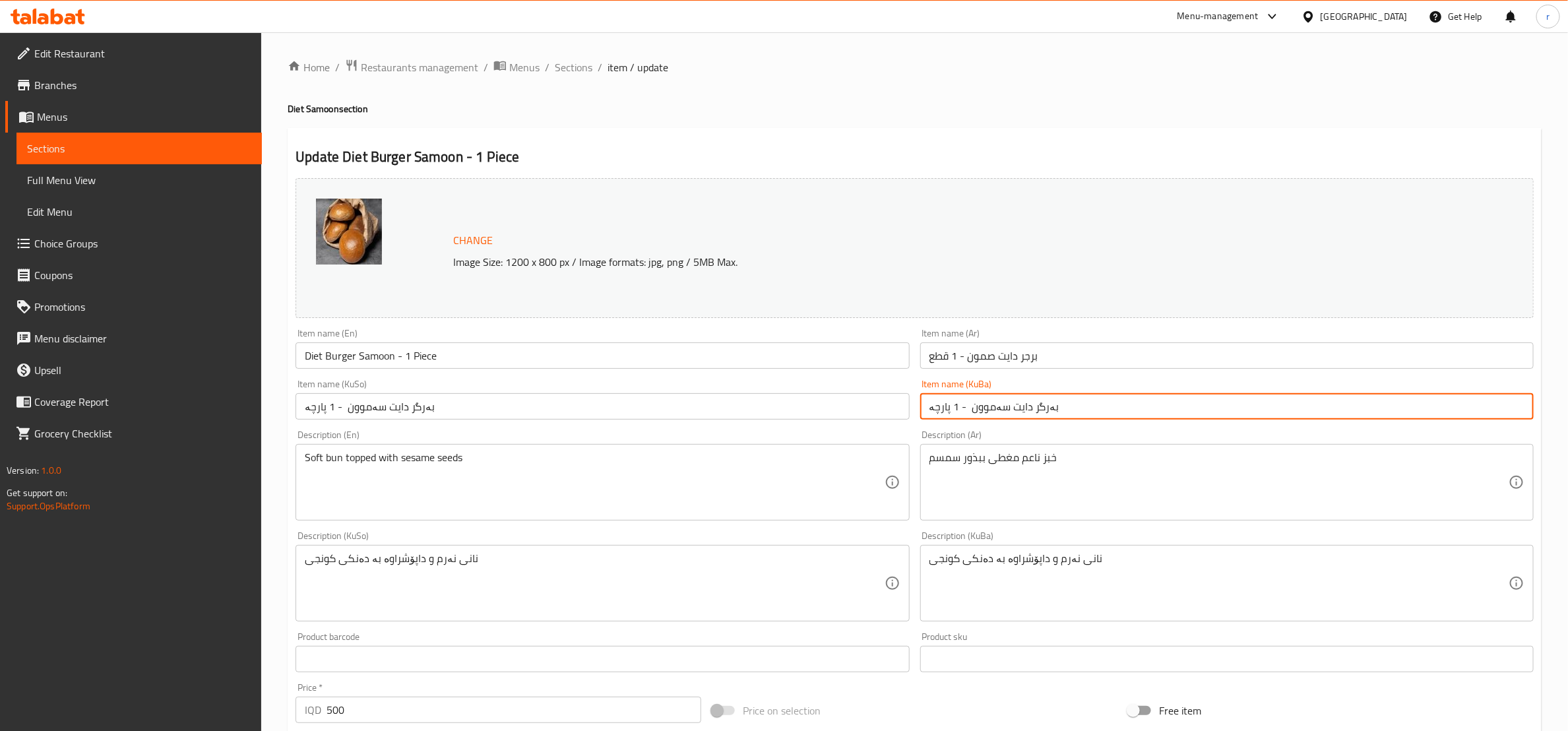
click at [977, 412] on input "بەرگر دایت سەموون - 1 پارچە" at bounding box center [1227, 406] width 613 height 26
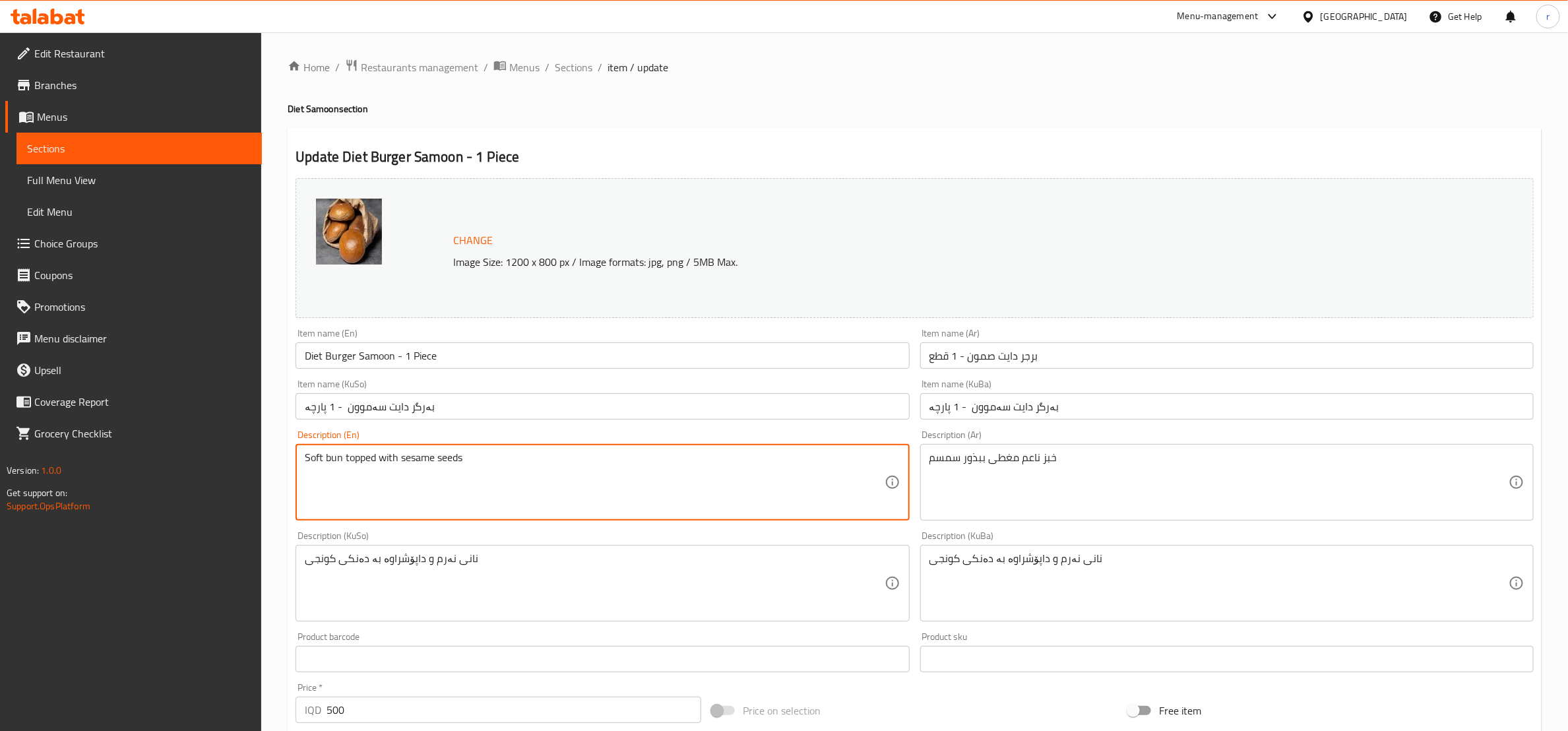
click at [418, 470] on textarea "Soft bun topped with sesame seeds" at bounding box center [595, 482] width 579 height 62
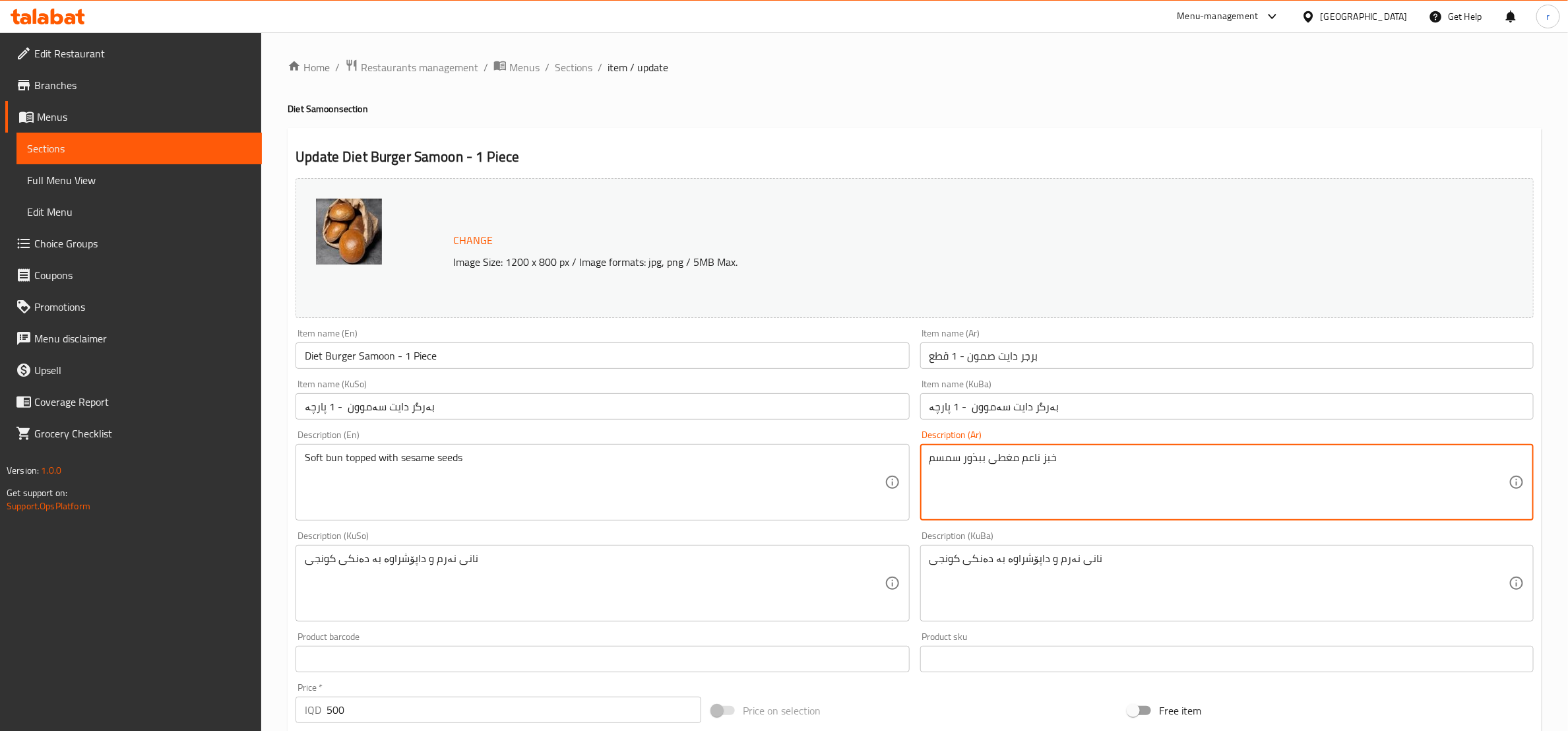
click at [980, 457] on textarea "خبز ناعم مغطى ببذور سمسم" at bounding box center [1219, 482] width 579 height 62
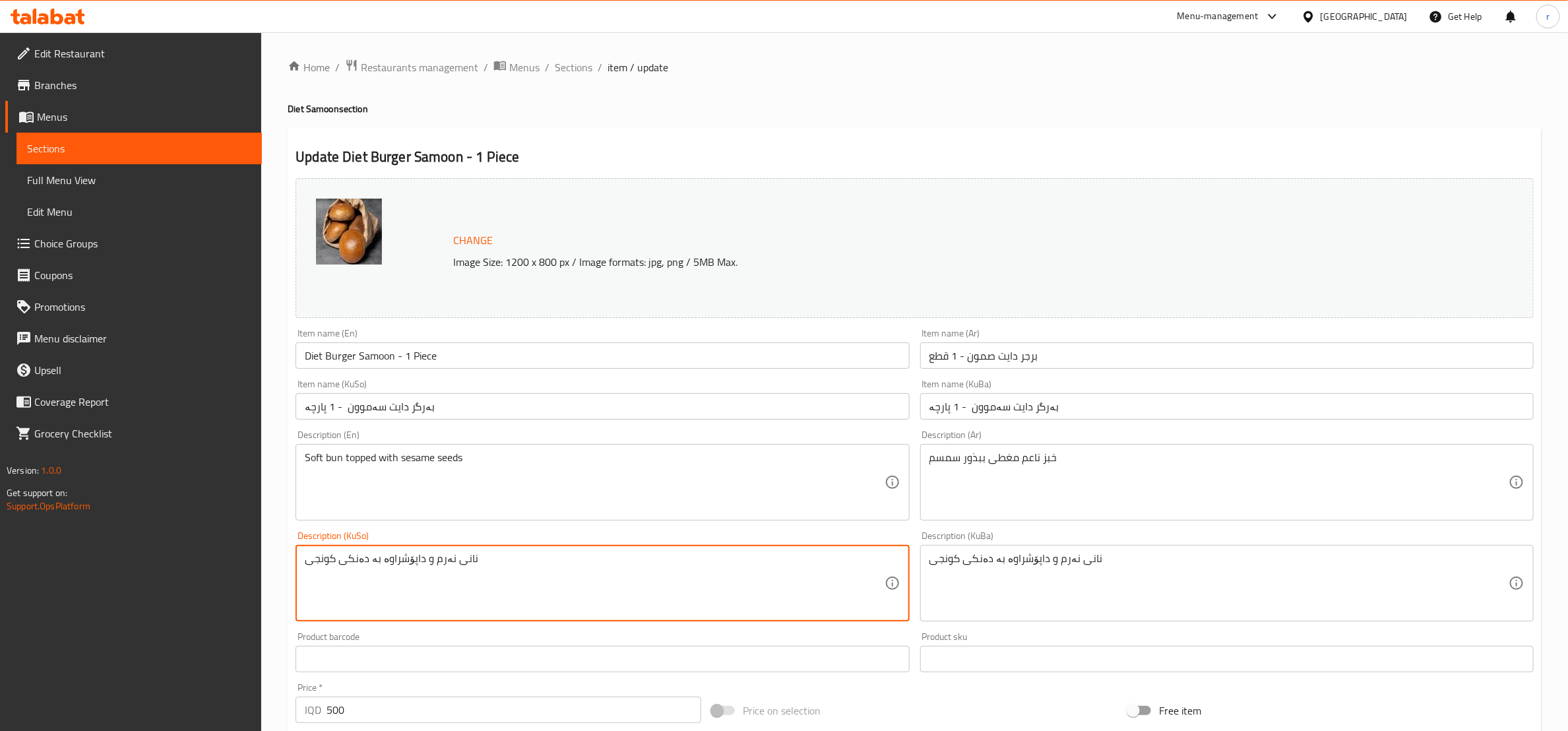
click at [358, 555] on textarea "نانی نەرم و داپۆشراوە بە دەنکی کونجی" at bounding box center [595, 583] width 579 height 62
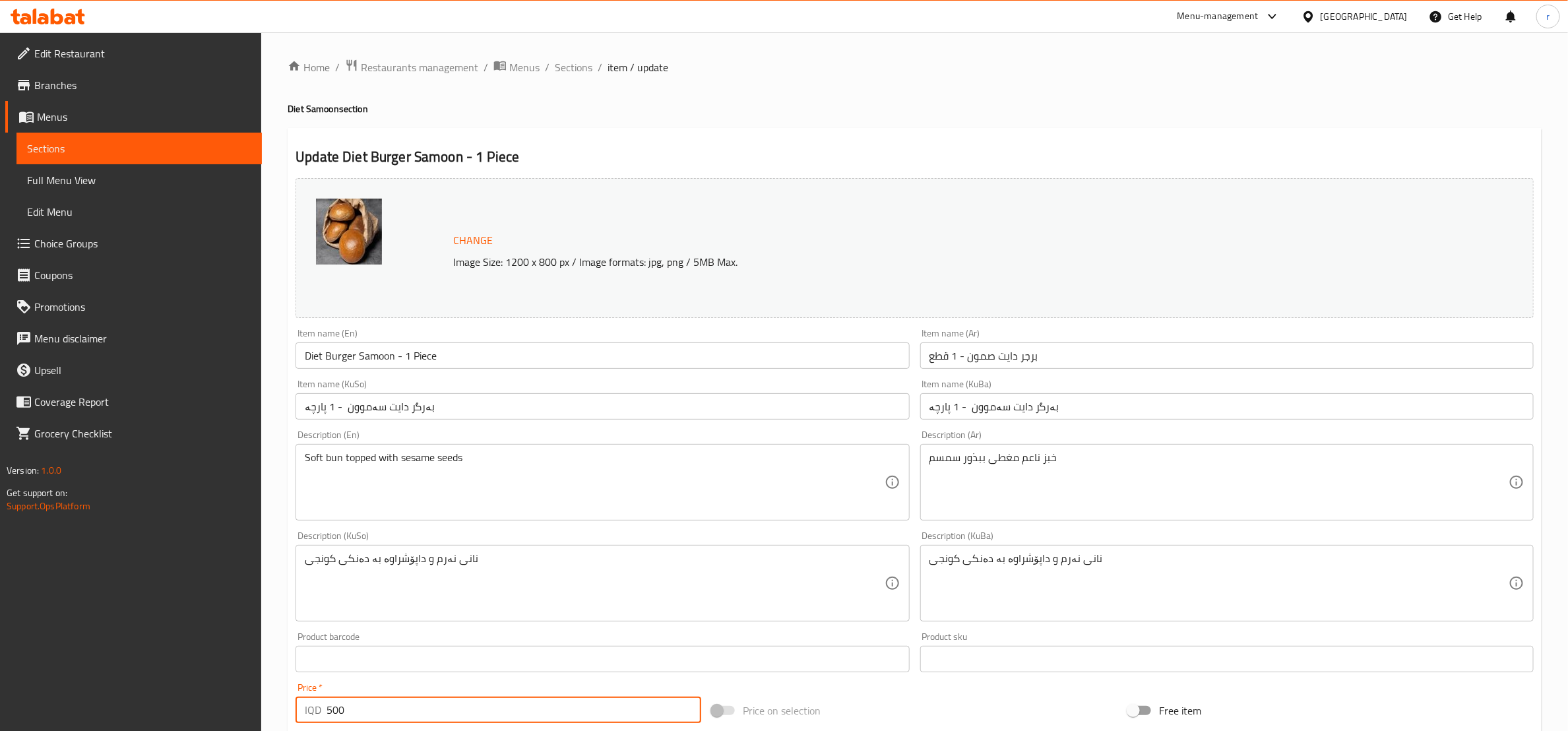
click at [335, 706] on input "500" at bounding box center [513, 710] width 375 height 26
click at [581, 71] on span "Sections" at bounding box center [574, 66] width 38 height 16
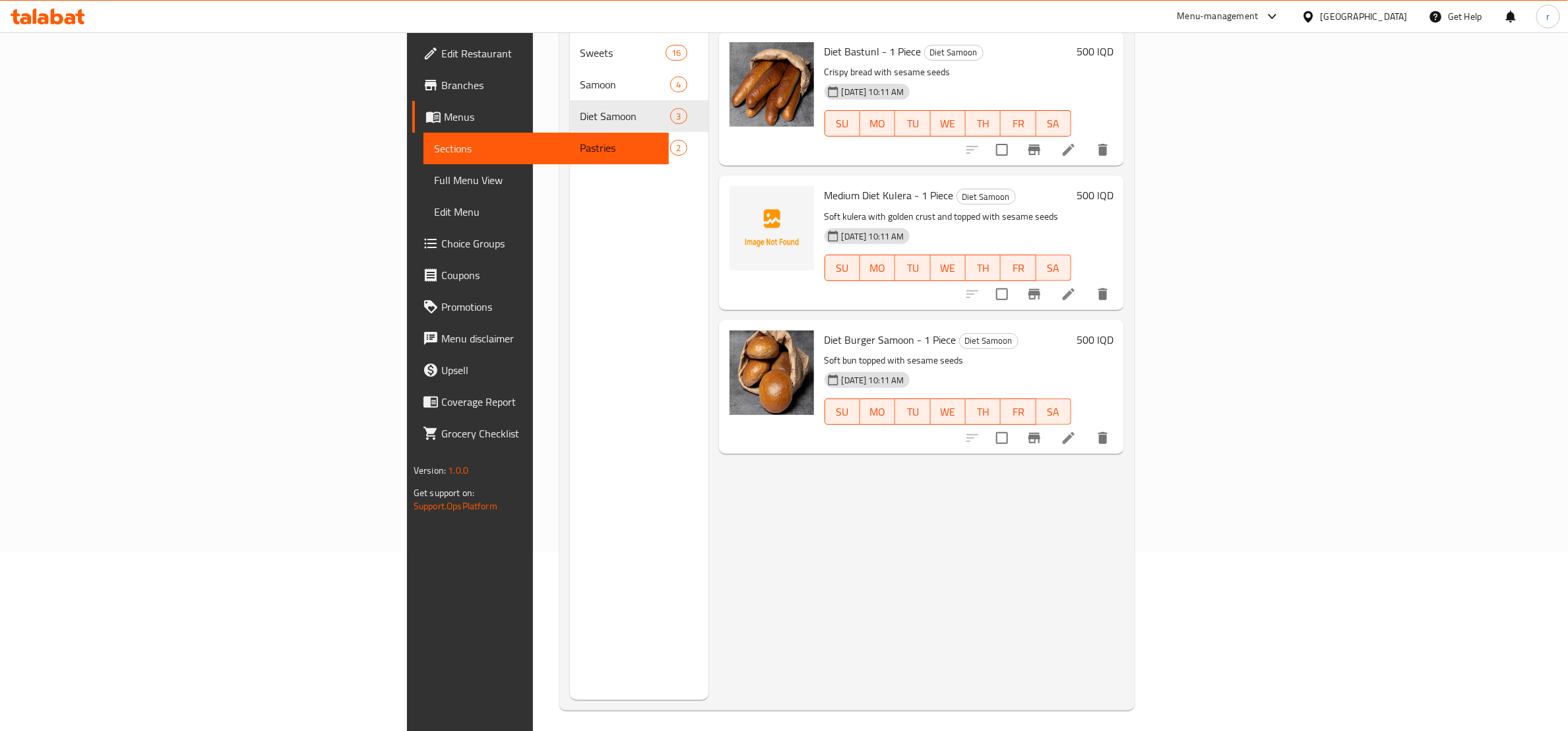
scroll to position [185, 0]
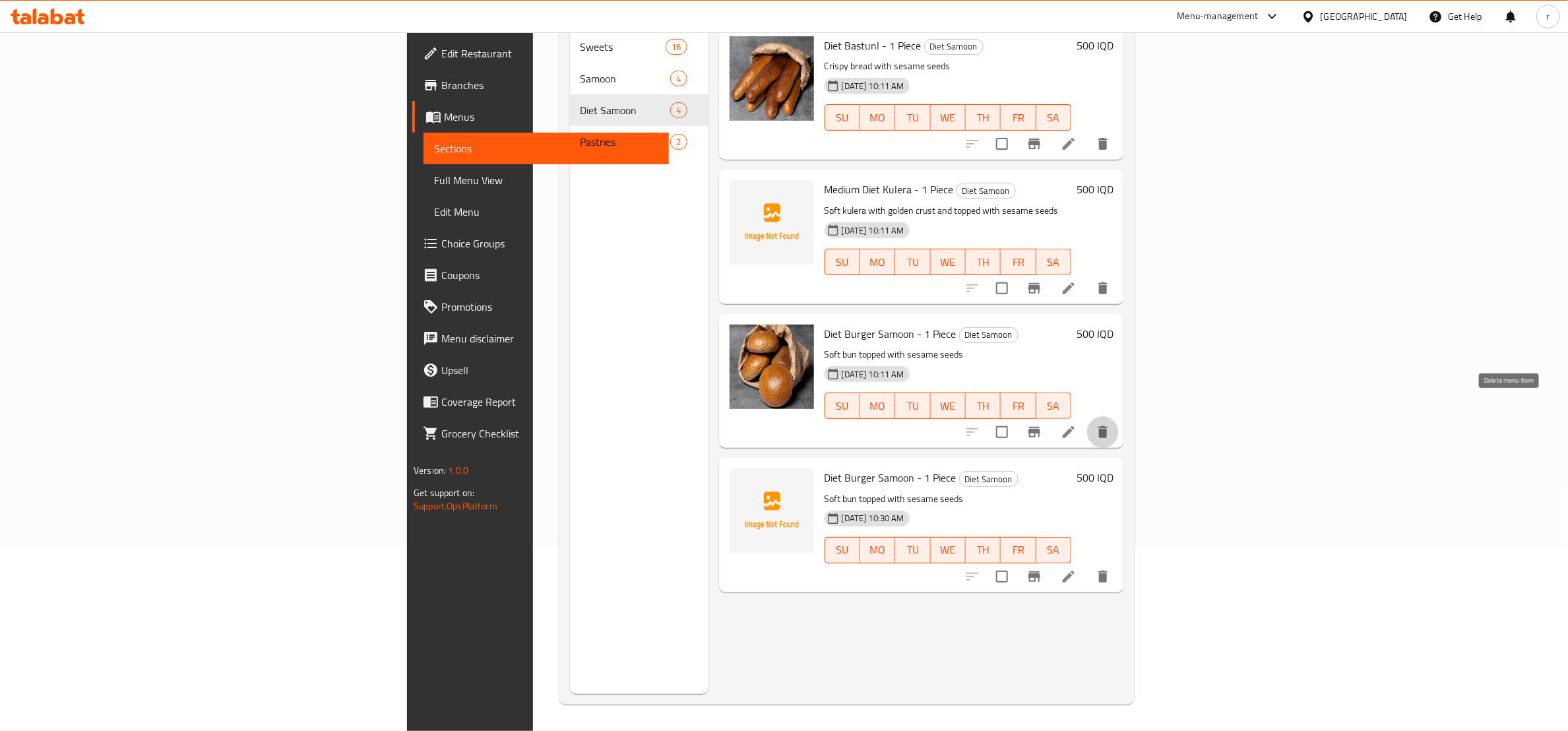
click at [1108, 427] on icon "delete" at bounding box center [1102, 432] width 9 height 11
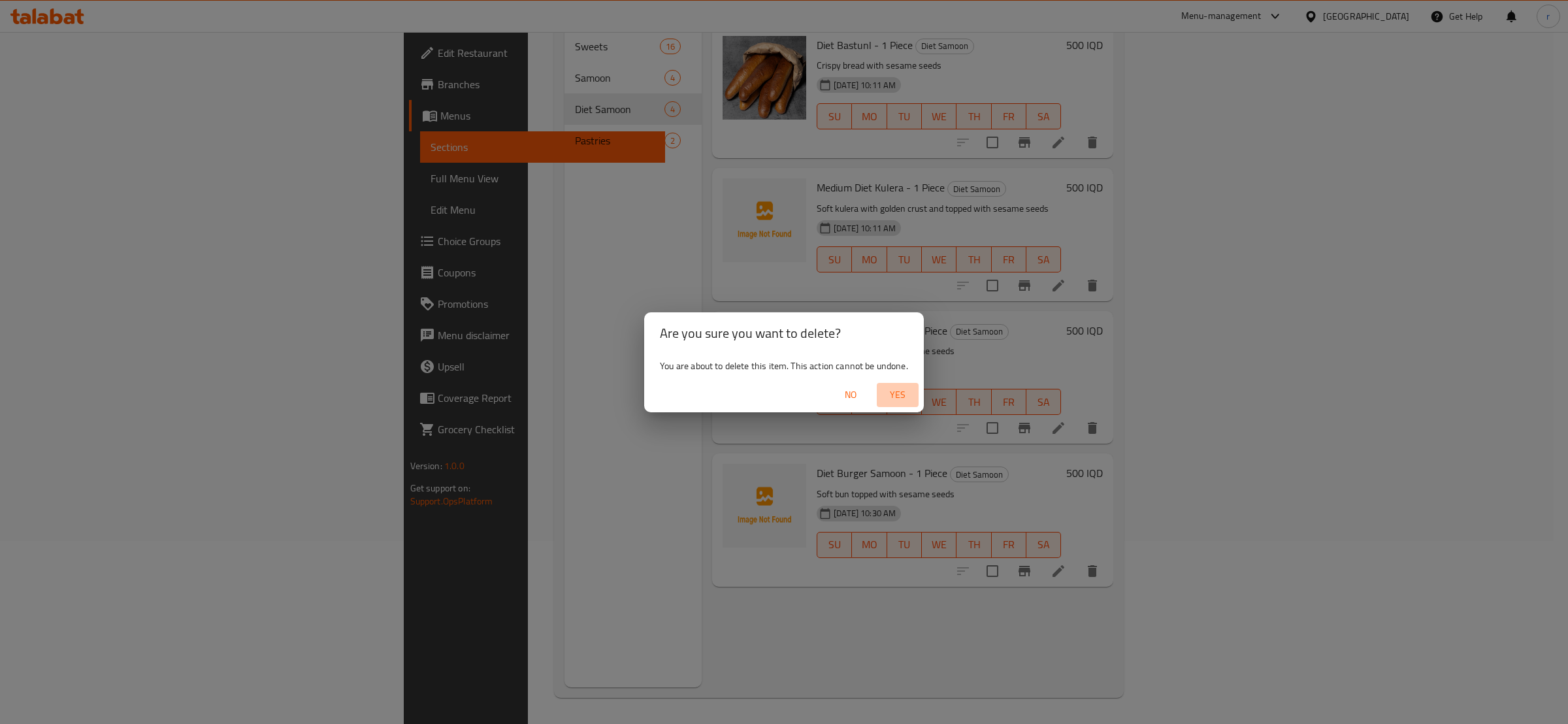
click at [904, 392] on span "Yes" at bounding box center [897, 395] width 32 height 16
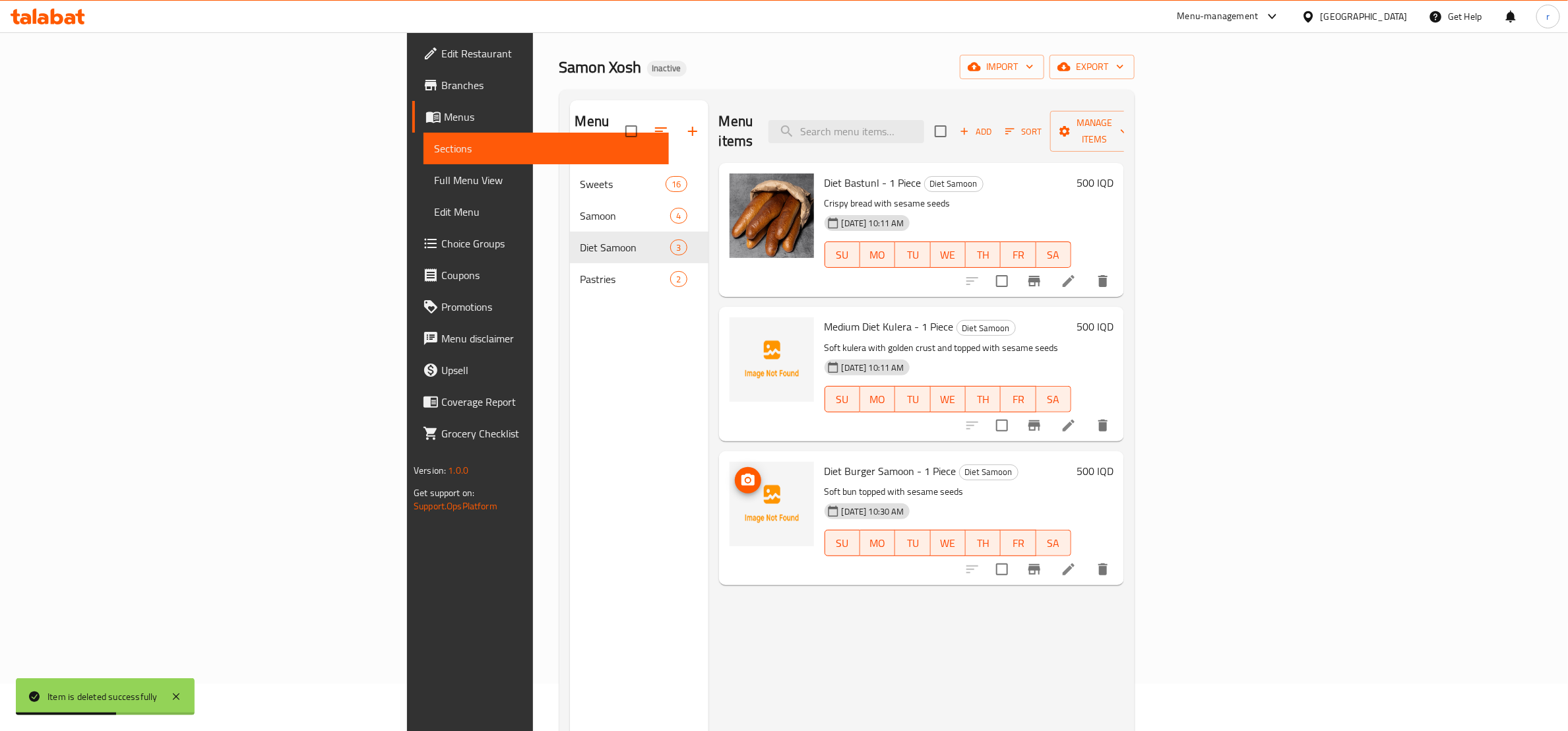
scroll to position [20, 0]
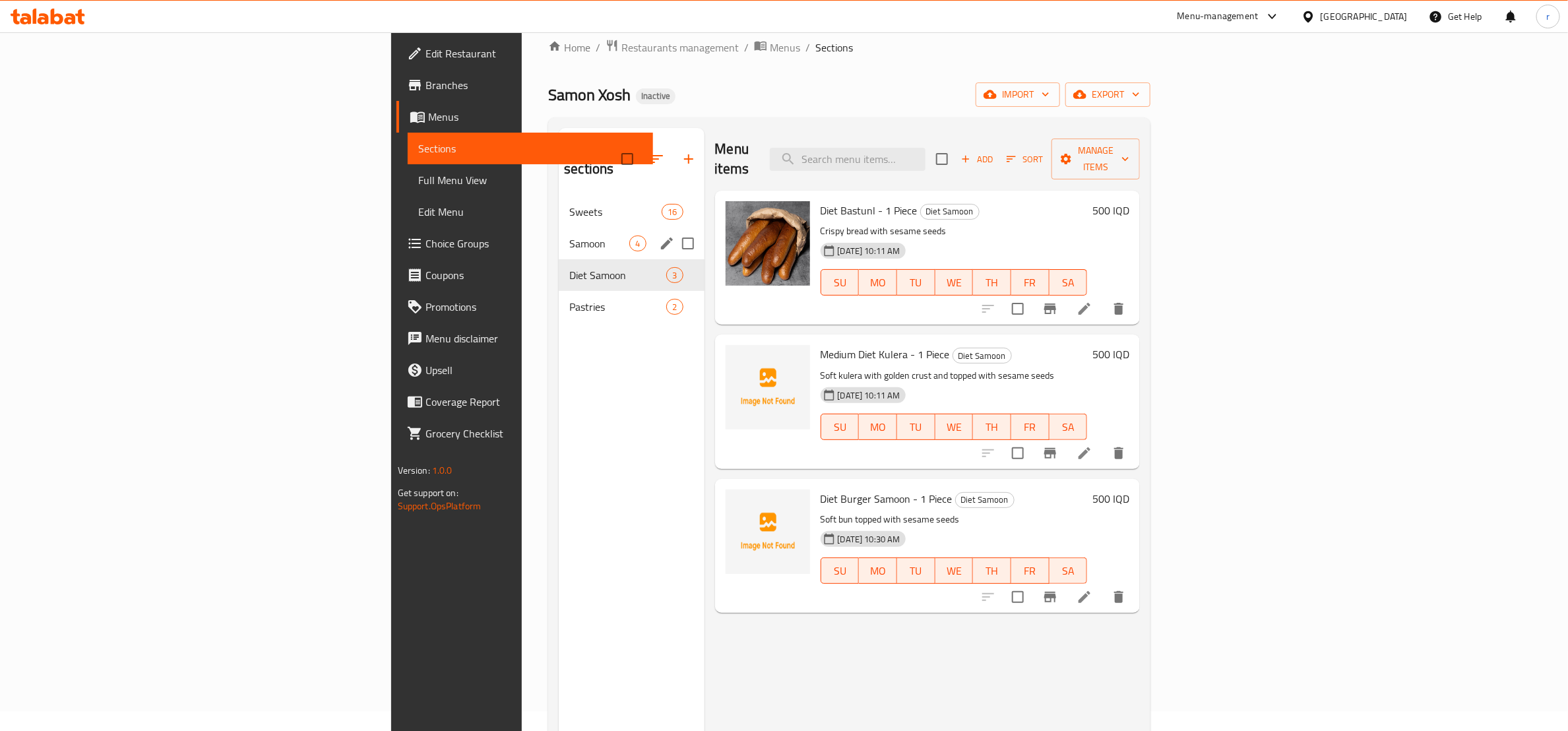
click at [558, 238] on div "Samoon 4" at bounding box center [631, 244] width 145 height 32
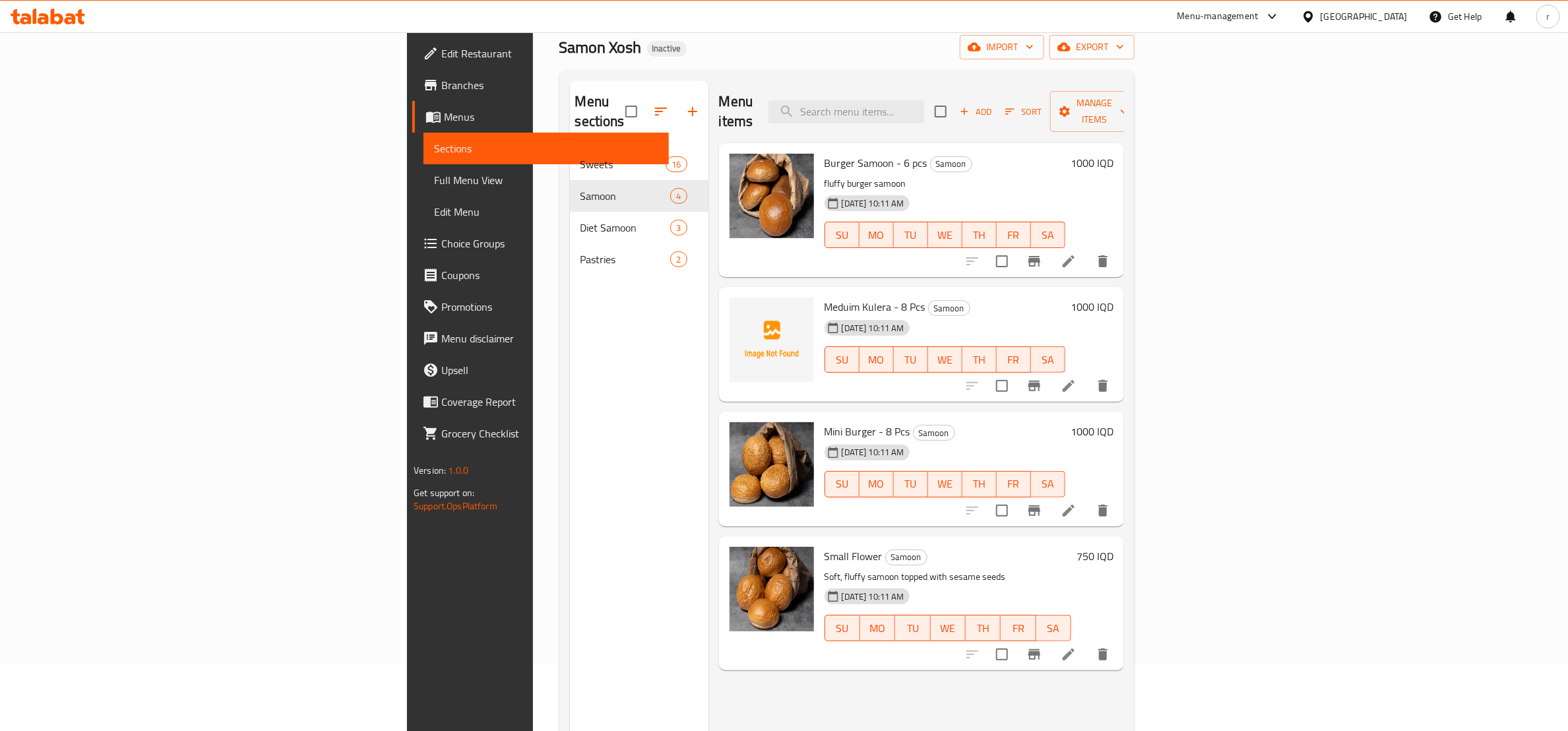
scroll to position [20, 0]
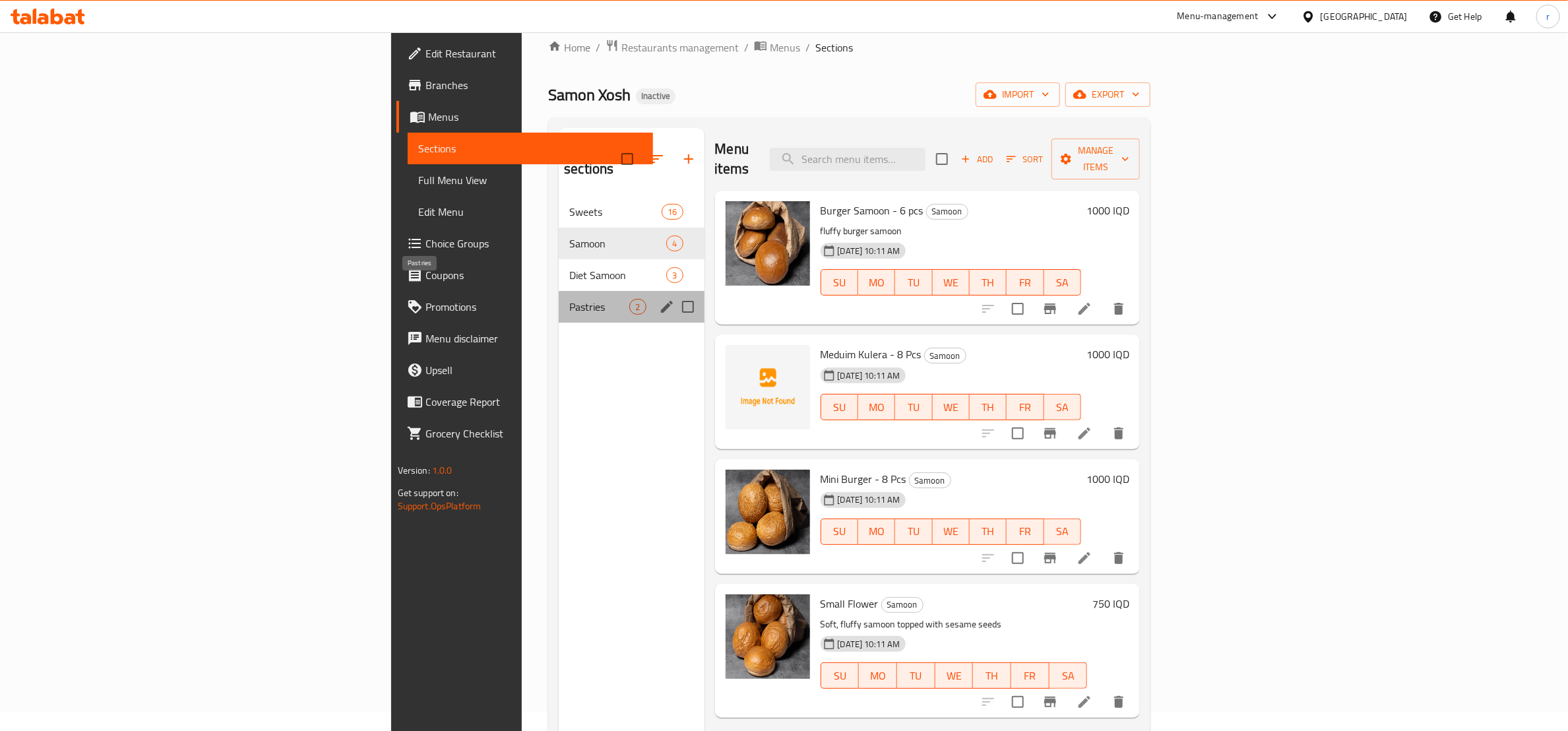
click at [569, 299] on span "Pastries" at bounding box center [599, 306] width 60 height 16
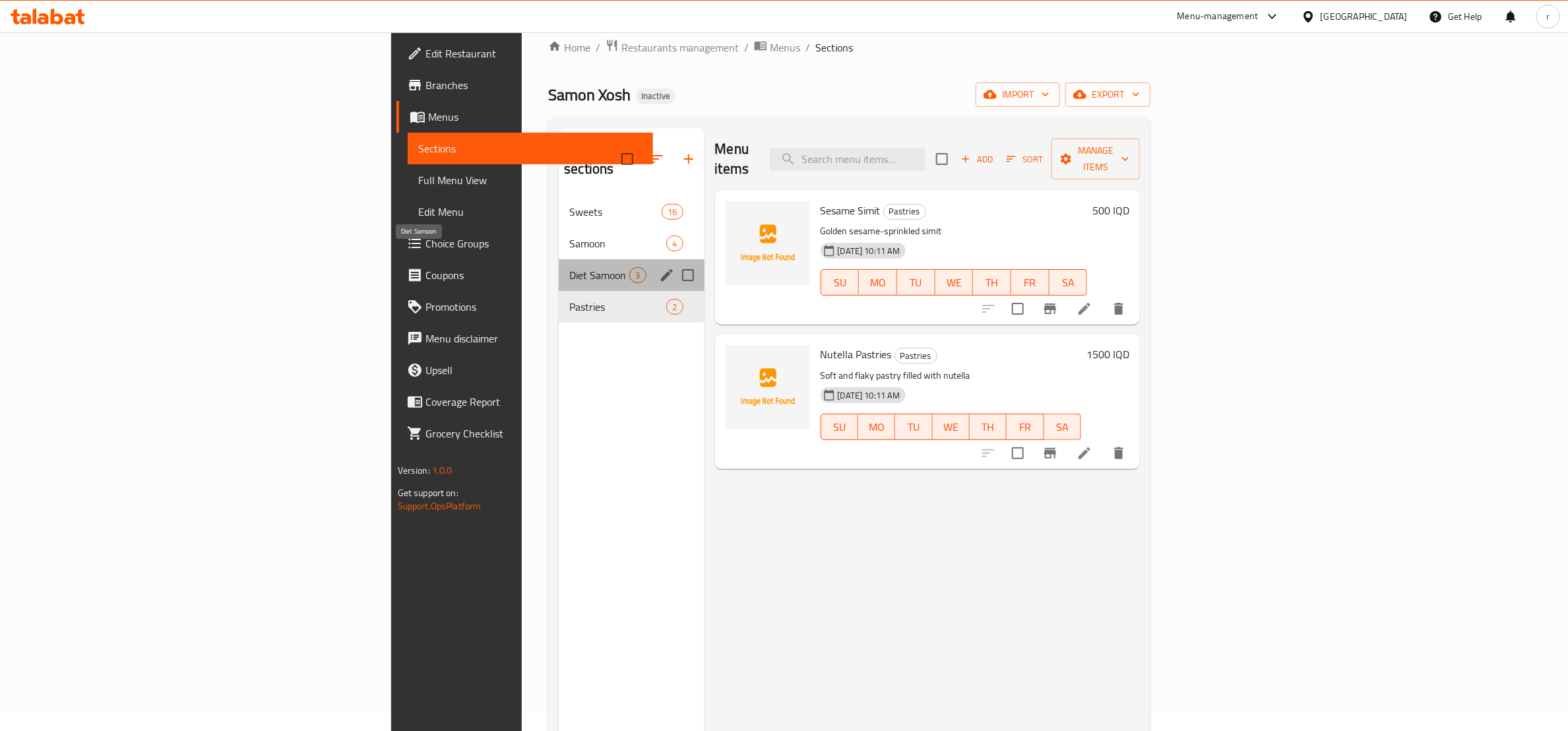
click at [569, 267] on span "Diet Samoon" at bounding box center [599, 275] width 60 height 16
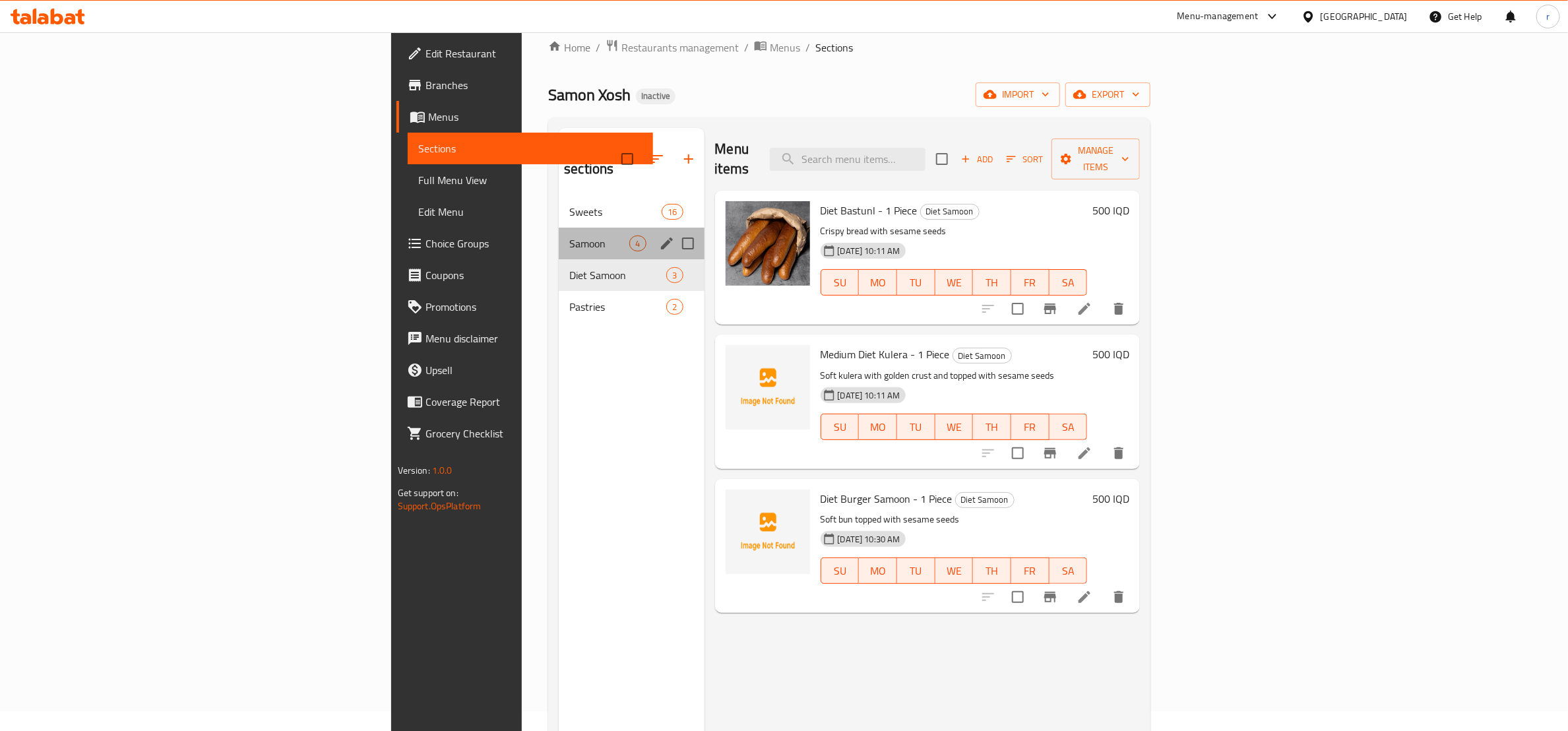
click at [558, 228] on div "Samoon 4" at bounding box center [631, 244] width 145 height 32
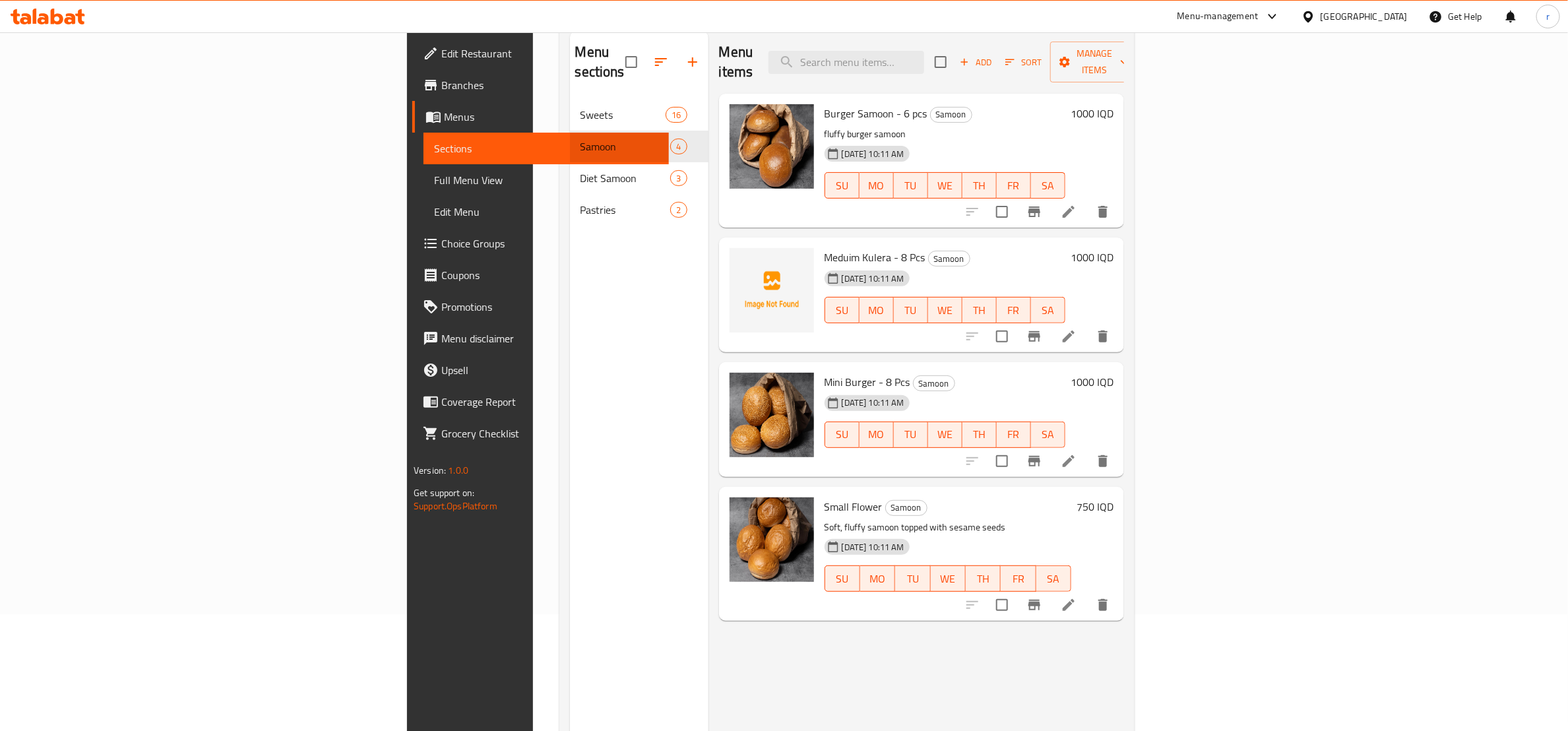
scroll to position [185, 0]
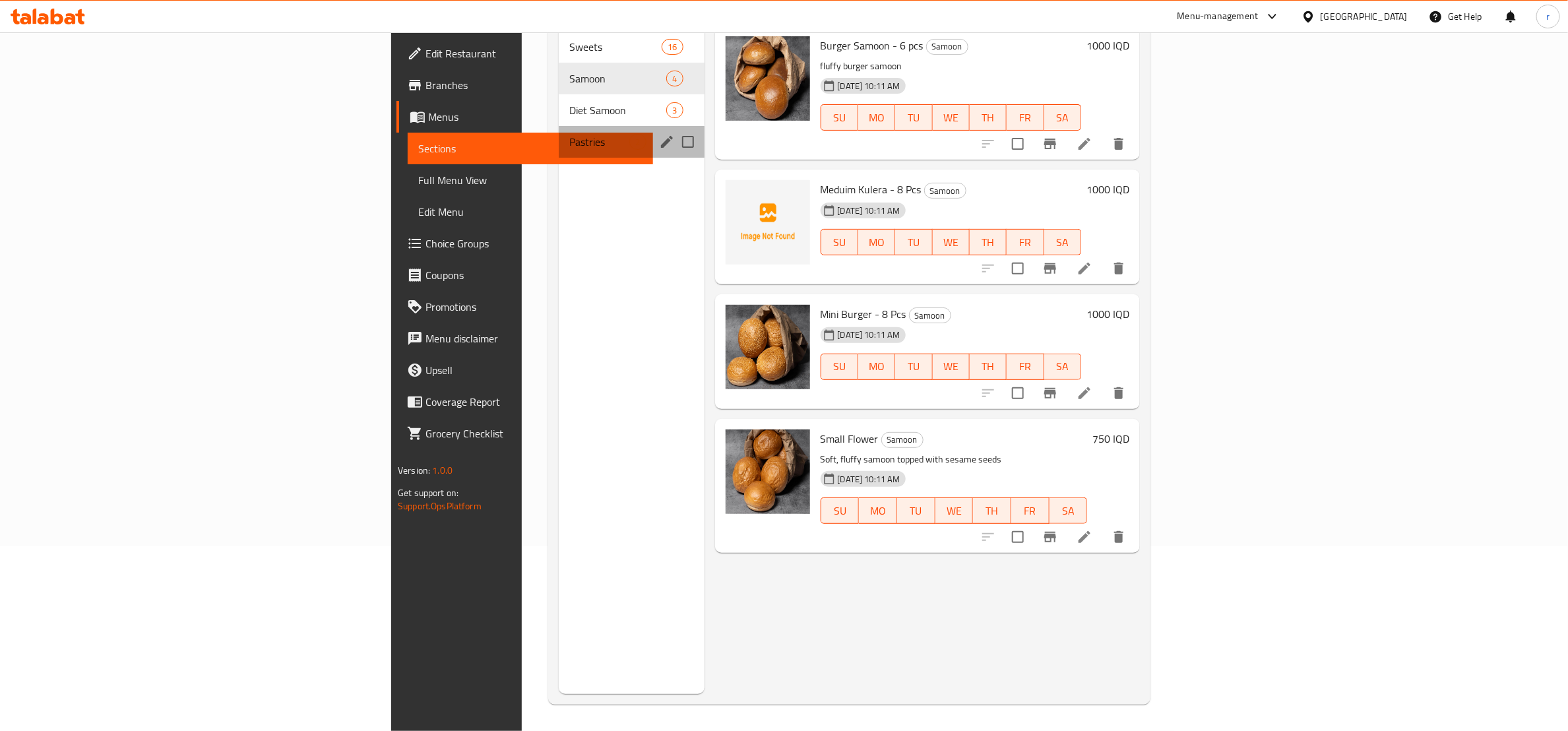
click at [558, 126] on div "Pastries 2" at bounding box center [631, 142] width 145 height 32
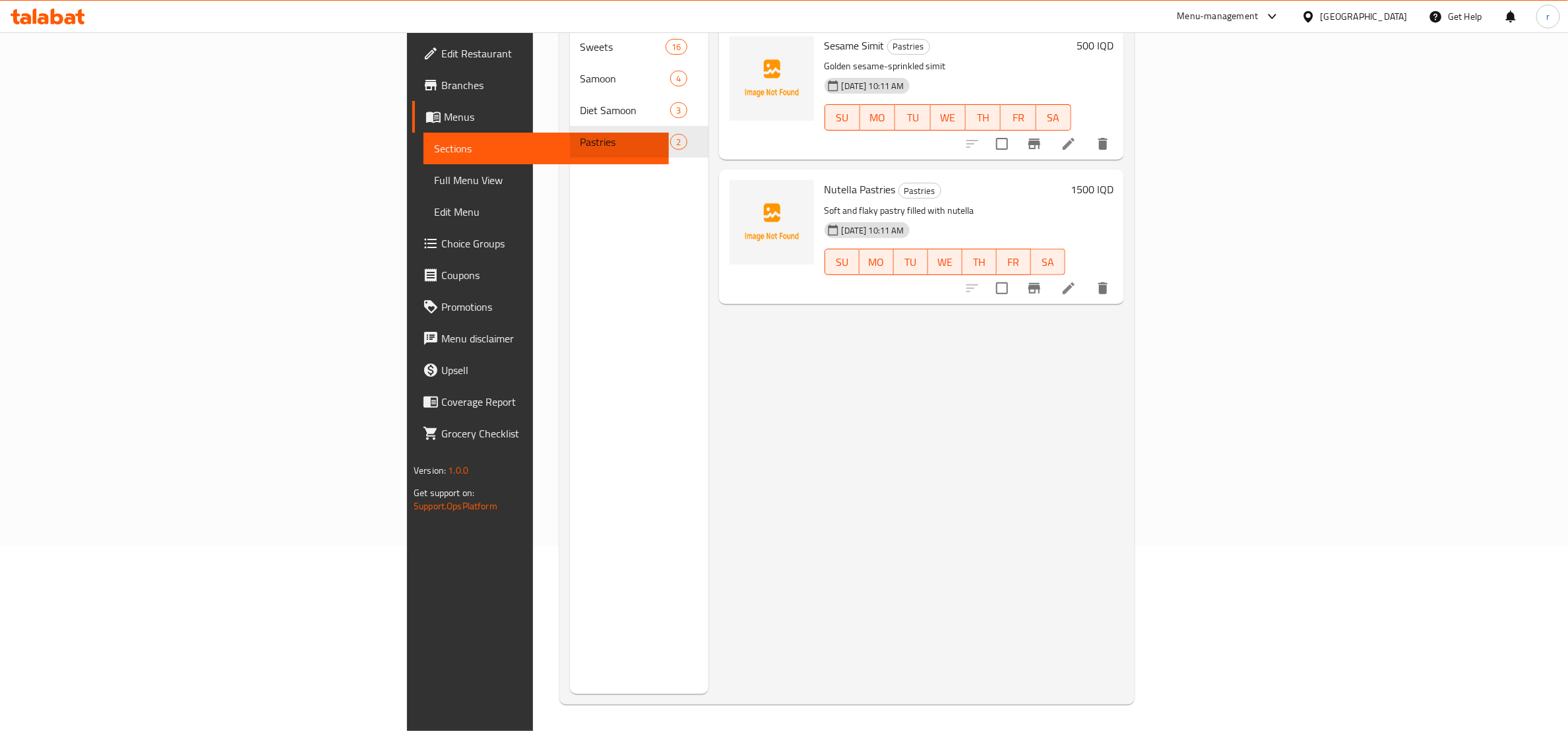
scroll to position [20, 0]
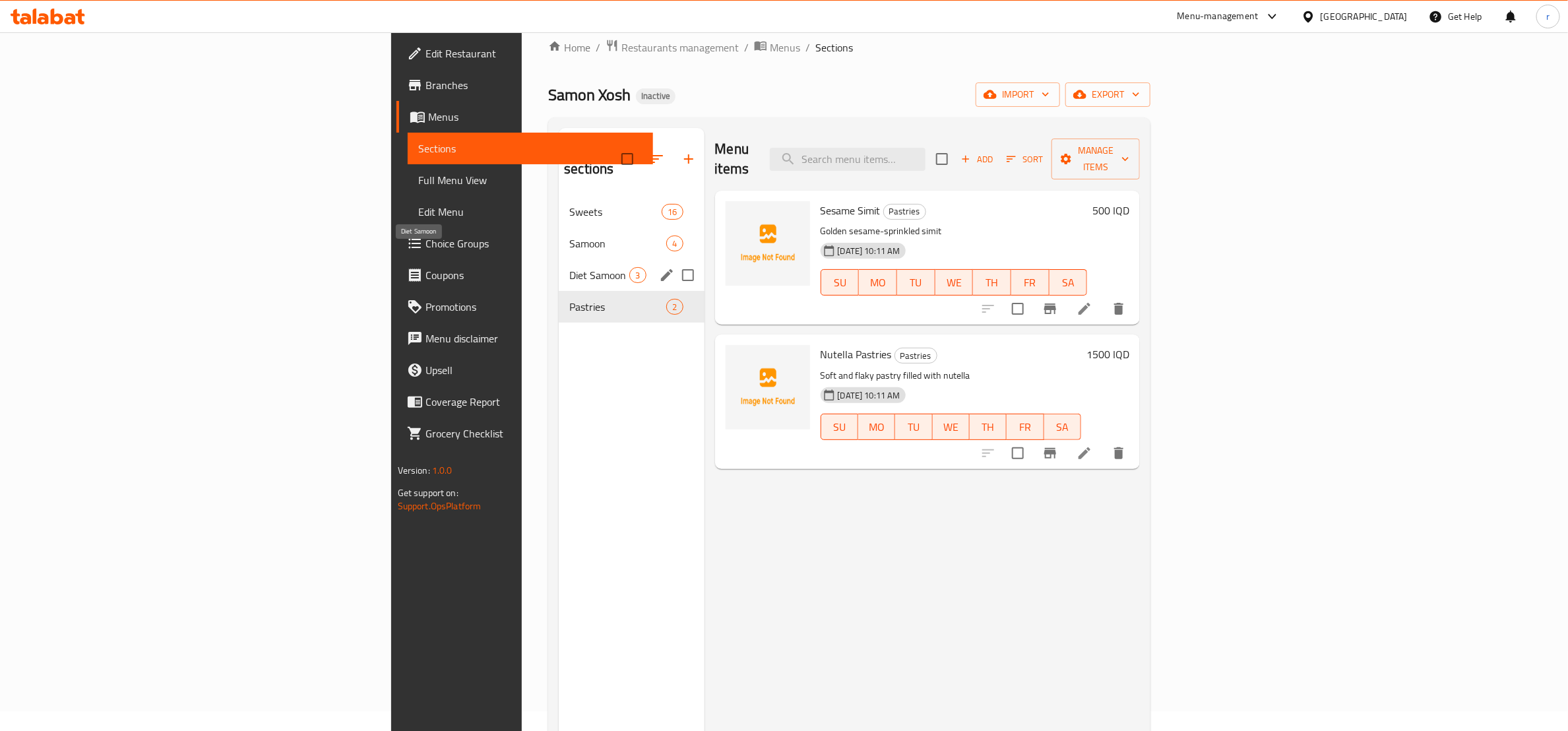
click at [569, 267] on span "Diet Samoon" at bounding box center [599, 275] width 60 height 16
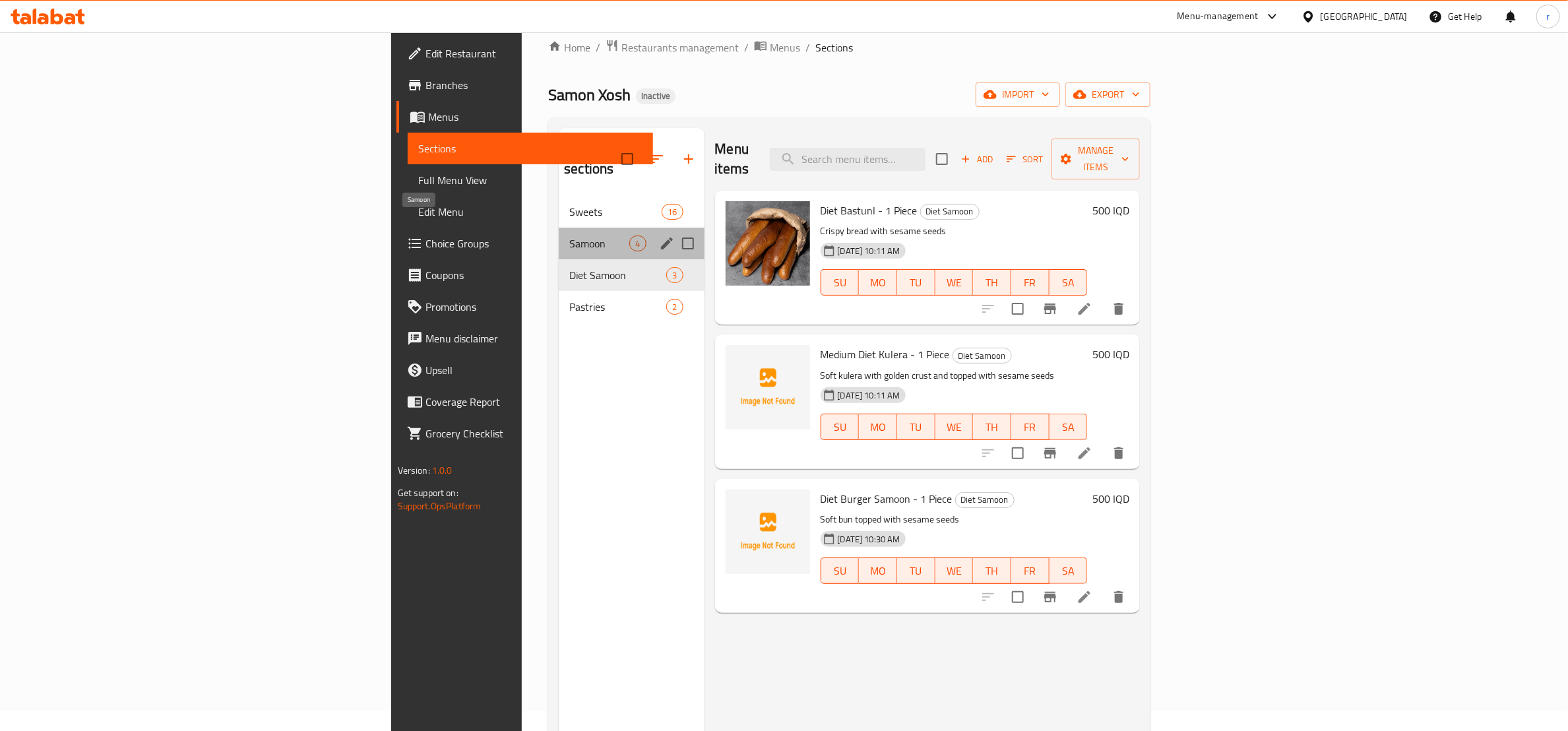
click at [569, 235] on span "Samoon" at bounding box center [599, 243] width 60 height 16
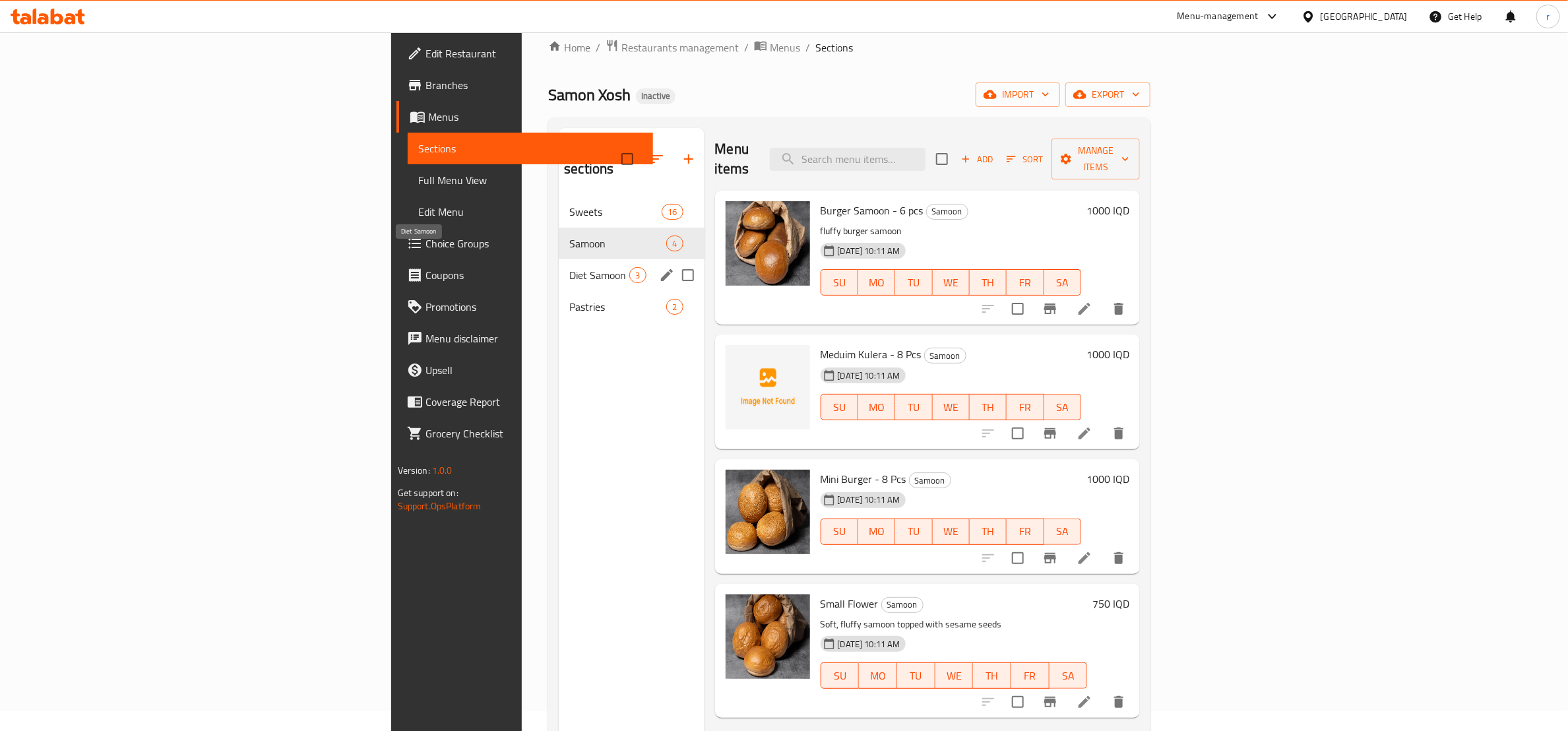
click at [569, 267] on span "Diet Samoon" at bounding box center [599, 275] width 60 height 16
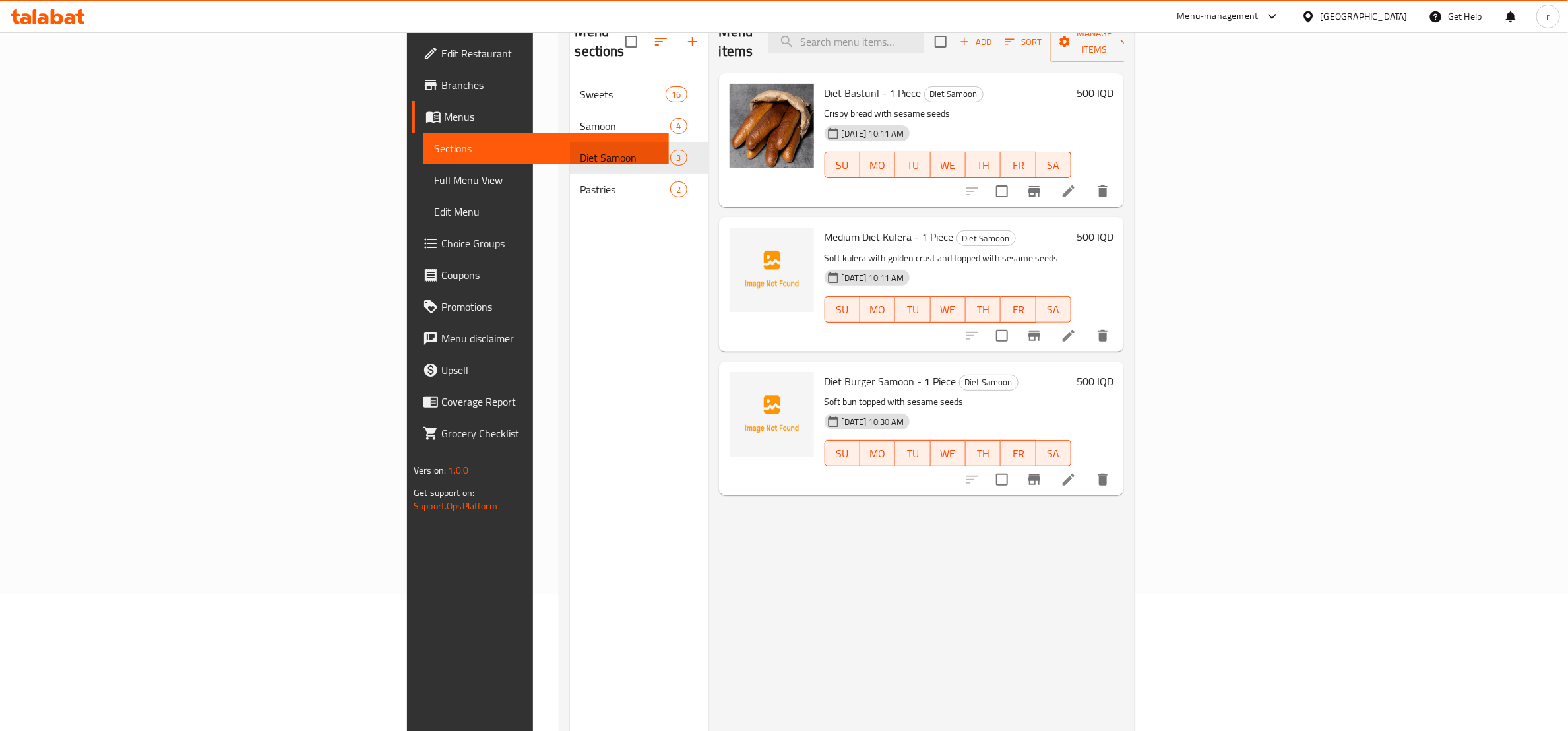
scroll to position [185, 0]
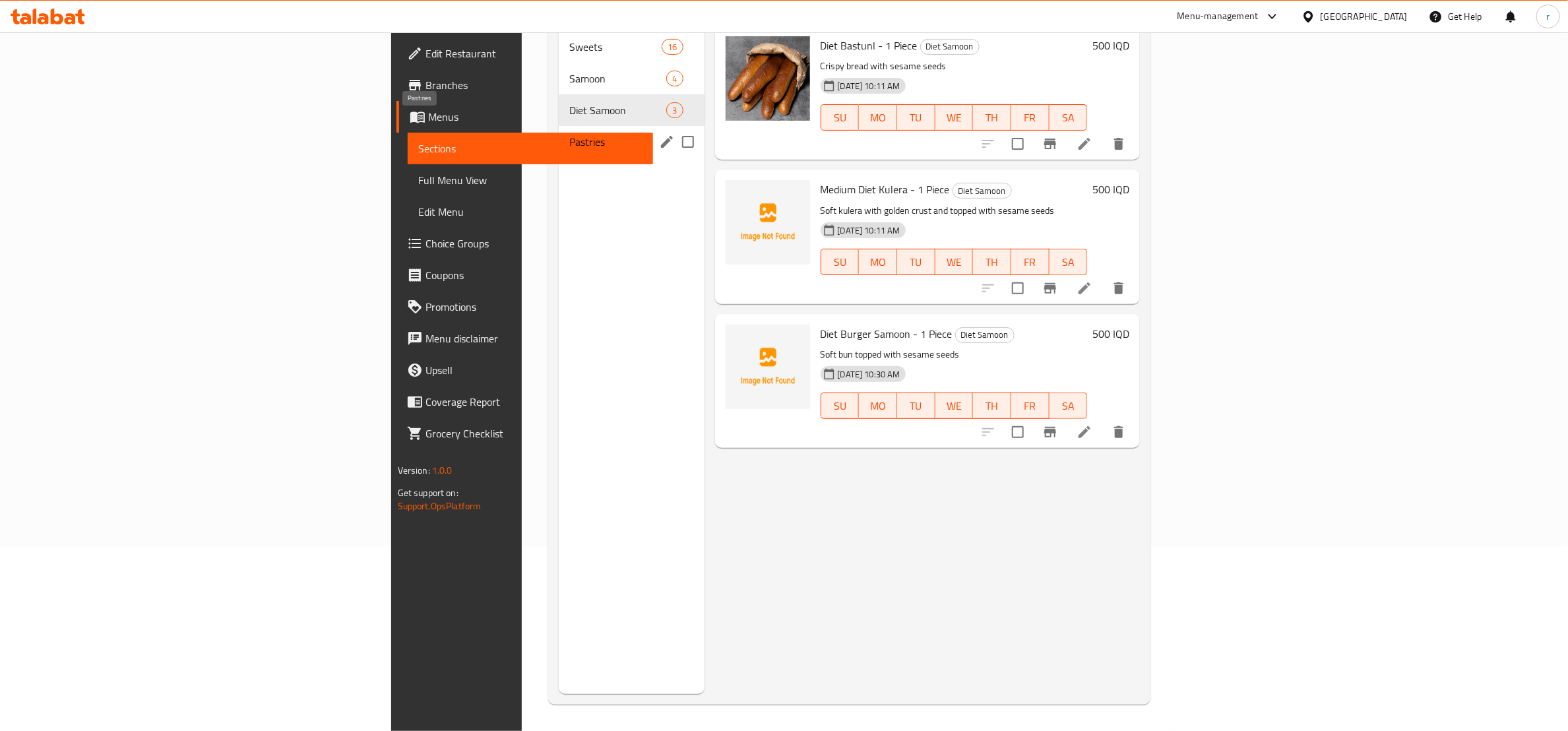
click at [569, 134] on span "Pastries" at bounding box center [599, 141] width 60 height 16
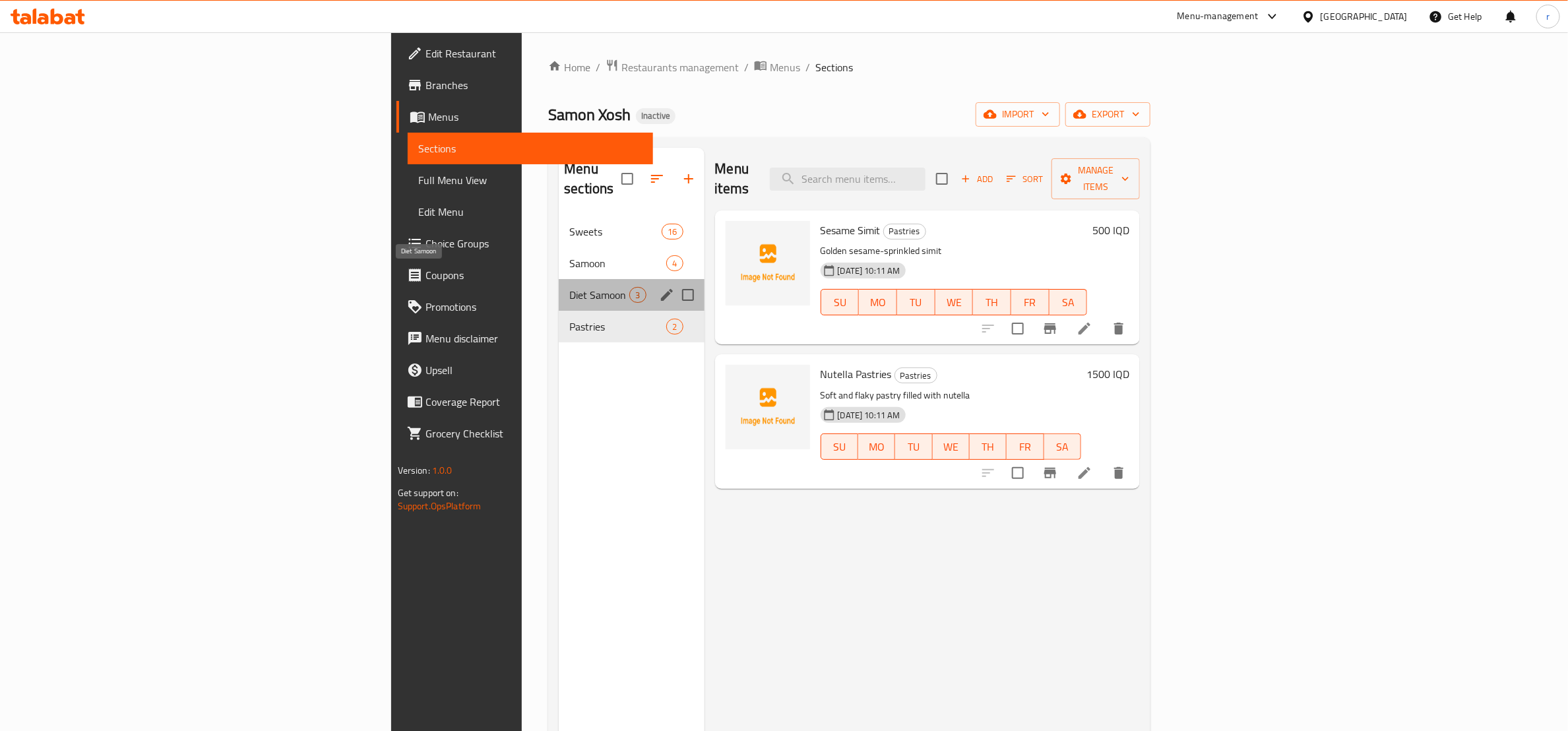
click at [569, 287] on span "Diet Samoon" at bounding box center [599, 295] width 60 height 16
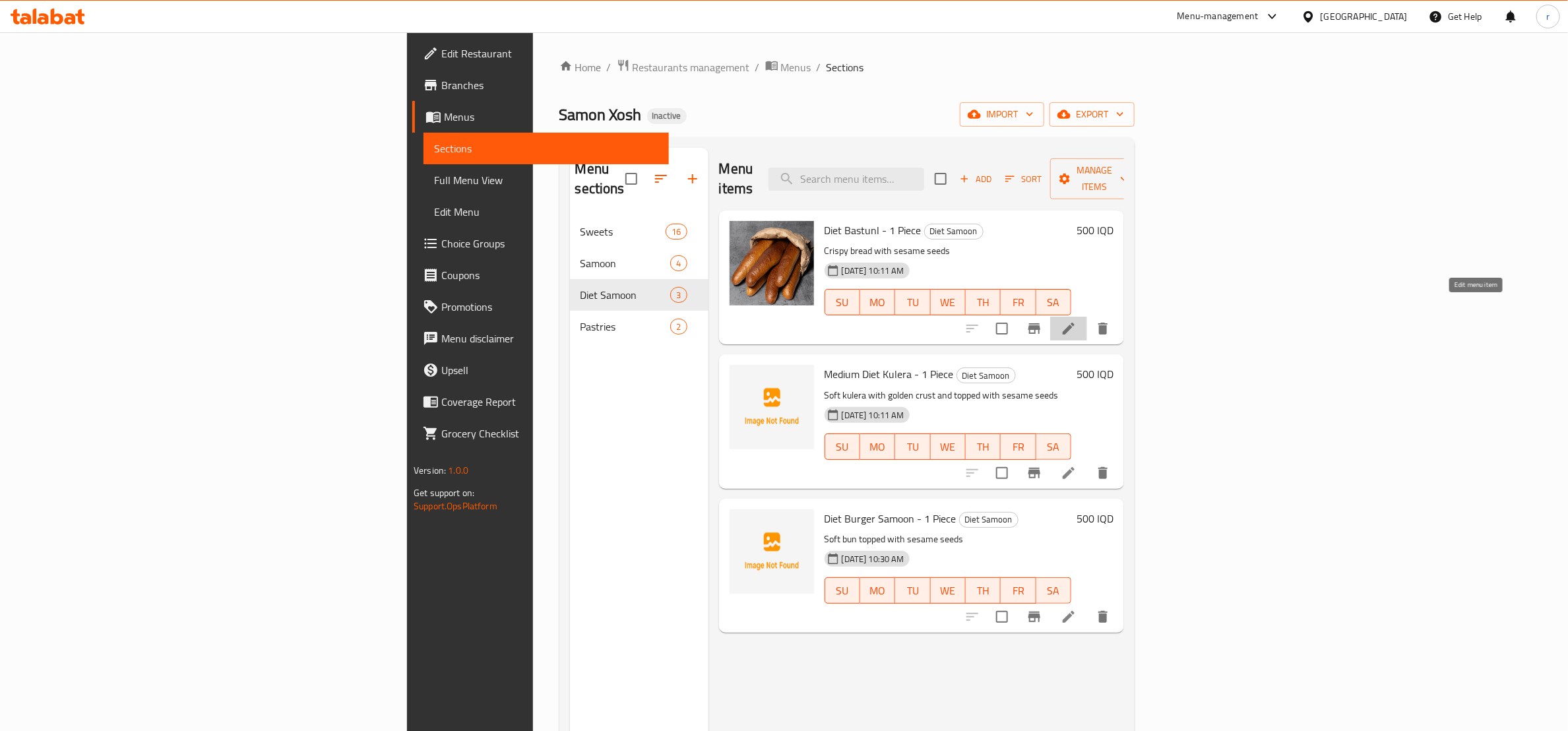
click at [1077, 321] on icon at bounding box center [1069, 328] width 16 height 16
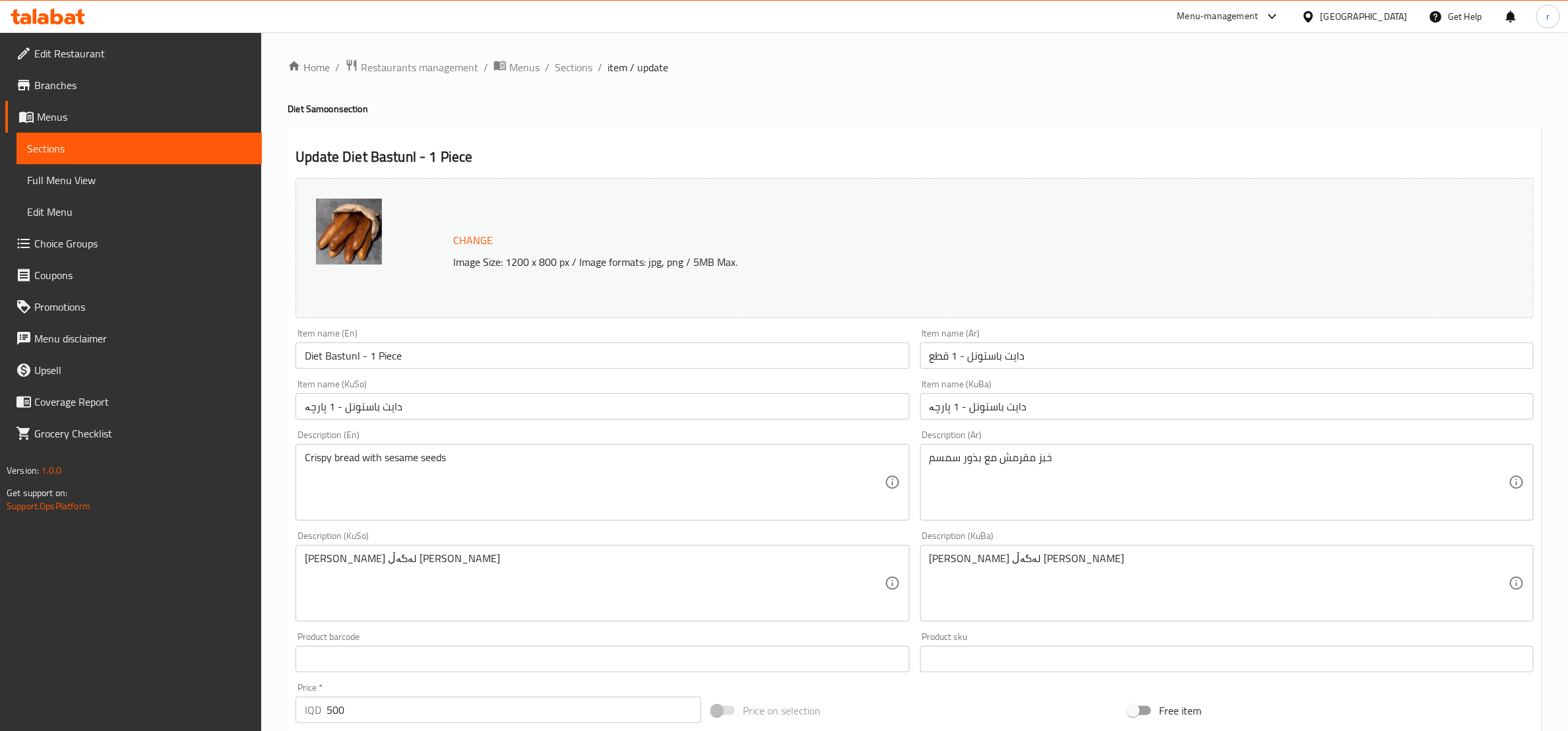
click at [349, 350] on input "Diet Bastunl - 1 Piece" at bounding box center [602, 356] width 613 height 26
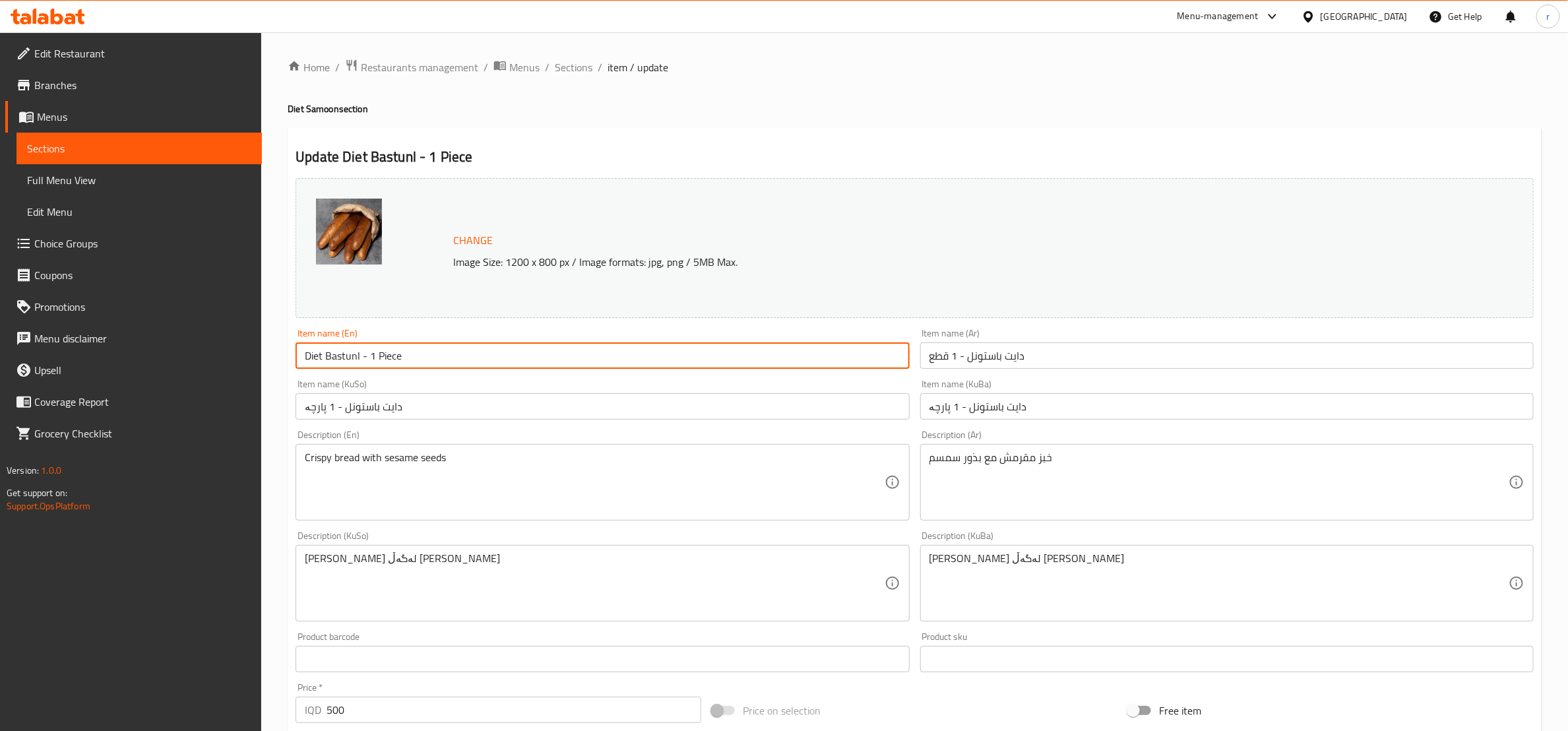
click at [349, 350] on input "Diet Bastunl - 1 Piece" at bounding box center [602, 356] width 613 height 26
click at [200, 137] on link "Sections" at bounding box center [139, 148] width 245 height 32
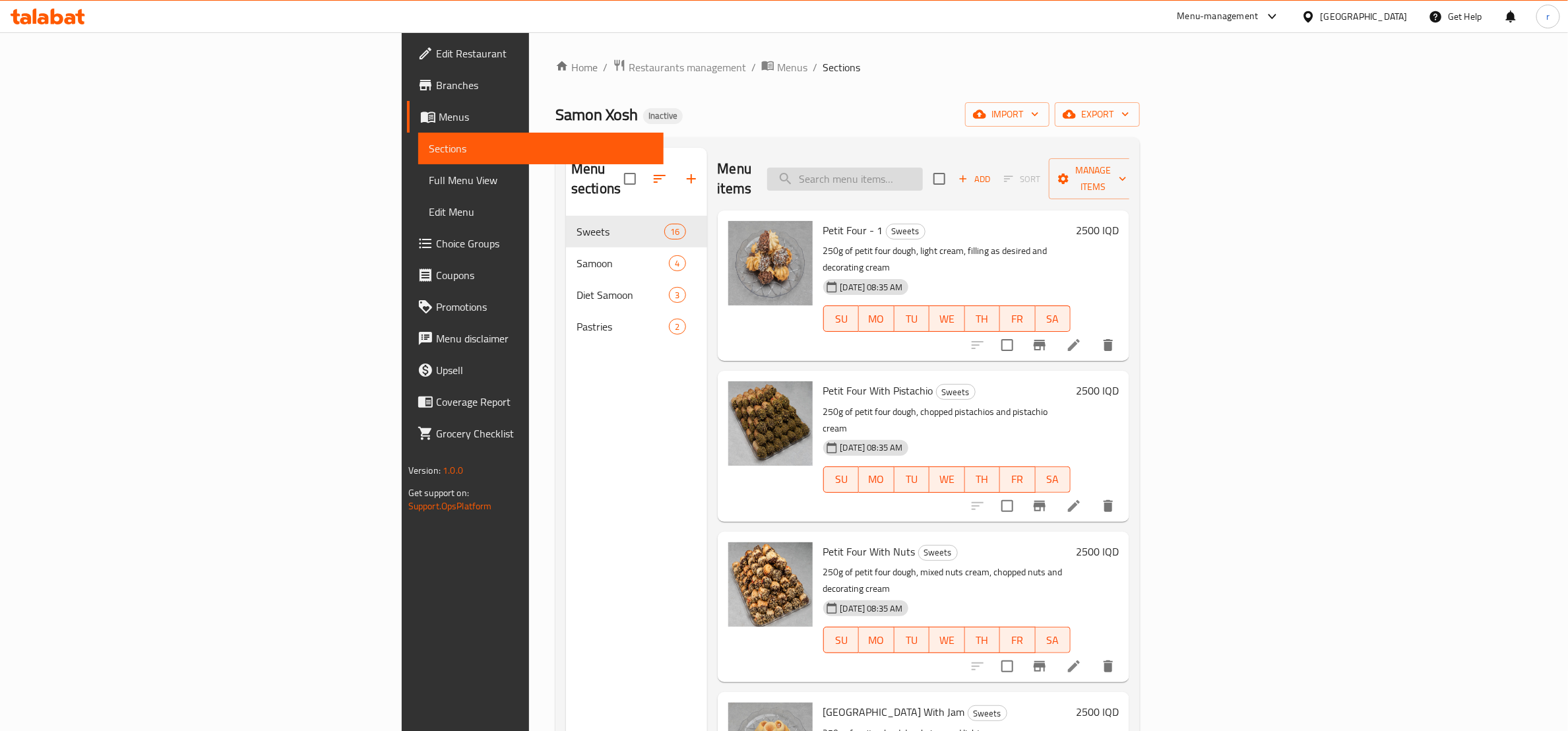
click at [923, 167] on input "search" at bounding box center [846, 179] width 156 height 23
paste input "Bastunl"
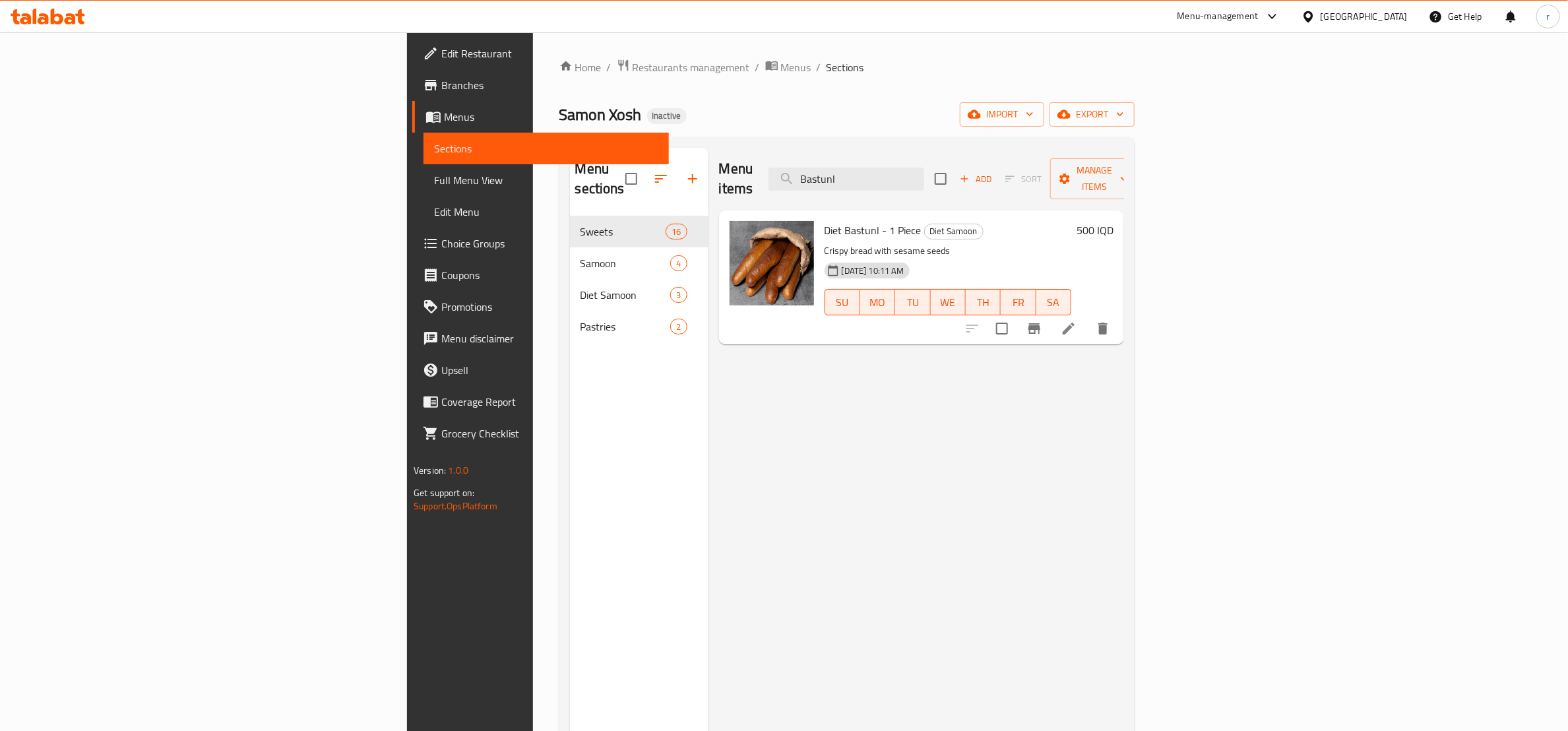
type input "Bastunl"
click at [434, 187] on span "Full Menu View" at bounding box center [546, 180] width 225 height 16
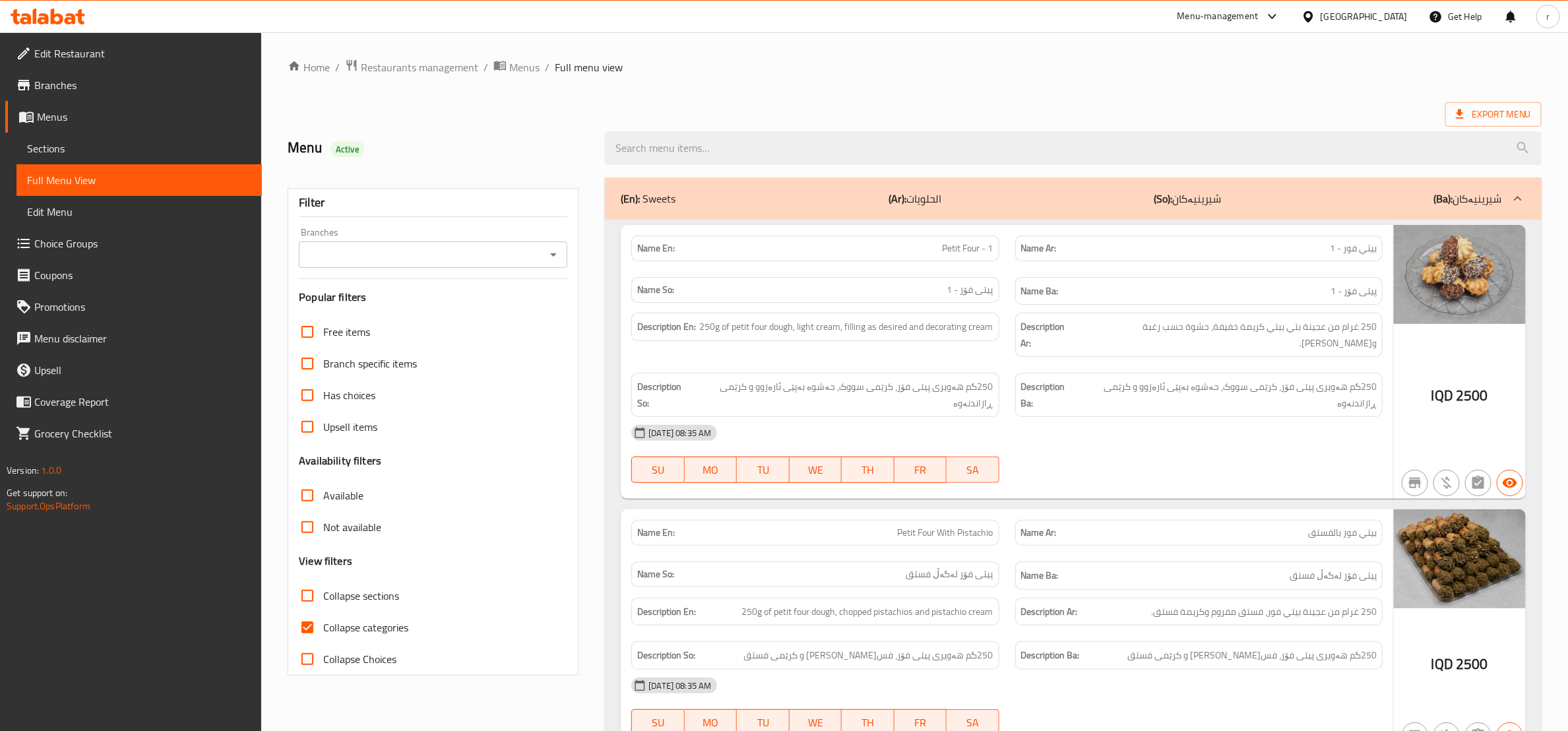
drag, startPoint x: 308, startPoint y: 622, endPoint x: 317, endPoint y: 610, distance: 15.0
click at [312, 620] on input "Collapse categories" at bounding box center [308, 628] width 32 height 32
checkbox input "false"
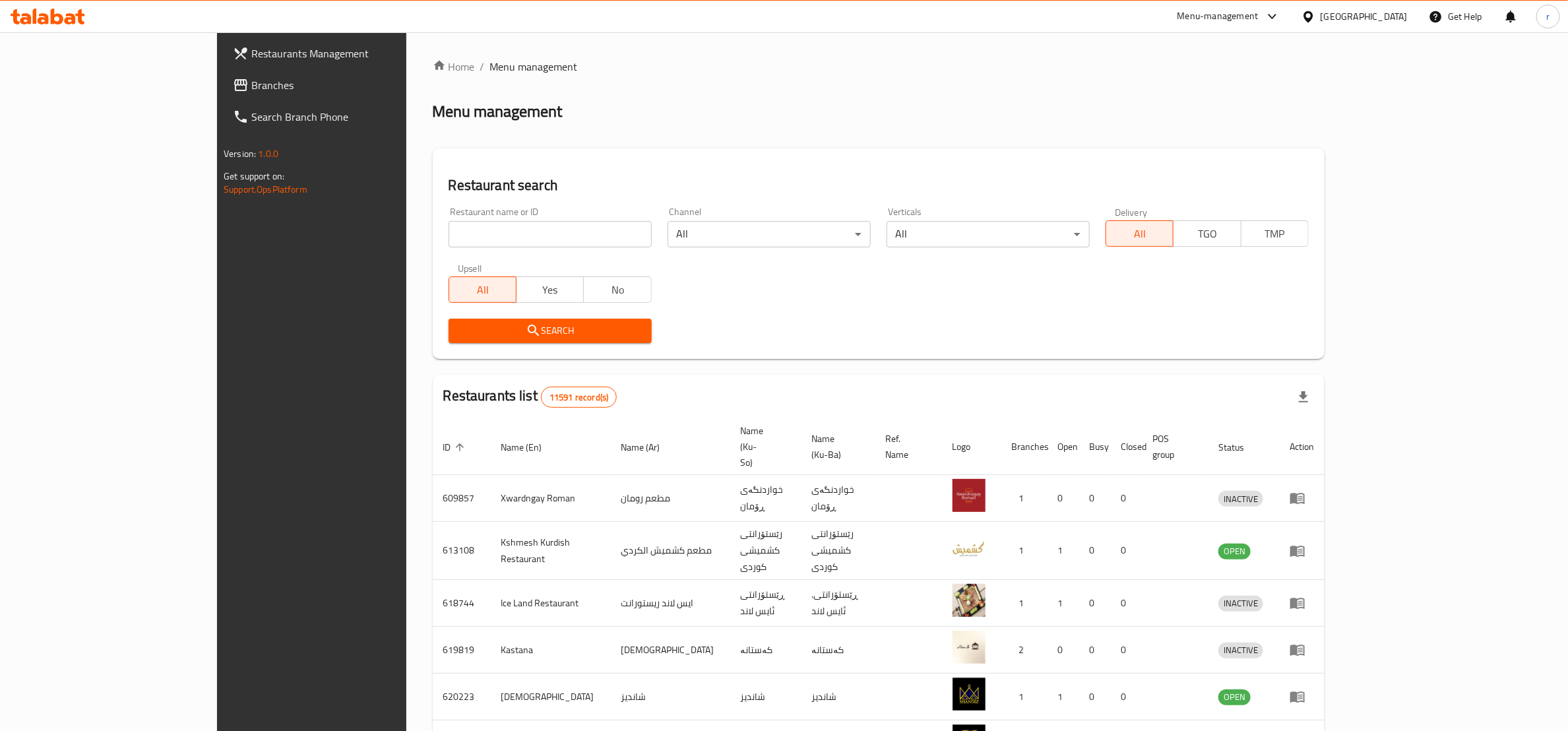
click at [251, 87] on span "Branches" at bounding box center [359, 85] width 217 height 16
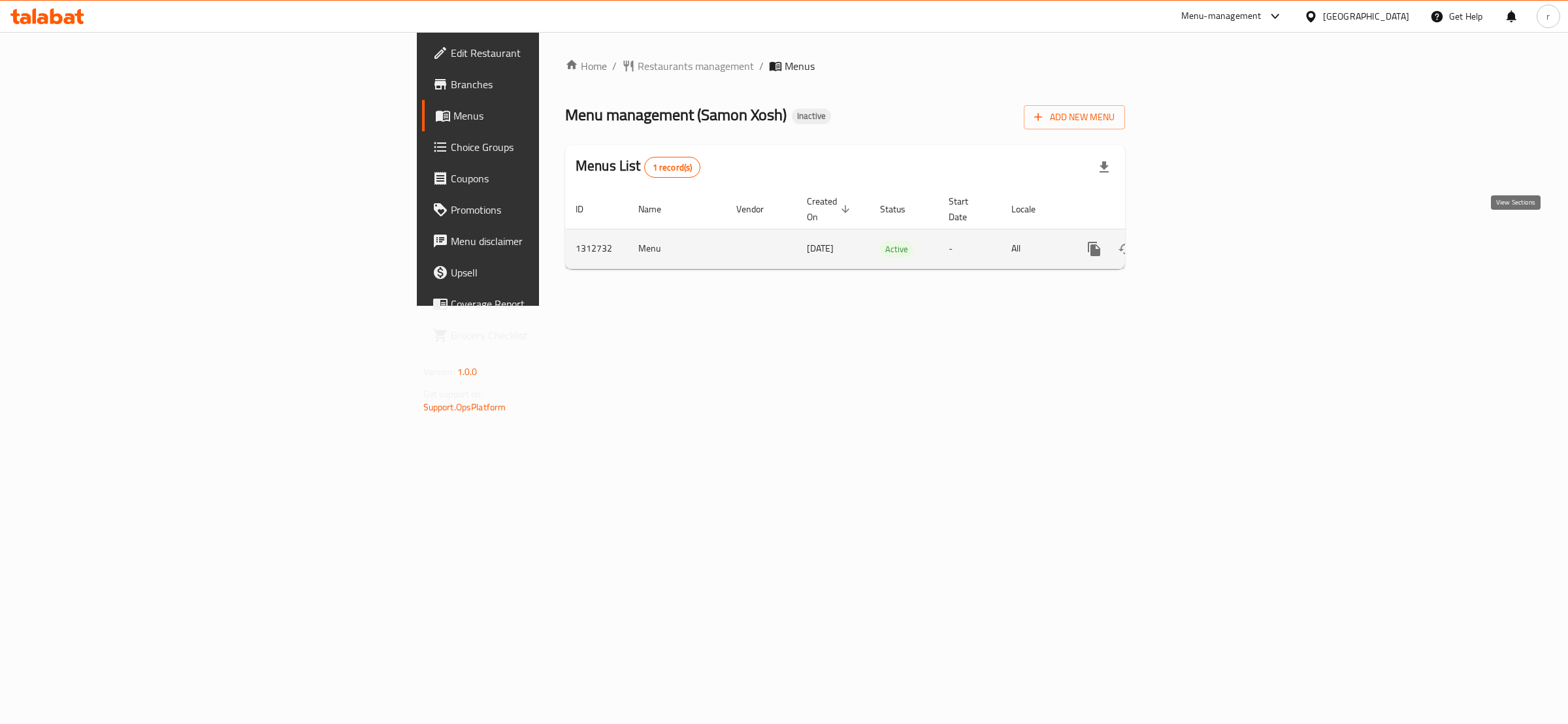
click at [1204, 243] on link "enhanced table" at bounding box center [1188, 249] width 32 height 32
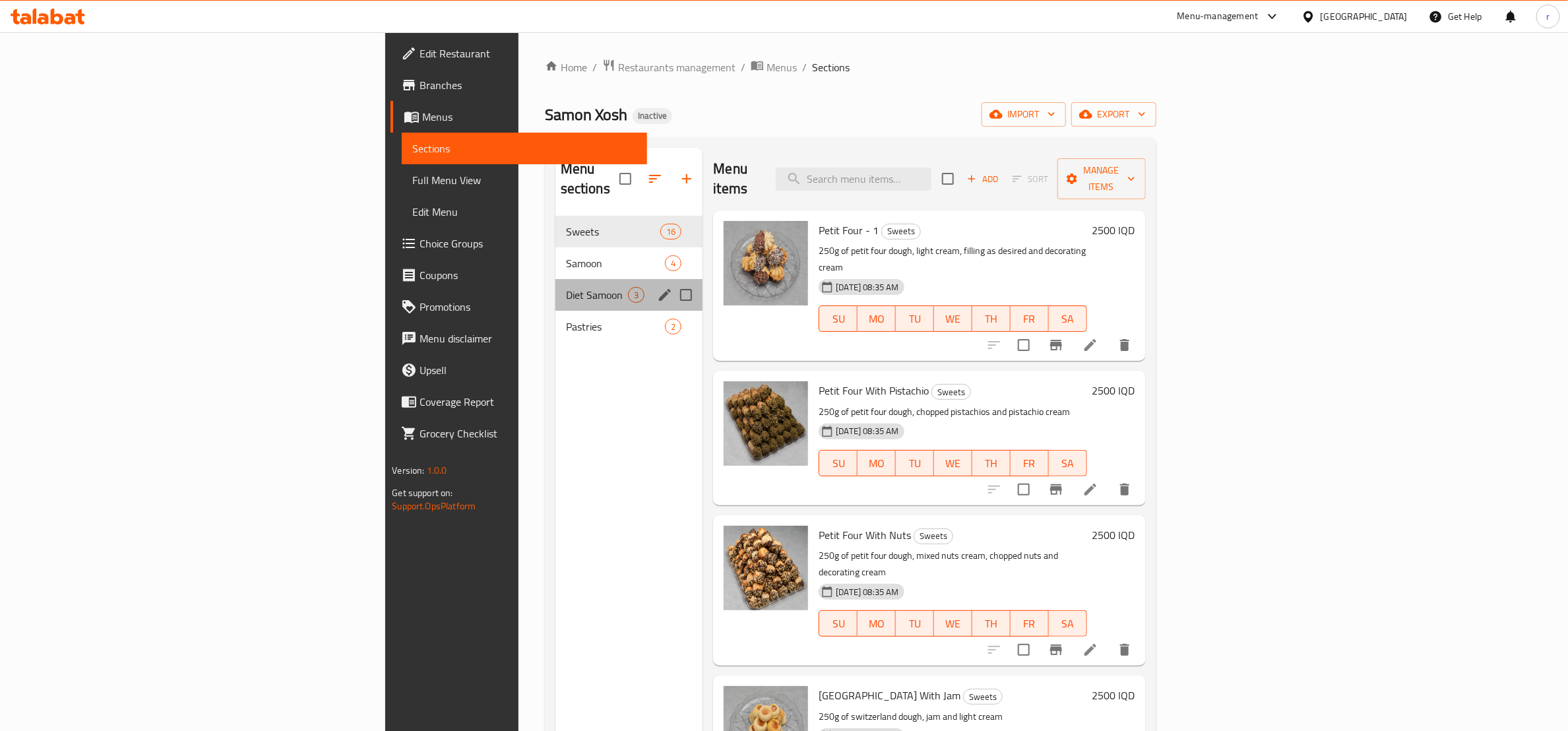
click at [555, 279] on div "Diet Samoon 3" at bounding box center [629, 295] width 148 height 32
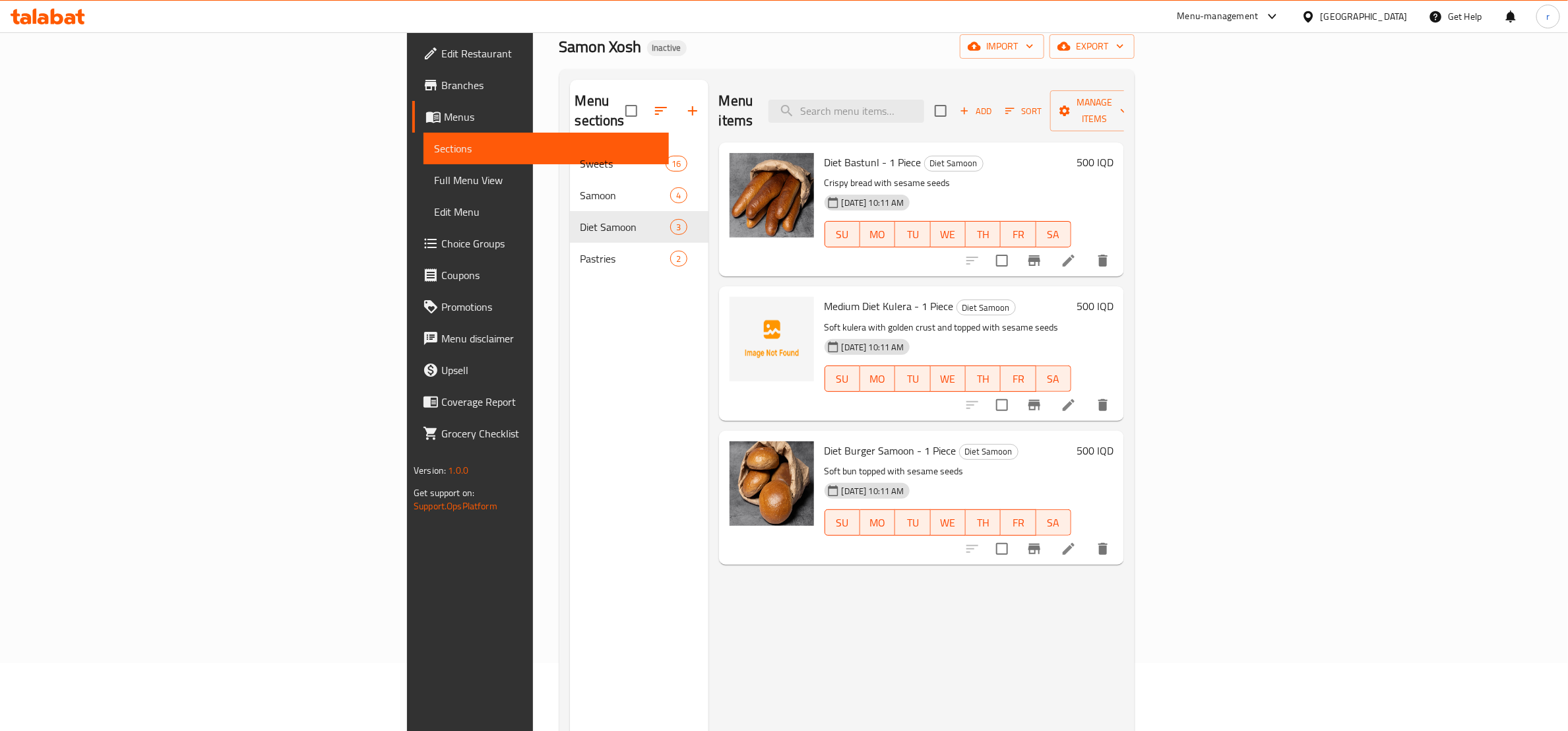
scroll to position [20, 0]
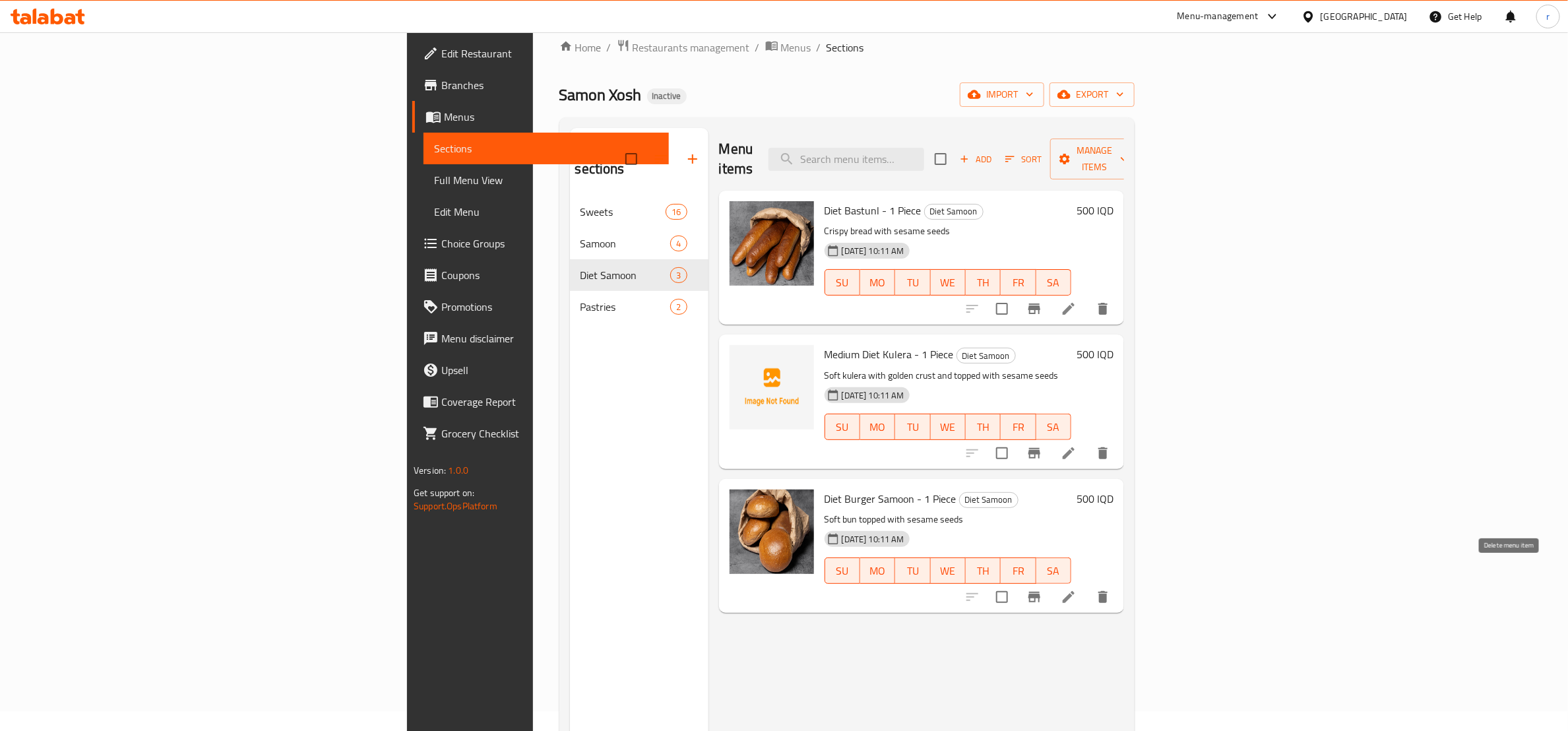
click at [1119, 582] on button "delete" at bounding box center [1103, 597] width 32 height 32
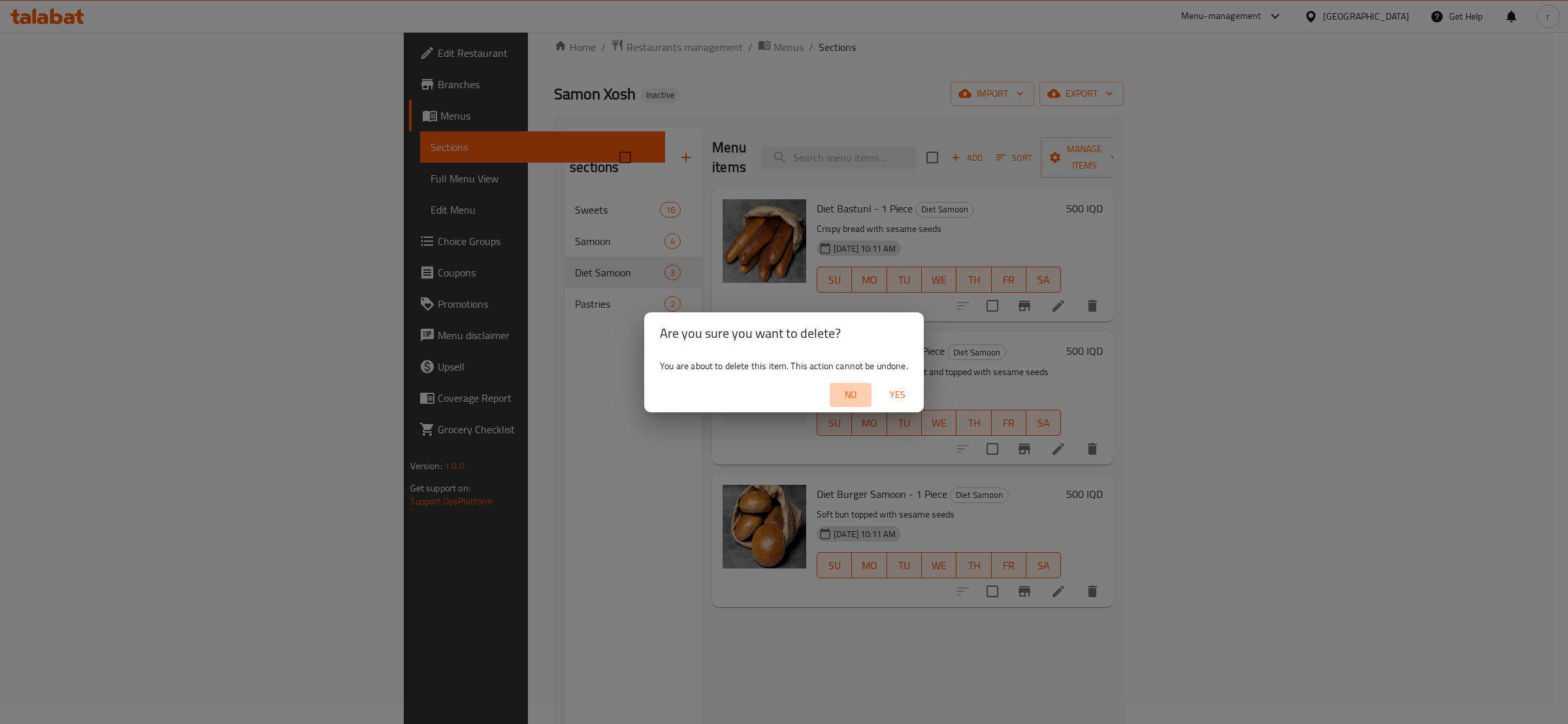
click at [844, 392] on span "No" at bounding box center [850, 395] width 32 height 16
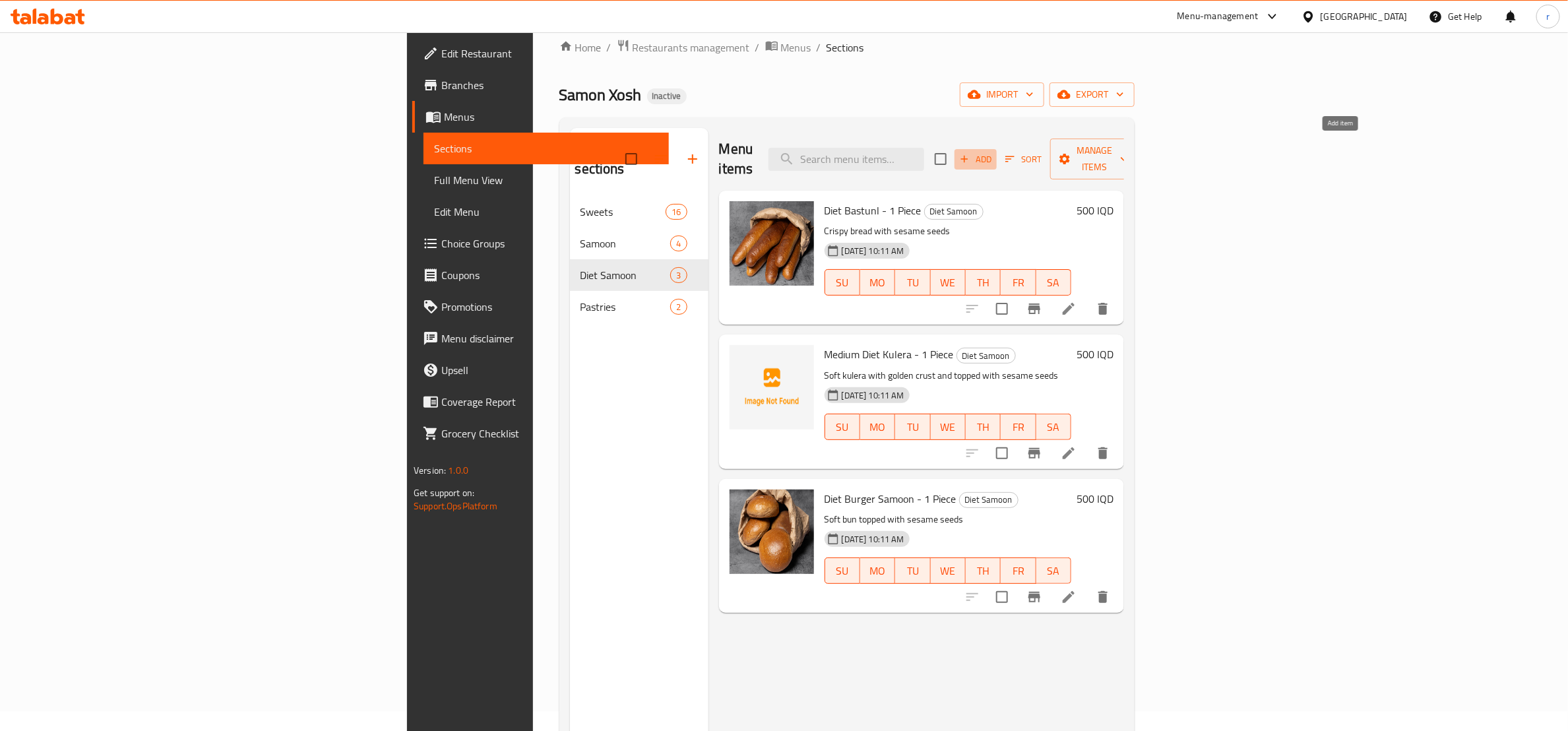
click at [994, 152] on span "Add" at bounding box center [975, 159] width 35 height 16
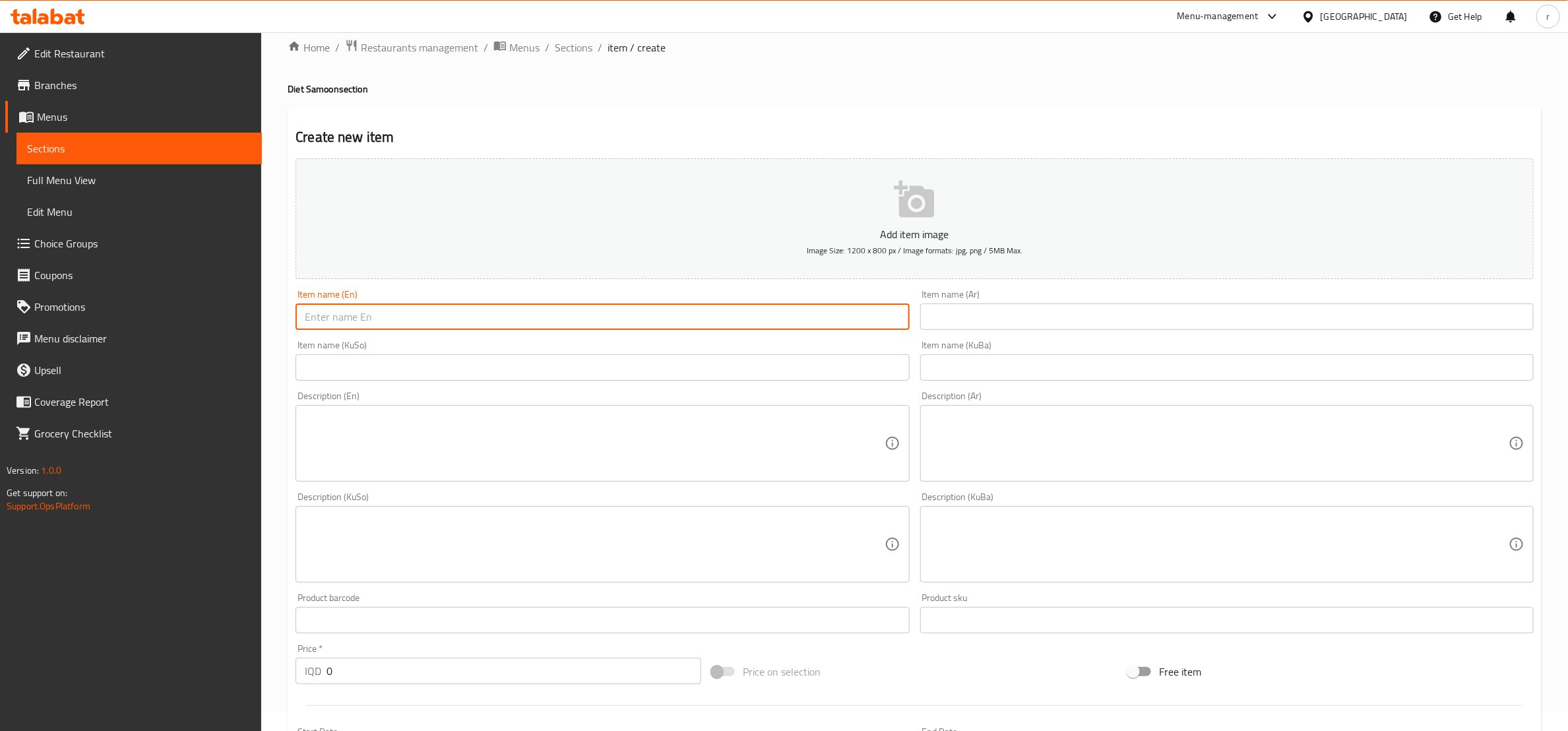
click at [417, 317] on input "text" at bounding box center [602, 317] width 613 height 26
paste input "Diet Burger Samoon - 1 Piece"
type input "Diet Burger Samoon - 1 Piece"
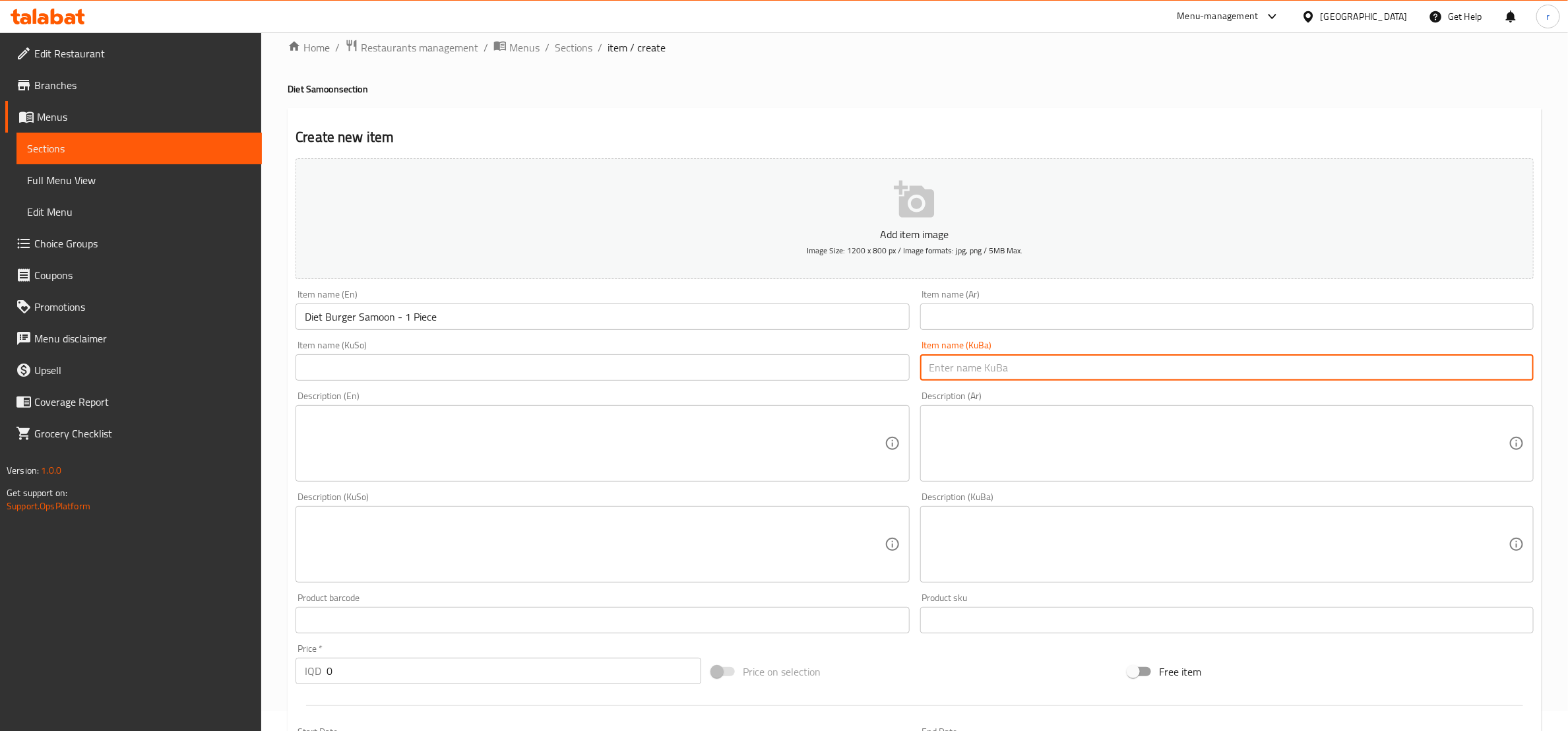
click at [1014, 373] on input "text" at bounding box center [1227, 368] width 613 height 26
paste input "بەرگر دایت سەموون - 1 پارچە"
type input "بەرگر دایت سەموون - 1 پارچە"
click at [791, 364] on input "text" at bounding box center [602, 368] width 613 height 26
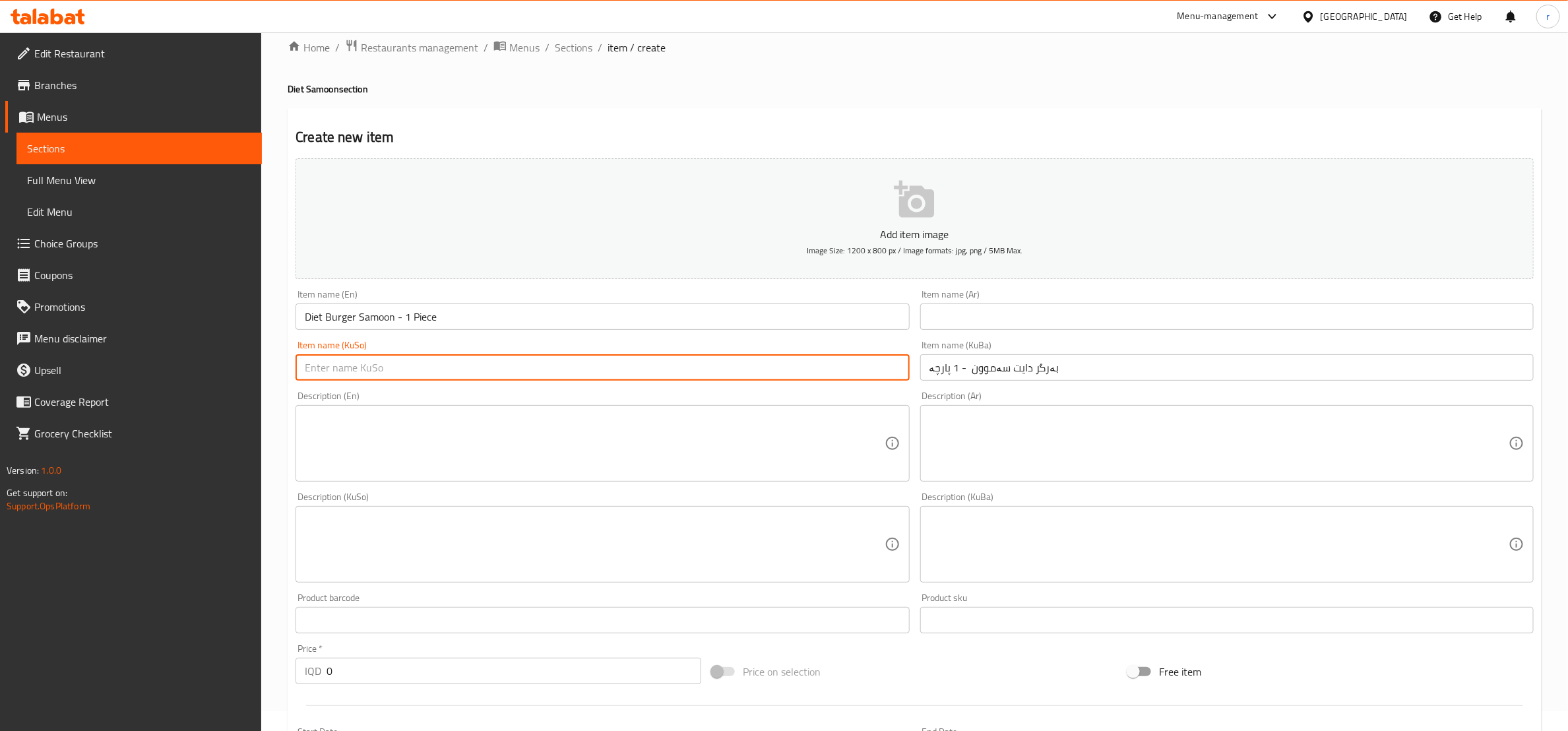
paste input "بەرگر دایت سەموون - 1 پارچە"
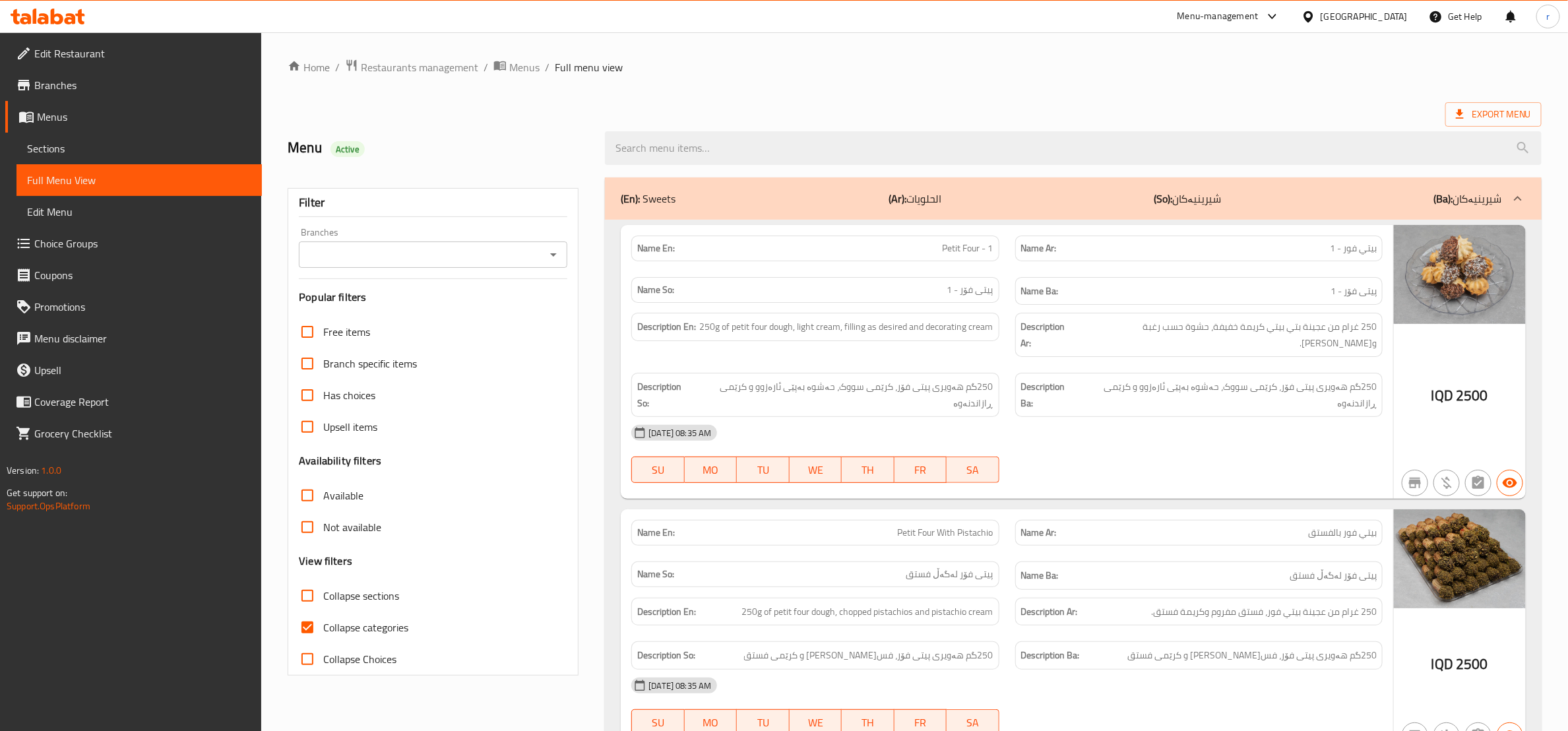
click at [309, 618] on input "Collapse categories" at bounding box center [308, 628] width 32 height 32
checkbox input "false"
click at [311, 589] on input "Collapse sections" at bounding box center [308, 596] width 32 height 32
checkbox input "true"
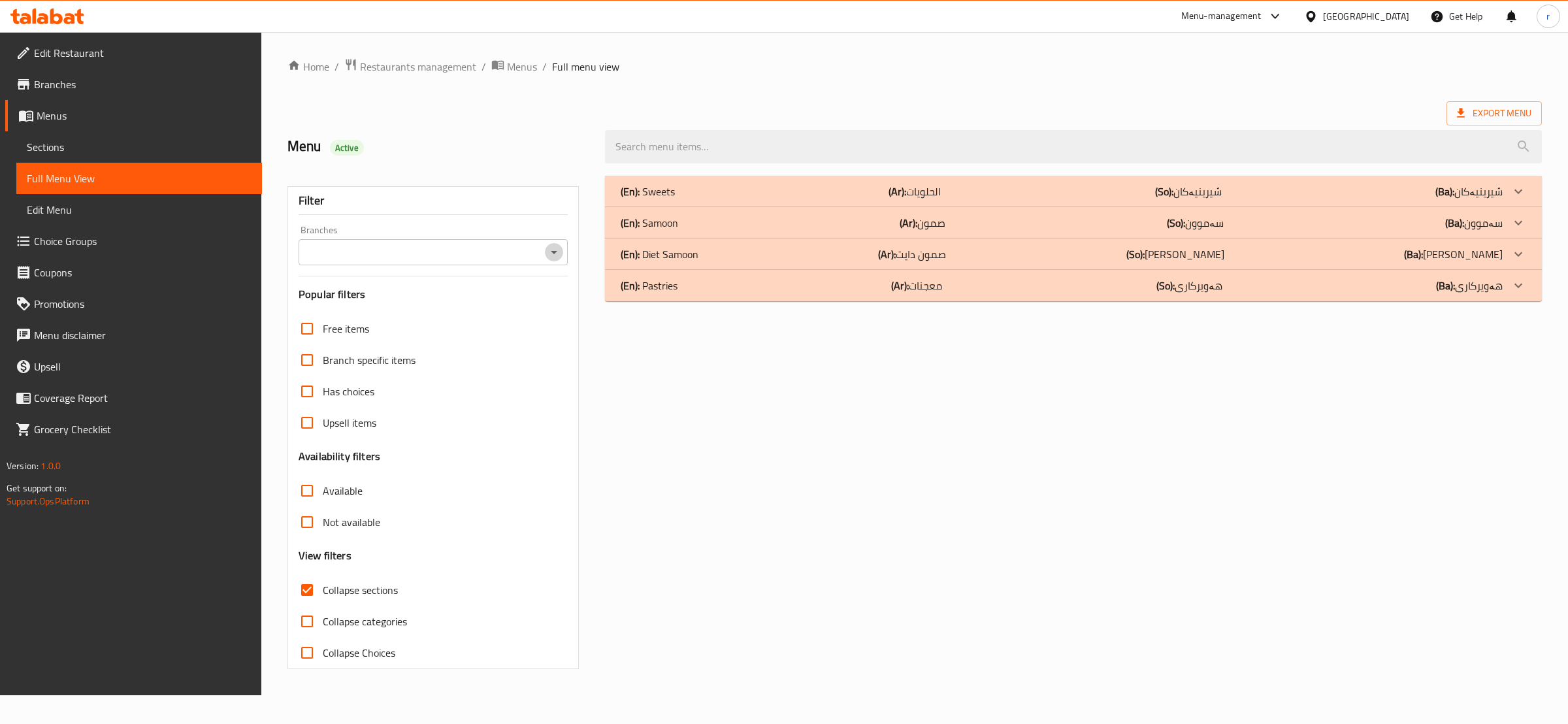
click at [553, 253] on icon "Open" at bounding box center [554, 253] width 6 height 3
click at [520, 309] on li "[PERSON_NAME],Naz Naz" at bounding box center [432, 309] width 269 height 24
type input "[PERSON_NAME],Naz Naz"
click at [663, 293] on p "(En): Pastries" at bounding box center [649, 285] width 57 height 15
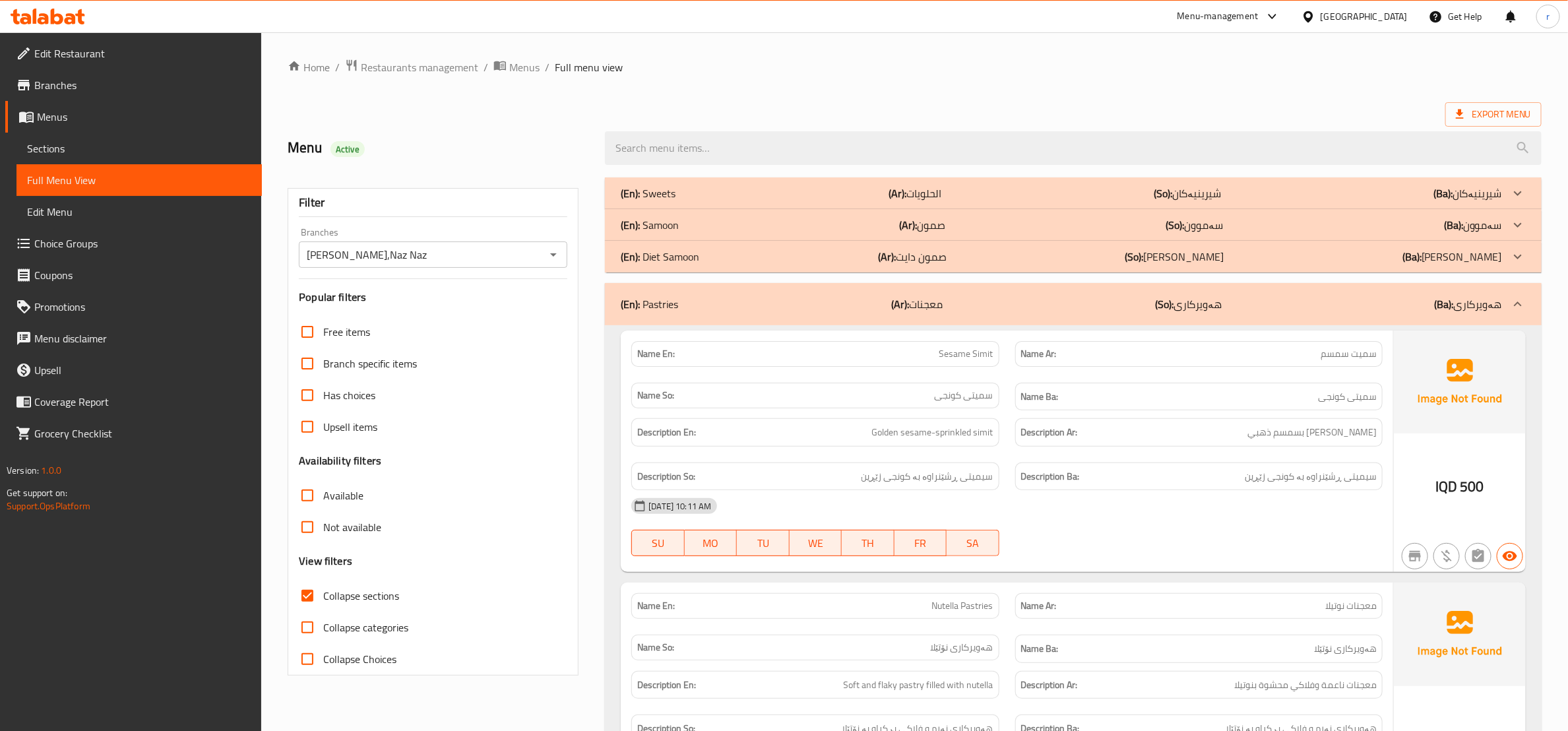
click at [672, 269] on div "(En): Diet Samoon (Ar): صمون دايت (So): سەموون دایت (Ba): سەموون دایت" at bounding box center [1073, 257] width 937 height 32
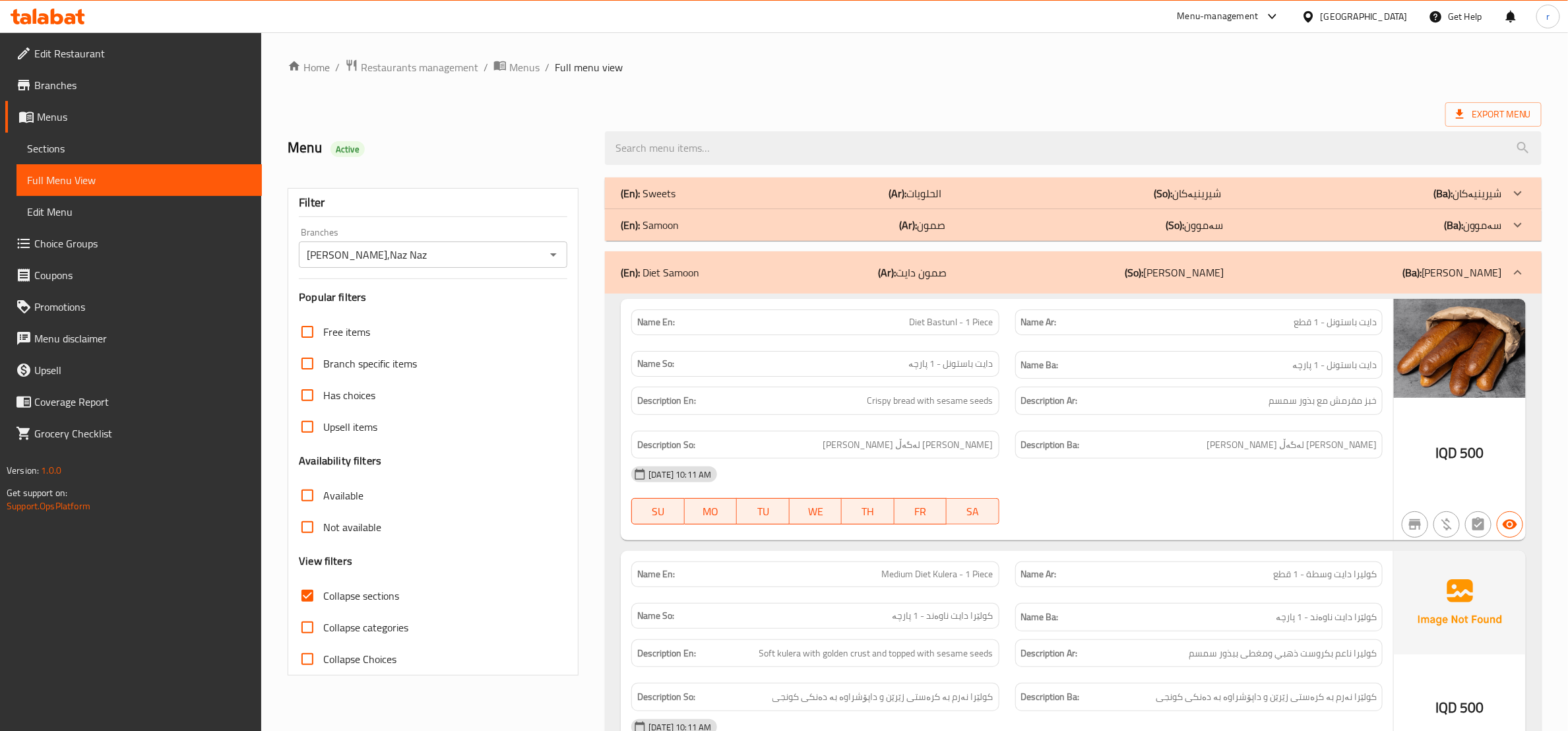
click at [673, 236] on div "(En): Samoon (Ar): صمون (So): سەموون (Ba): سەموون" at bounding box center [1073, 225] width 937 height 32
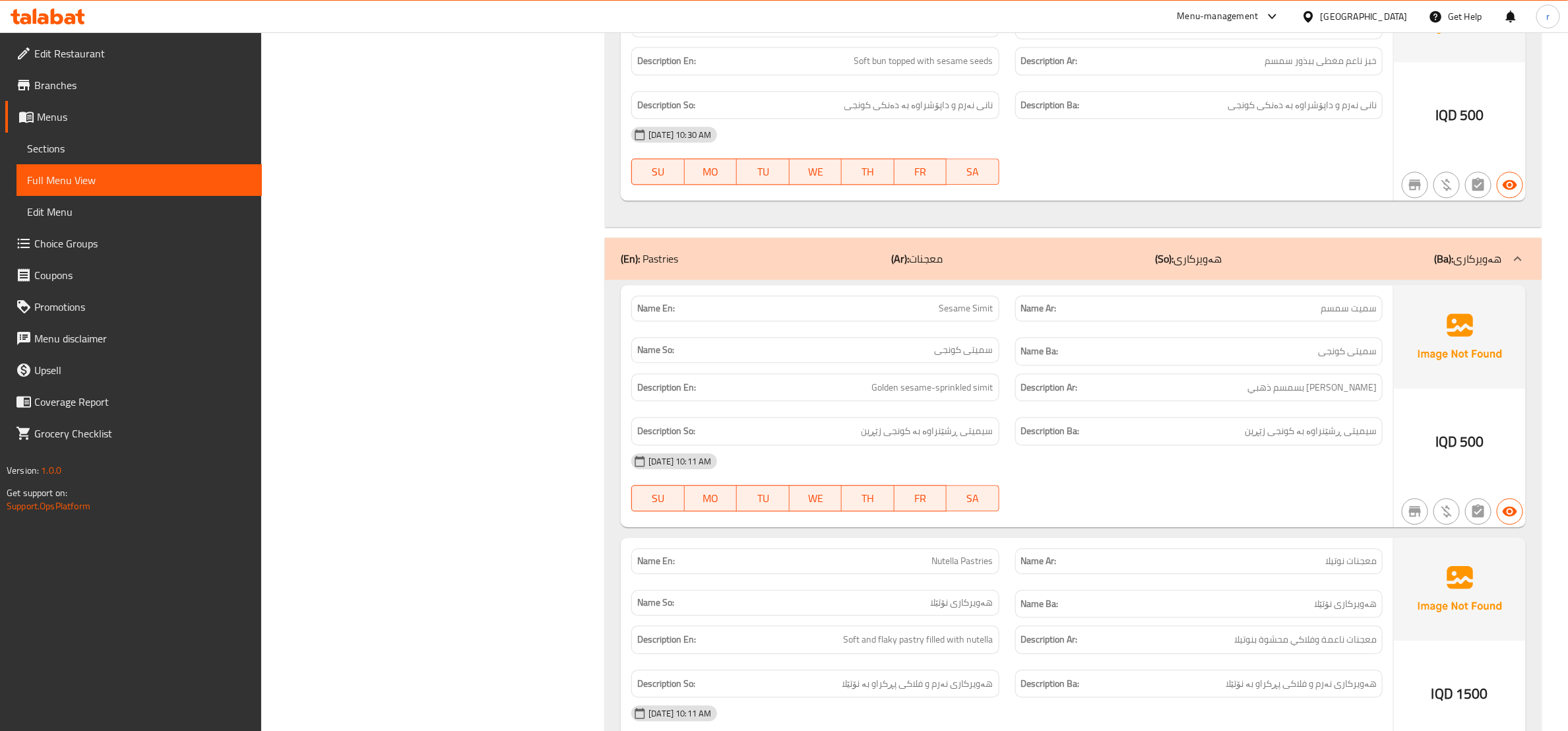
scroll to position [1855, 0]
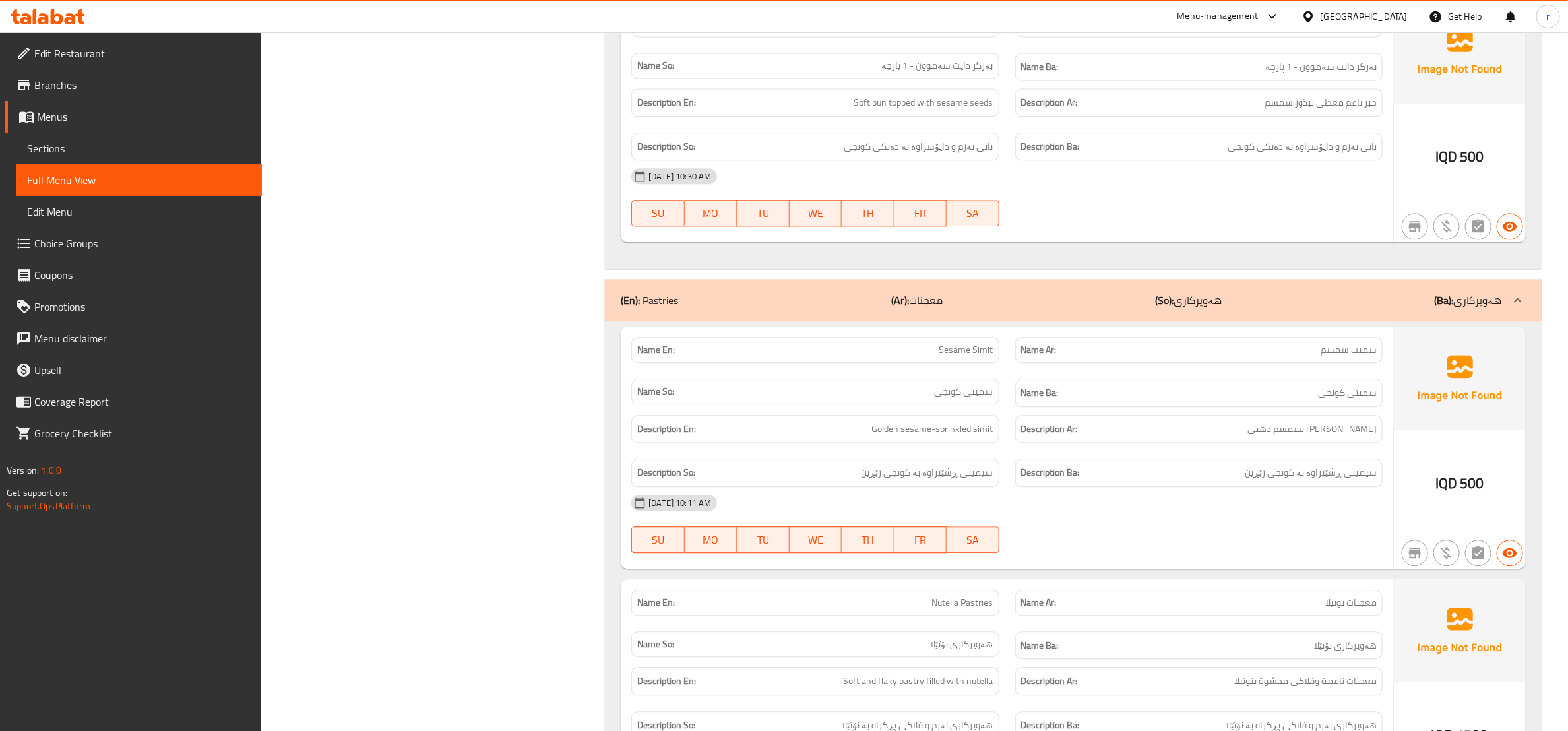
click at [162, 56] on span "Edit Restaurant" at bounding box center [143, 53] width 217 height 16
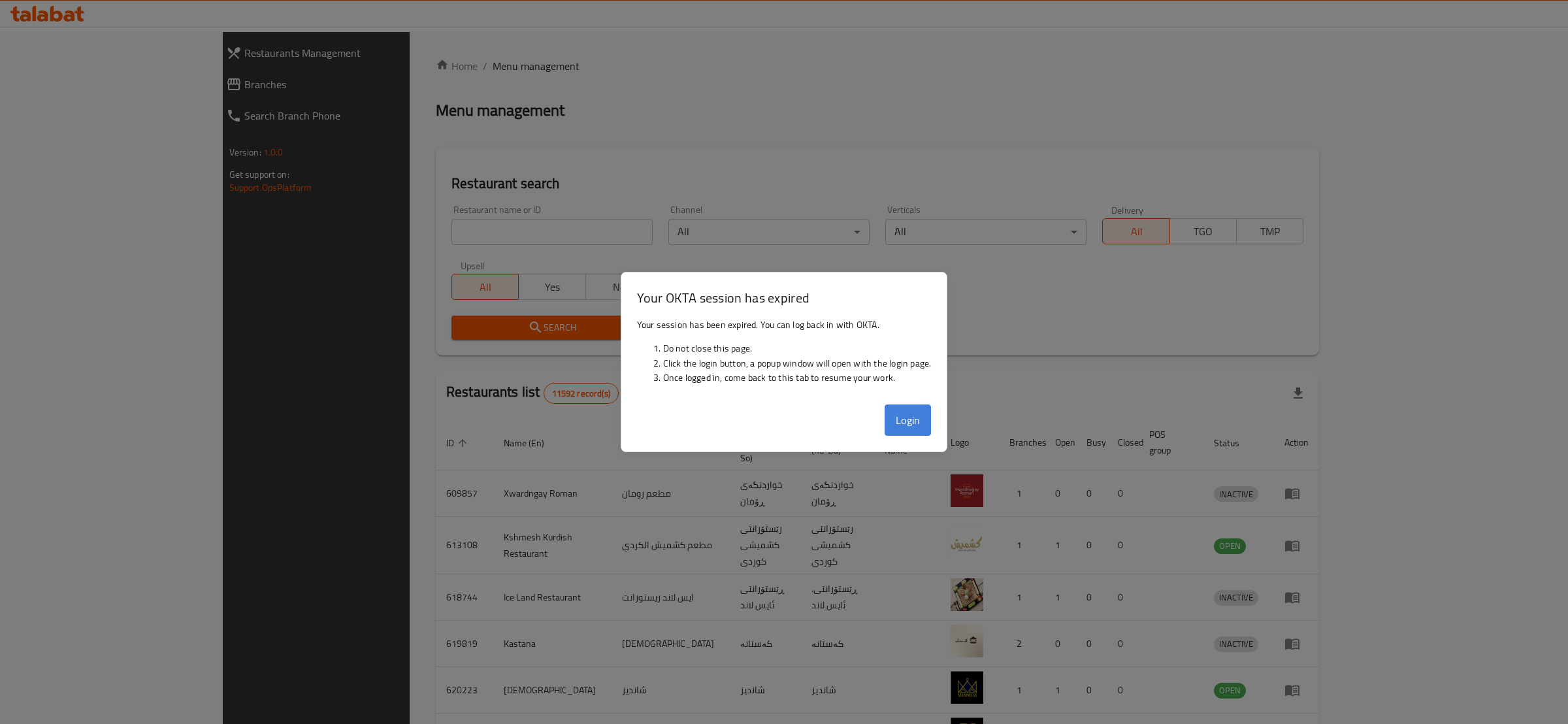
click at [911, 423] on button "Login" at bounding box center [908, 420] width 47 height 32
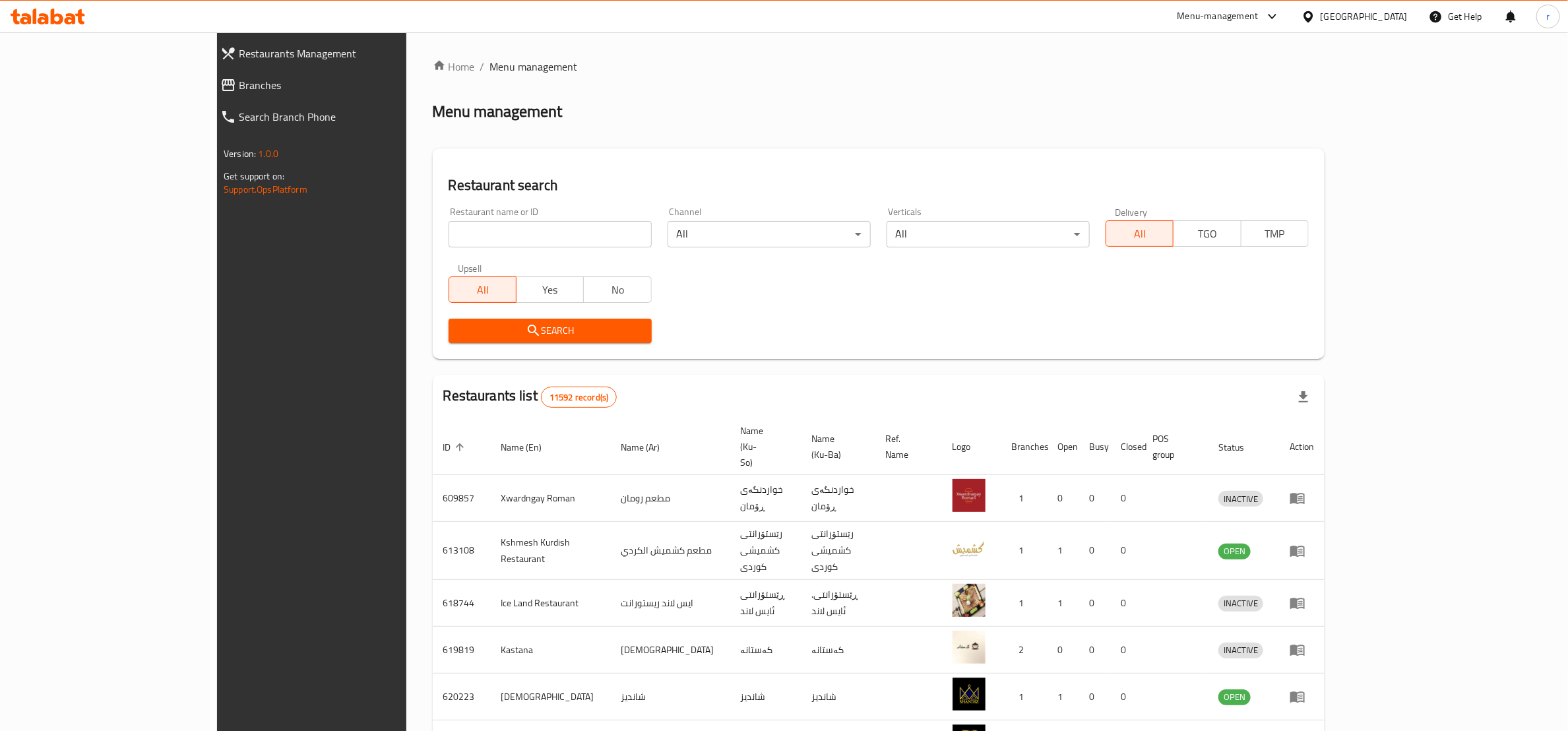
click at [96, 25] on div "Menu-management [GEOGRAPHIC_DATA] Get Help r" at bounding box center [784, 16] width 1568 height 32
click at [75, 19] on icon at bounding box center [71, 19] width 11 height 11
click at [239, 85] on span "Branches" at bounding box center [353, 85] width 230 height 16
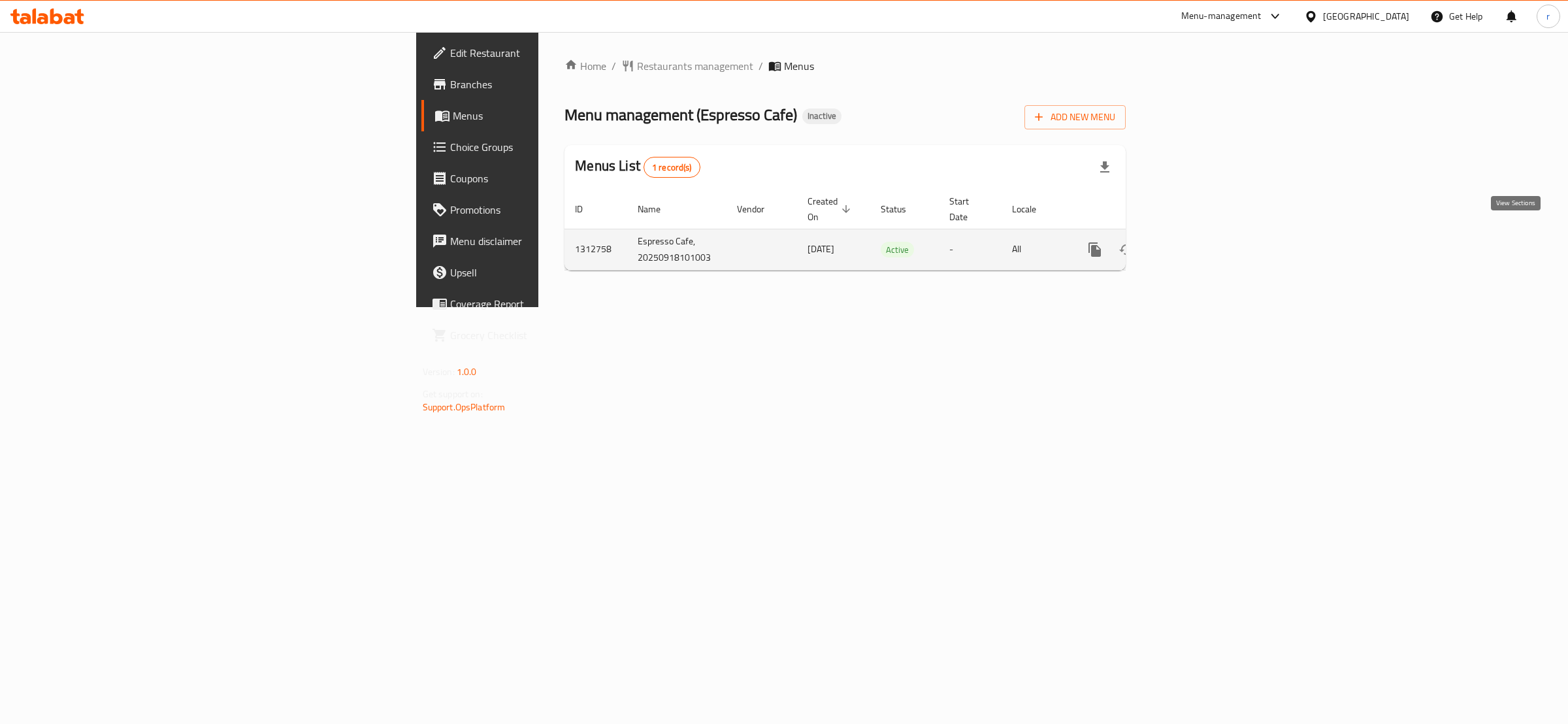
click at [1197, 242] on icon "enhanced table" at bounding box center [1188, 249] width 15 height 15
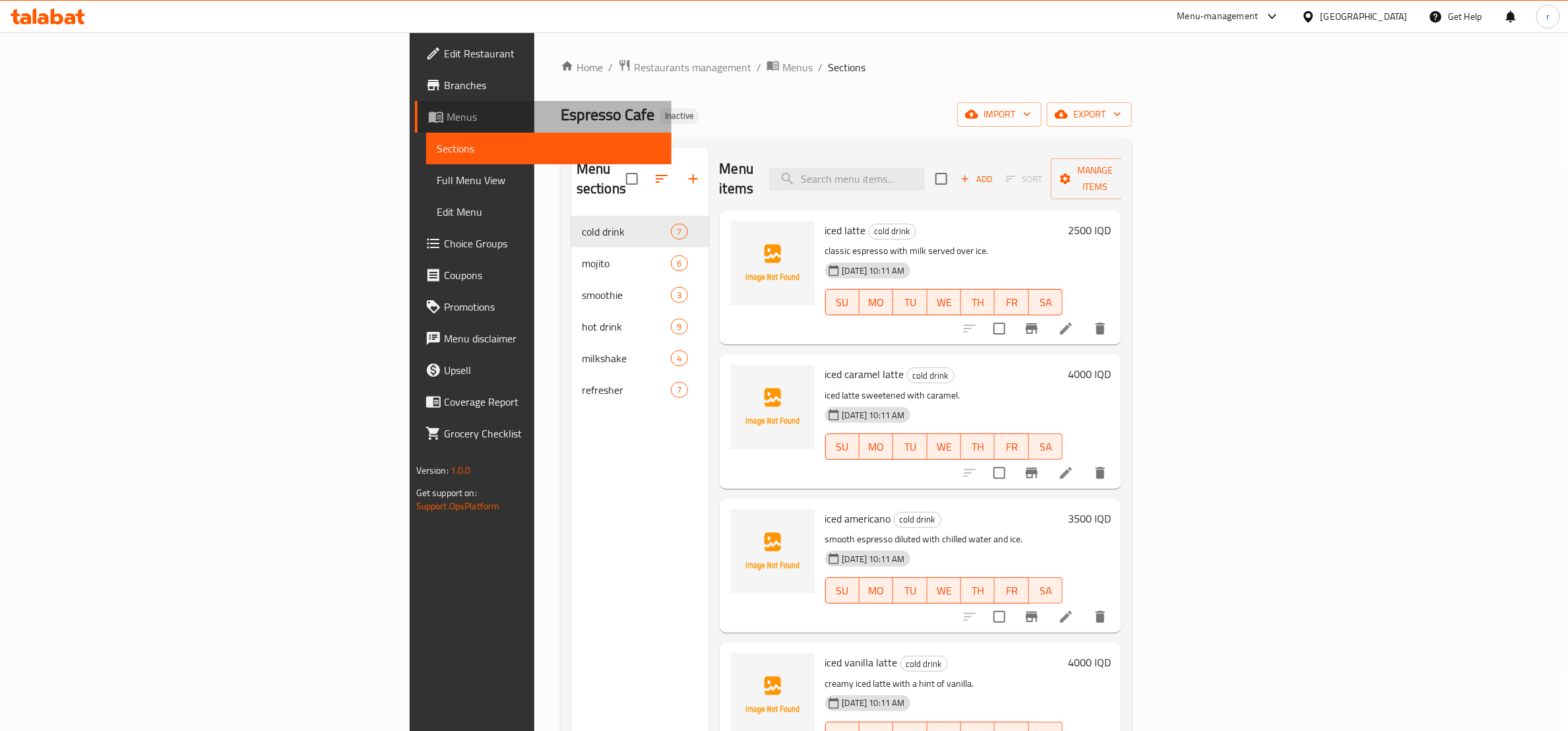
click at [447, 120] on span "Menus" at bounding box center [554, 117] width 214 height 16
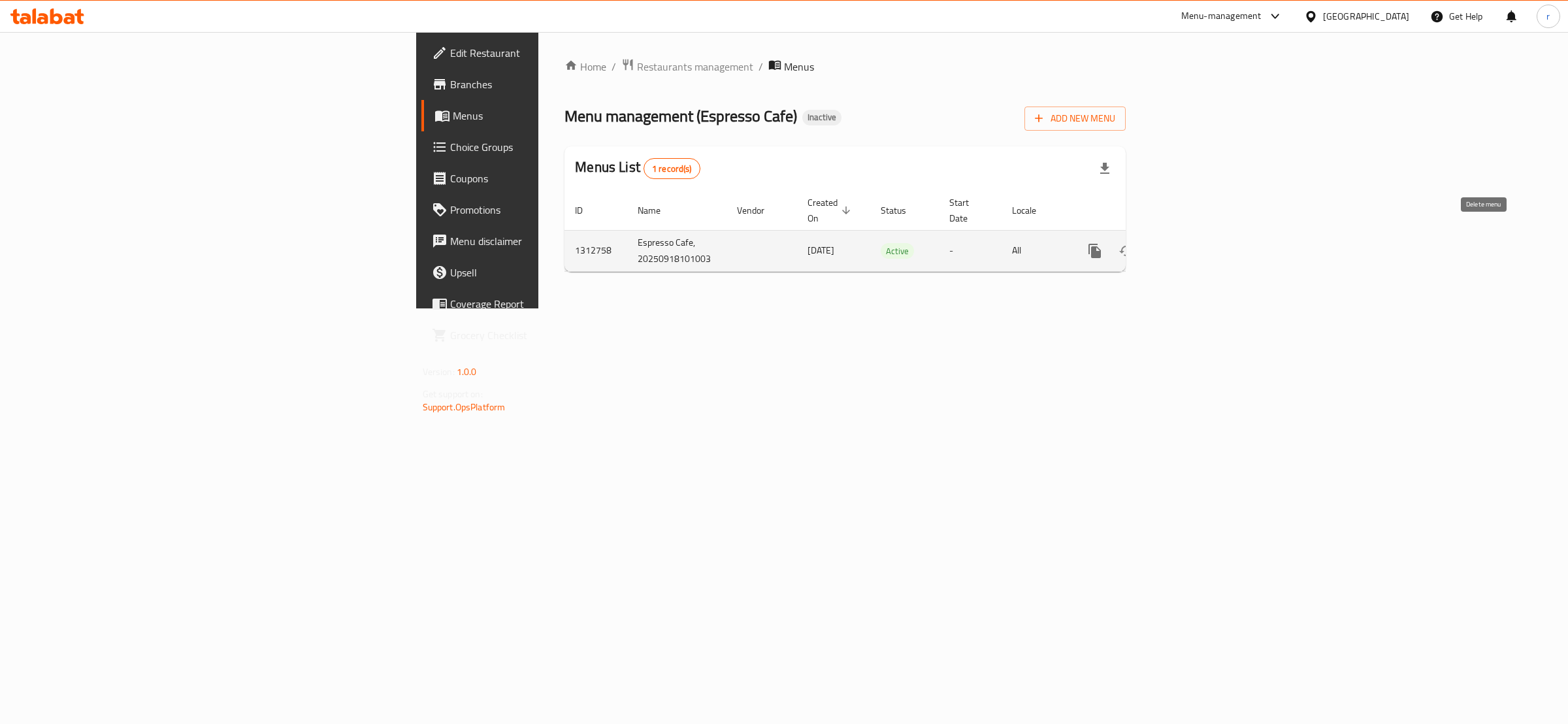
click at [1165, 243] on icon "enhanced table" at bounding box center [1157, 250] width 15 height 15
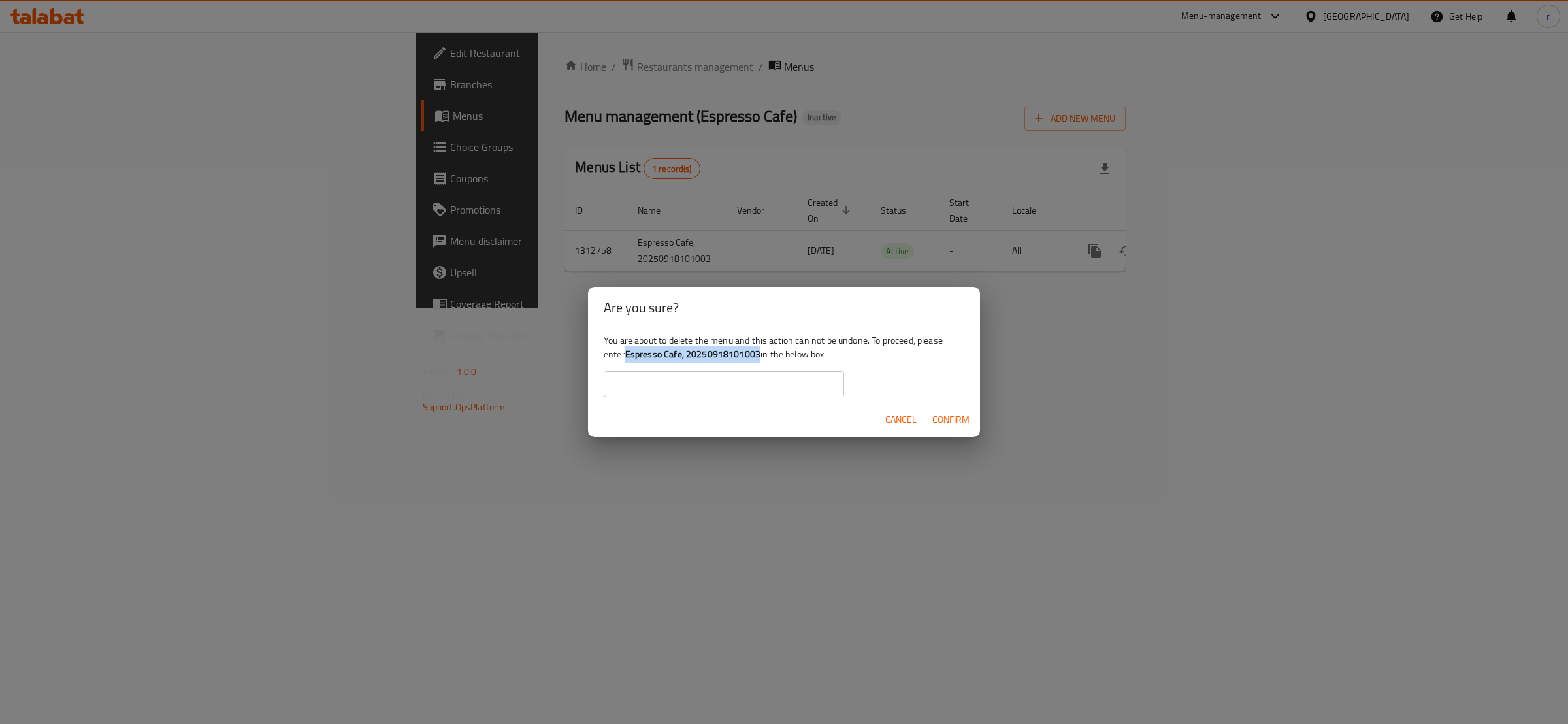
drag, startPoint x: 627, startPoint y: 353, endPoint x: 757, endPoint y: 356, distance: 130.0
click at [757, 356] on b "Espresso Cafe, 20250918101003" at bounding box center [693, 354] width 136 height 17
copy b "Espresso Cafe, 20250918101003"
click at [656, 390] on input "text" at bounding box center [724, 384] width 240 height 26
paste input "Espresso Cafe, 20250918101003"
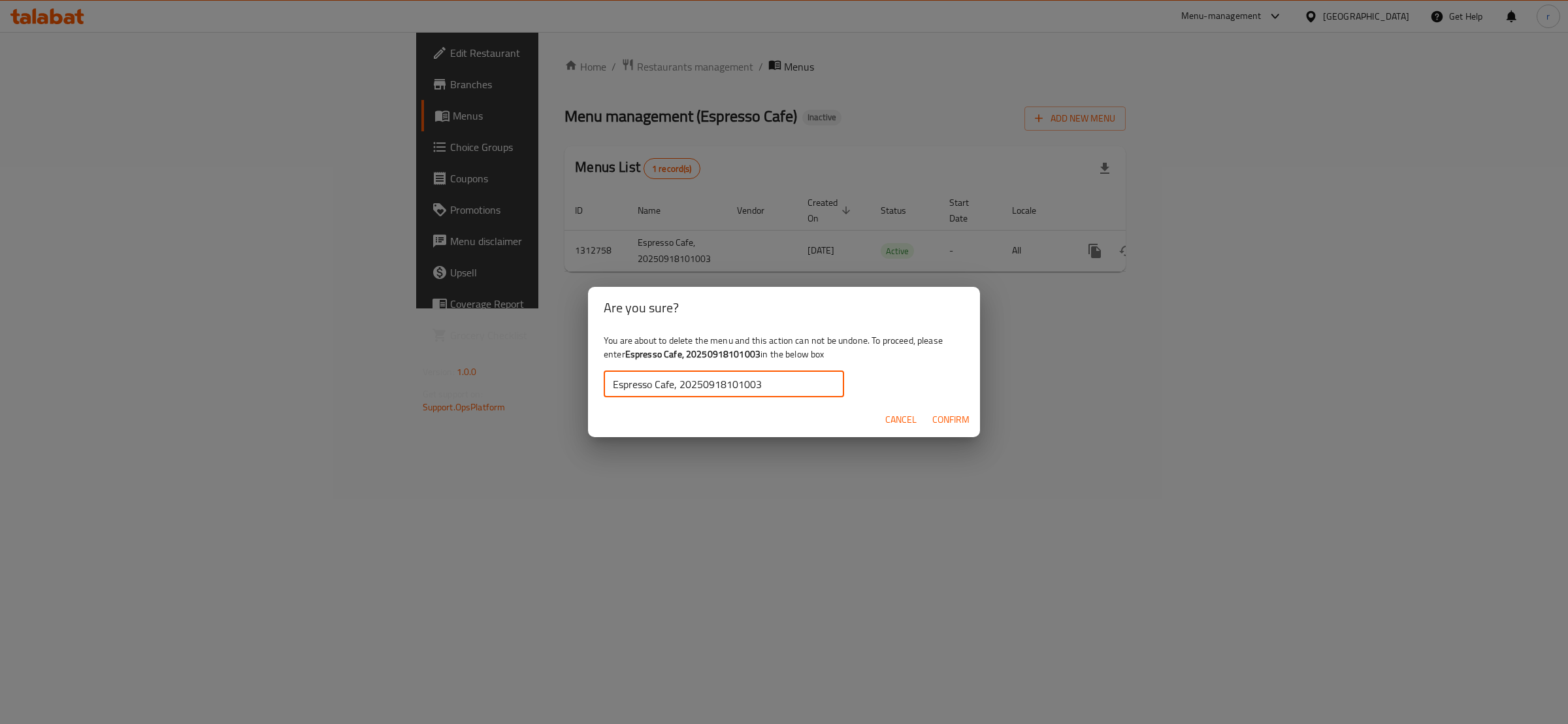
type input "Espresso Cafe, 20250918101003"
click at [953, 423] on span "Confirm" at bounding box center [951, 420] width 37 height 16
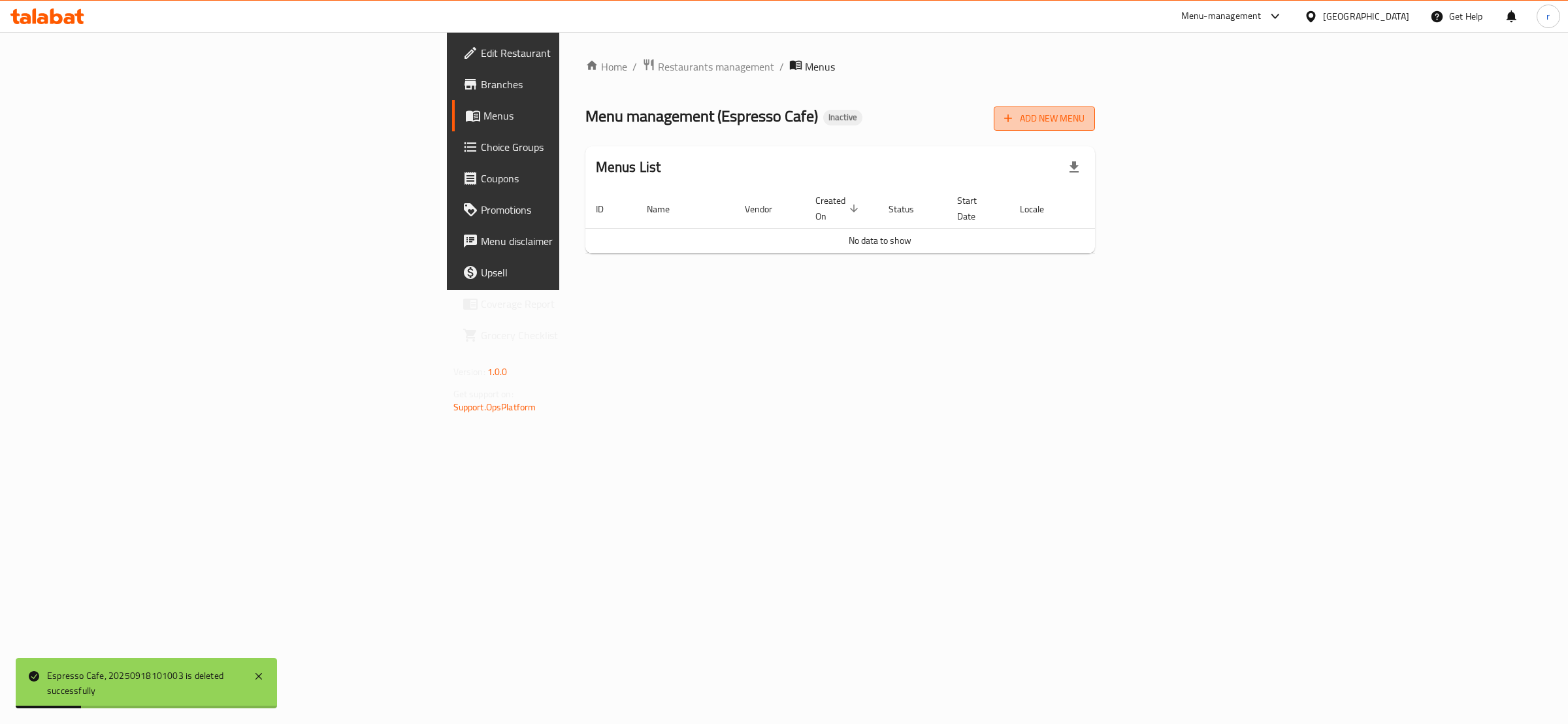
click at [1084, 116] on span "Add New Menu" at bounding box center [1043, 119] width 80 height 16
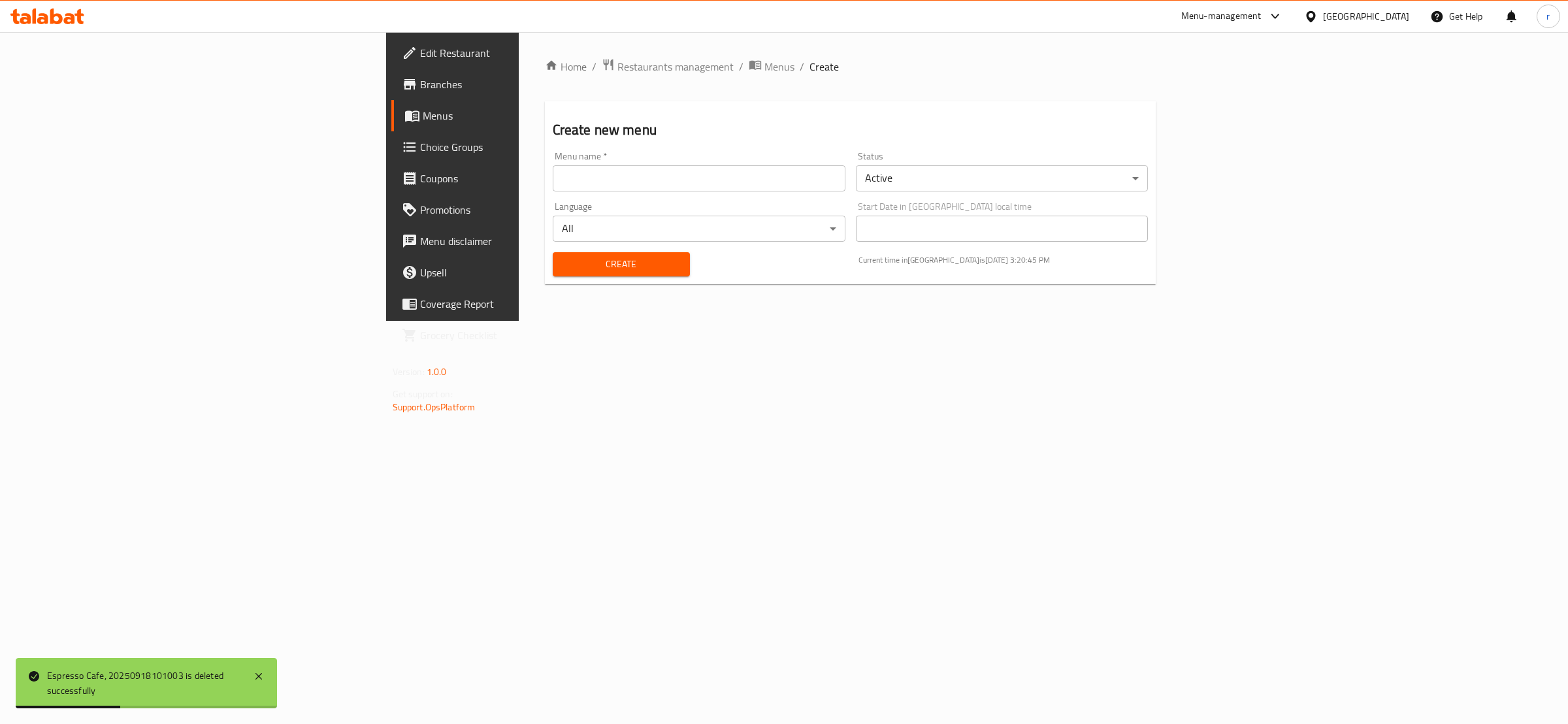
click at [553, 173] on input "text" at bounding box center [699, 179] width 292 height 26
type input "م"
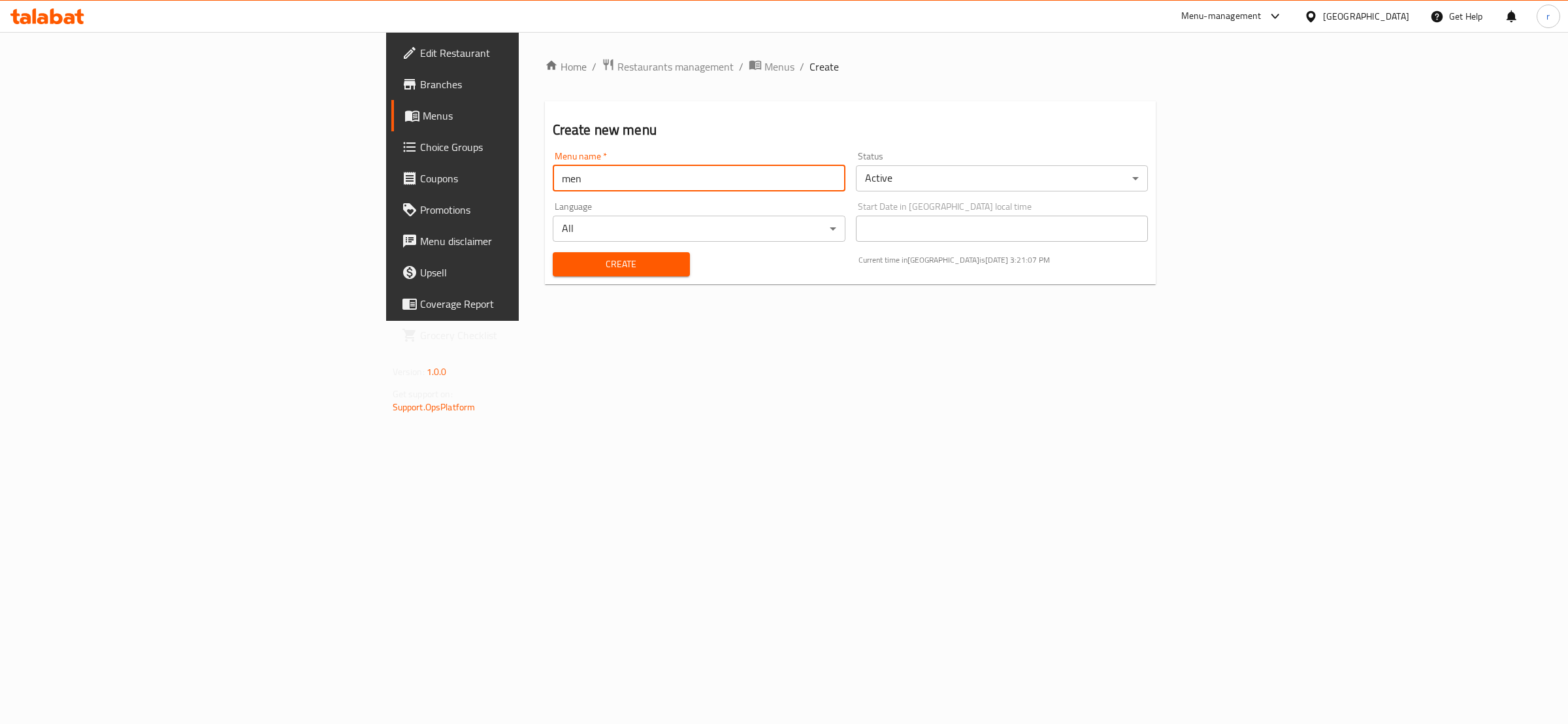
type input "menu"
drag, startPoint x: 342, startPoint y: 167, endPoint x: 296, endPoint y: 182, distance: 48.4
click at [553, 182] on input "menu" at bounding box center [699, 179] width 292 height 26
click at [553, 180] on input "text" at bounding box center [699, 179] width 292 height 26
type input "rahma"
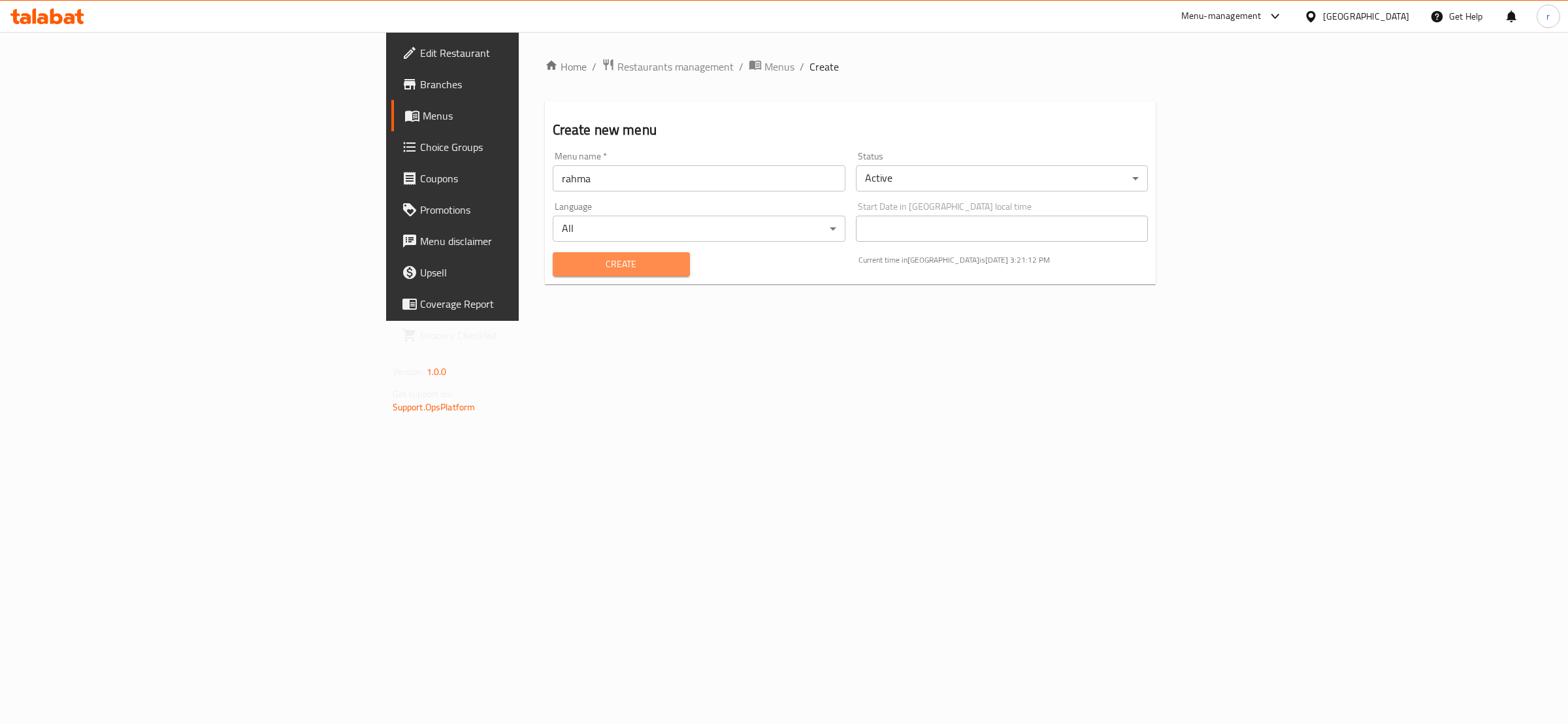
click at [553, 253] on button "Create" at bounding box center [621, 265] width 137 height 24
click at [391, 102] on link "Menus" at bounding box center [520, 115] width 257 height 32
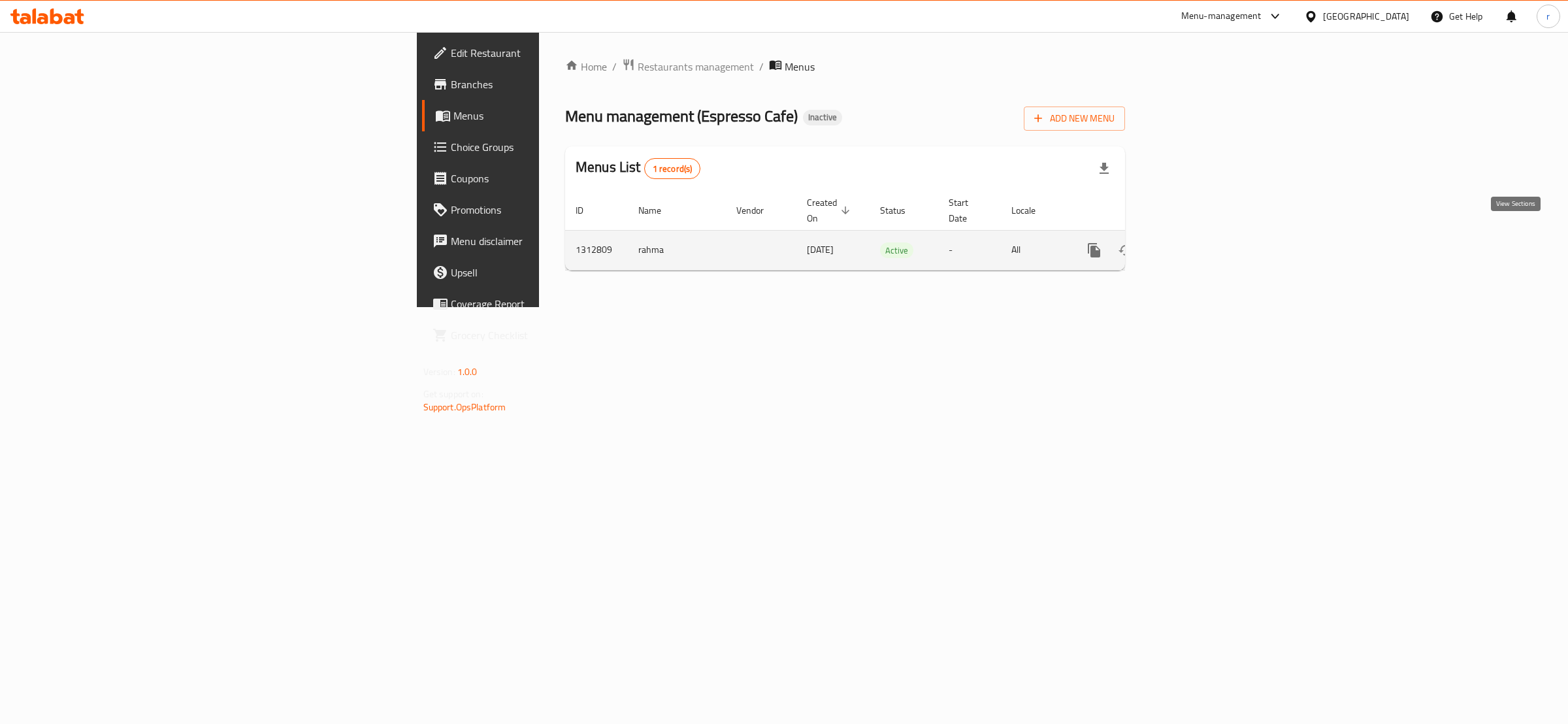
click at [1196, 242] on icon "enhanced table" at bounding box center [1188, 249] width 15 height 15
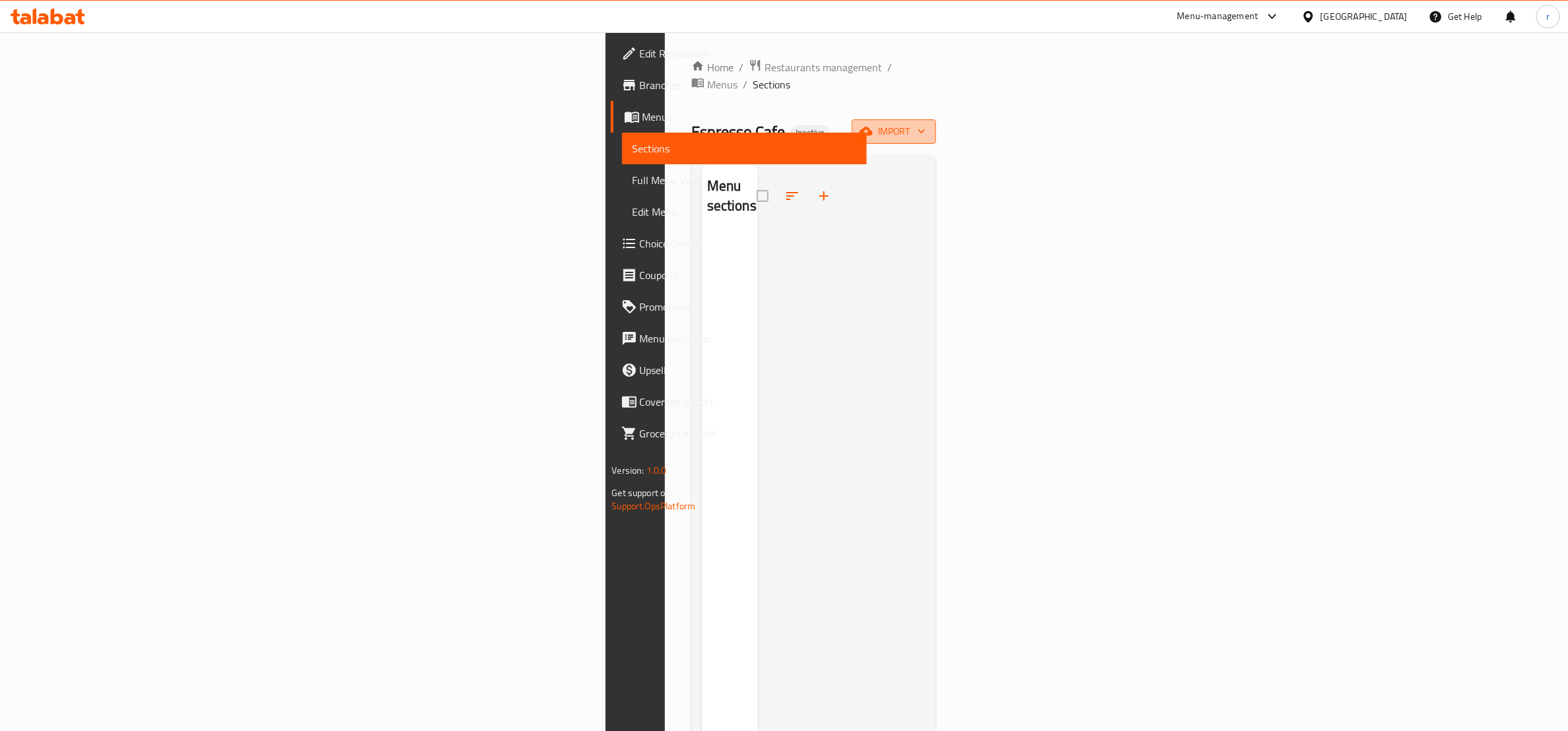
click at [926, 123] on span "import" at bounding box center [893, 131] width 63 height 16
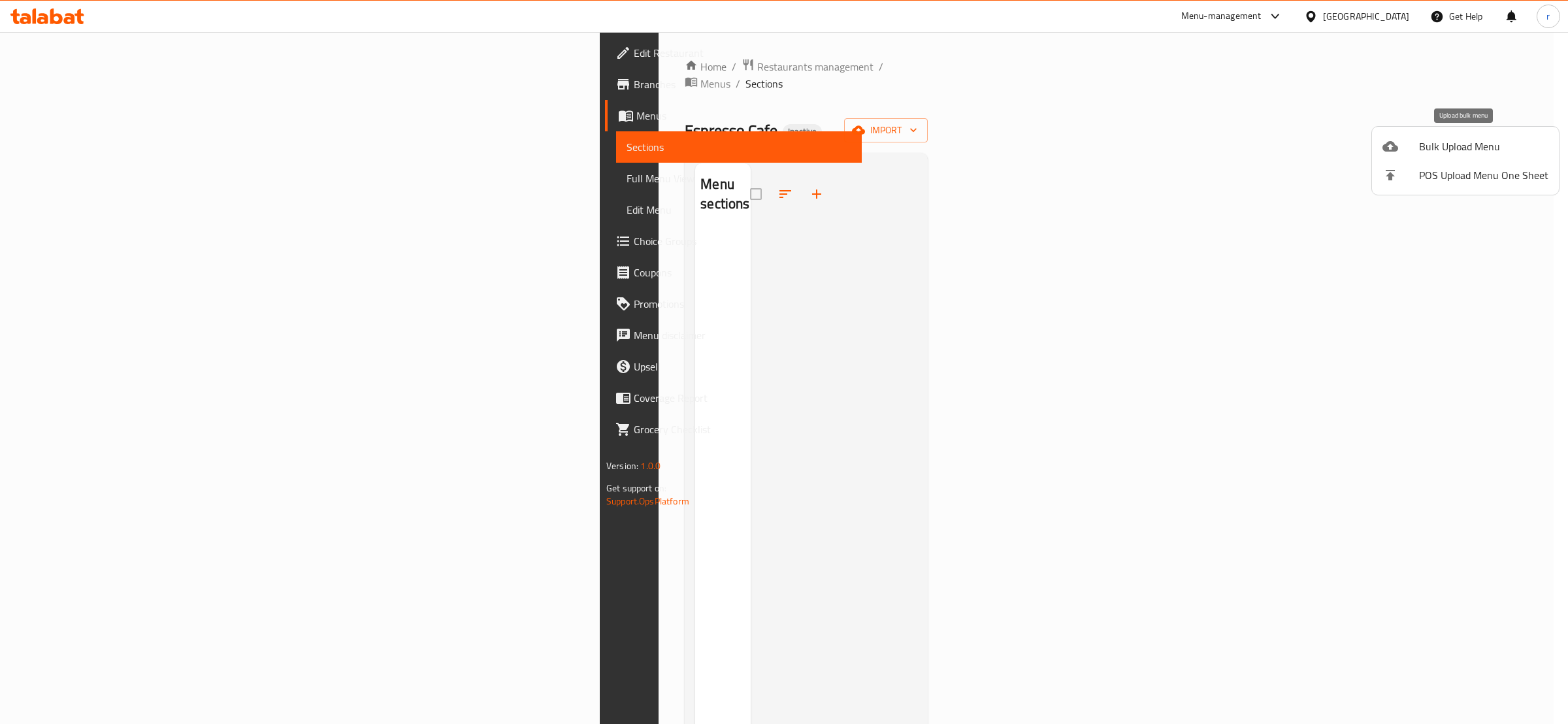
click at [1451, 153] on span "Bulk Upload Menu" at bounding box center [1483, 146] width 129 height 15
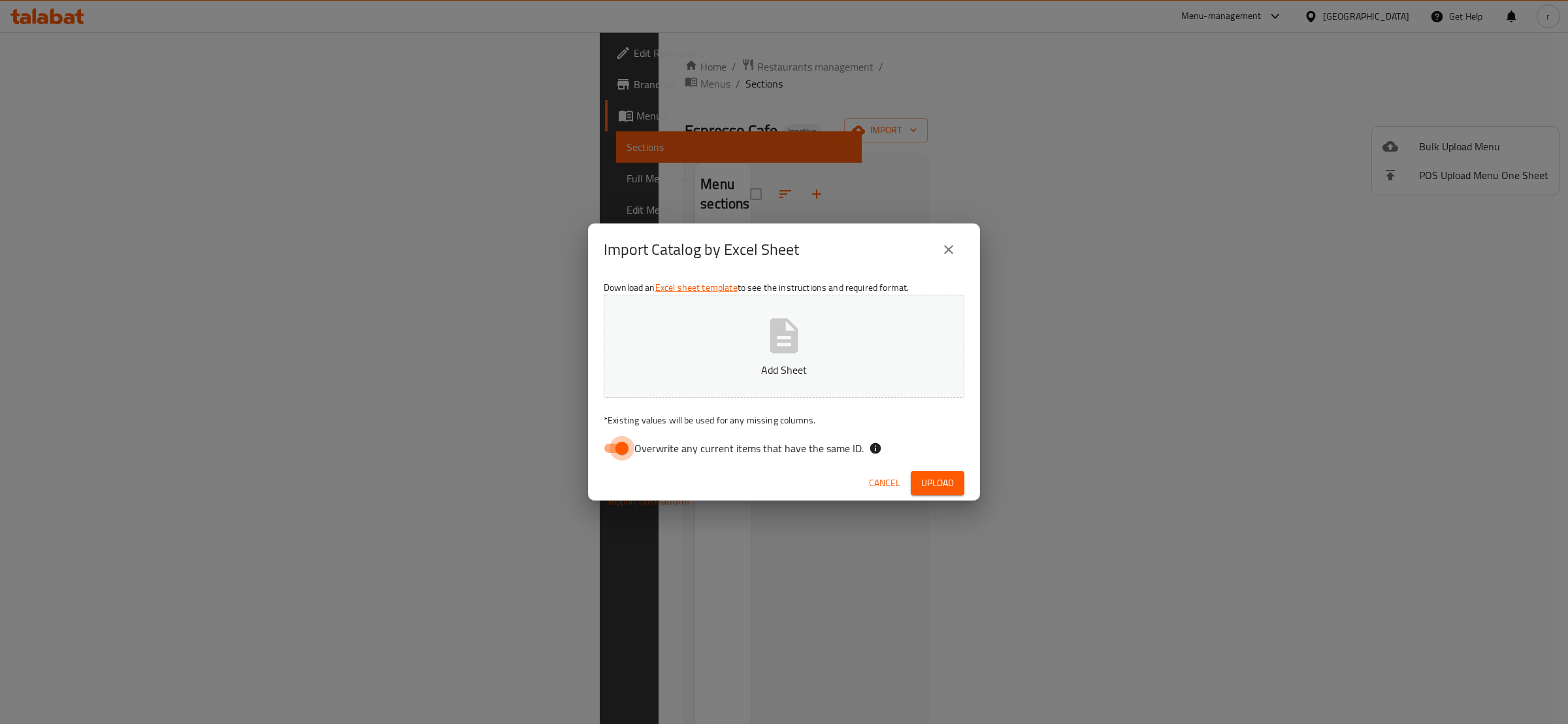
click at [617, 449] on input "Overwrite any current items that have the same ID." at bounding box center [622, 449] width 75 height 25
checkbox input "false"
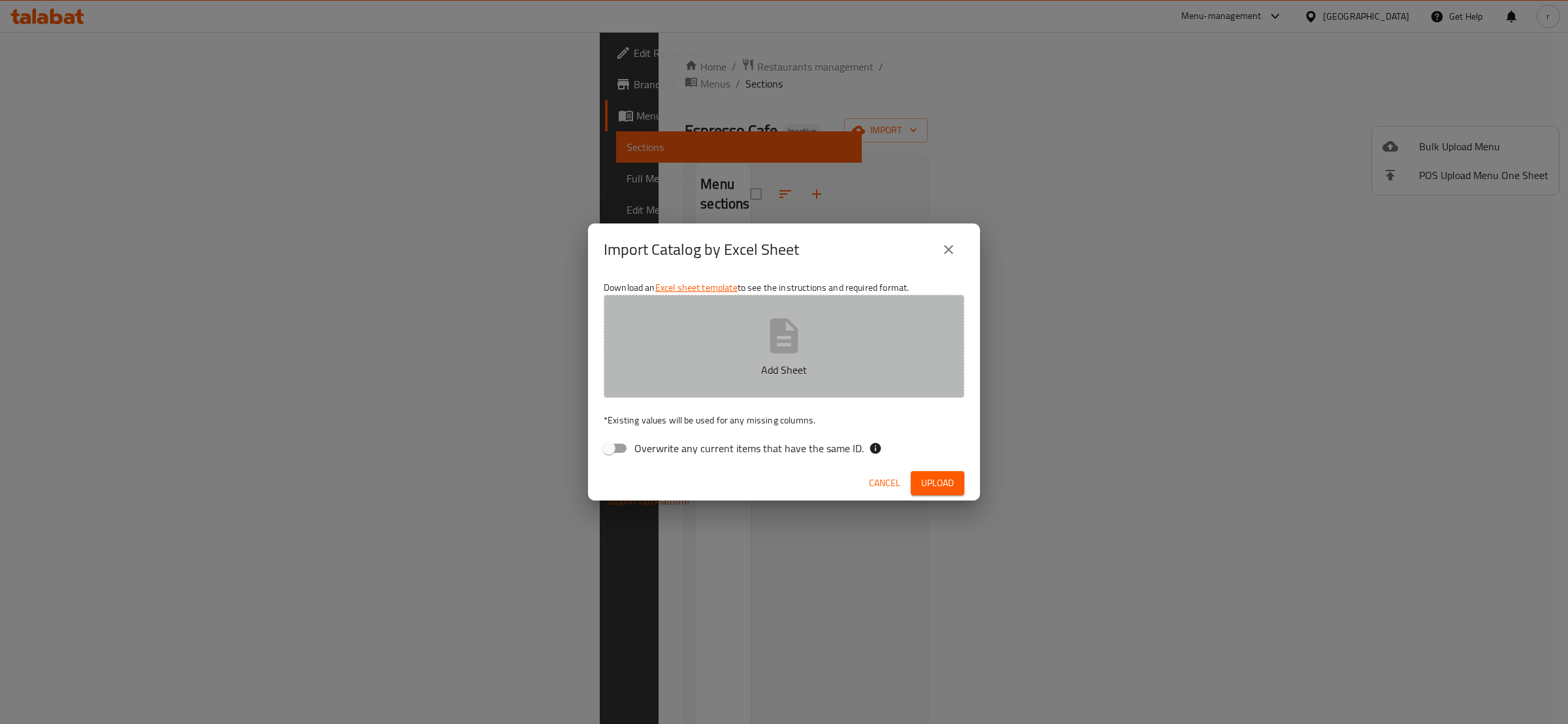
click at [635, 387] on button "Add Sheet" at bounding box center [784, 346] width 361 height 103
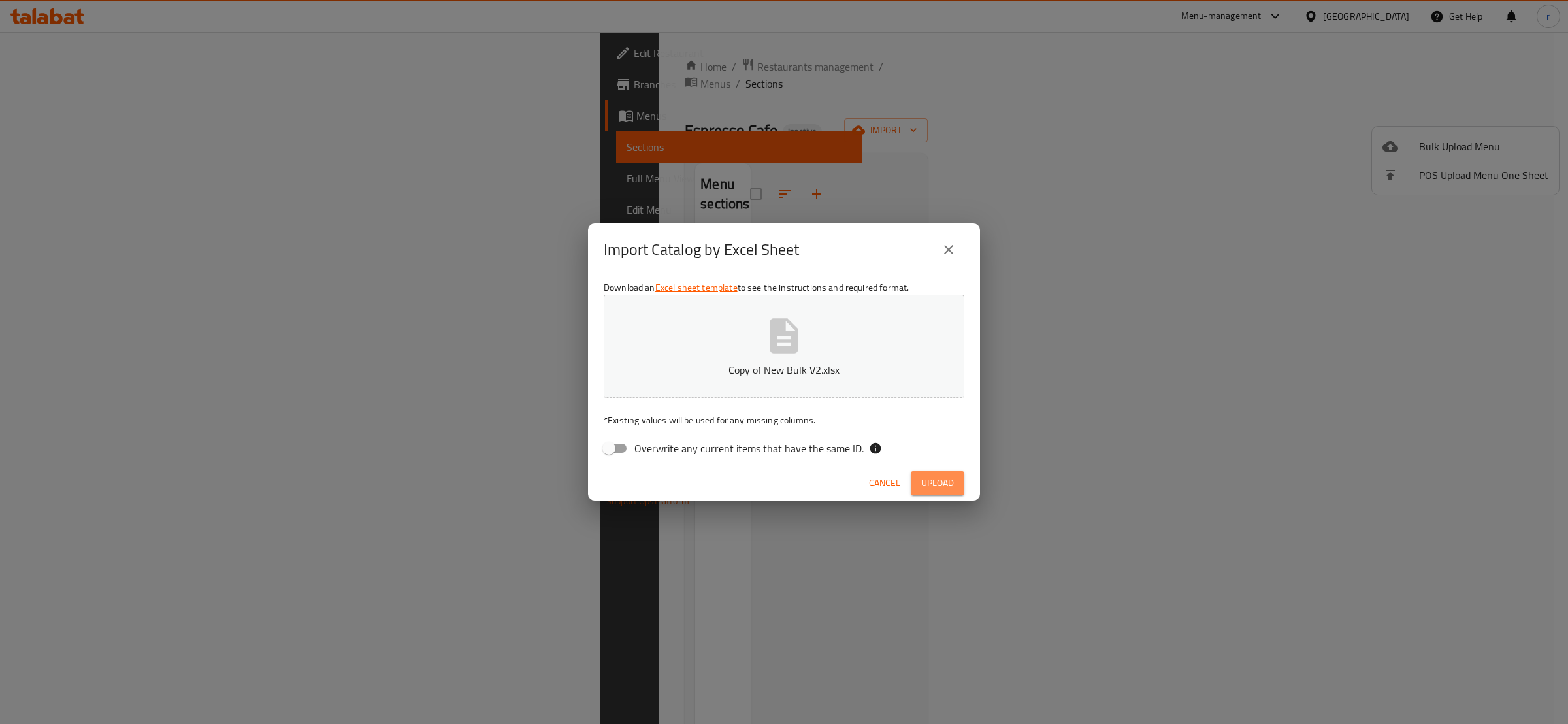
click at [947, 479] on span "Upload" at bounding box center [937, 483] width 32 height 16
click at [941, 247] on icon "close" at bounding box center [948, 249] width 15 height 15
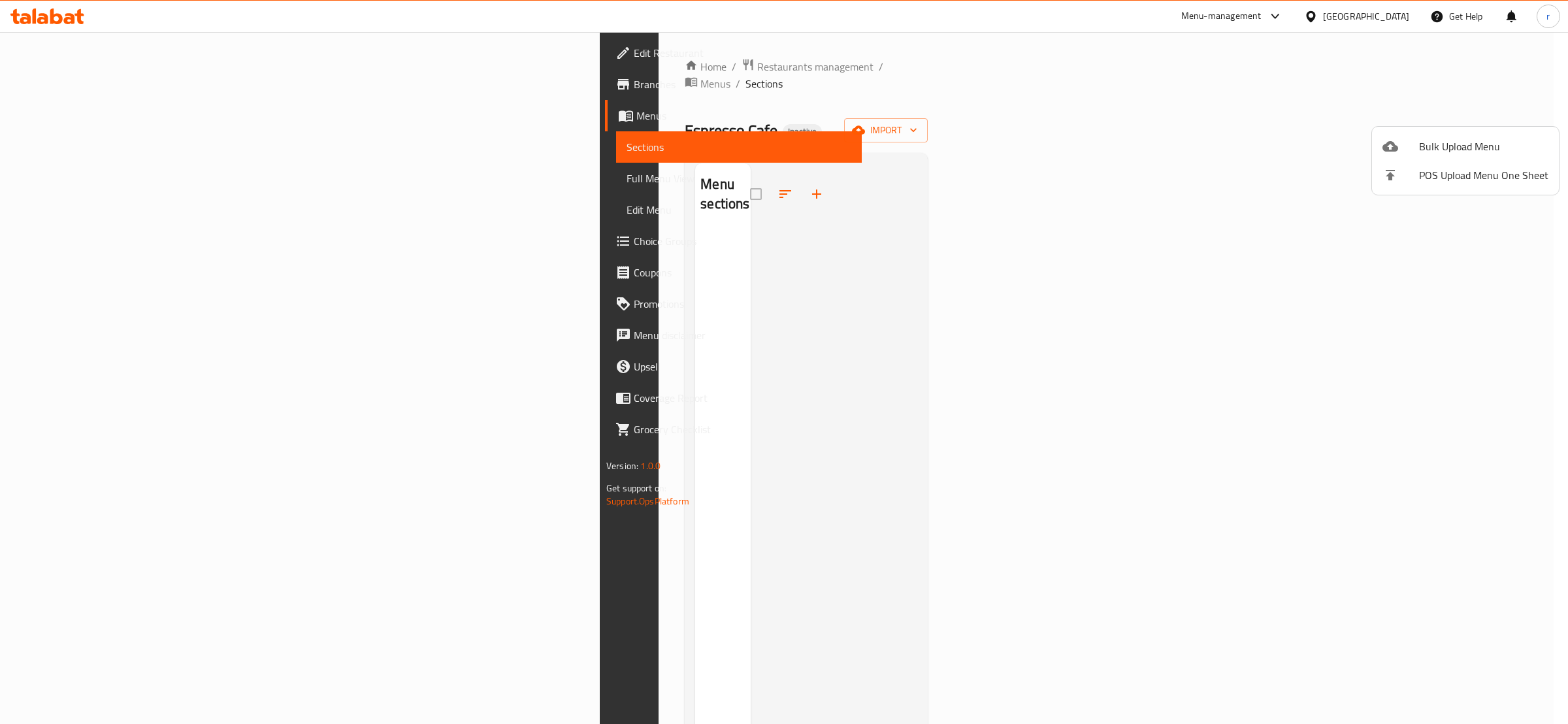
click at [941, 247] on div at bounding box center [784, 362] width 1568 height 724
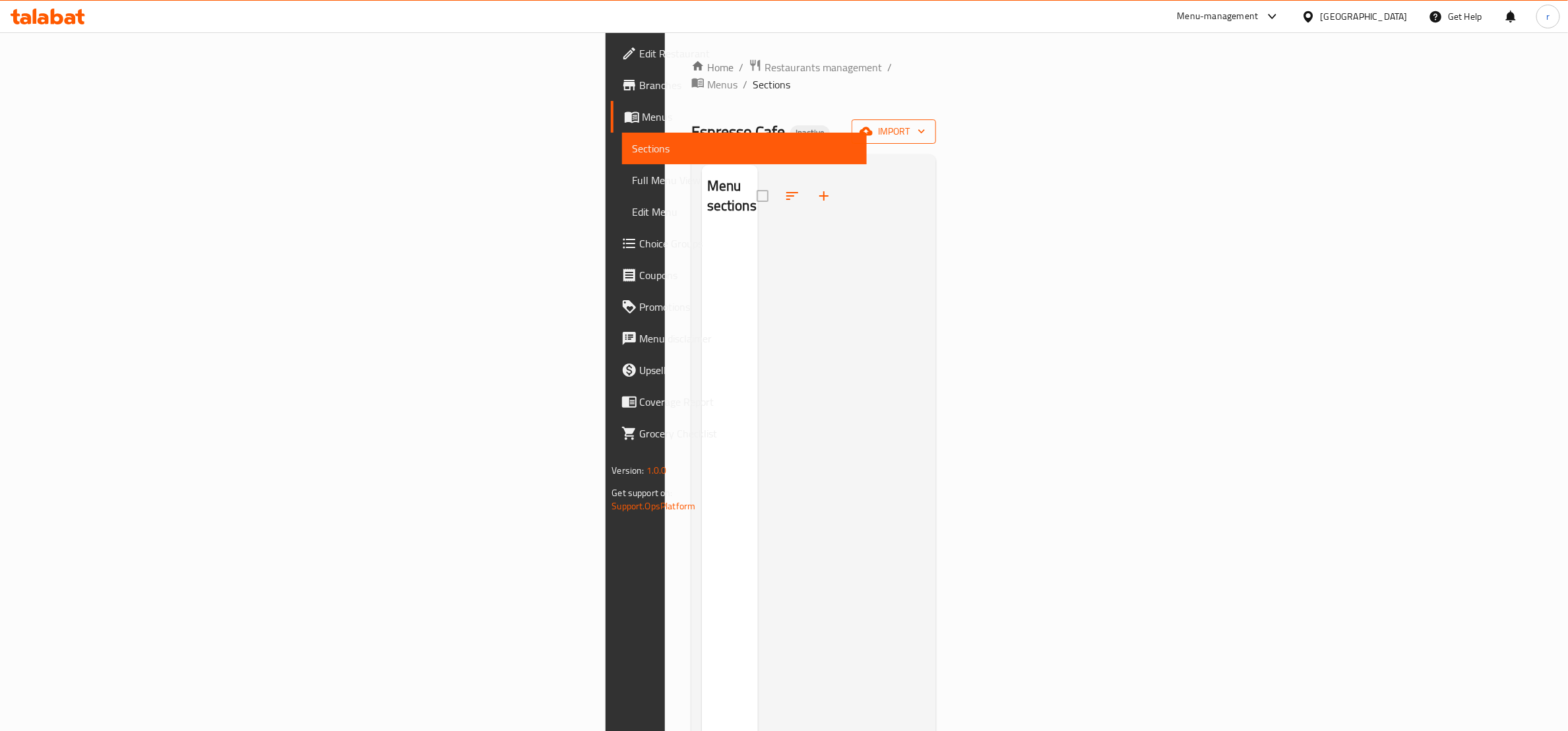
click at [928, 125] on icon "button" at bounding box center [922, 131] width 13 height 13
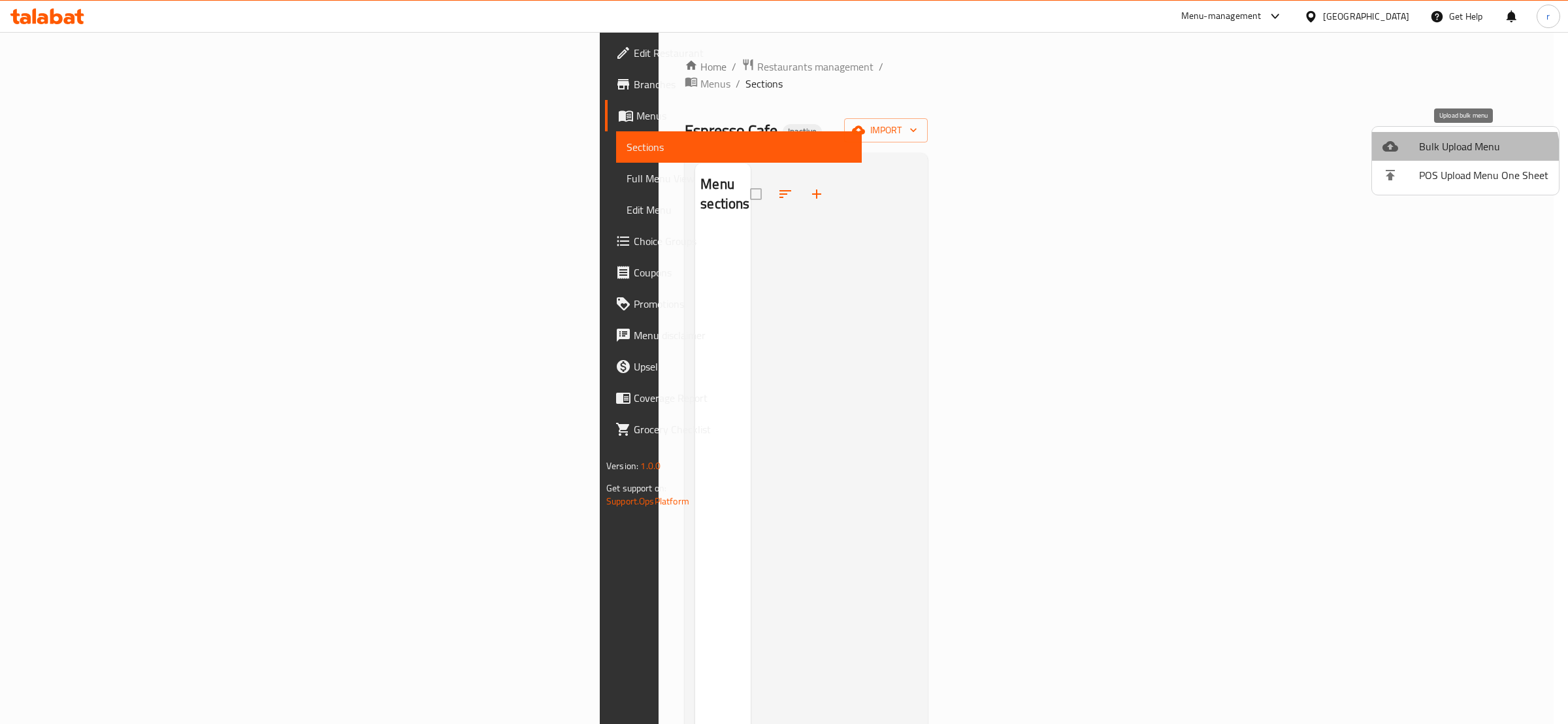
click at [1464, 154] on span "Bulk Upload Menu" at bounding box center [1483, 146] width 129 height 15
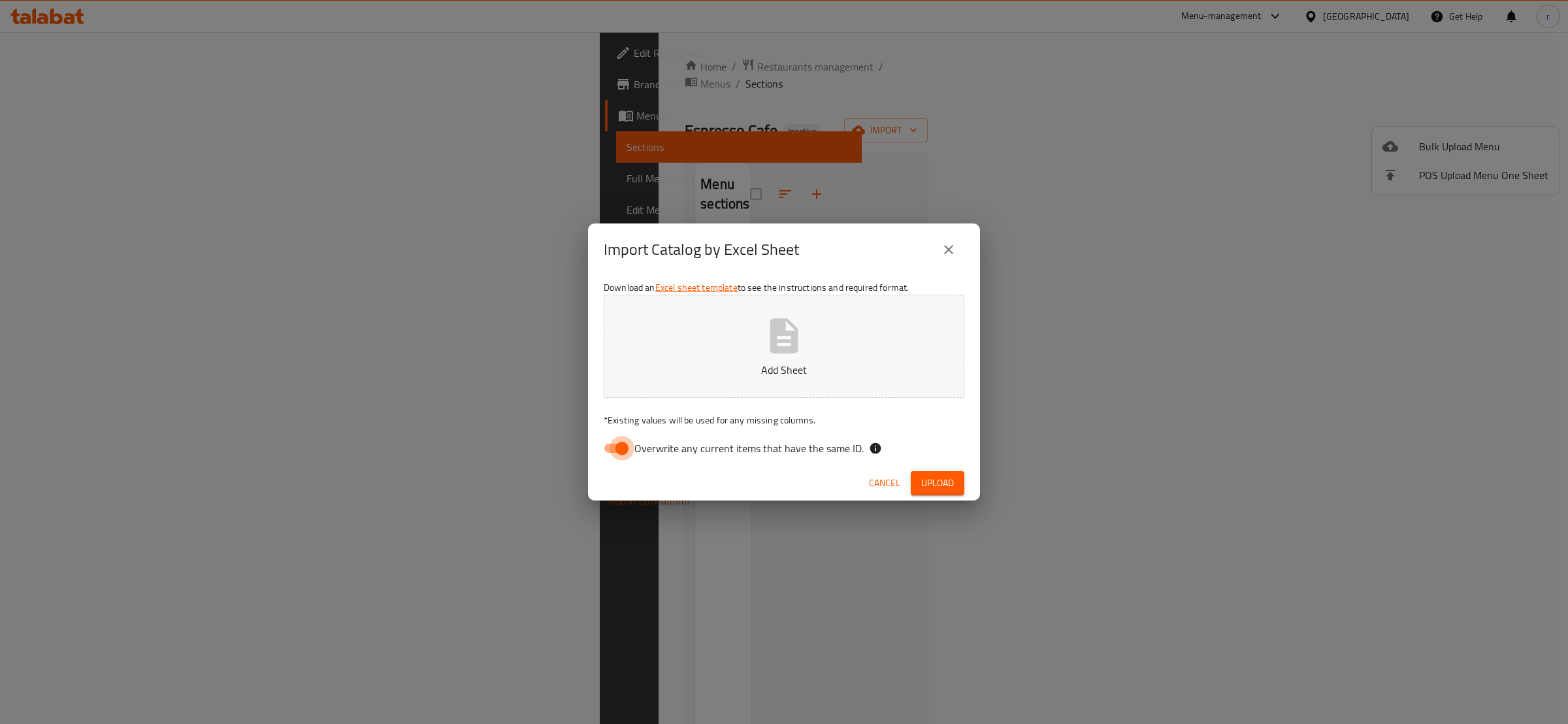
click at [610, 449] on input "Overwrite any current items that have the same ID." at bounding box center [622, 449] width 75 height 25
checkbox input "false"
click at [686, 361] on button "Add Sheet" at bounding box center [784, 346] width 361 height 103
click at [940, 484] on span "Upload" at bounding box center [937, 483] width 32 height 16
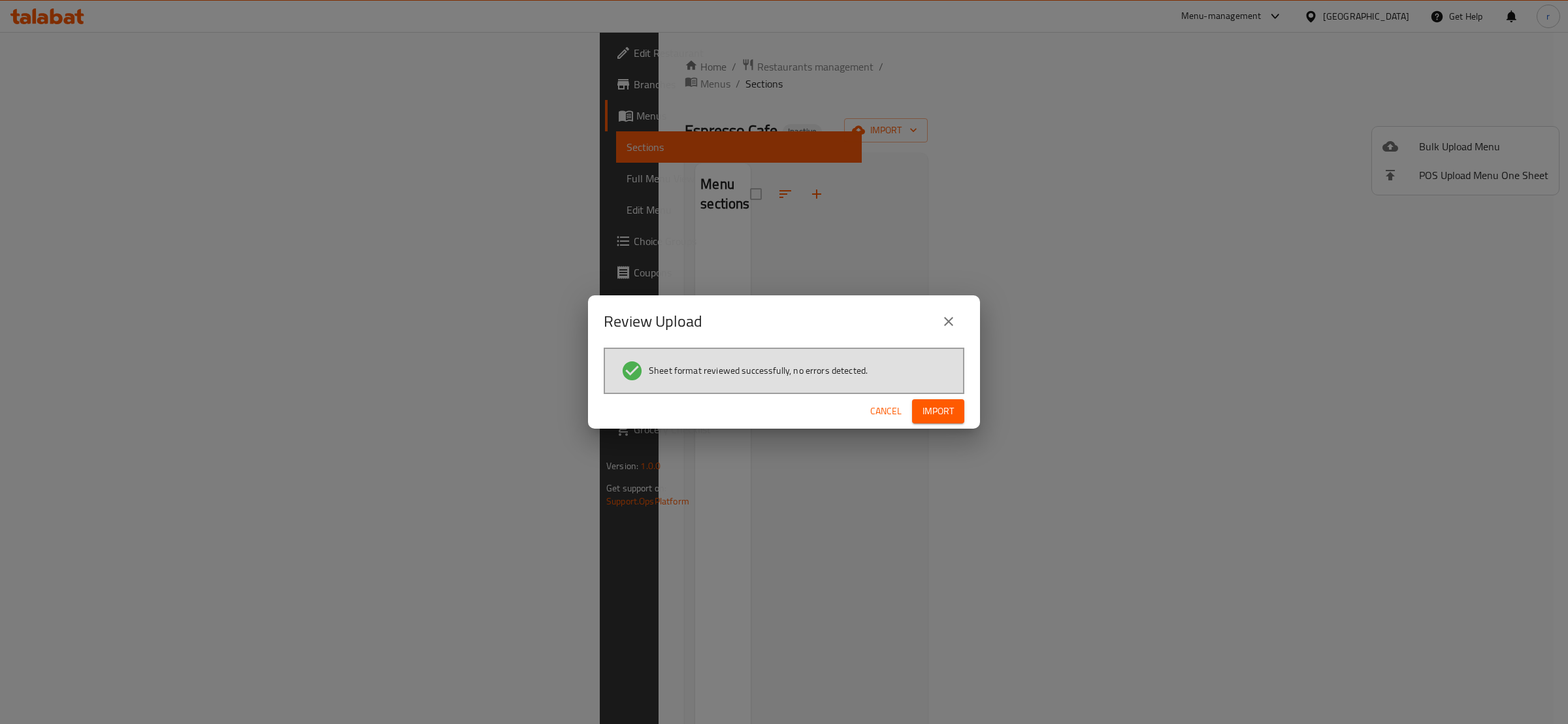
click at [933, 414] on span "Import" at bounding box center [938, 411] width 32 height 16
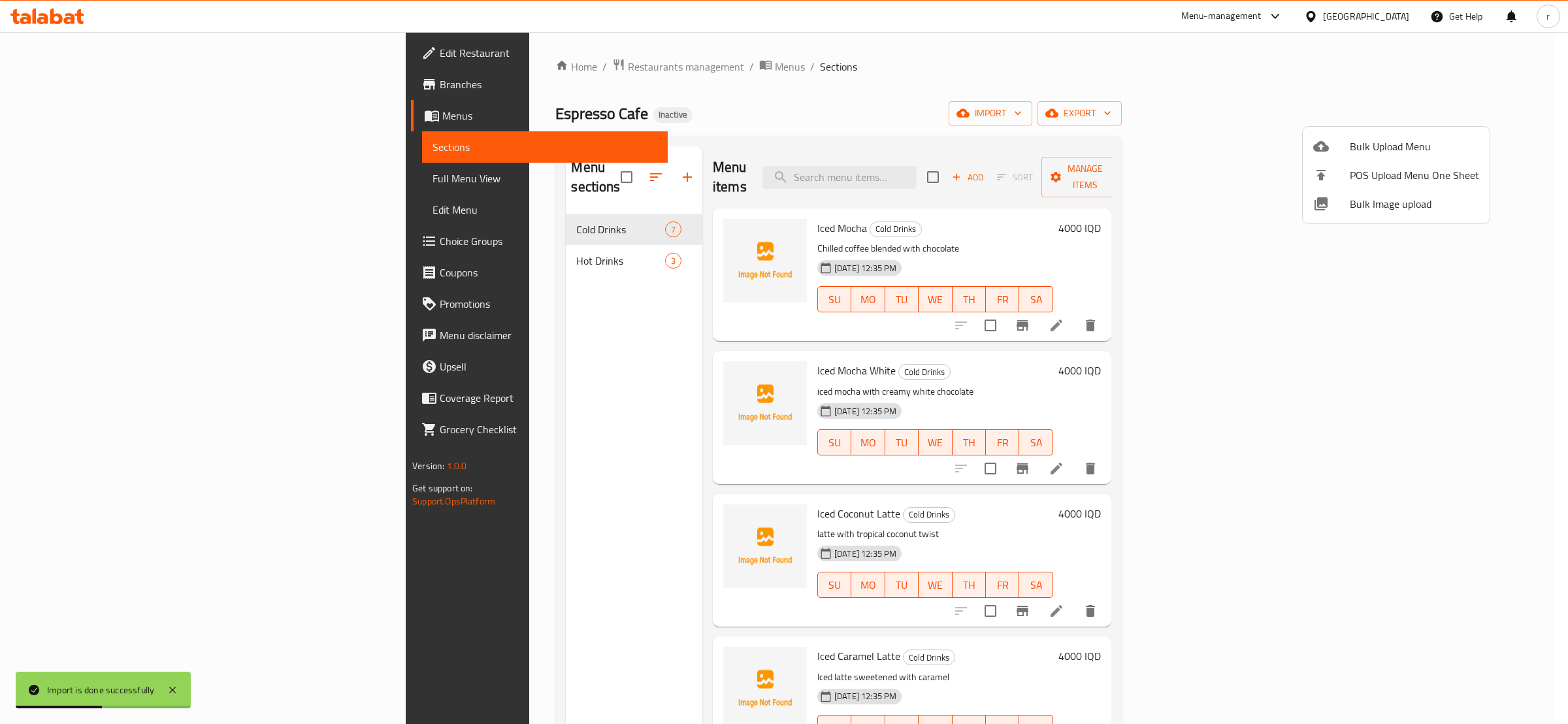
click at [733, 204] on div at bounding box center [784, 362] width 1568 height 724
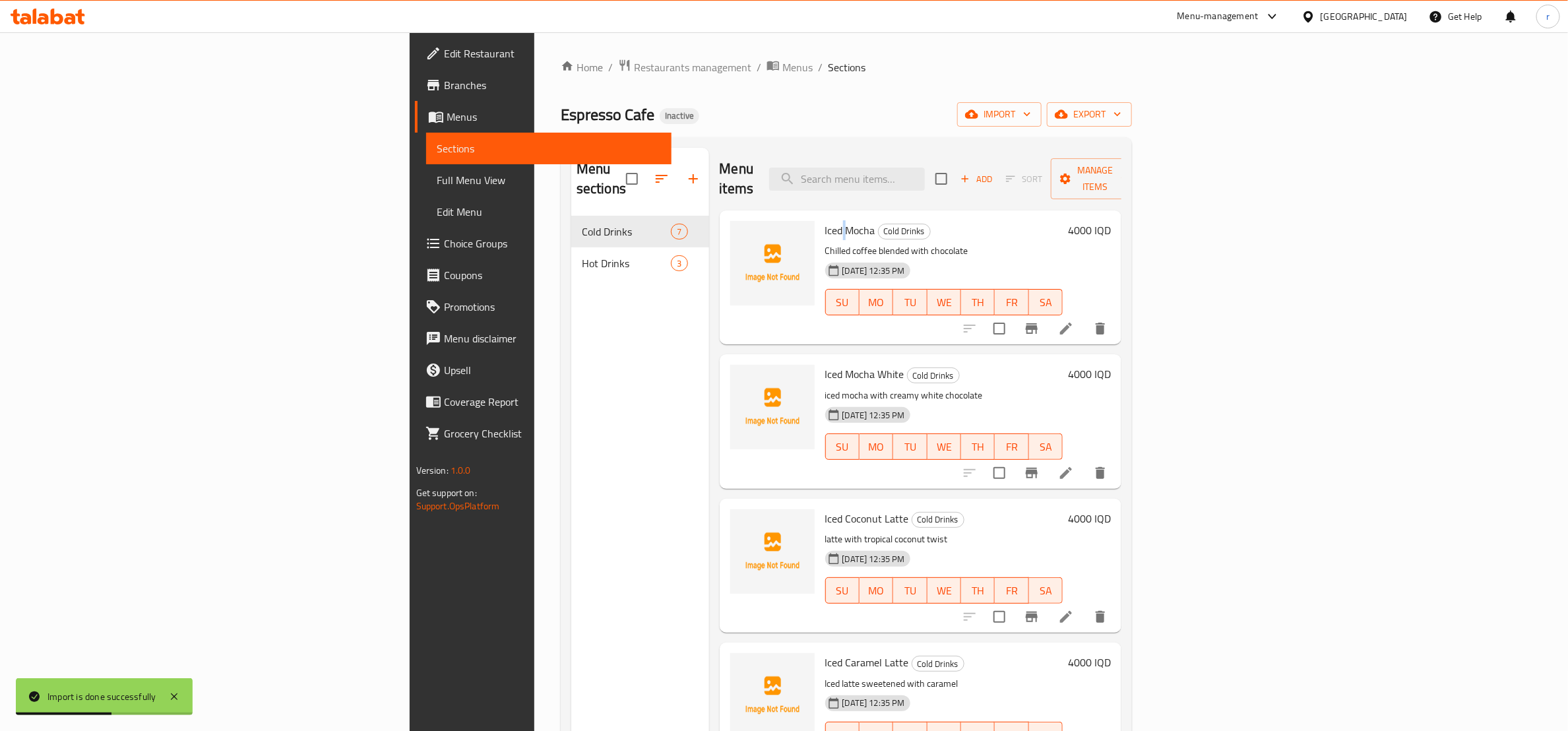
click at [825, 221] on span "Iced Mocha" at bounding box center [850, 231] width 50 height 20
copy h6 "Iced Mocha"
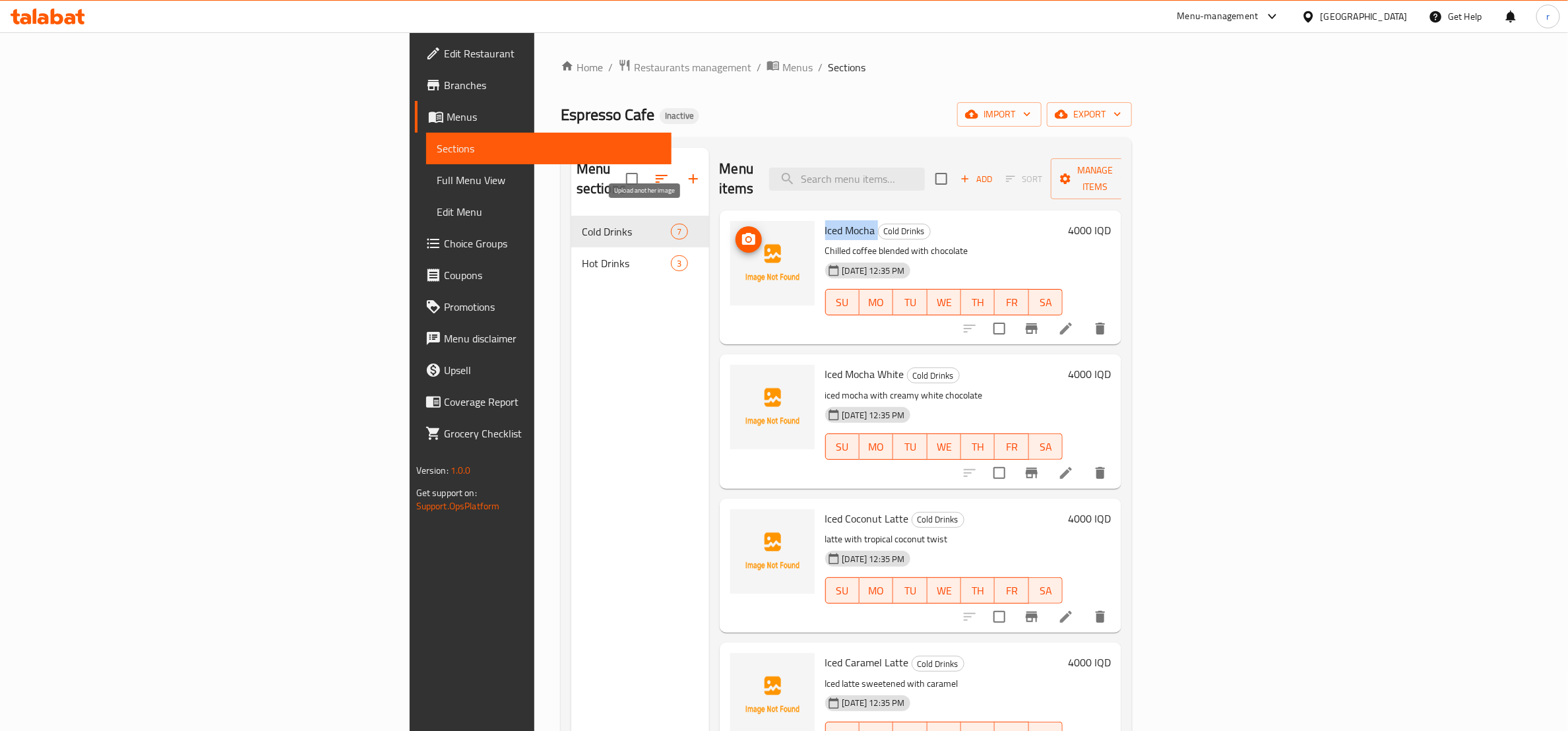
click at [736, 231] on span "upload picture" at bounding box center [749, 239] width 26 height 16
click at [825, 364] on span "Iced Mocha White" at bounding box center [864, 374] width 80 height 20
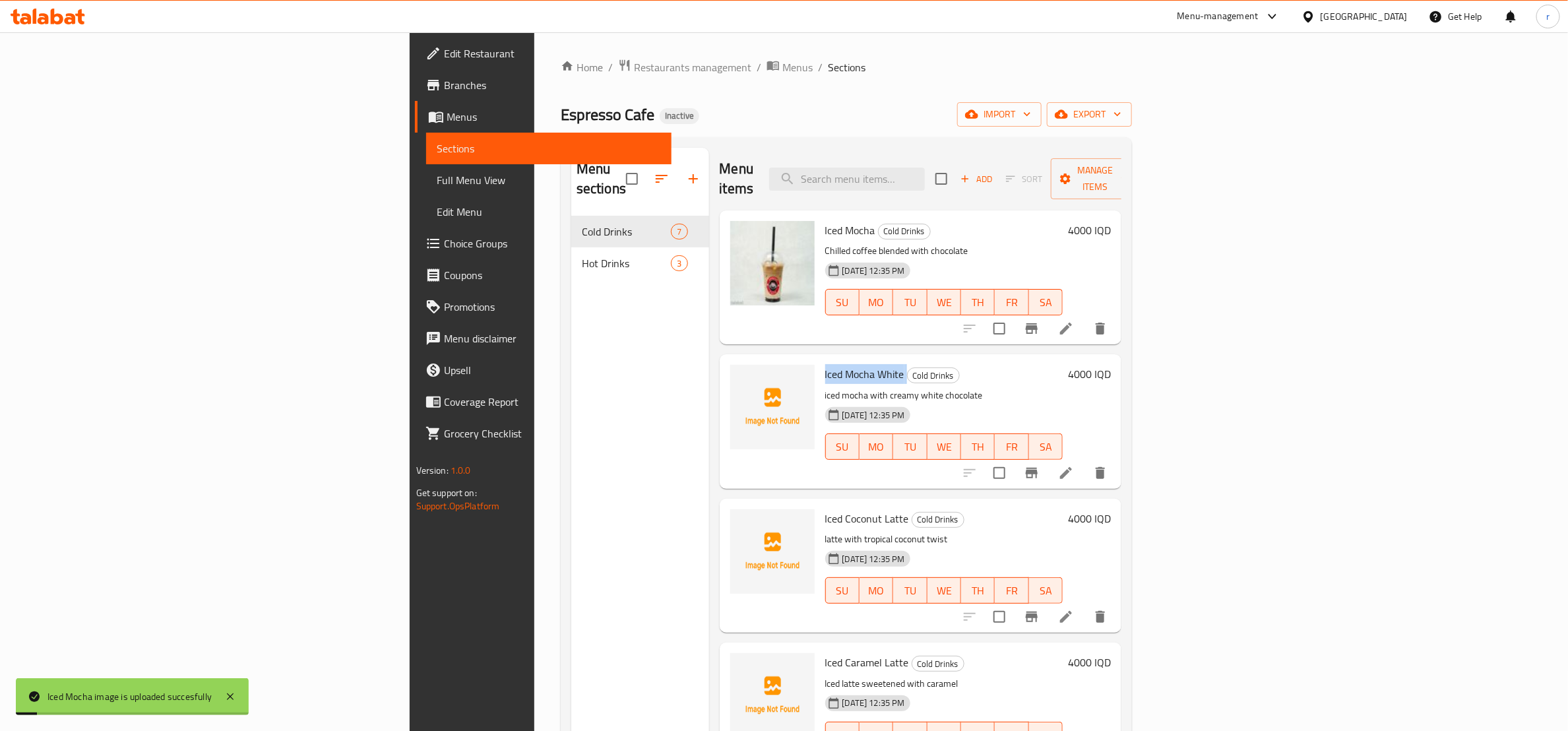
copy h6 "Iced Mocha White"
click at [742, 377] on icon "upload picture" at bounding box center [749, 382] width 13 height 11
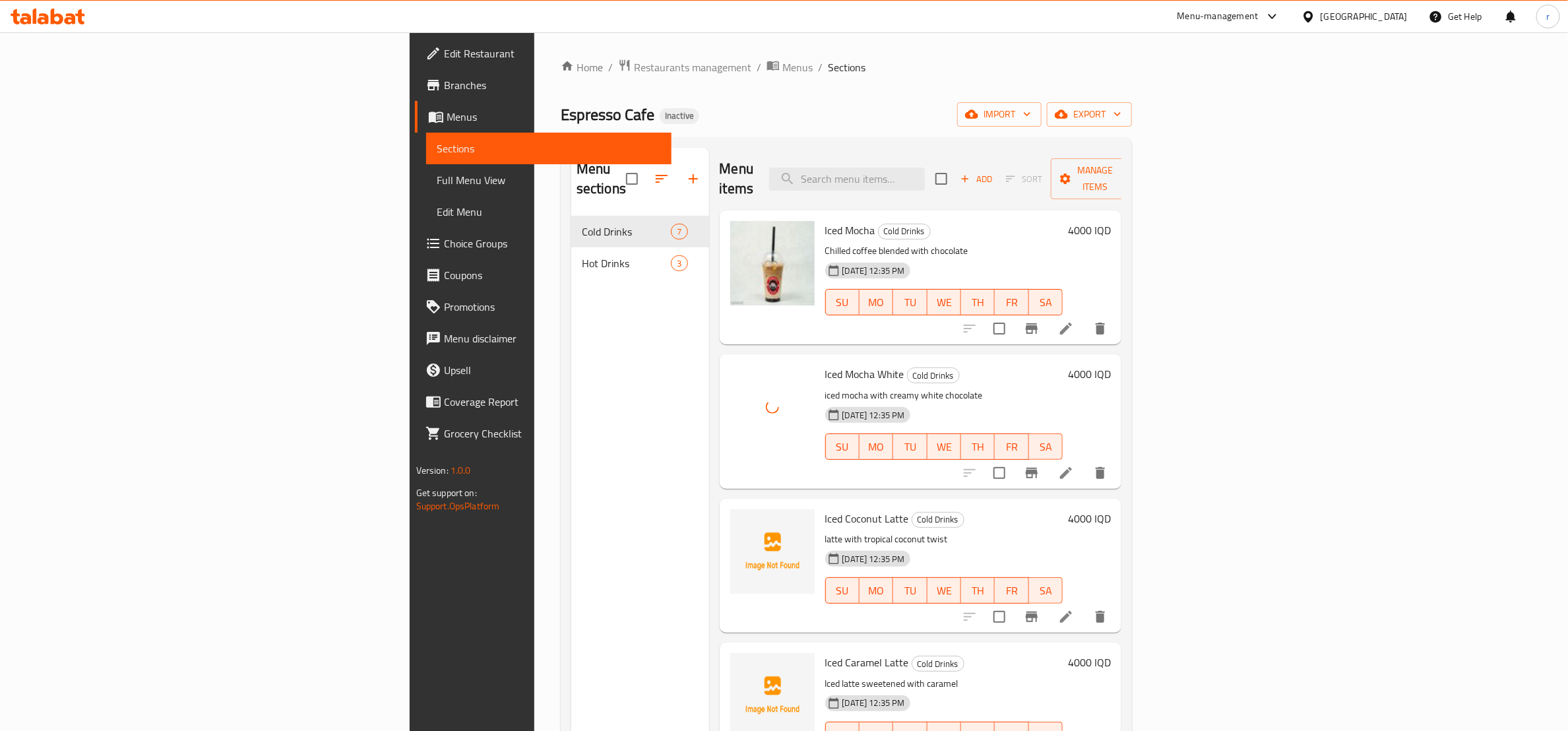
click at [825, 509] on span "Iced Coconut Latte" at bounding box center [867, 519] width 84 height 20
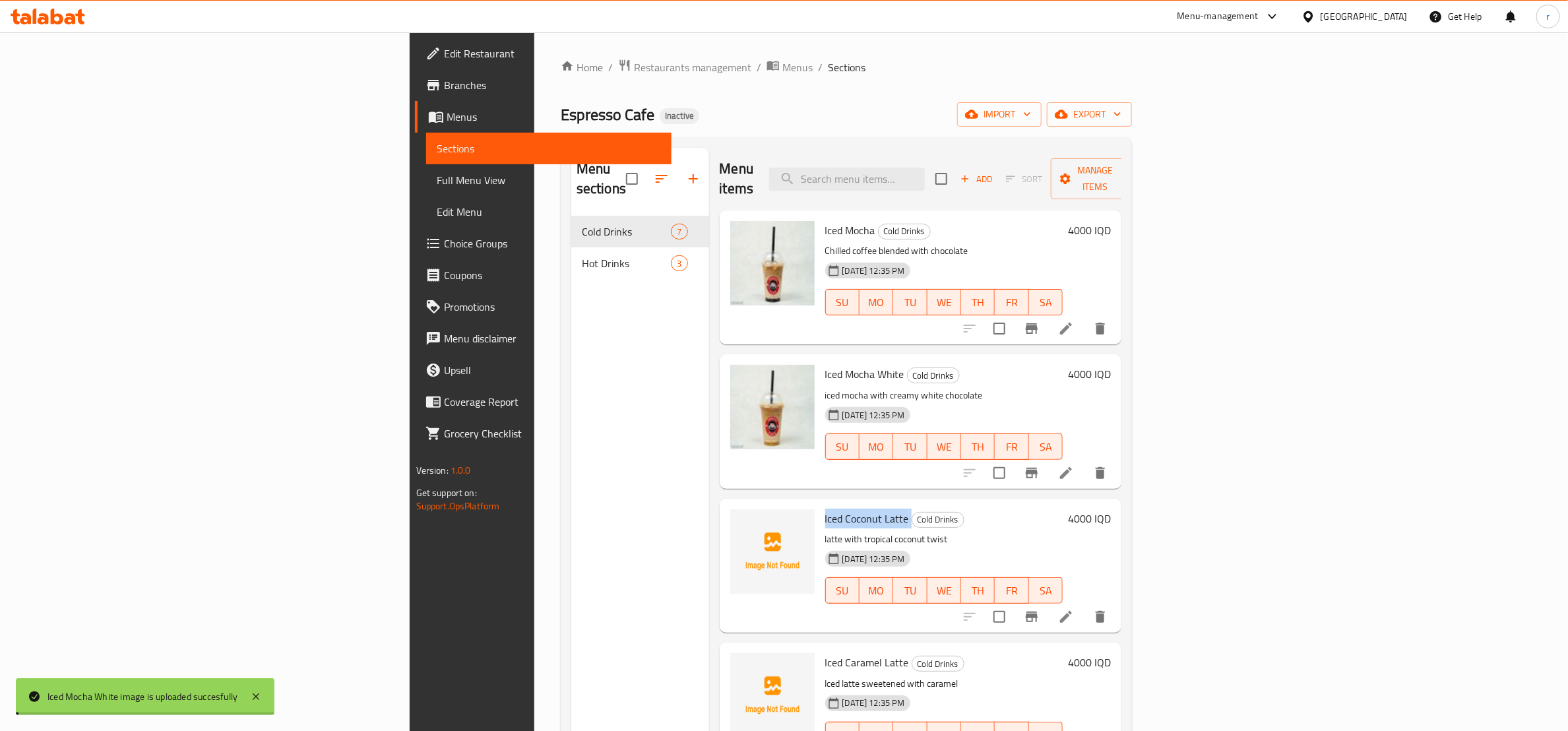
copy h6 "Iced Coconut Latte"
click at [736, 520] on span "upload picture" at bounding box center [749, 528] width 26 height 16
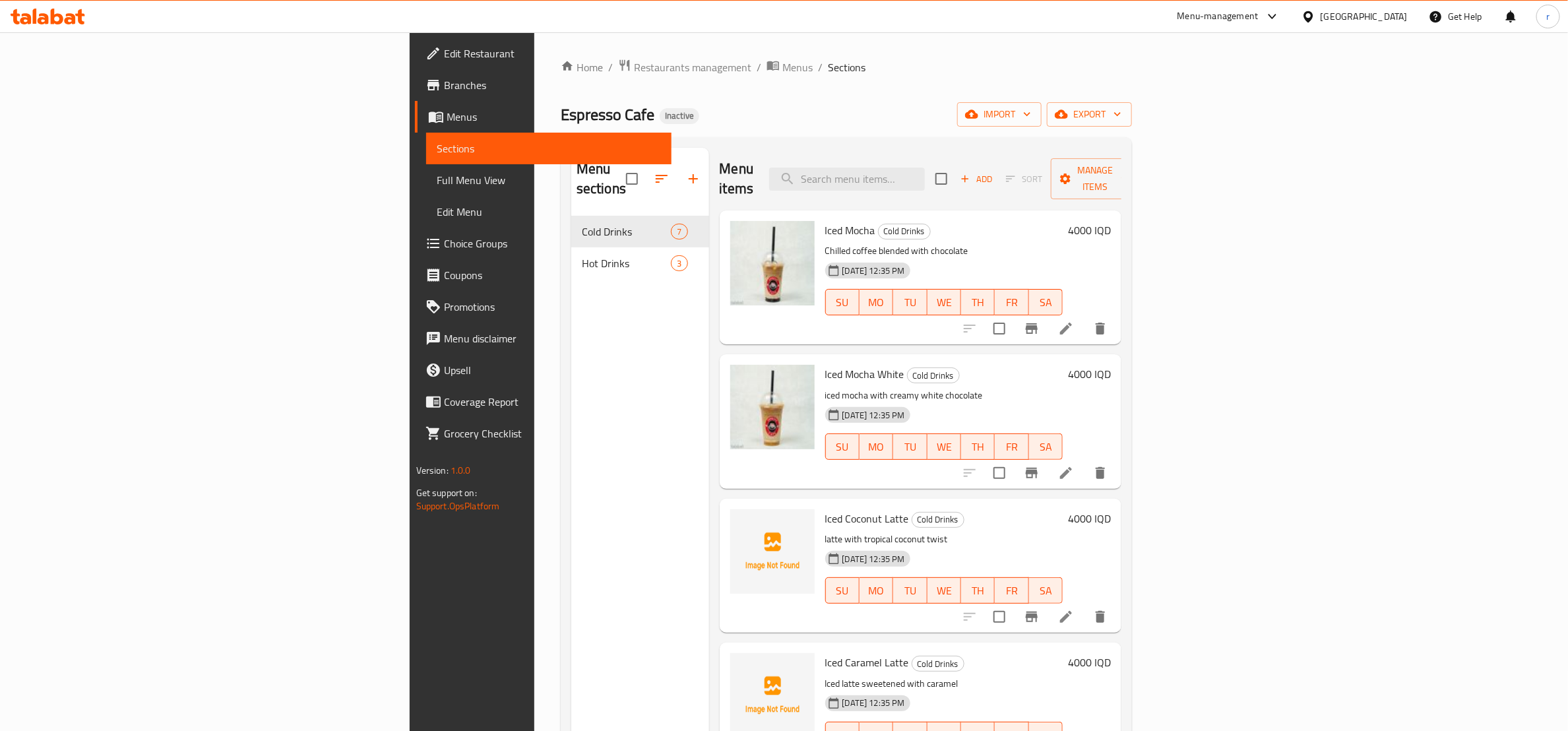
click at [825, 364] on span "Iced Mocha White" at bounding box center [864, 374] width 80 height 20
copy span "Iced"
click at [742, 377] on icon "upload picture" at bounding box center [749, 382] width 13 height 11
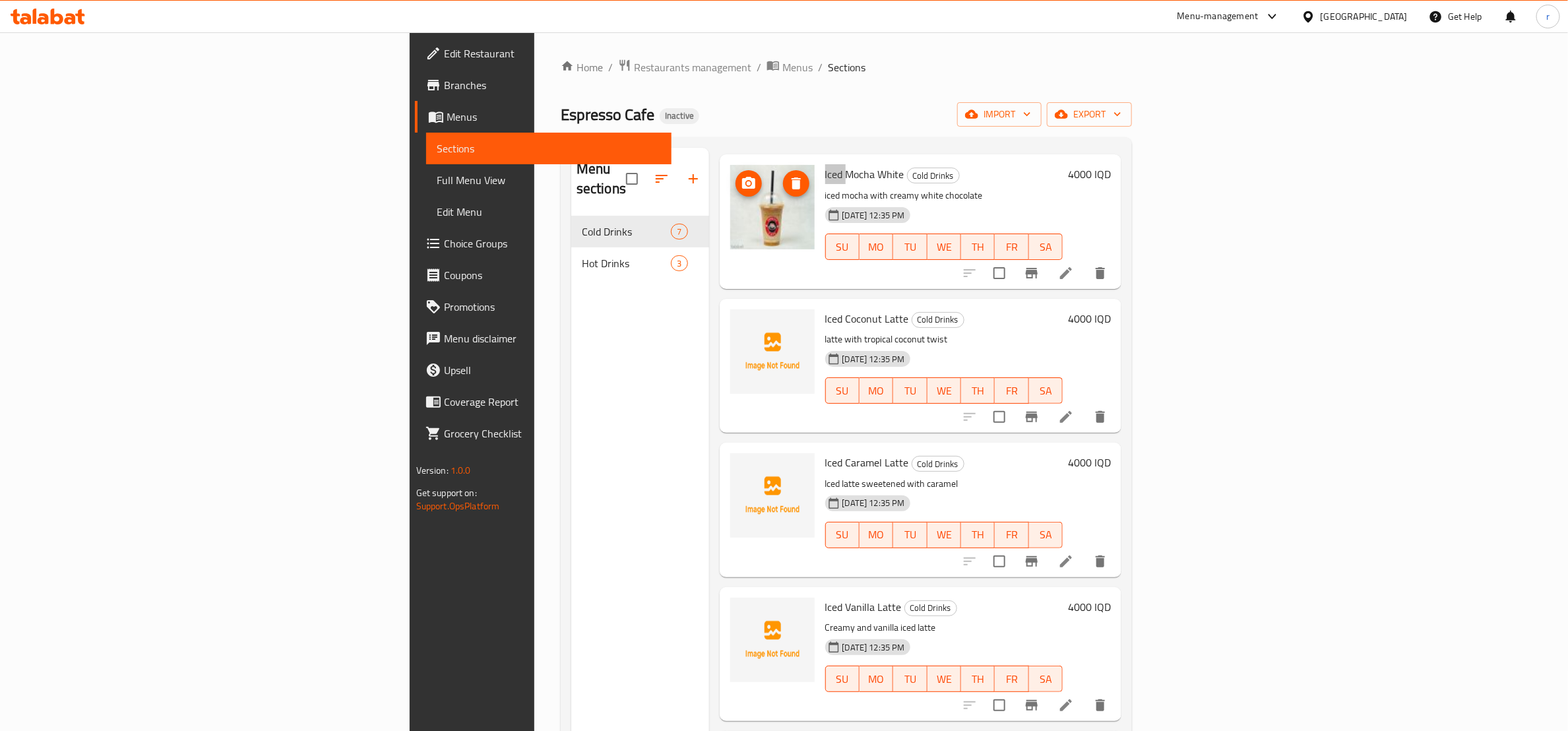
scroll to position [309, 0]
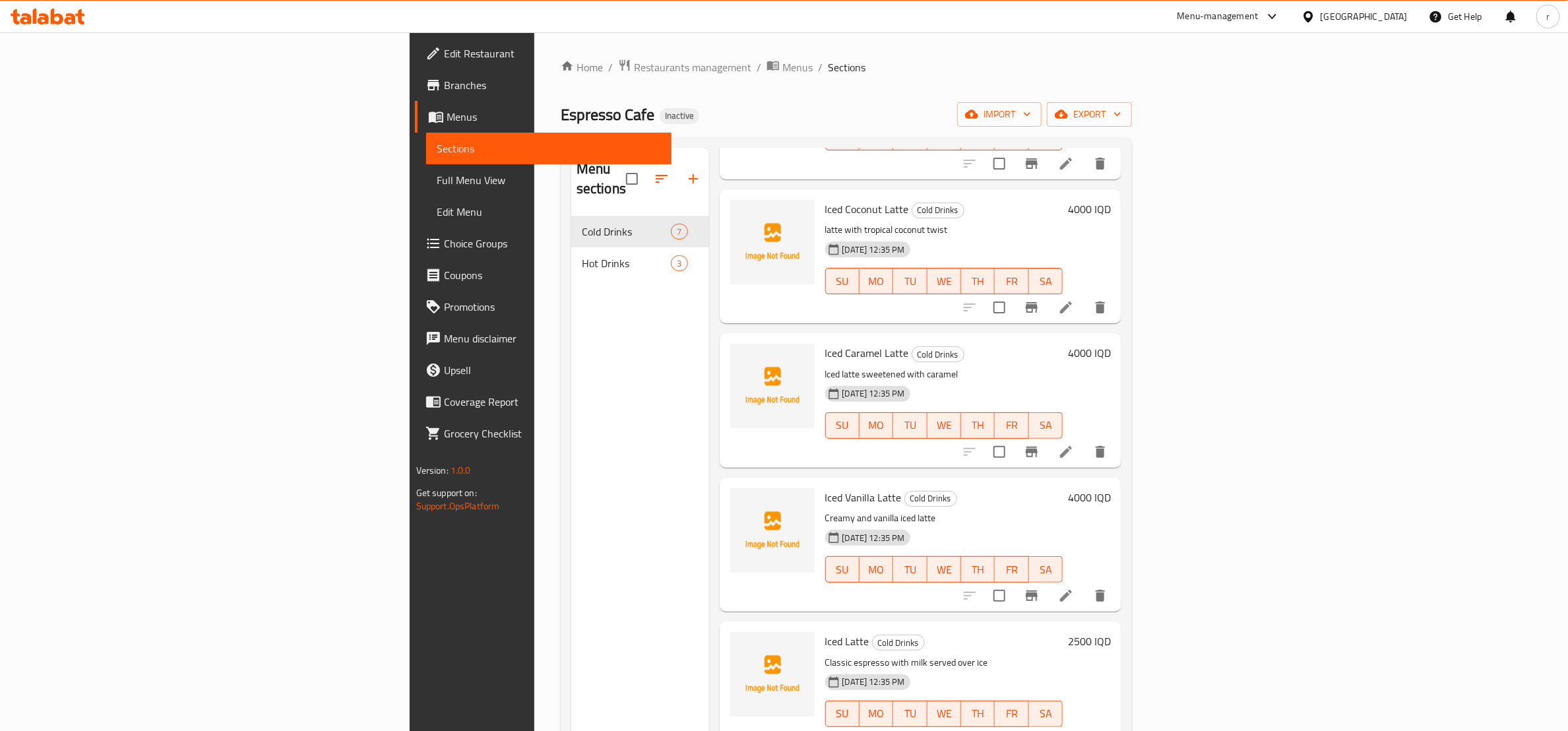
click at [825, 199] on span "Iced Coconut Latte" at bounding box center [867, 209] width 84 height 20
copy h6 "Latte"
click at [742, 212] on icon "upload picture" at bounding box center [749, 217] width 13 height 11
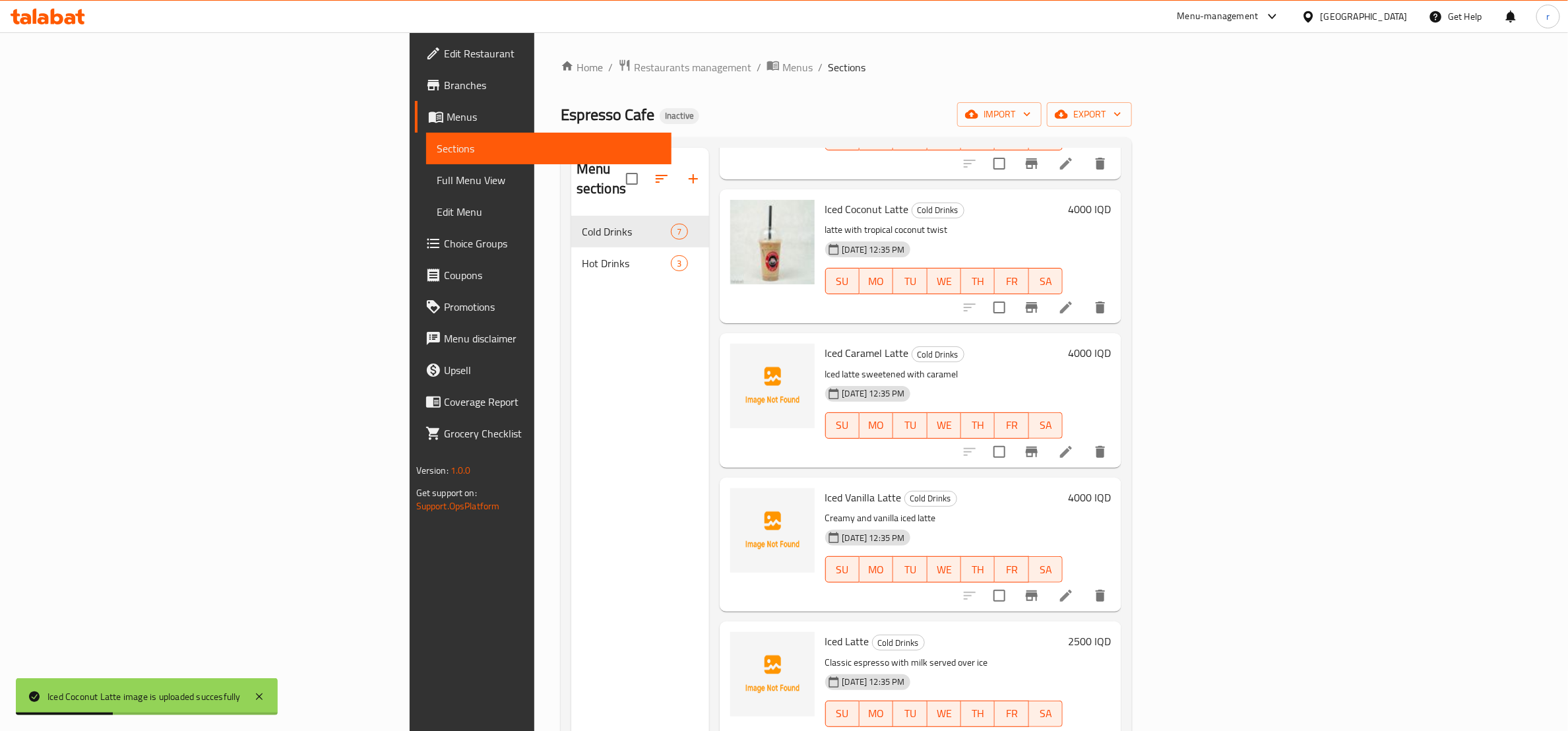
click at [825, 343] on span "Iced Caramel Latte" at bounding box center [867, 353] width 84 height 20
copy span "Caramel"
click at [742, 356] on icon "upload picture" at bounding box center [749, 362] width 13 height 11
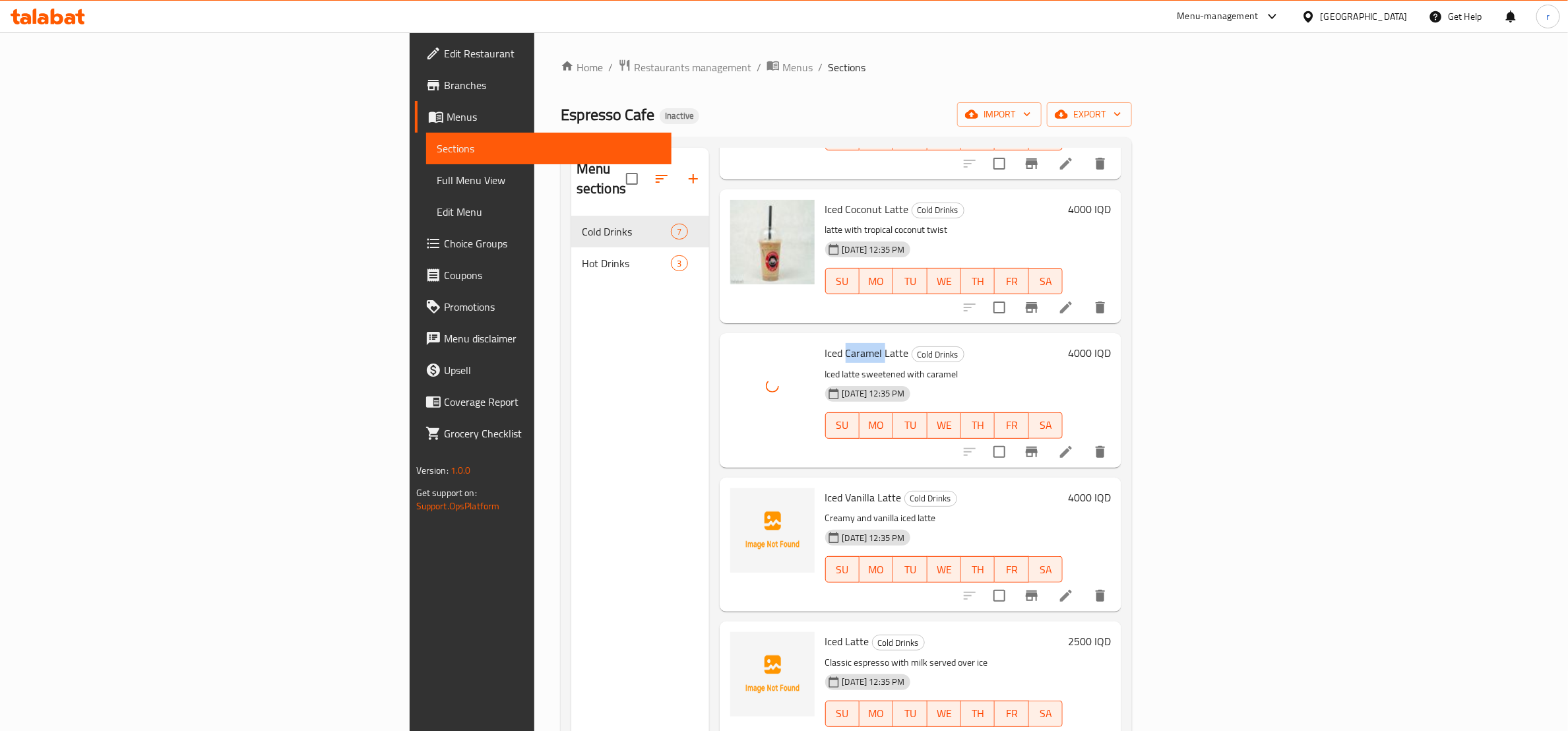
scroll to position [185, 0]
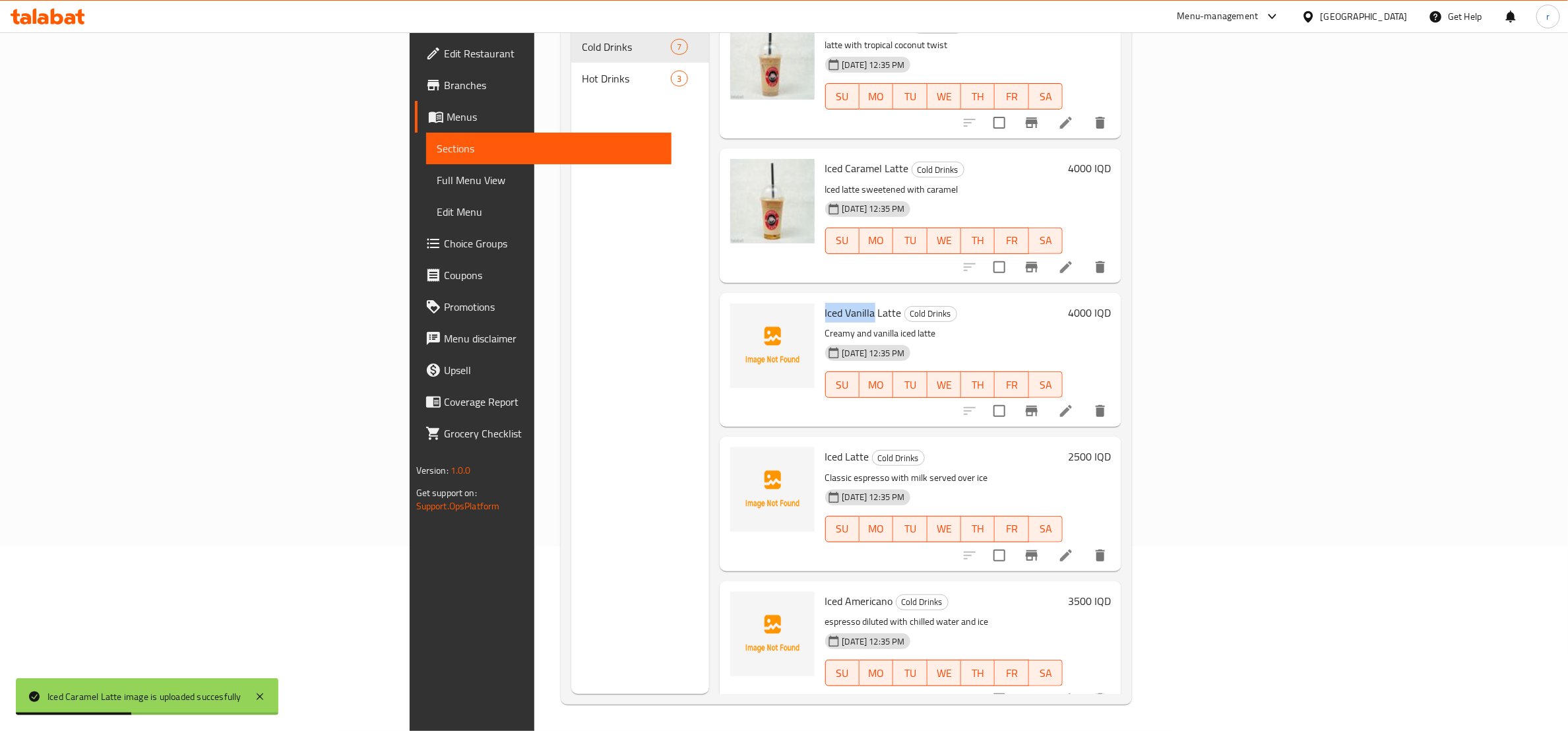
drag, startPoint x: 723, startPoint y: 294, endPoint x: 771, endPoint y: 299, distance: 48.3
click at [825, 303] on span "Iced Vanilla Latte" at bounding box center [863, 313] width 76 height 20
copy span "Iced Vanilla"
click at [742, 316] on icon "upload picture" at bounding box center [749, 322] width 13 height 11
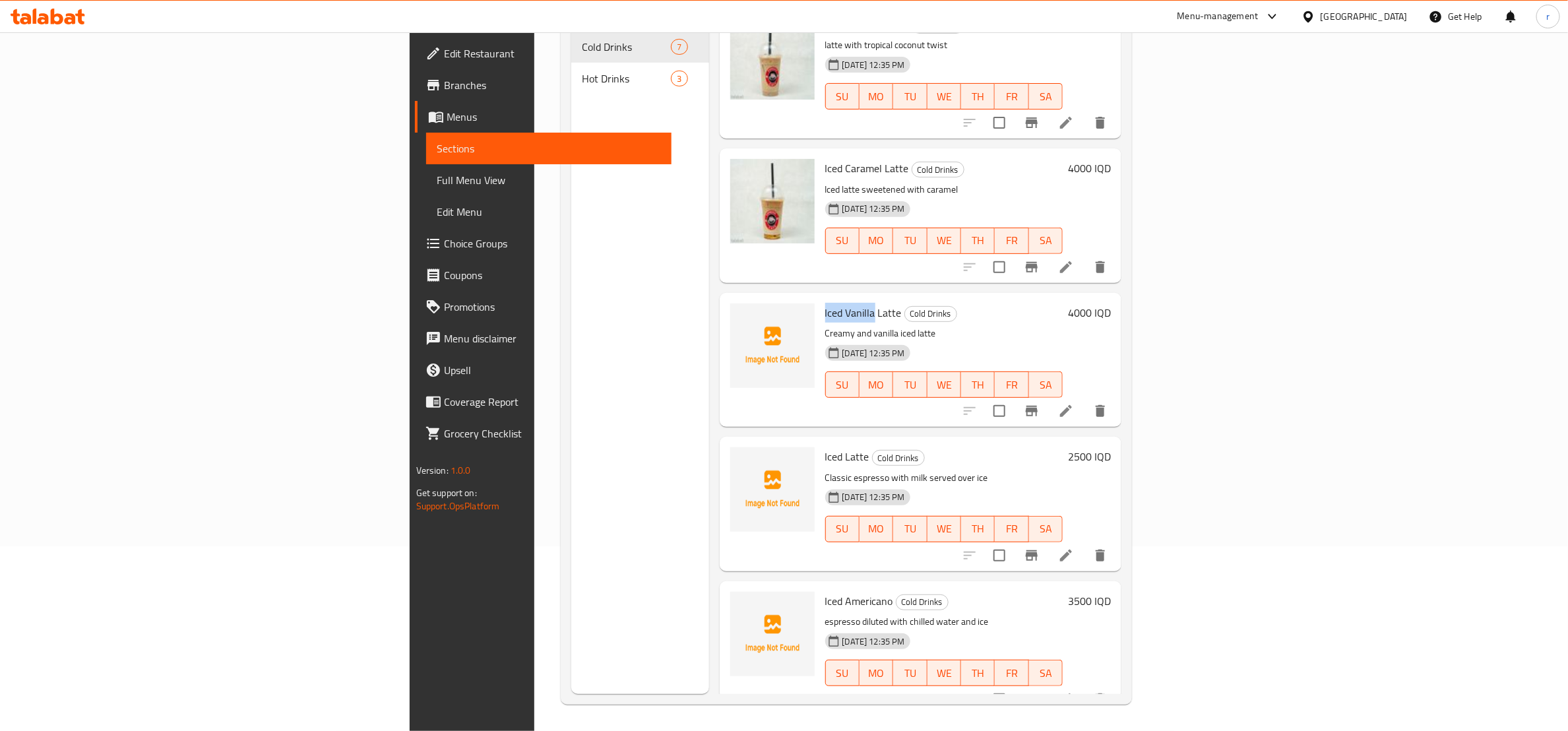
click at [825, 303] on span "Iced Vanilla Latte" at bounding box center [863, 313] width 76 height 20
click at [825, 158] on span "Iced Caramel Latte" at bounding box center [867, 168] width 84 height 20
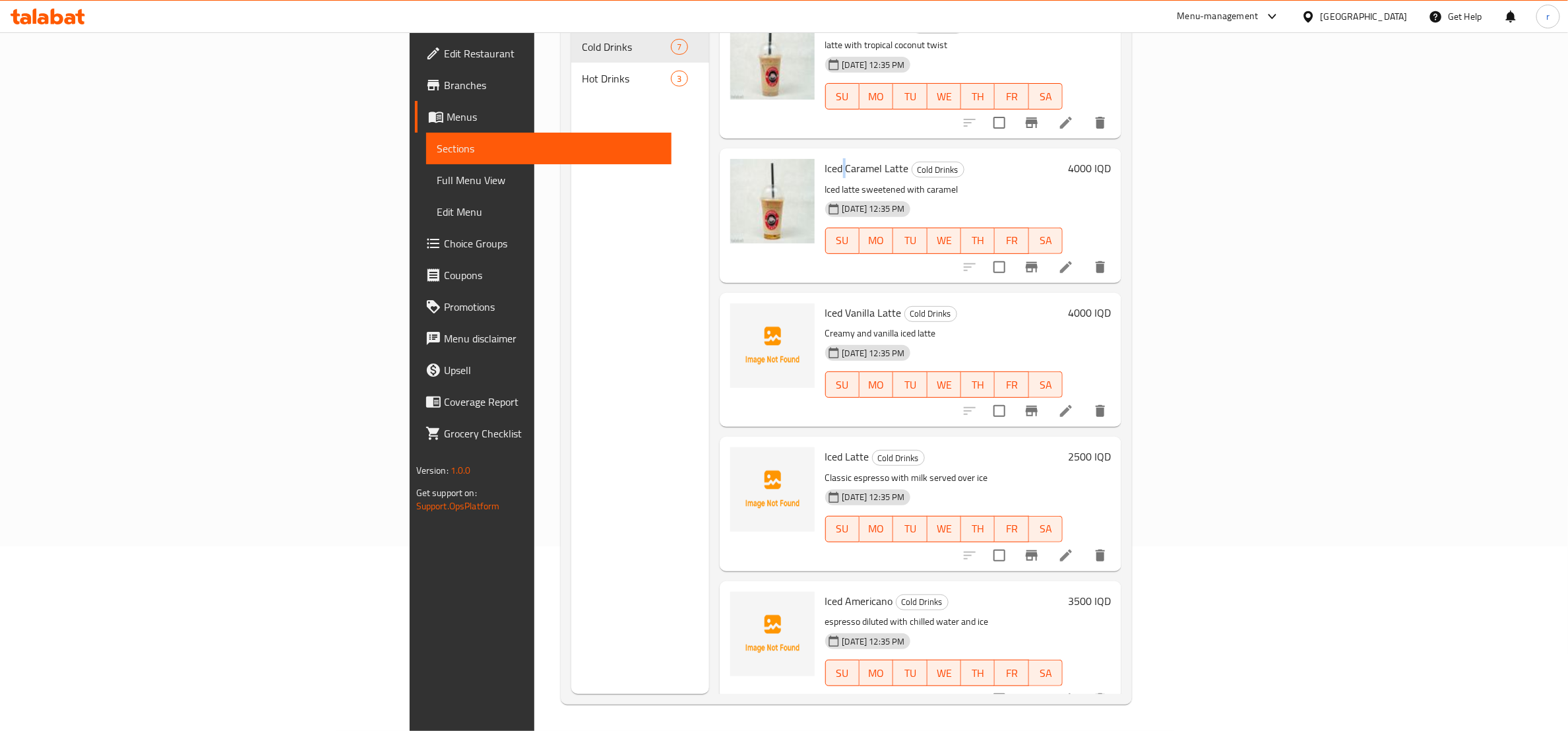
click at [825, 158] on span "Iced Caramel Latte" at bounding box center [867, 168] width 84 height 20
click at [825, 303] on span "Iced Vanilla Latte" at bounding box center [863, 313] width 76 height 20
copy h6 "Iced Vanilla Latte"
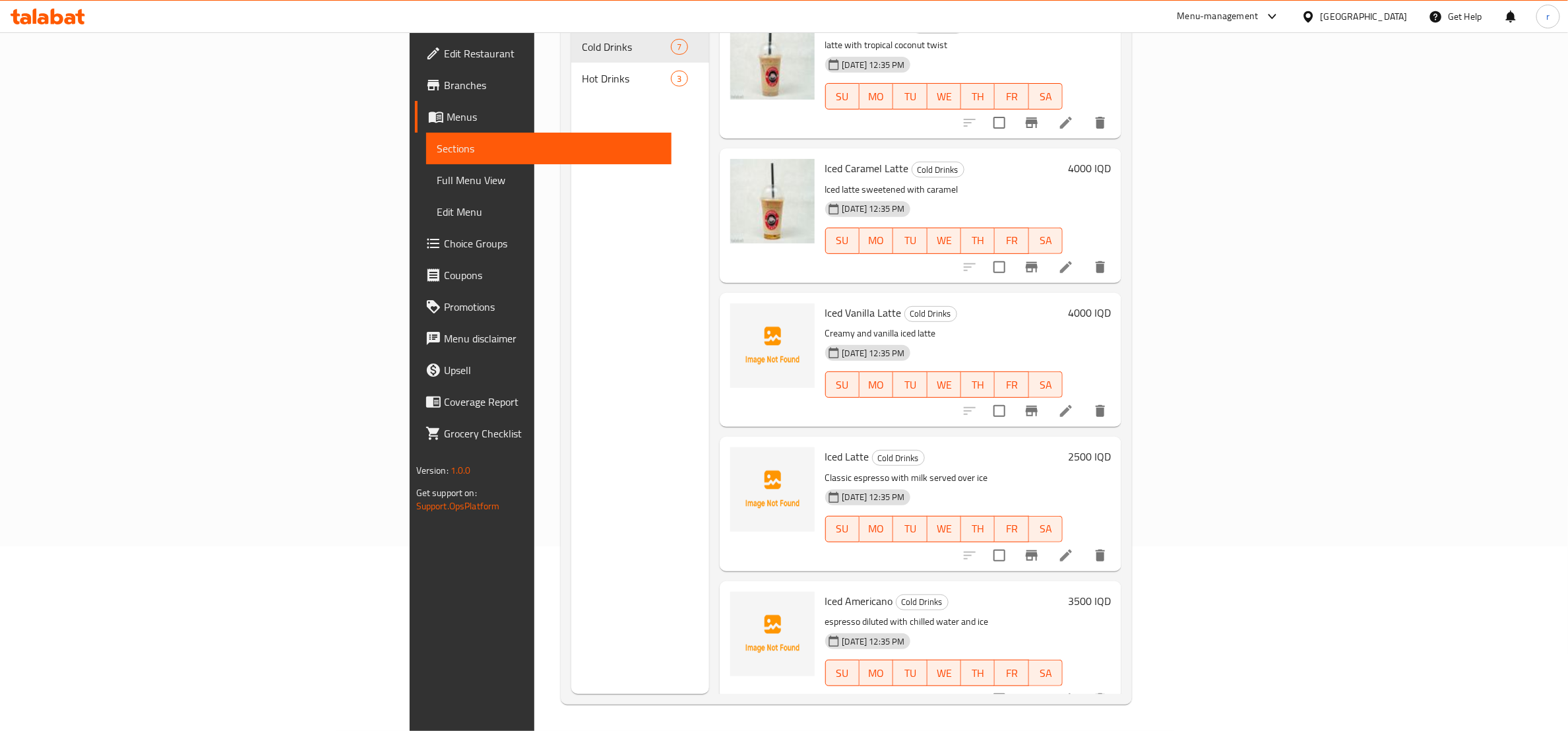
click at [889, 181] on p "Iced latte sweetened with caramel" at bounding box center [944, 190] width 238 height 16
click at [825, 447] on span "Iced Latte" at bounding box center [847, 457] width 44 height 20
copy h6 "Iced Latte"
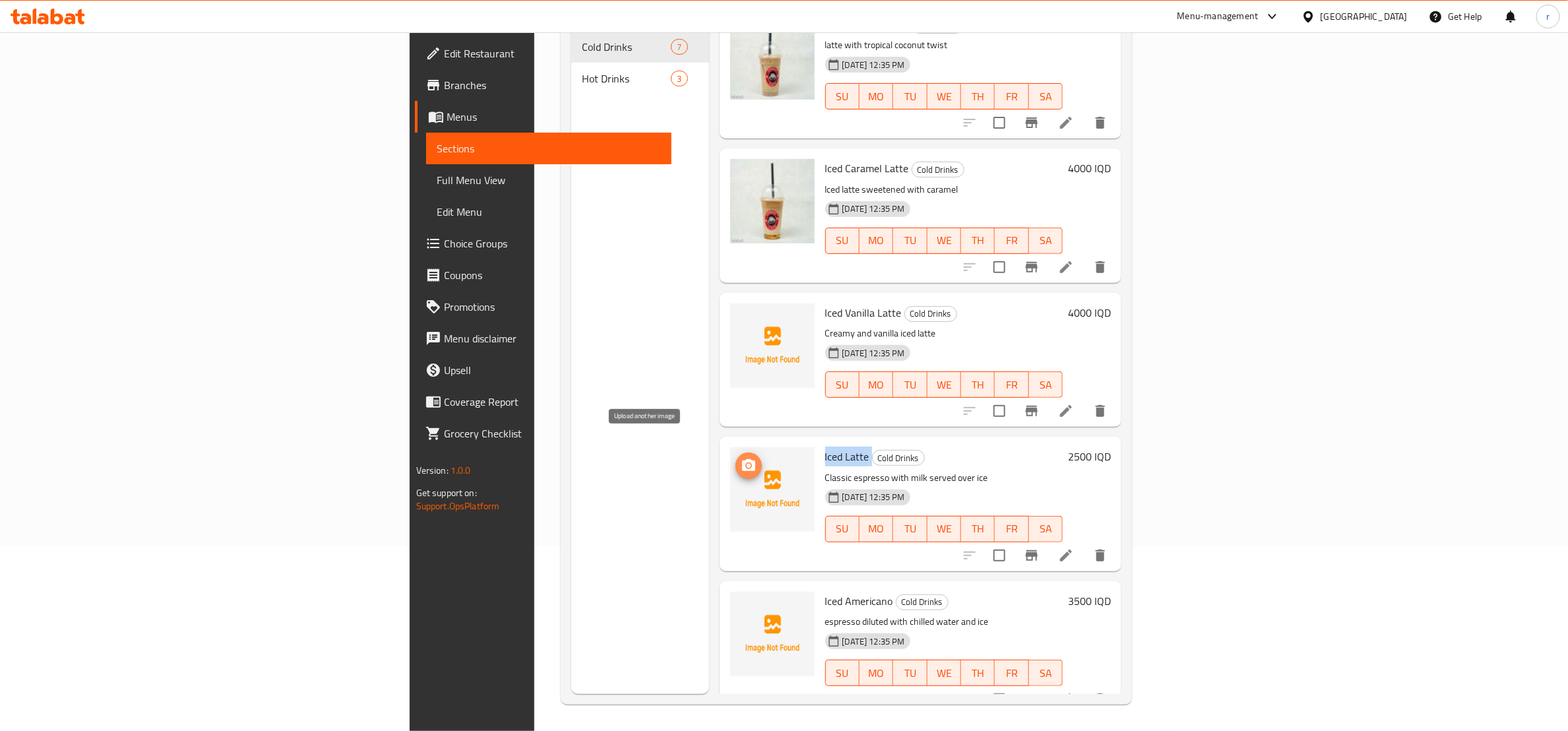
click at [742, 459] on icon "upload picture" at bounding box center [749, 465] width 13 height 11
click at [825, 592] on span "Iced Americano" at bounding box center [859, 601] width 68 height 20
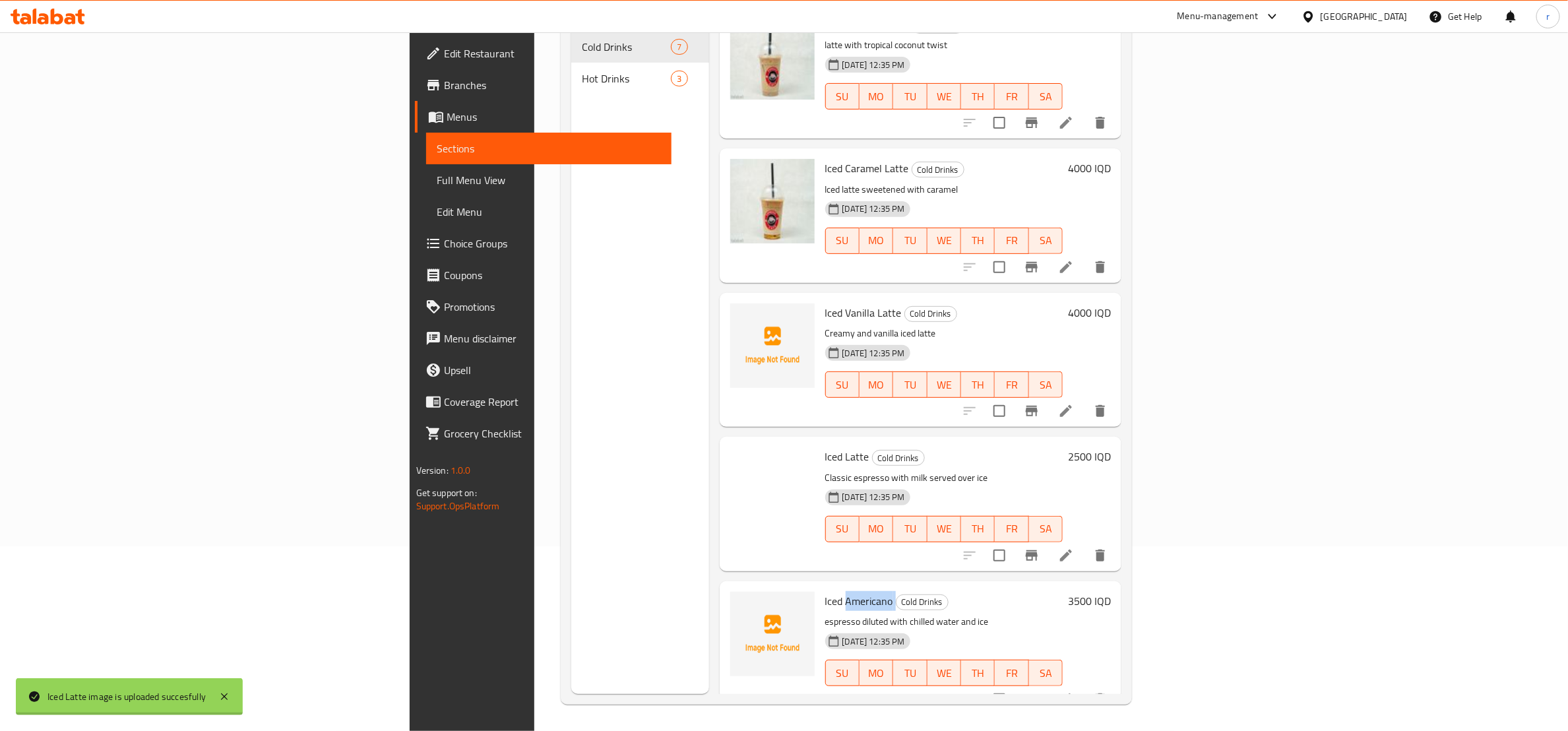
click at [825, 592] on span "Iced Americano" at bounding box center [859, 601] width 68 height 20
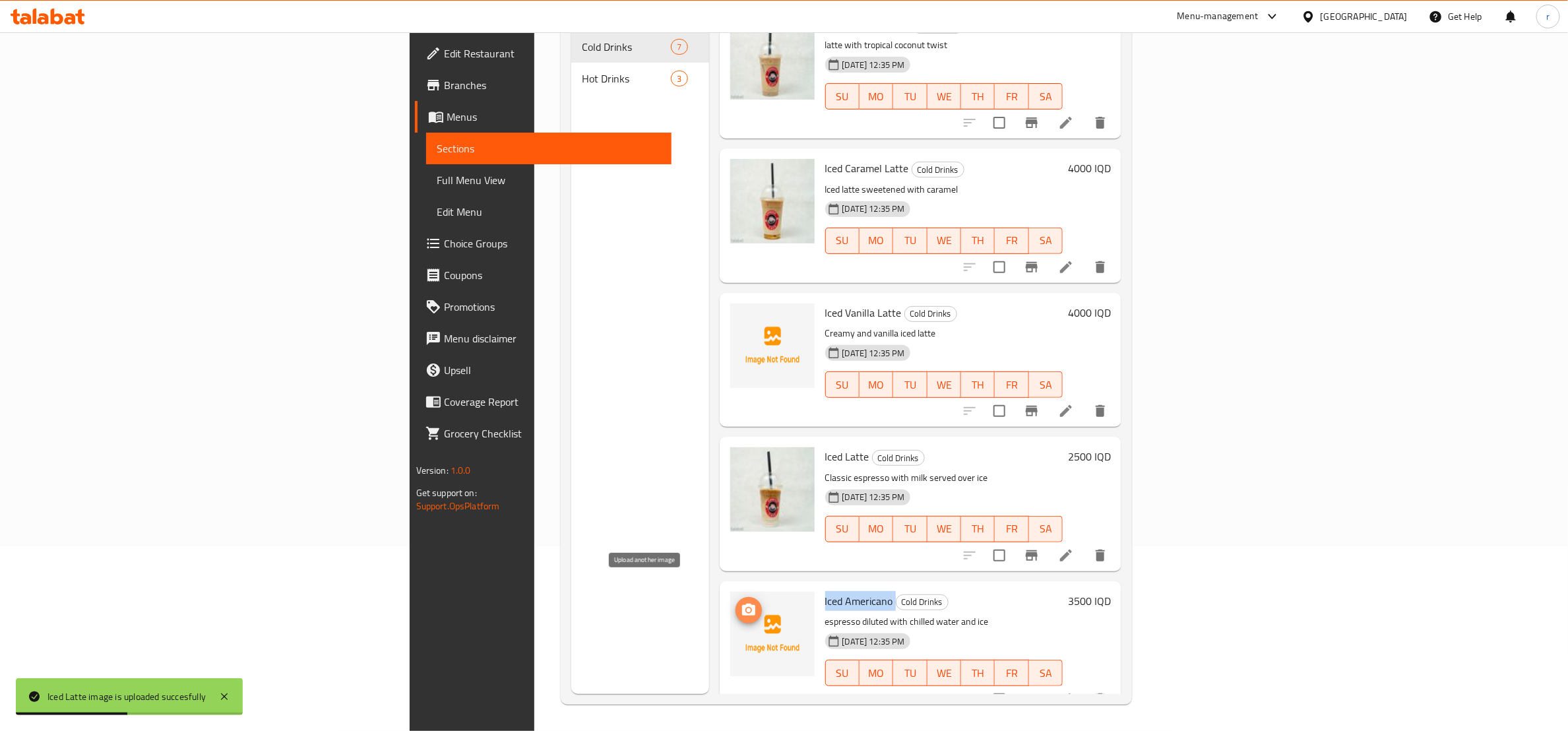
click at [742, 604] on icon "upload picture" at bounding box center [749, 610] width 13 height 11
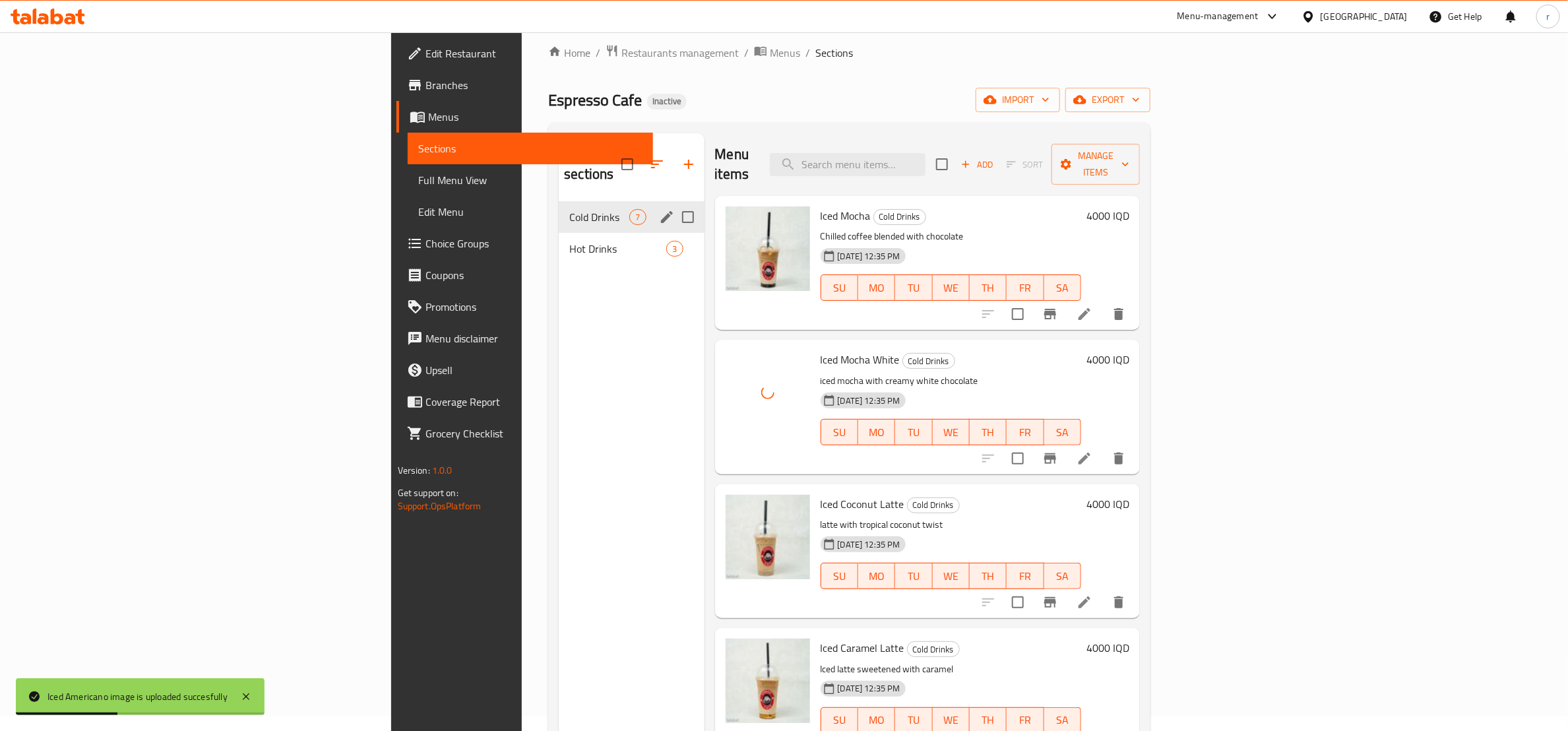
scroll to position [0, 0]
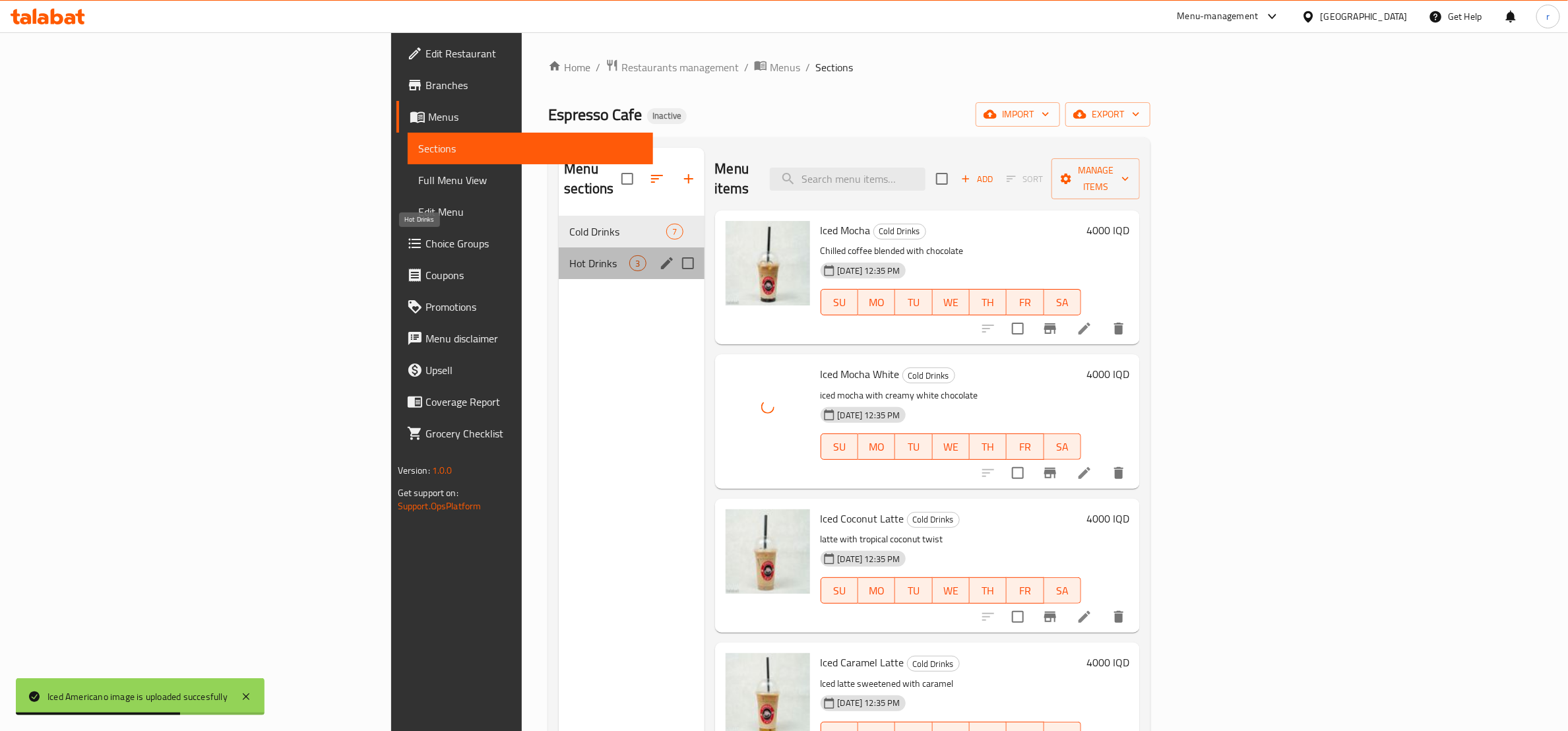
click at [569, 255] on span "Hot Drinks" at bounding box center [599, 263] width 60 height 16
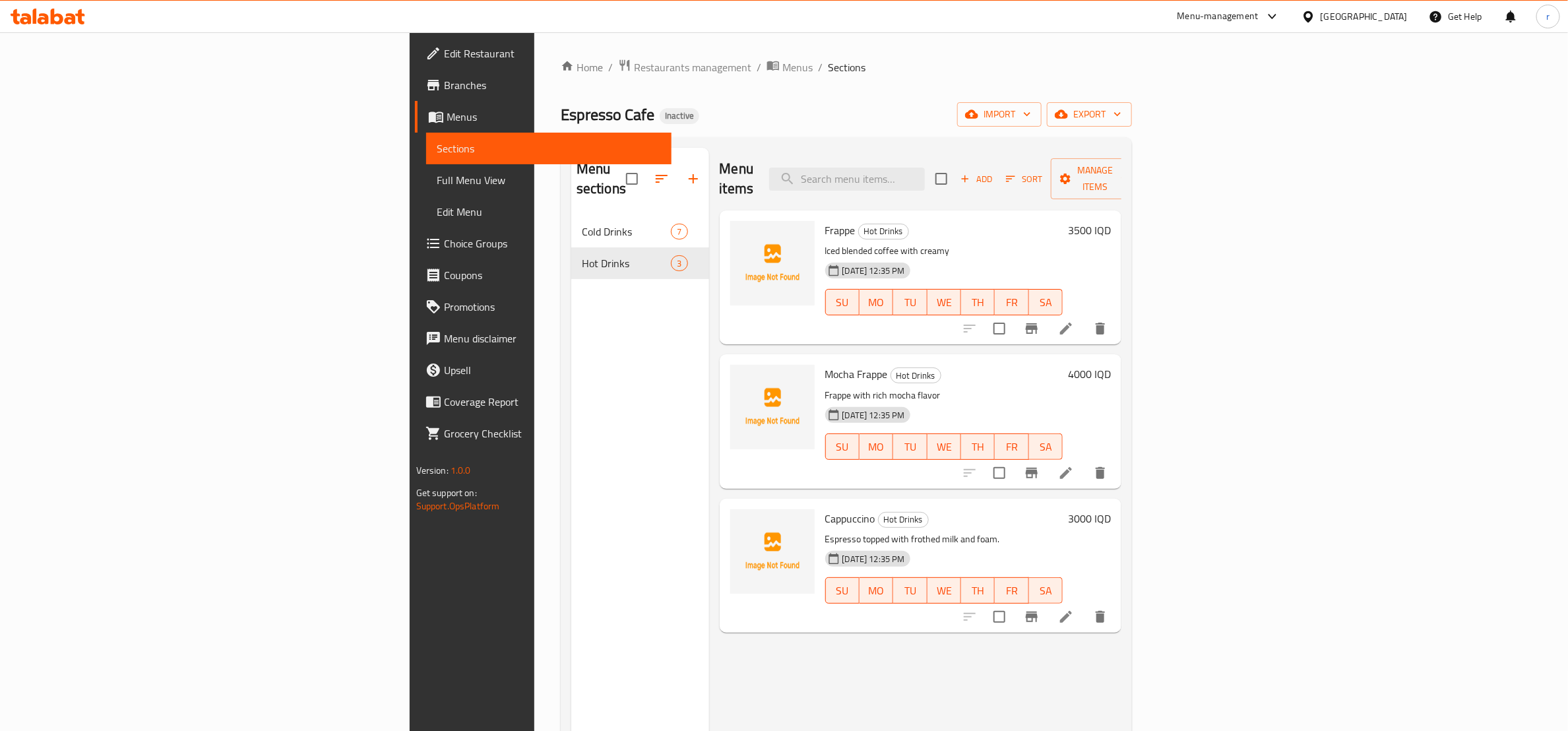
click at [825, 221] on span "Frappe" at bounding box center [840, 231] width 30 height 20
click at [736, 226] on button "upload picture" at bounding box center [749, 240] width 26 height 26
click at [736, 376] on span "upload picture" at bounding box center [749, 383] width 26 height 16
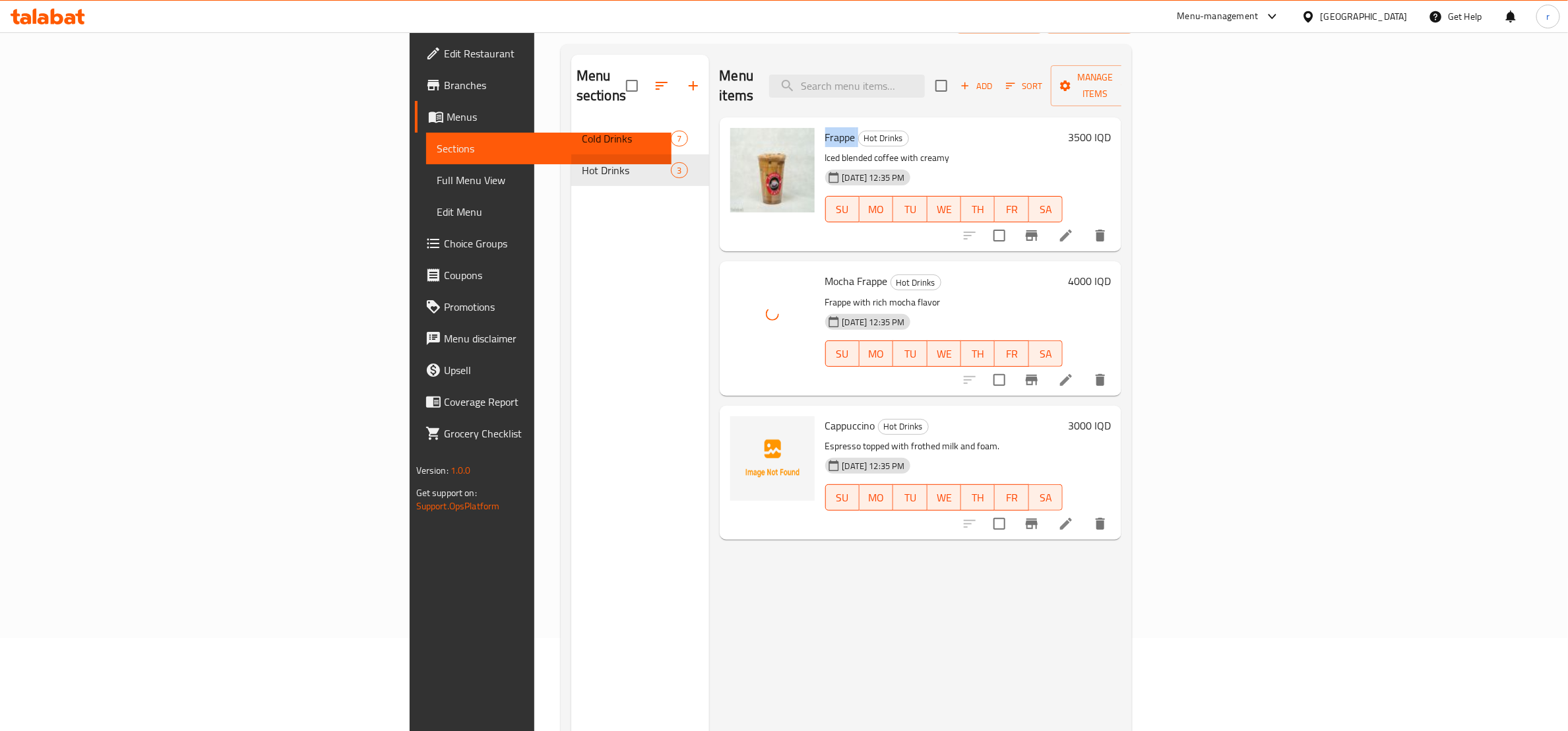
scroll to position [165, 0]
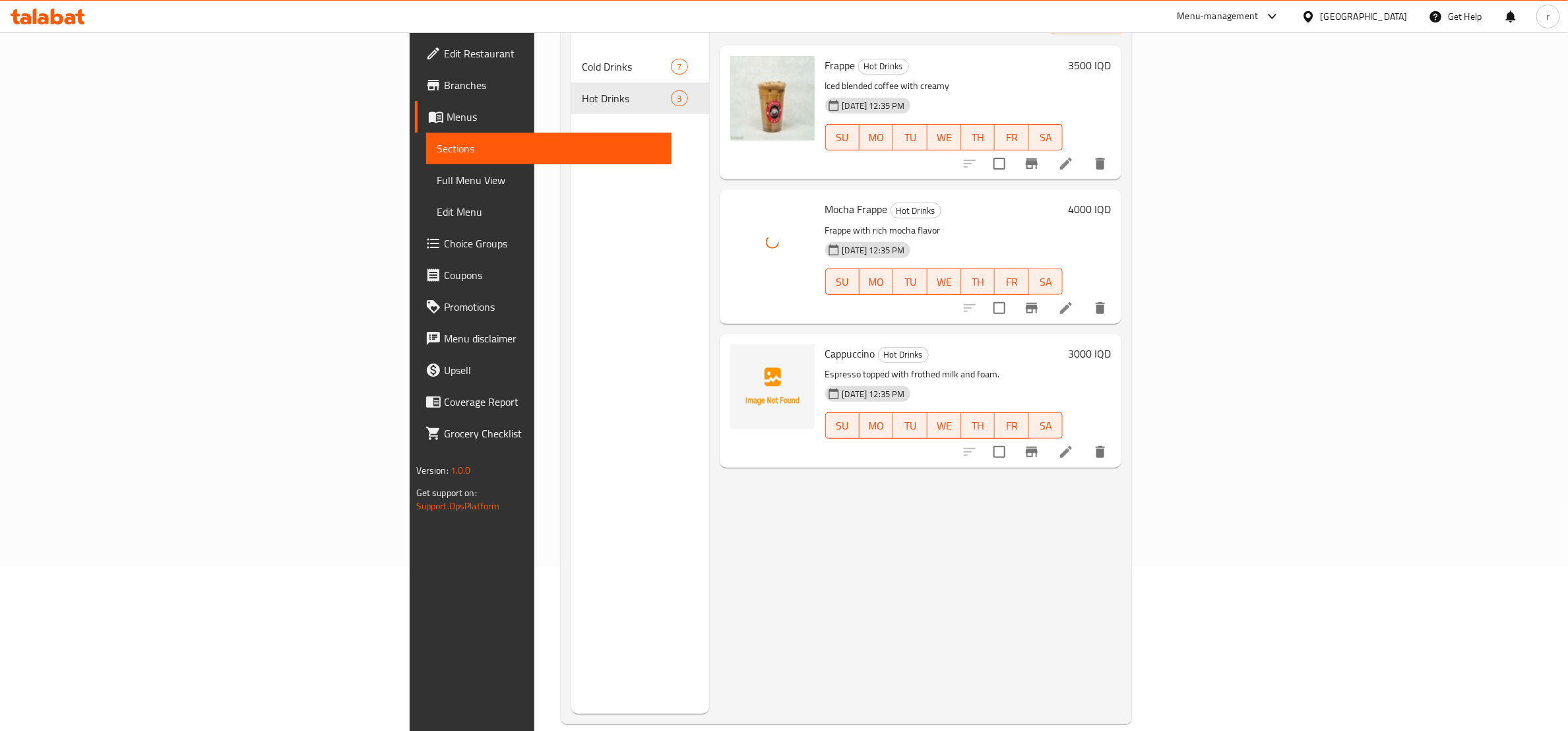
click at [825, 344] on span "Cappuccino" at bounding box center [850, 354] width 50 height 20
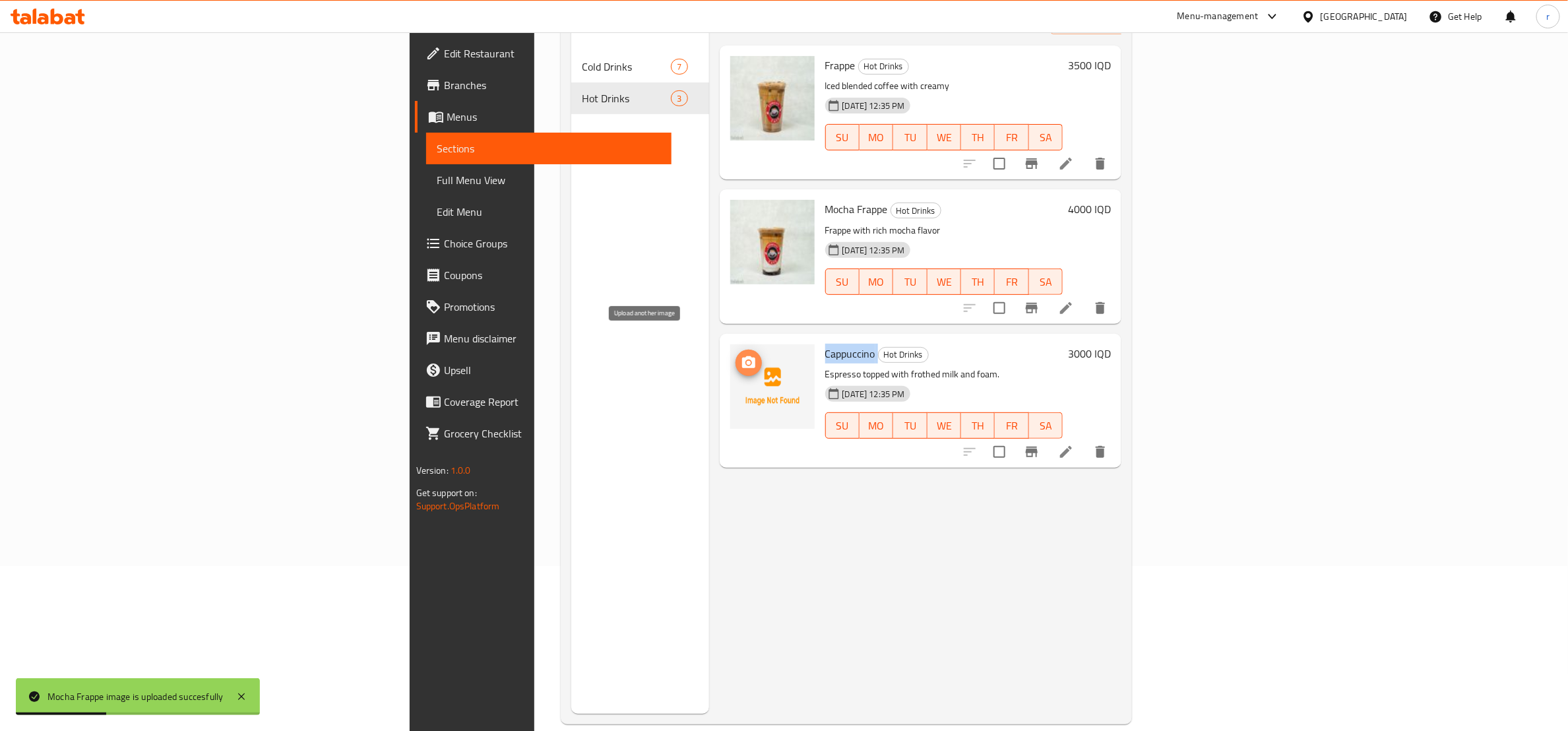
click at [736, 355] on span "upload picture" at bounding box center [749, 363] width 26 height 16
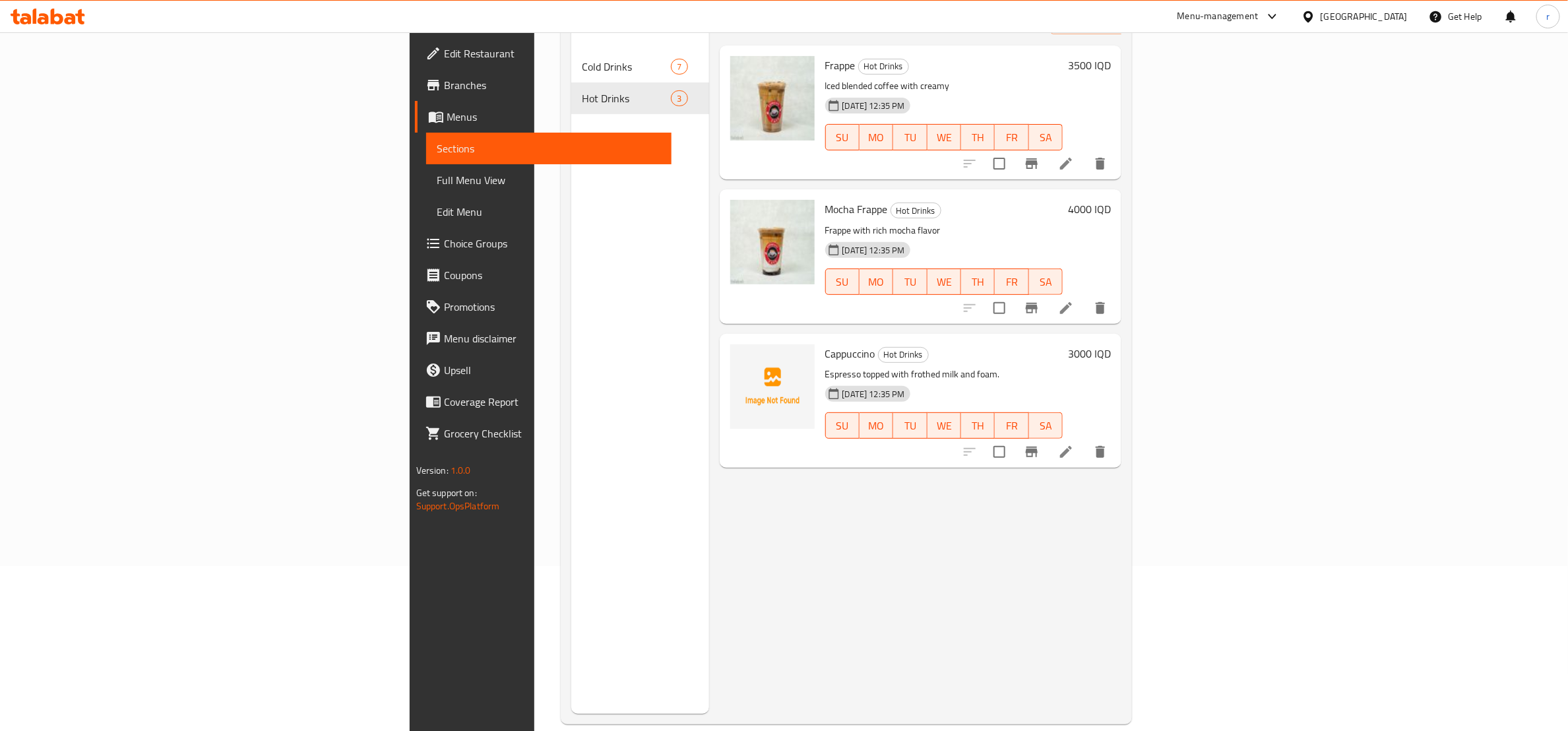
click at [820, 436] on div "Cappuccino Hot Drinks Espresso topped with frothed milk and foam. [DATE] 12:35 …" at bounding box center [944, 400] width 248 height 123
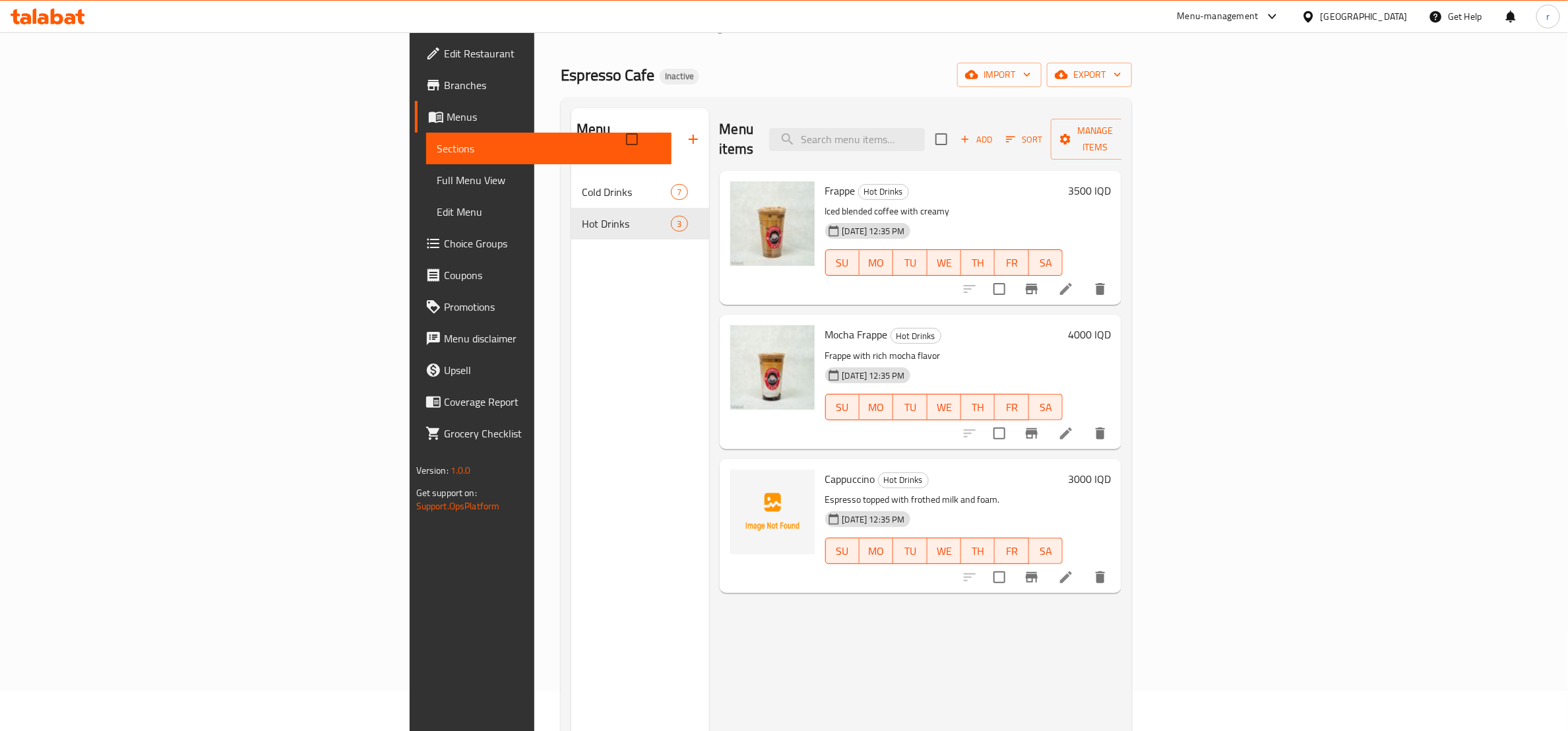
scroll to position [0, 0]
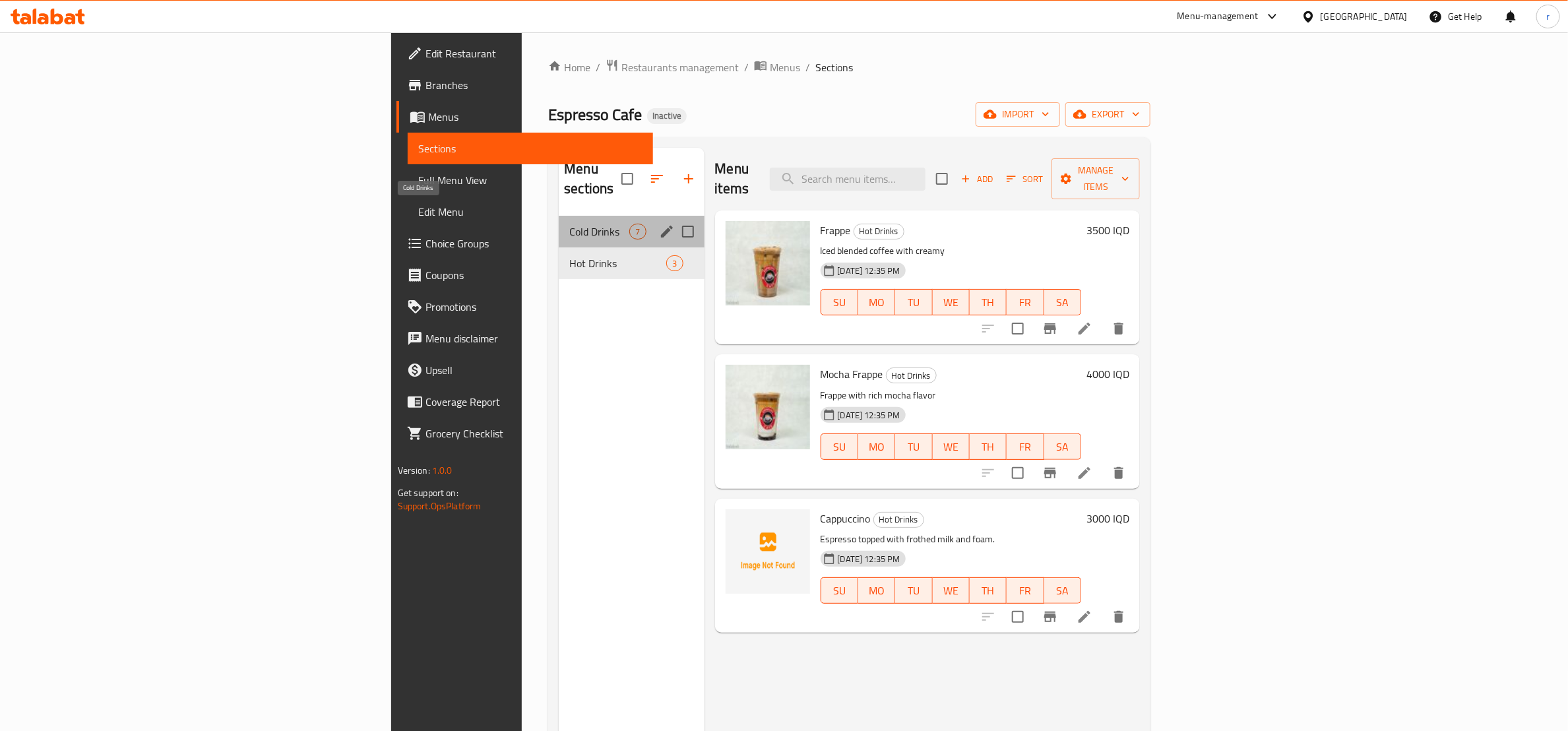
click at [569, 224] on span "Cold Drinks" at bounding box center [599, 231] width 60 height 16
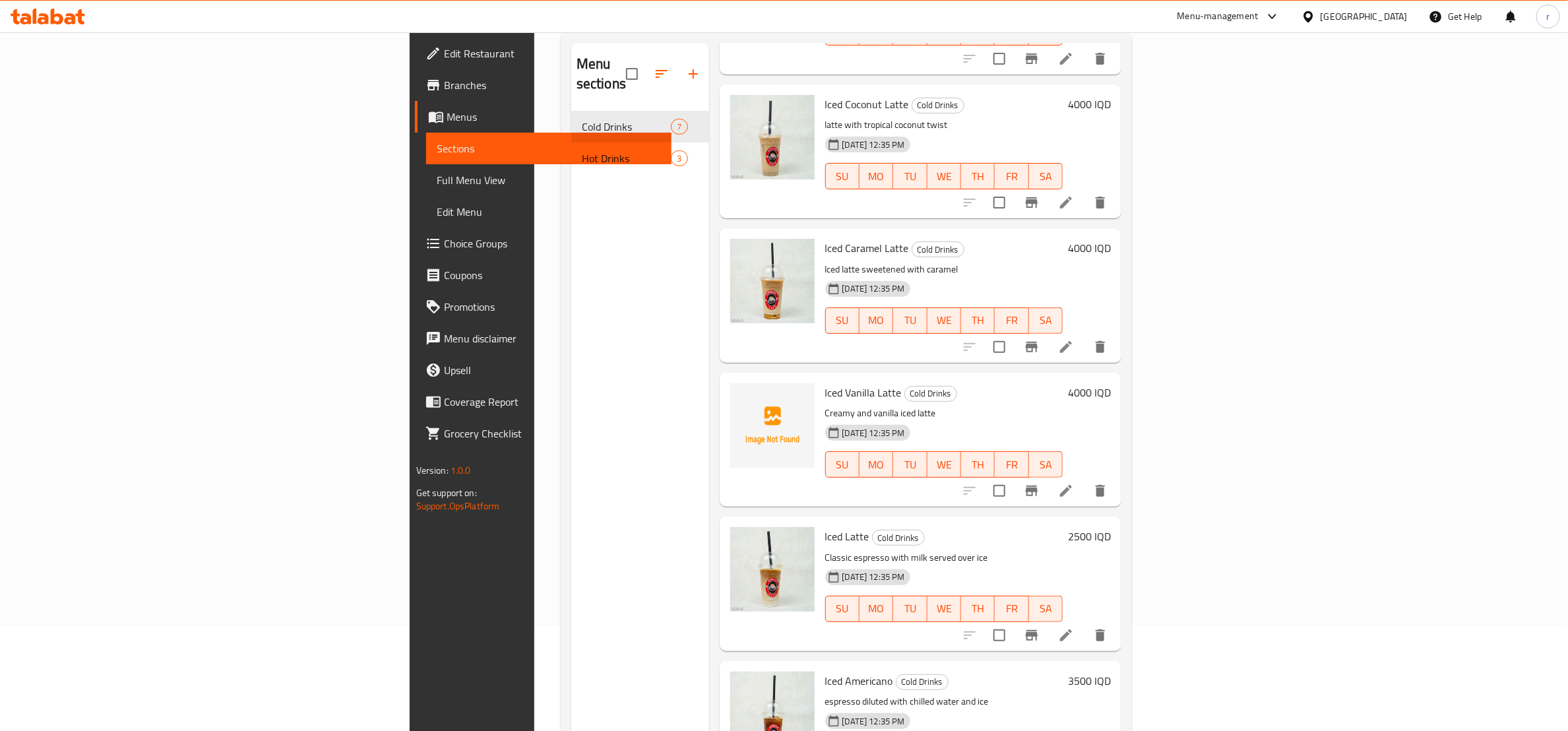
scroll to position [185, 0]
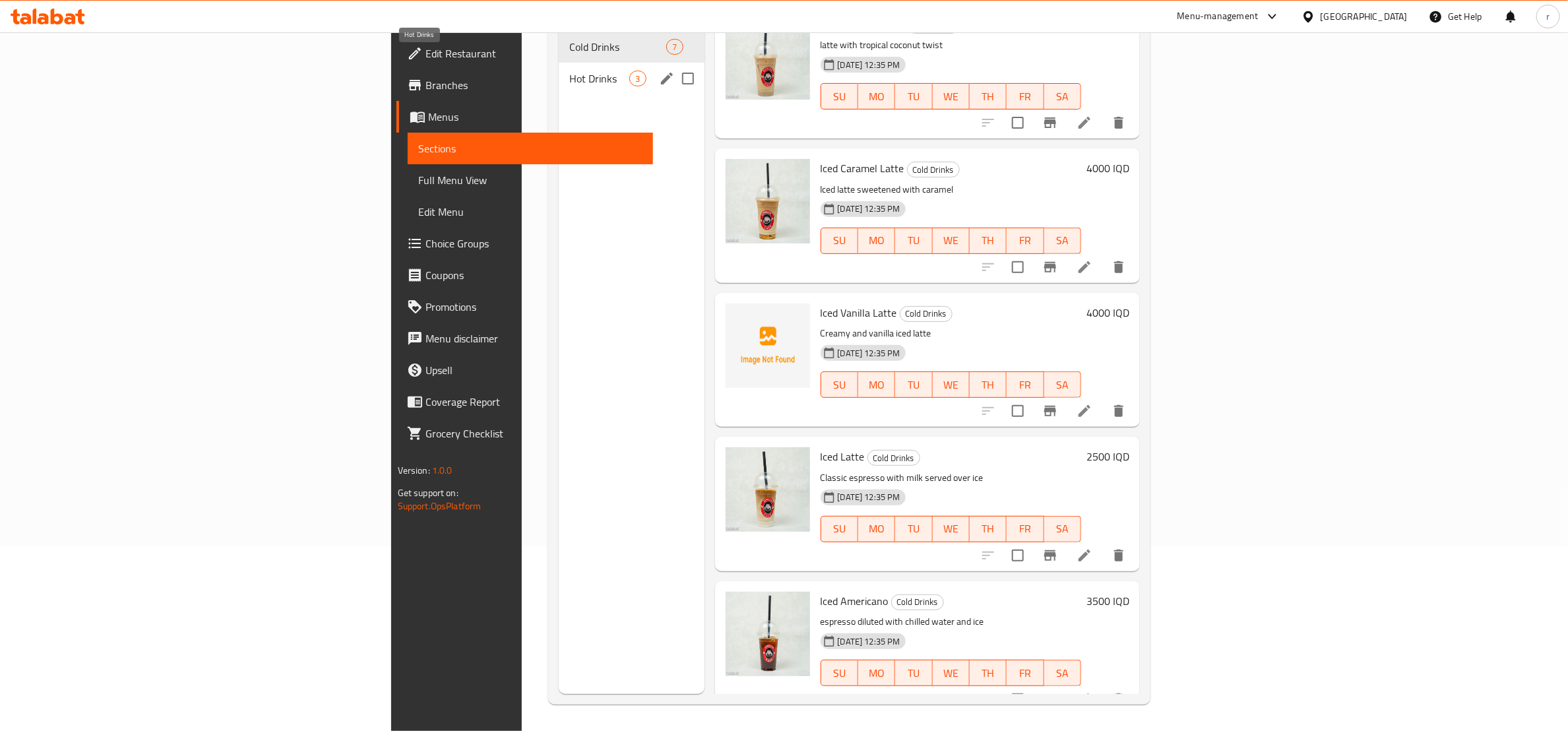
click at [569, 71] on span "Hot Drinks" at bounding box center [599, 78] width 60 height 16
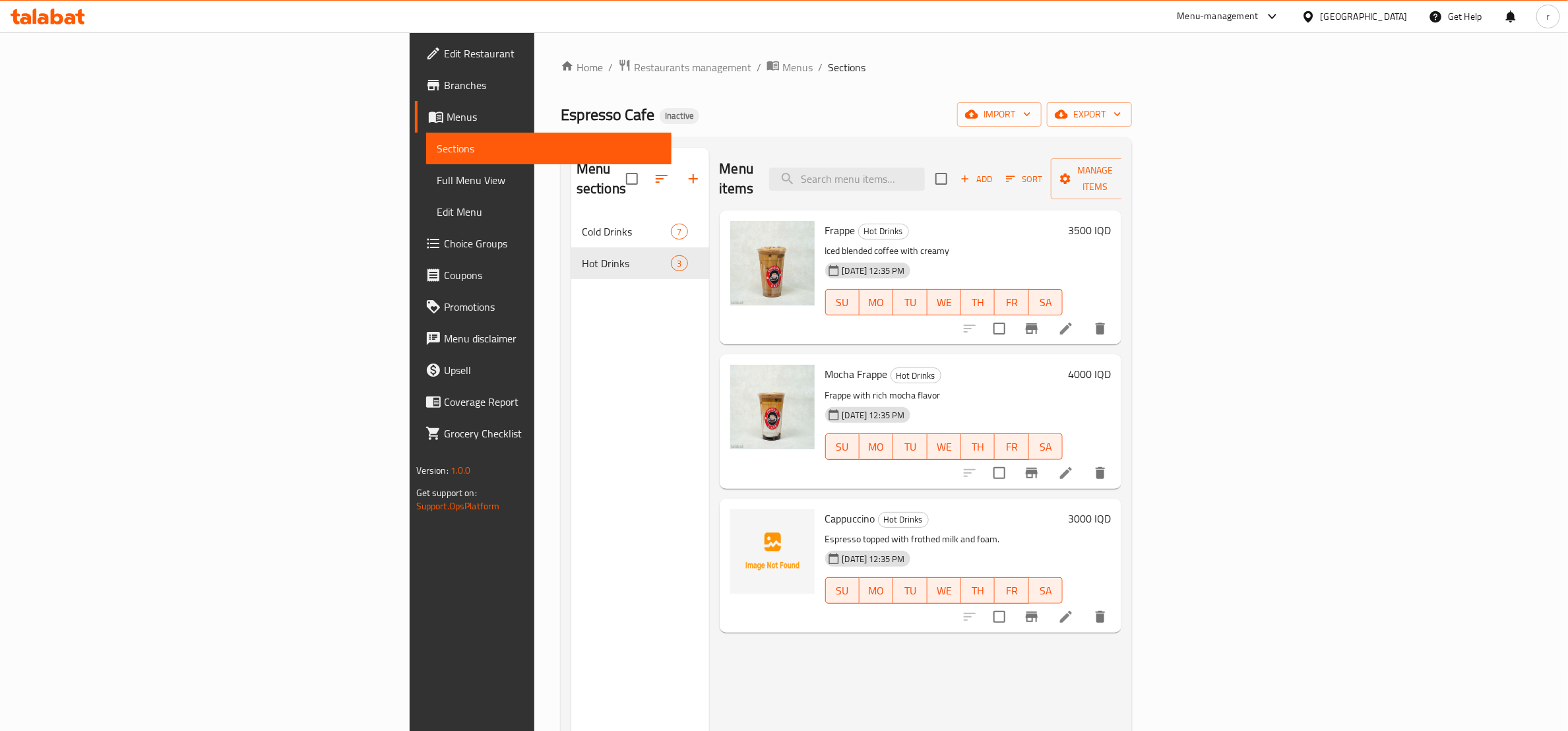
click at [437, 172] on span "Full Menu View" at bounding box center [549, 180] width 225 height 16
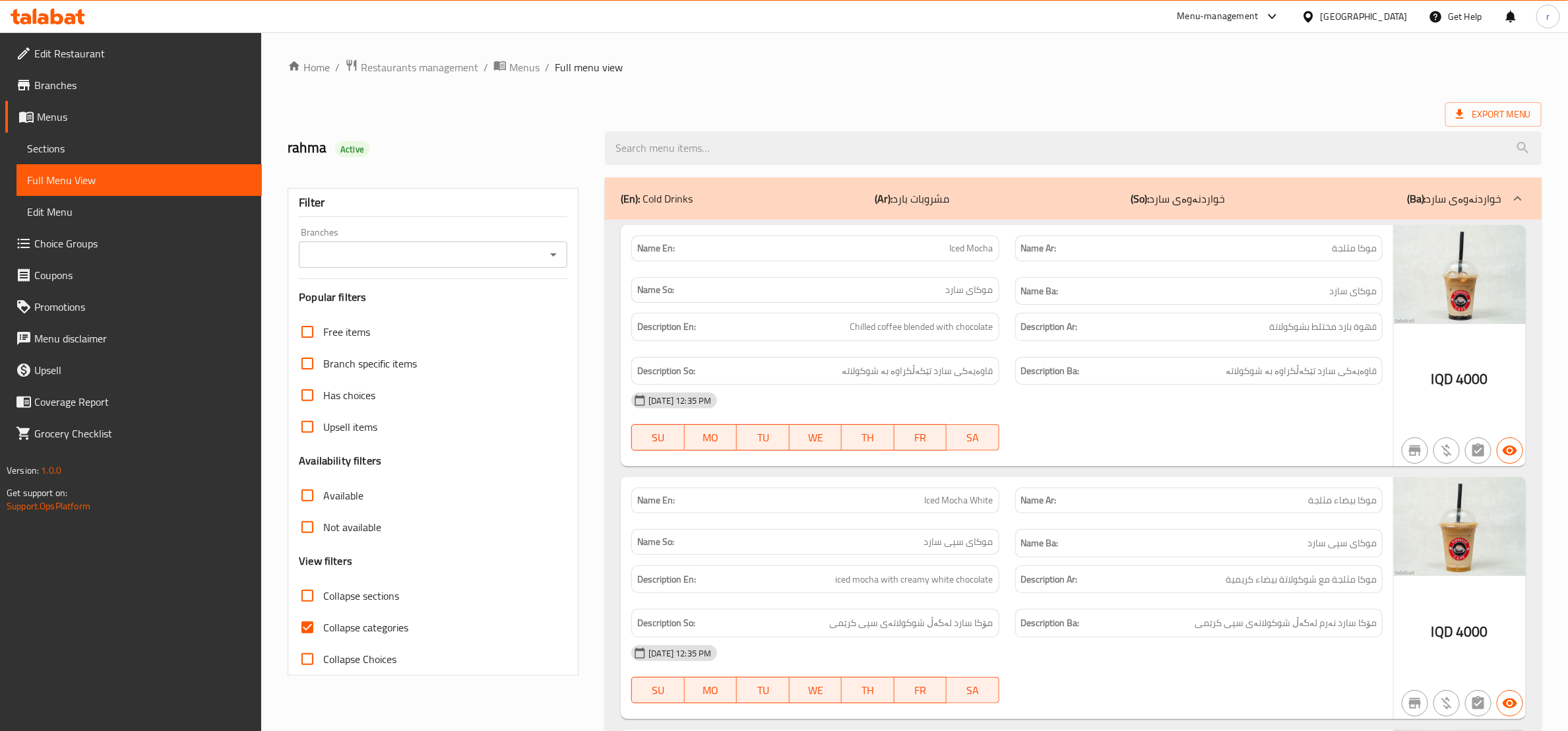
click at [309, 628] on input "Collapse categories" at bounding box center [308, 628] width 32 height 32
checkbox input "false"
click at [556, 249] on icon "Open" at bounding box center [553, 254] width 16 height 16
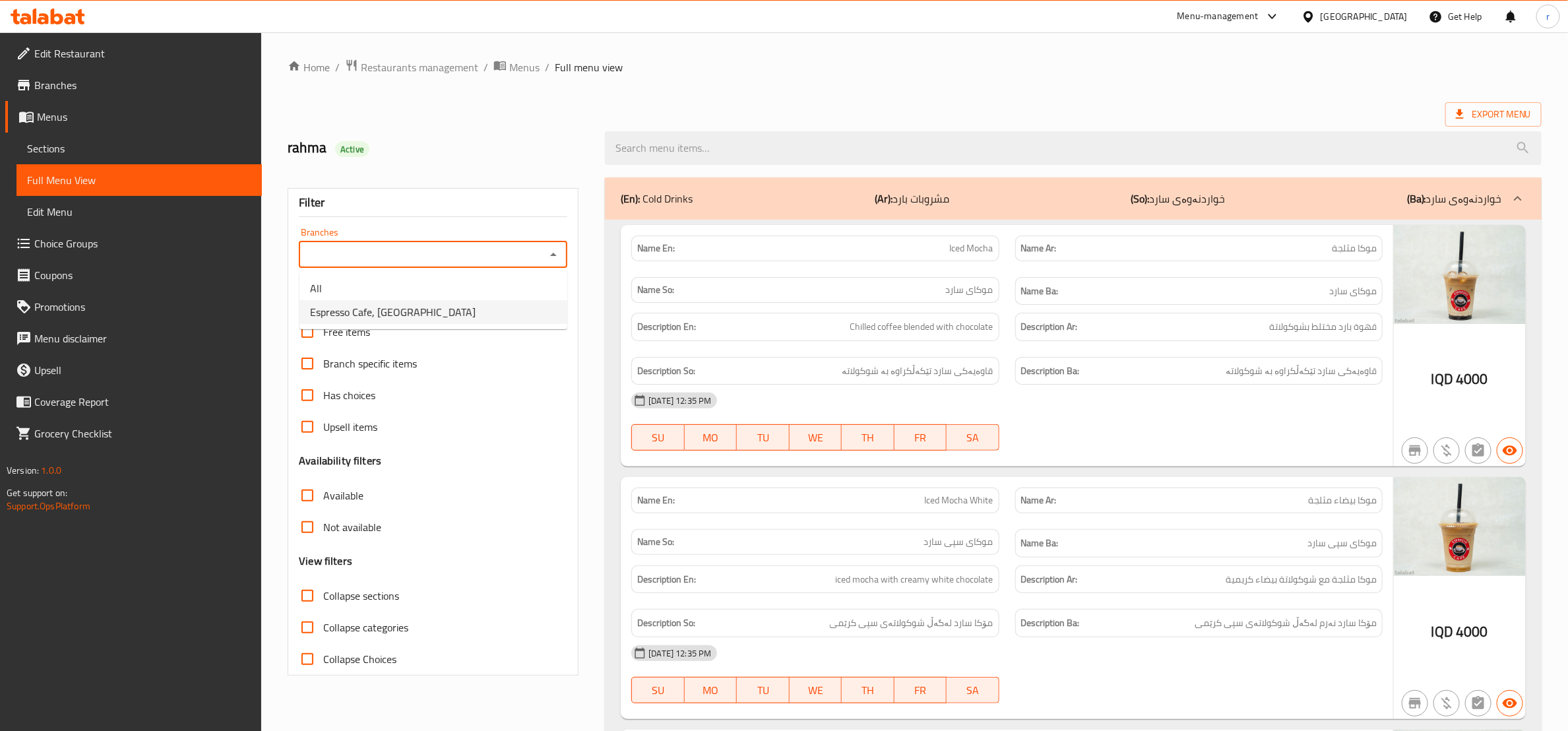
click at [499, 321] on li "Espresso Cafe, [GEOGRAPHIC_DATA]" at bounding box center [433, 312] width 268 height 24
type input "Espresso Cafe, [GEOGRAPHIC_DATA]"
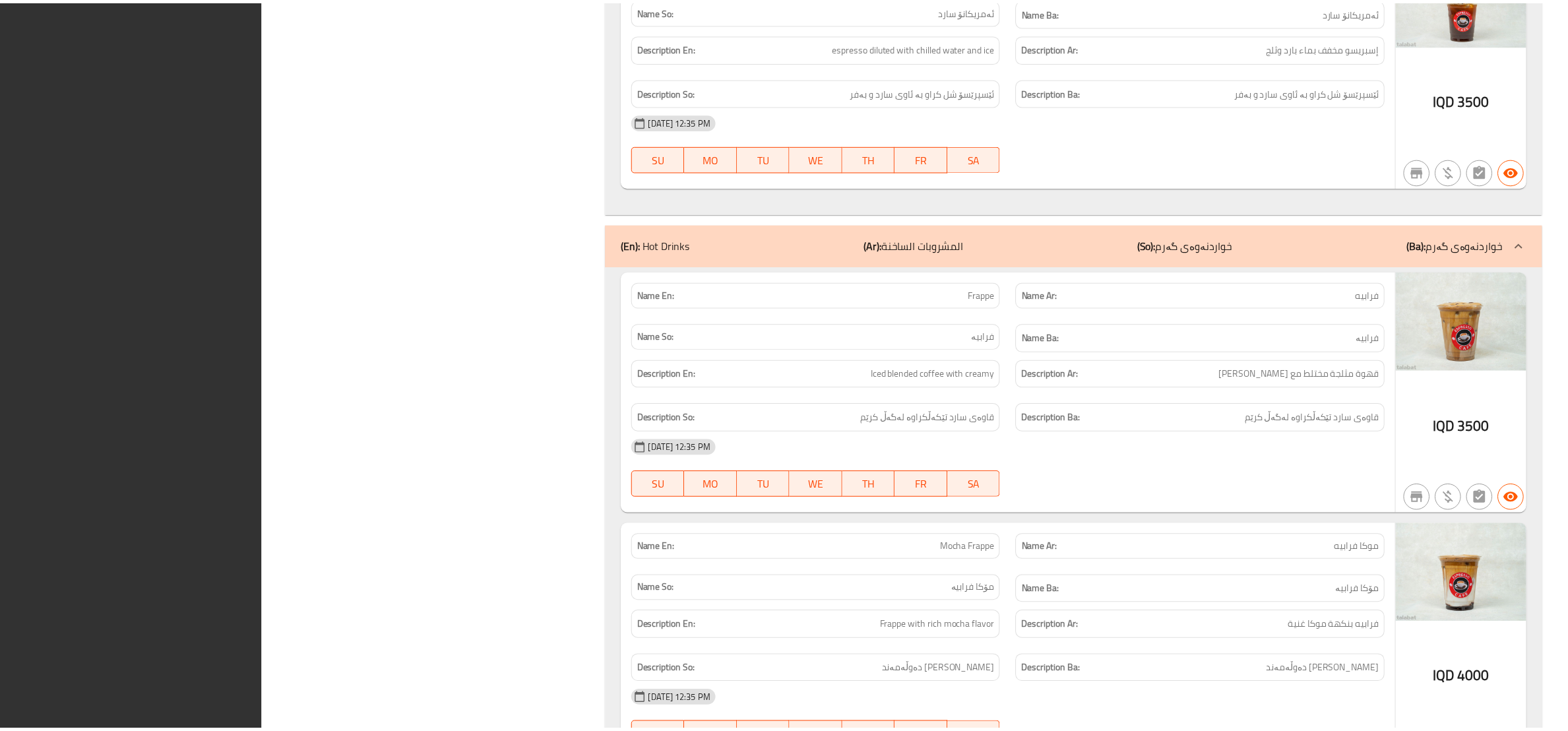
scroll to position [2159, 0]
